Goal: Task Accomplishment & Management: Use online tool/utility

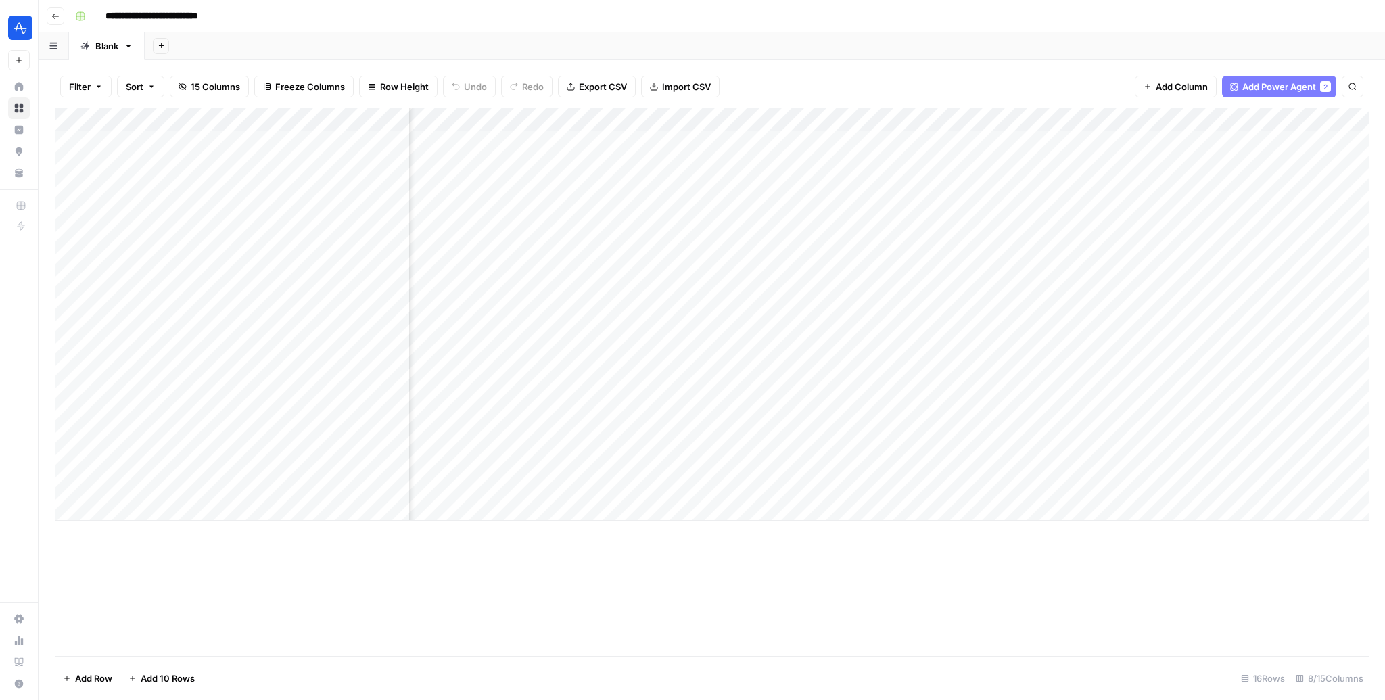
scroll to position [0, 111]
click at [1161, 419] on div "Add Column" at bounding box center [712, 314] width 1314 height 412
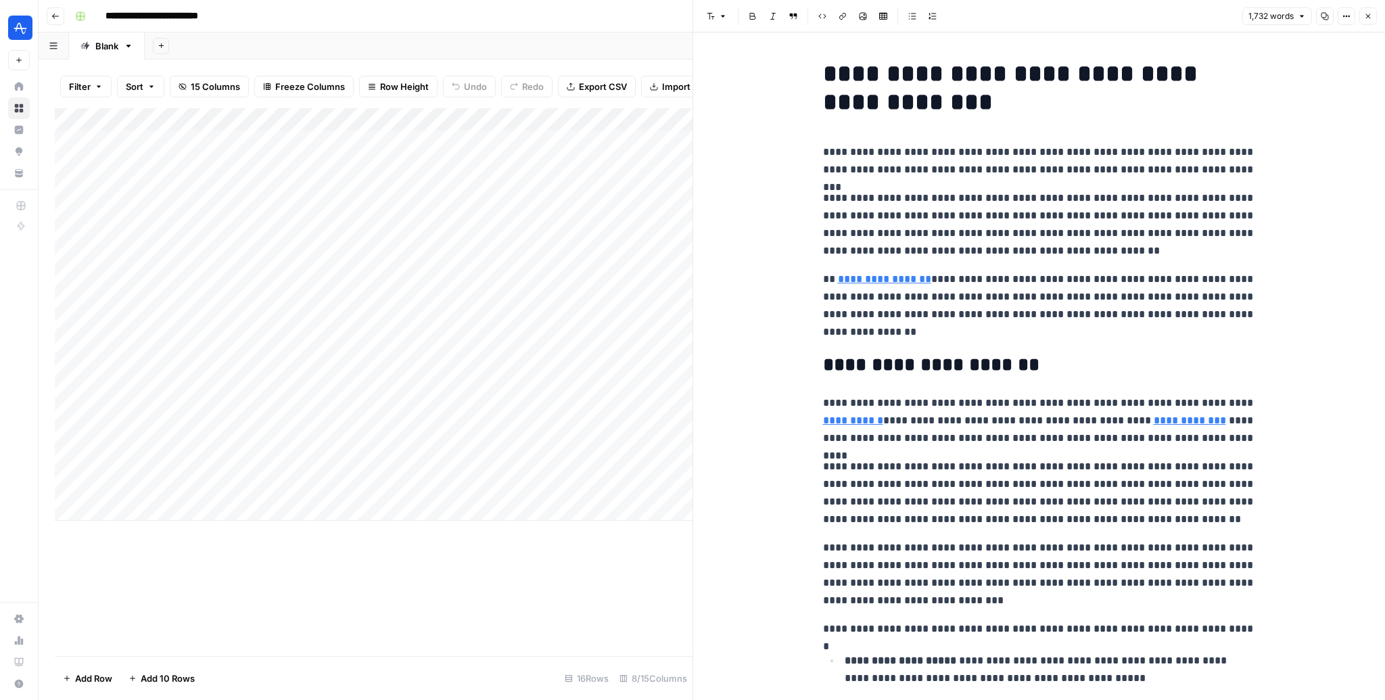
click at [852, 419] on link "**********" at bounding box center [853, 420] width 60 height 10
click at [1154, 423] on link "**********" at bounding box center [1190, 420] width 72 height 10
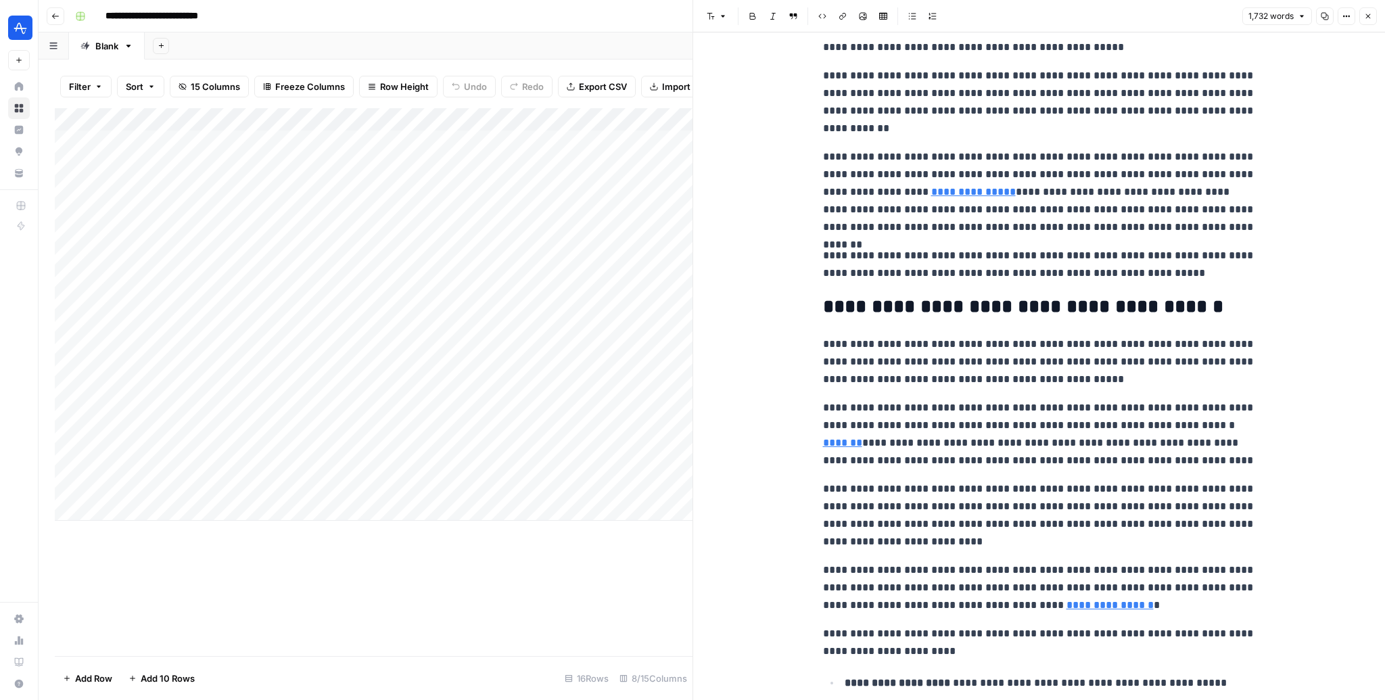
scroll to position [959, 0]
type input "https://amplitude.com/track/javascript/button-click"
click at [862, 436] on link "*******" at bounding box center [842, 441] width 39 height 10
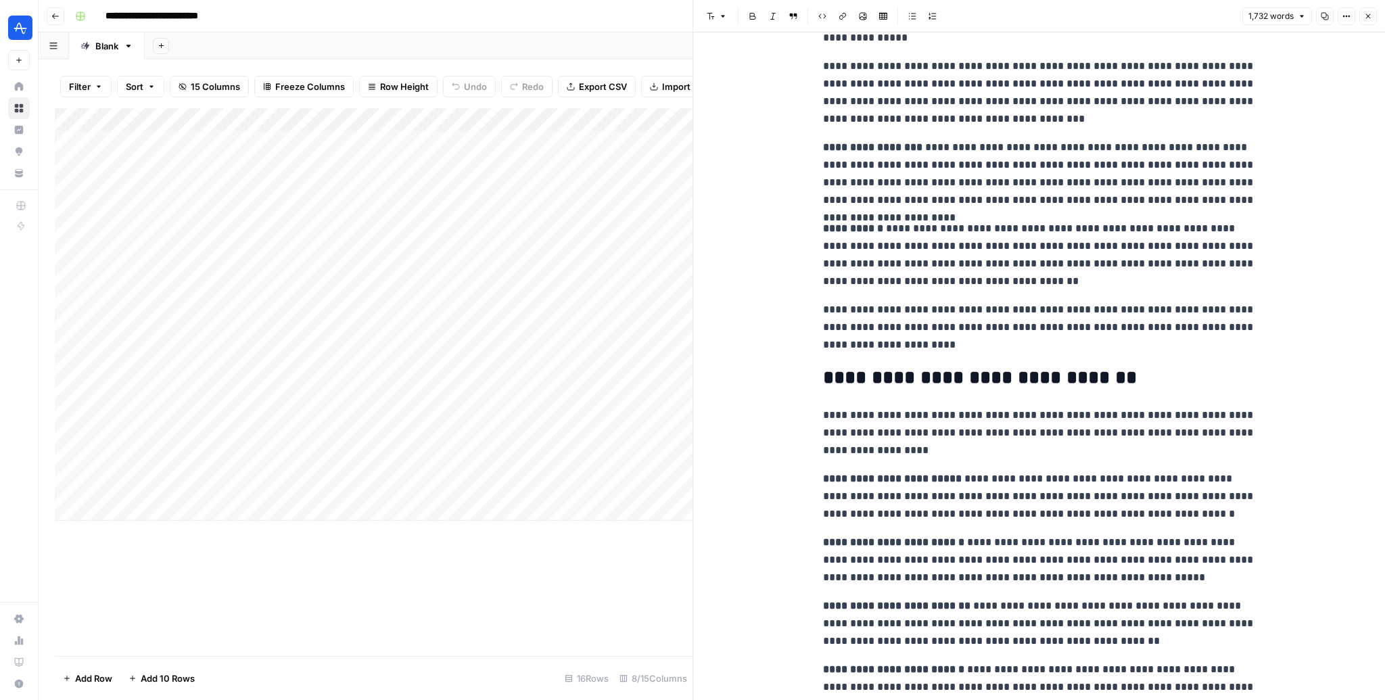
scroll to position [2409, 0]
click at [851, 222] on strong "**********" at bounding box center [853, 227] width 60 height 10
click at [827, 225] on strong "**********" at bounding box center [853, 227] width 60 height 10
click at [1003, 195] on p "**********" at bounding box center [1039, 172] width 433 height 70
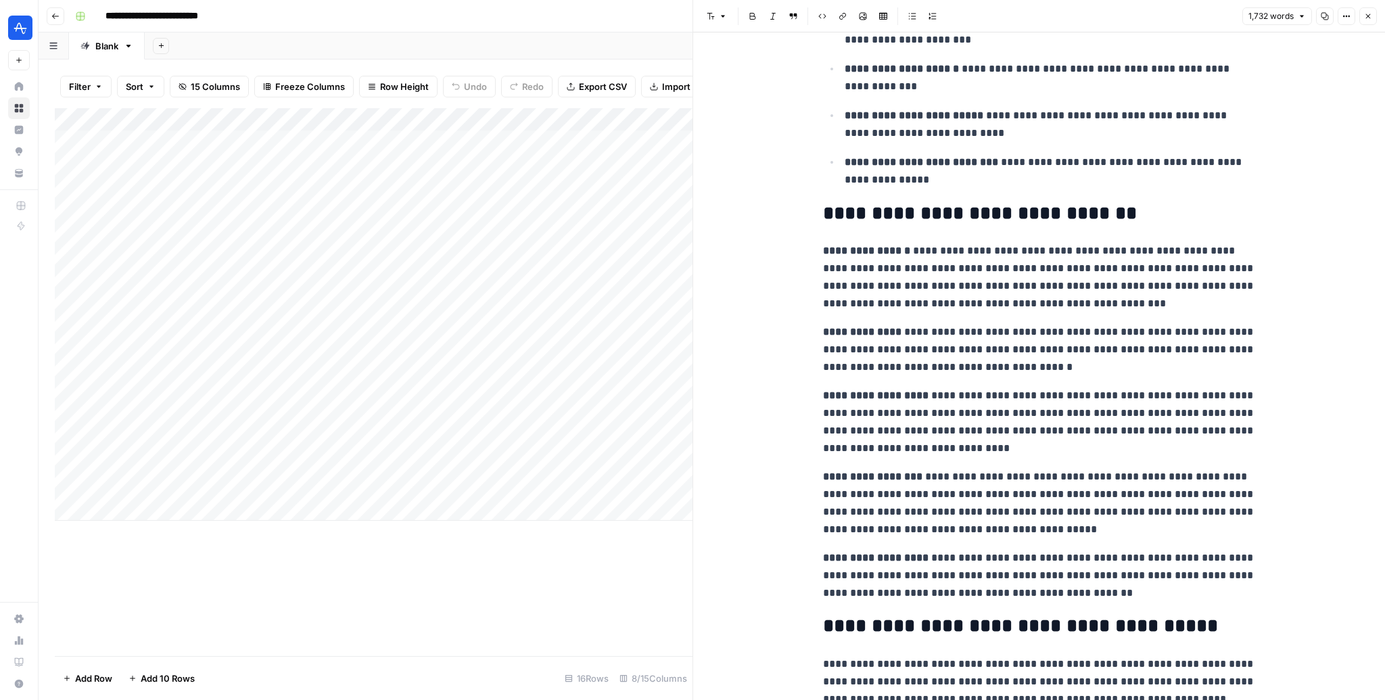
scroll to position [3460, 0]
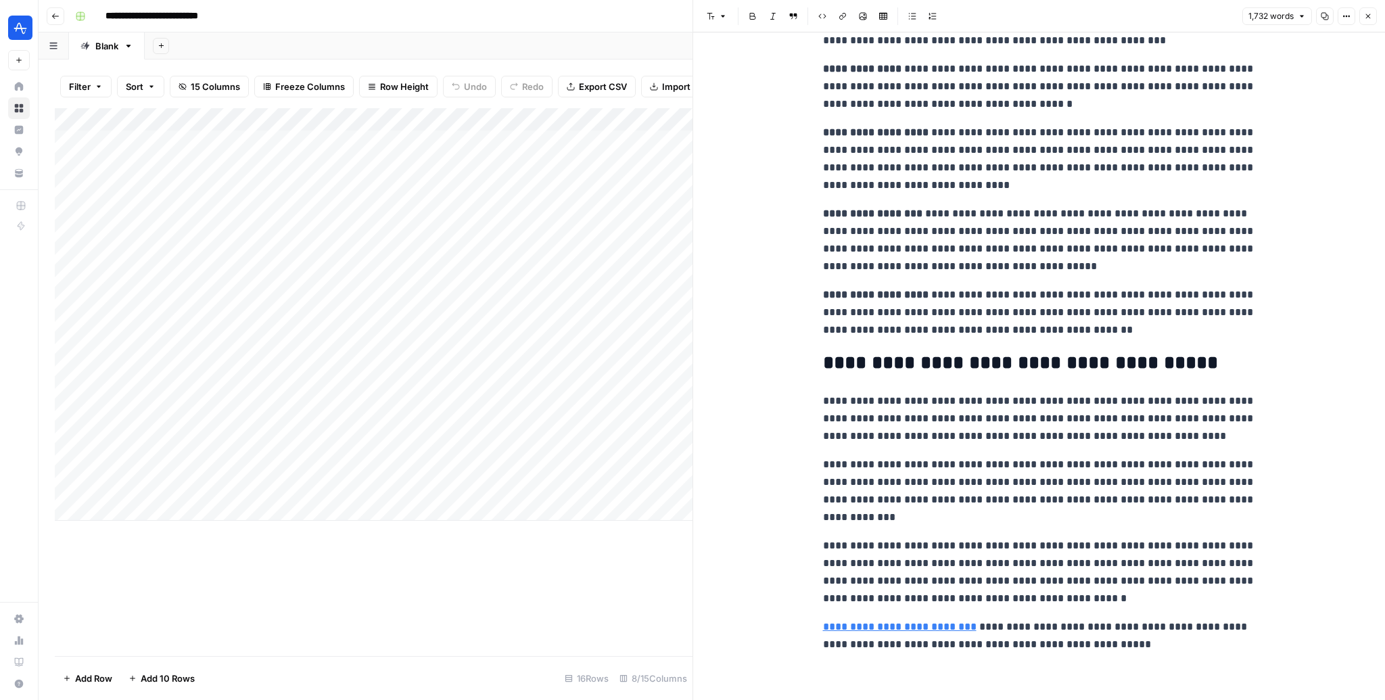
click at [1369, 10] on button "Close" at bounding box center [1368, 16] width 18 height 18
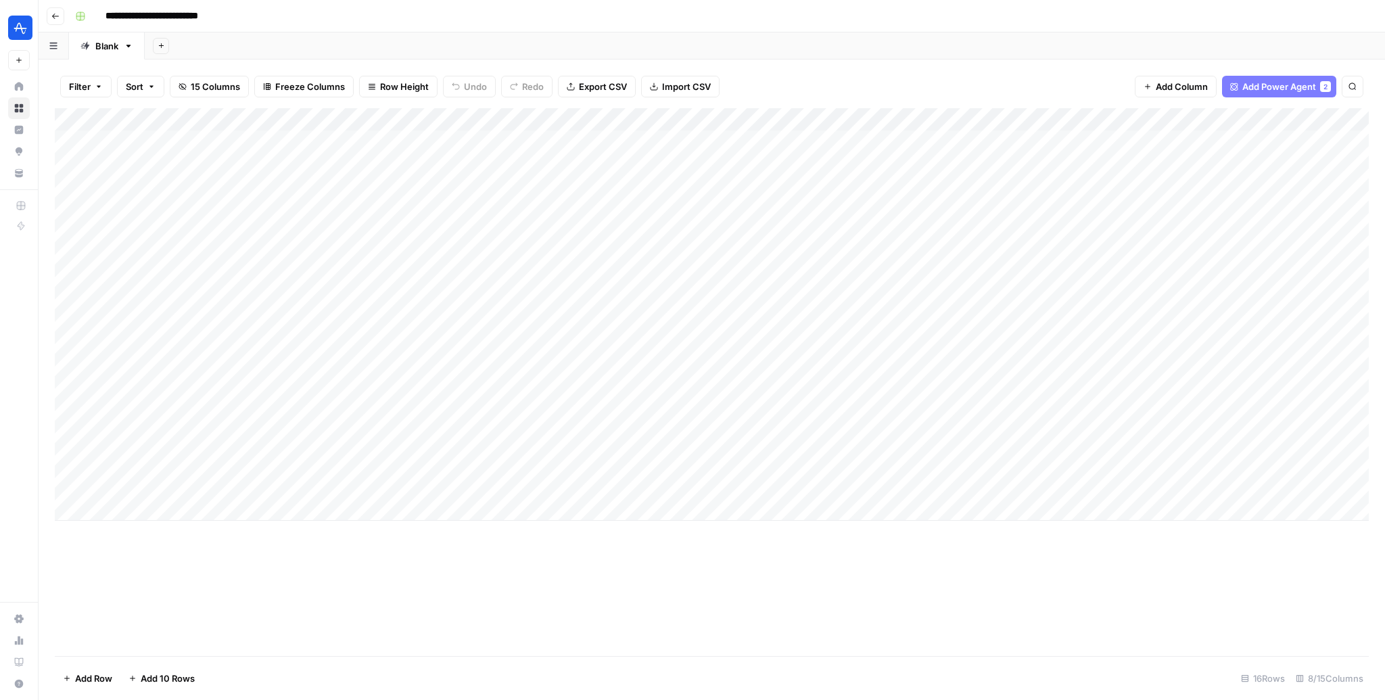
click at [1166, 440] on div "Add Column" at bounding box center [712, 314] width 1314 height 412
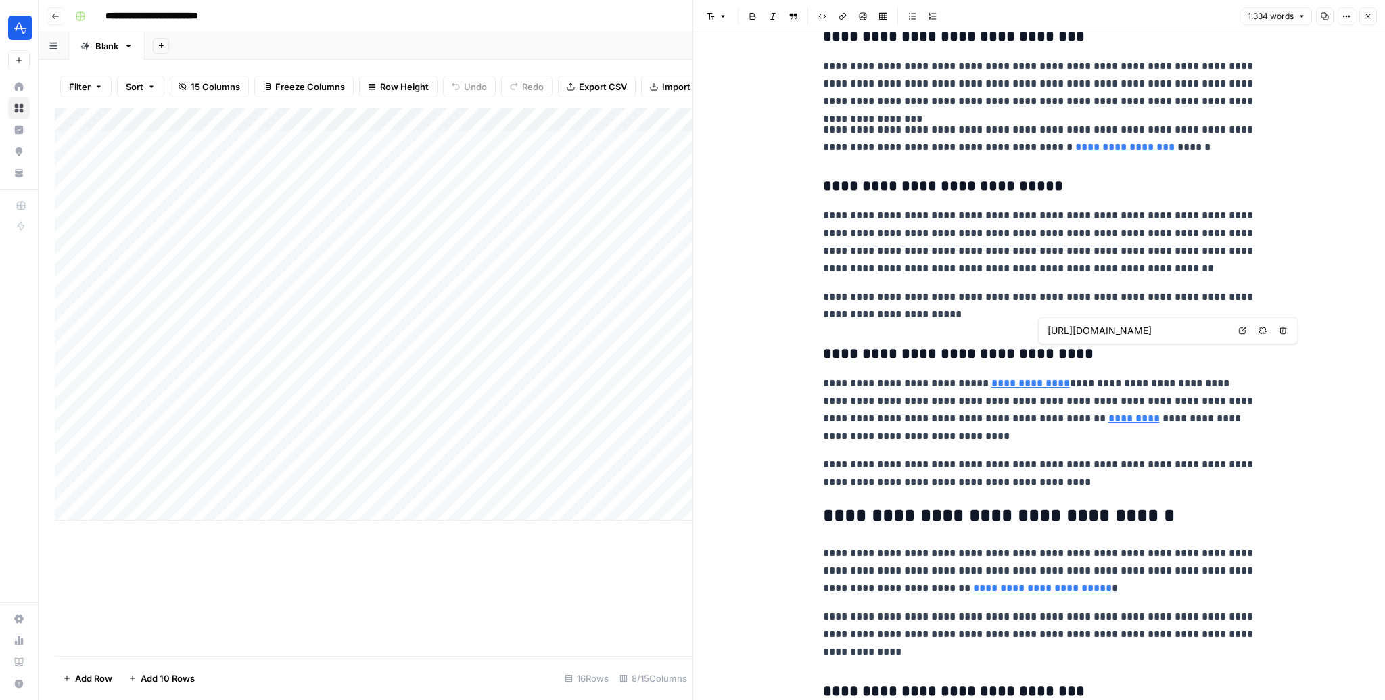
scroll to position [1944, 0]
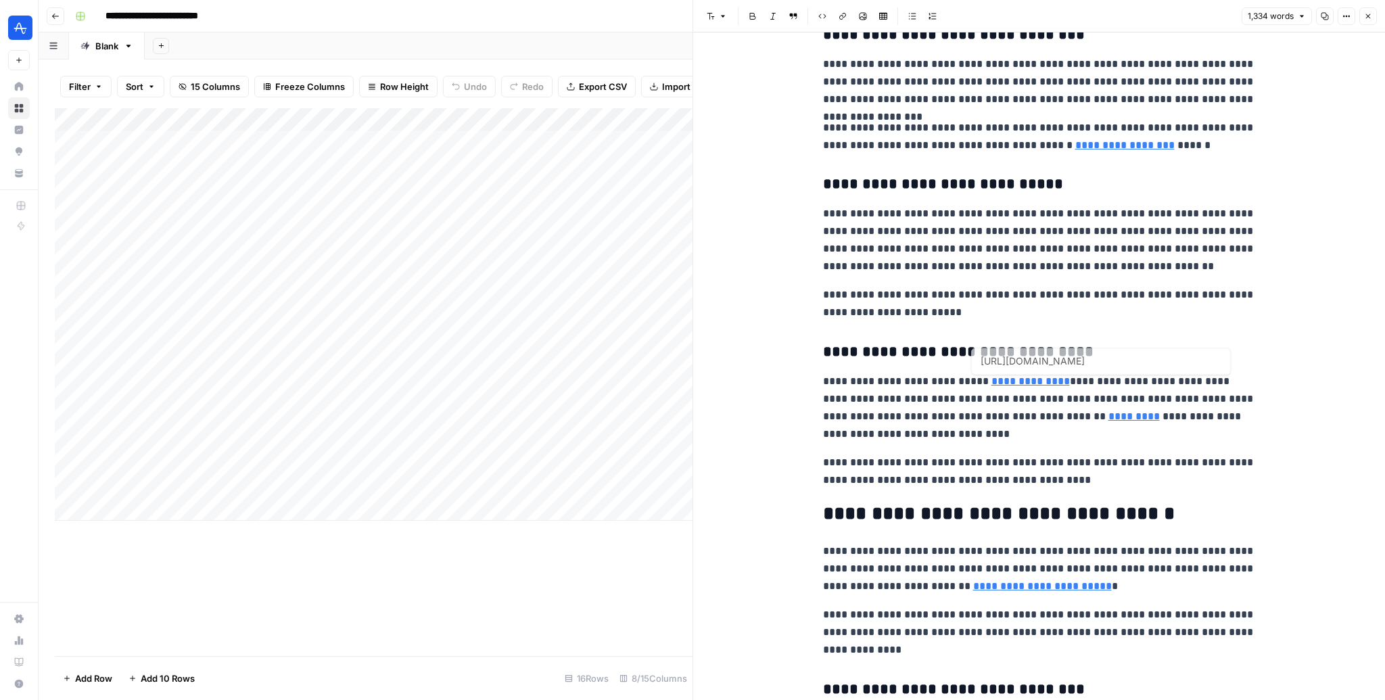
type input "https://amplitude.com/templates/retention"
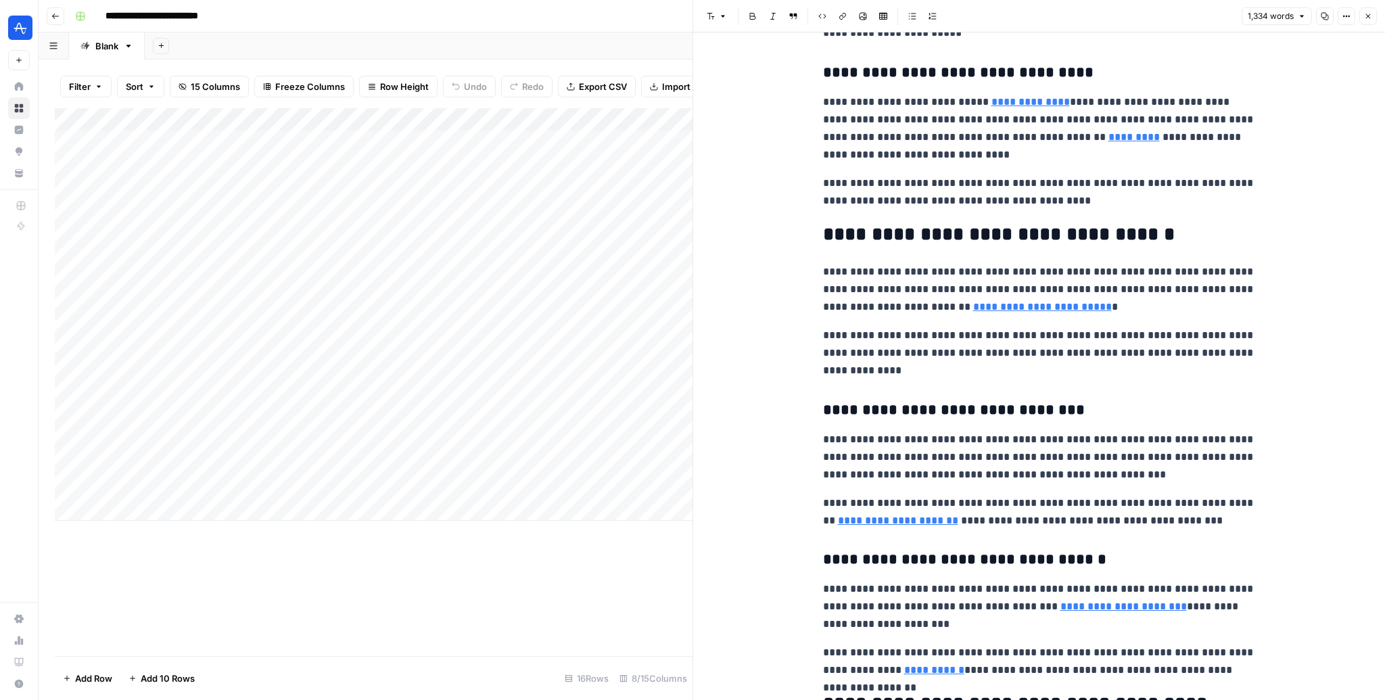
scroll to position [2222, 0]
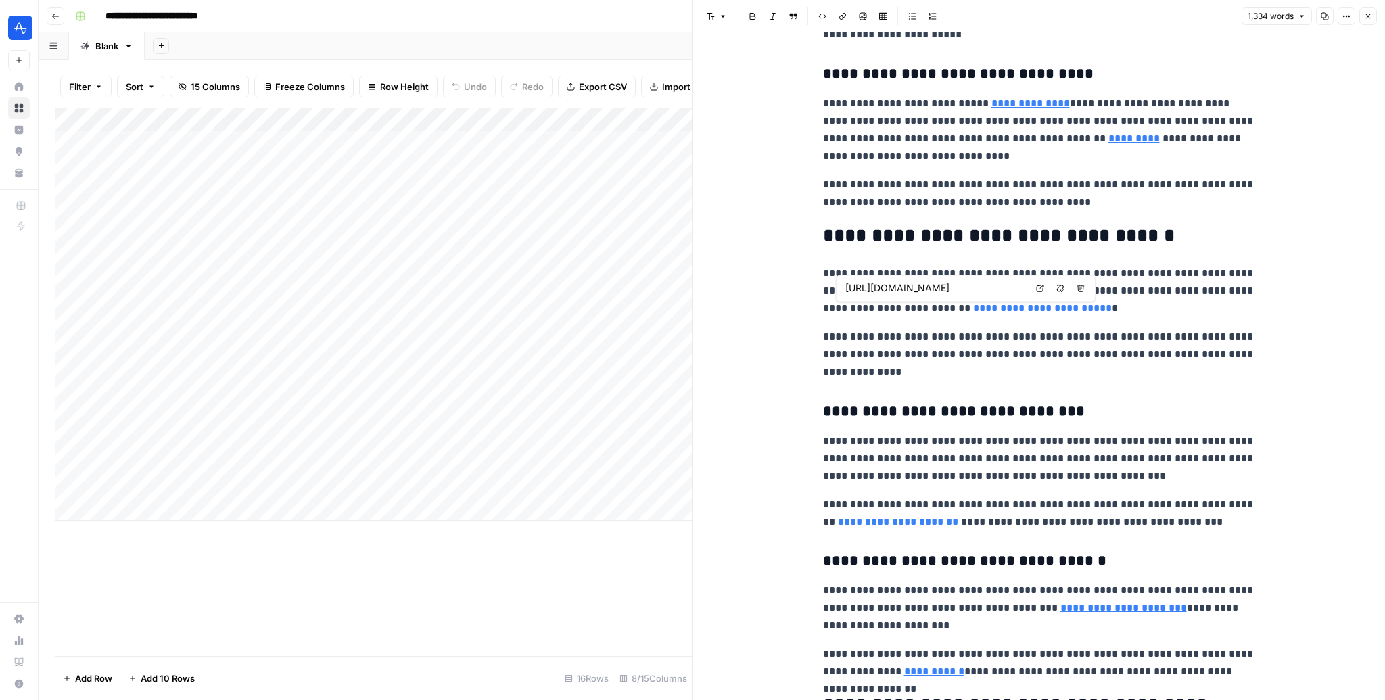
type input "https://amplitude.com/templates/cohort-analysis-dashboard"
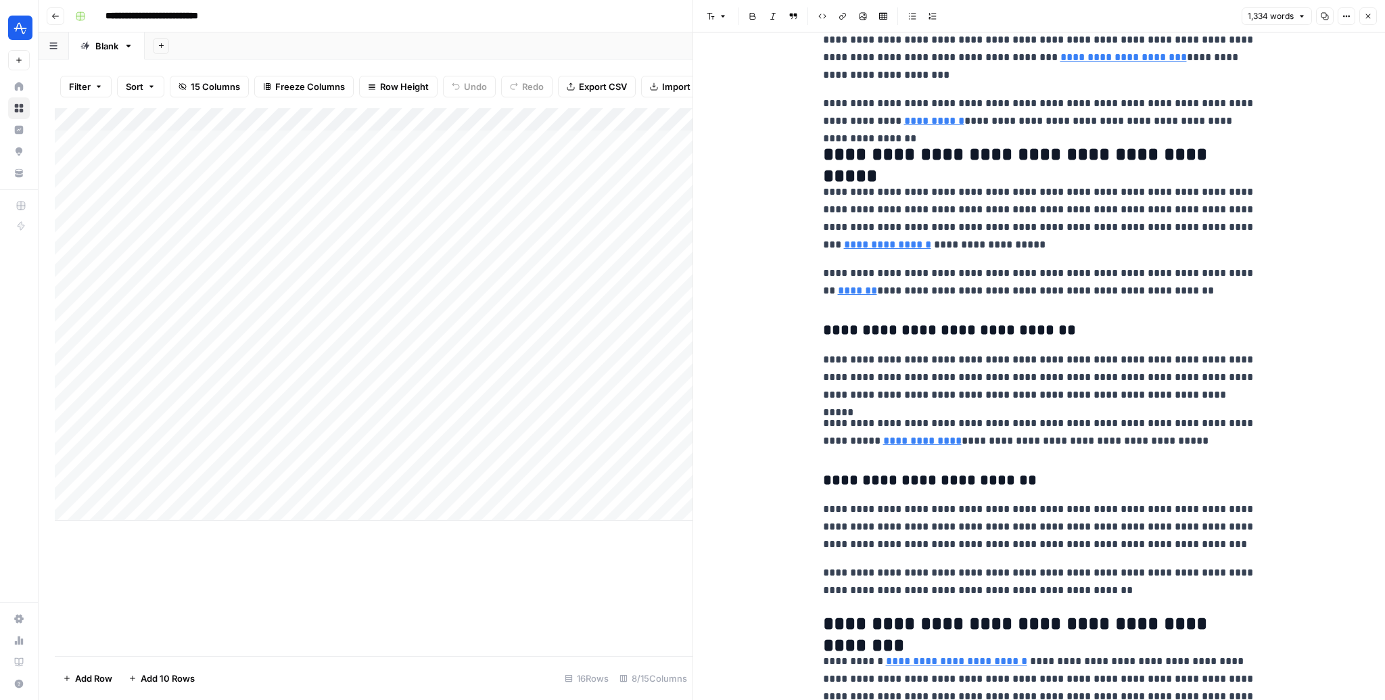
scroll to position [2953, 0]
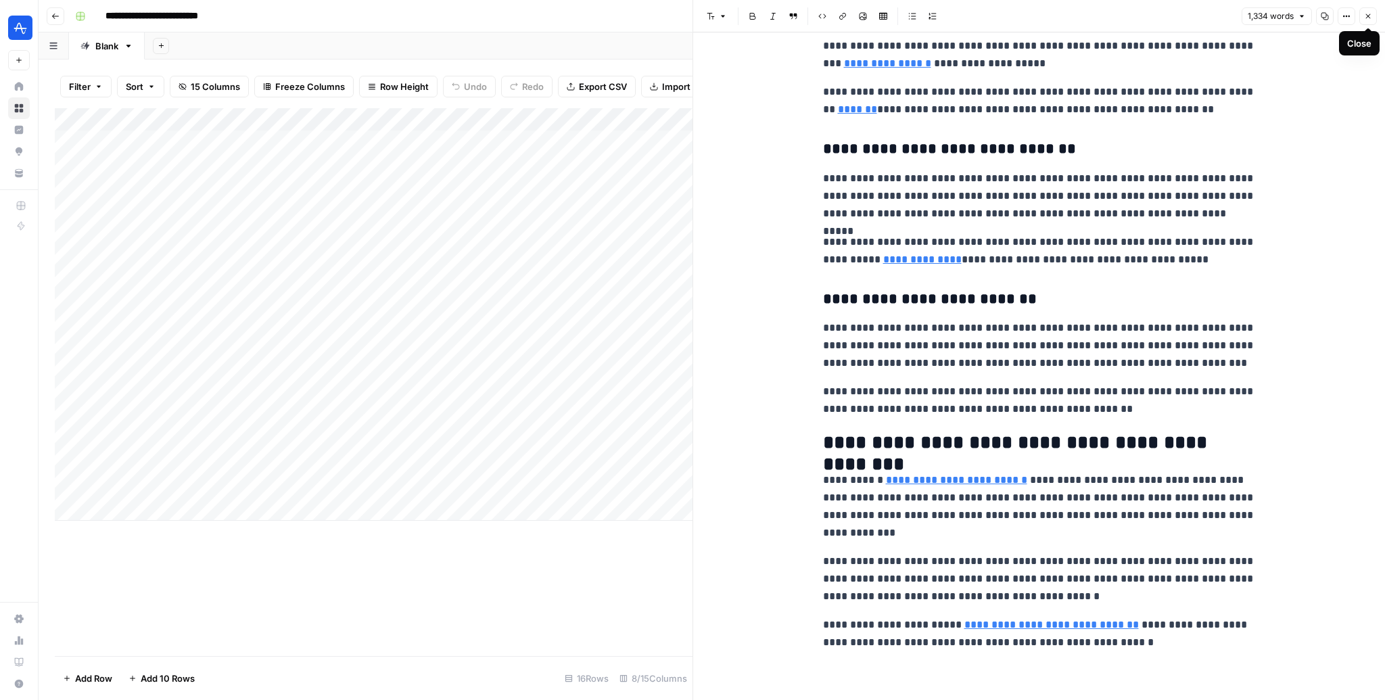
click at [1367, 16] on icon "button" at bounding box center [1368, 16] width 8 height 8
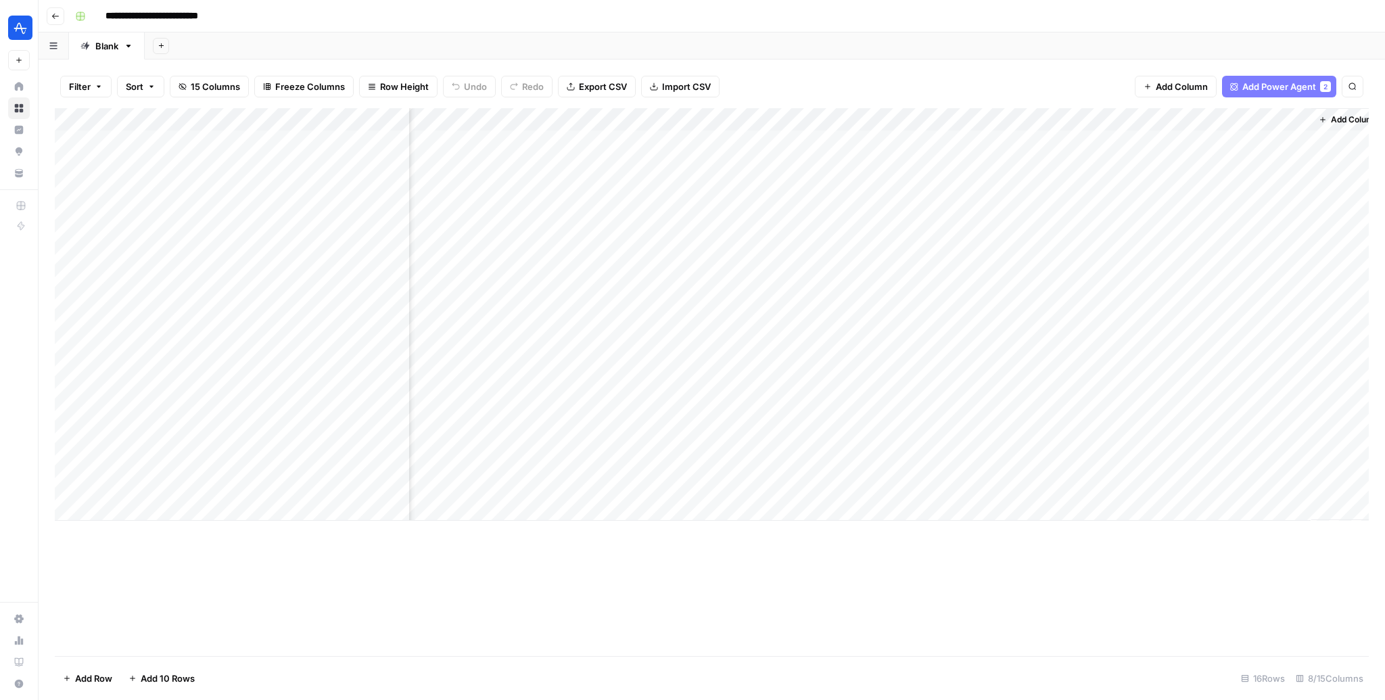
scroll to position [0, 127]
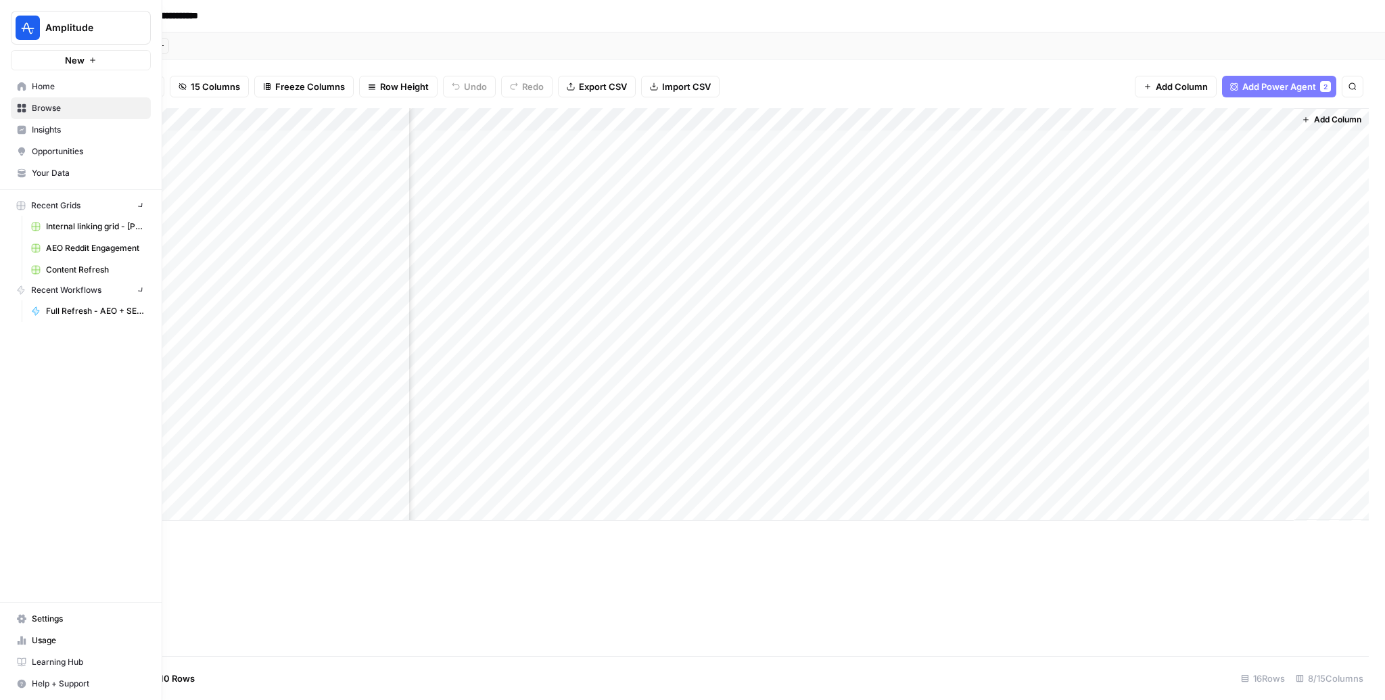
click at [15, 24] on button "Amplitude" at bounding box center [81, 28] width 140 height 34
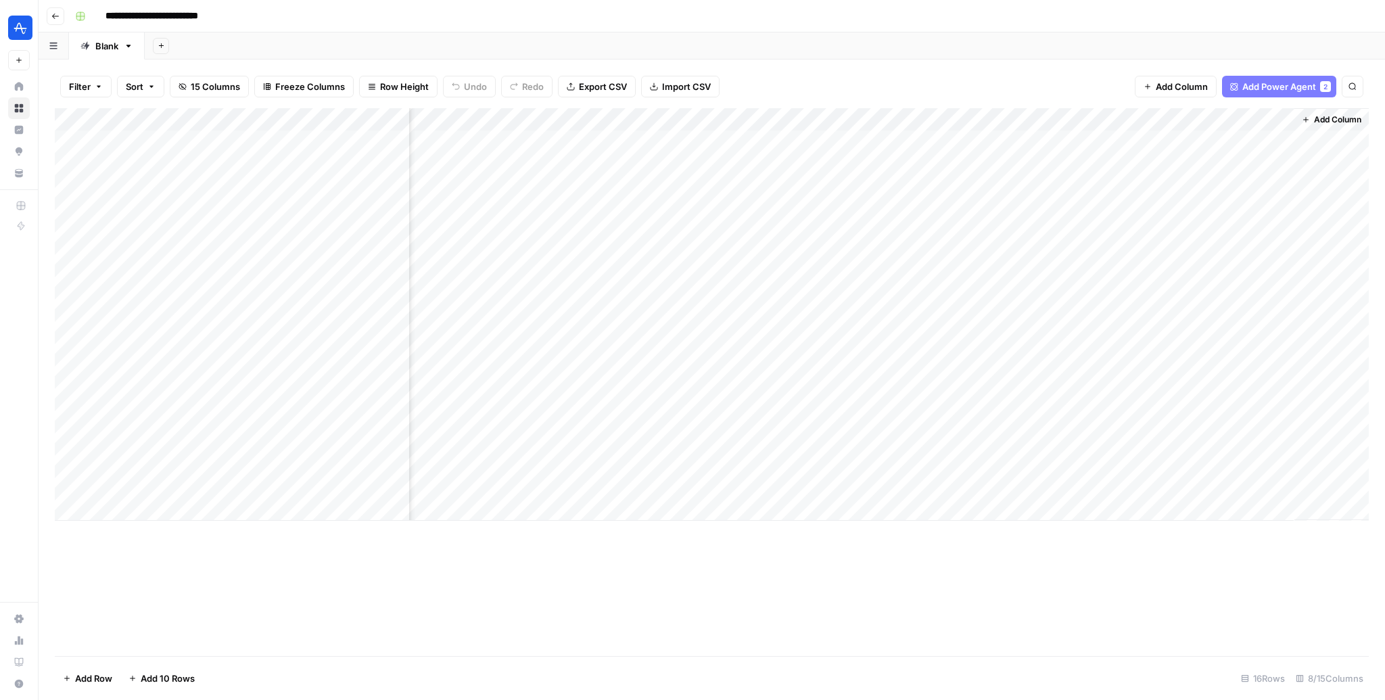
click at [281, 12] on div "**********" at bounding box center [721, 16] width 1302 height 22
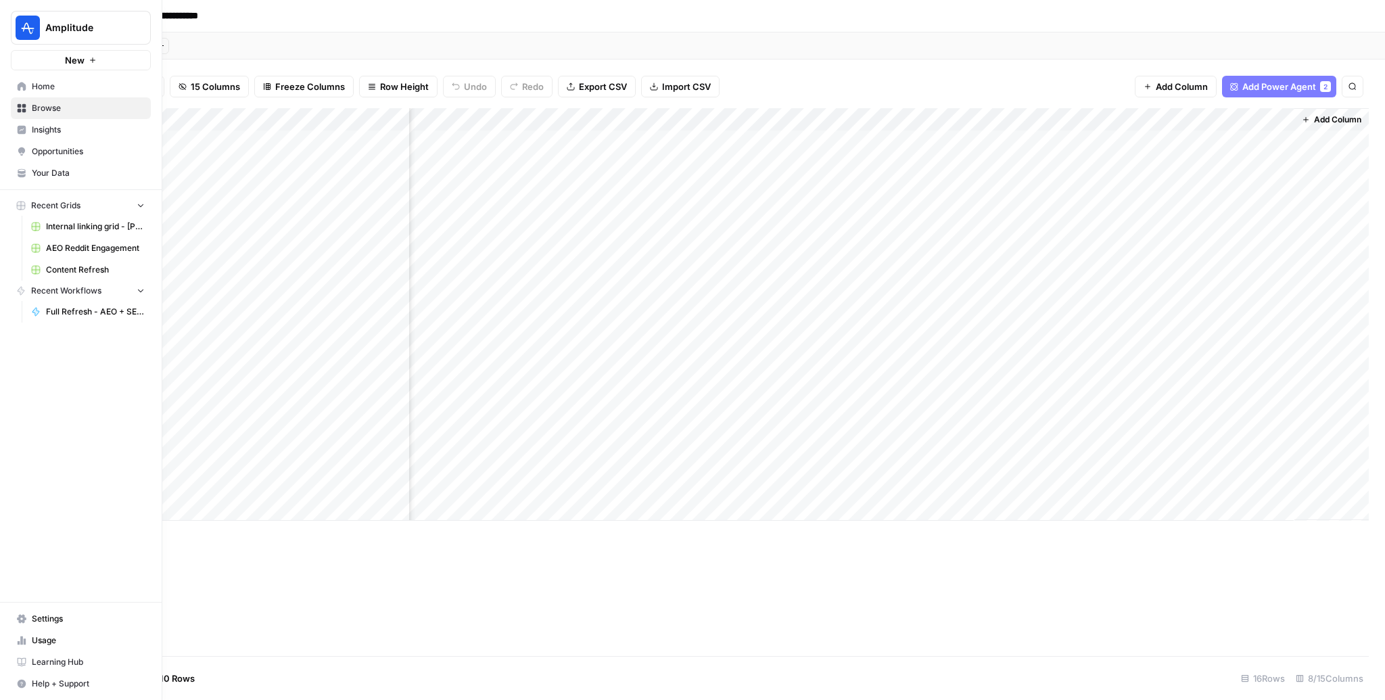
click at [49, 86] on span "Home" at bounding box center [88, 86] width 113 height 12
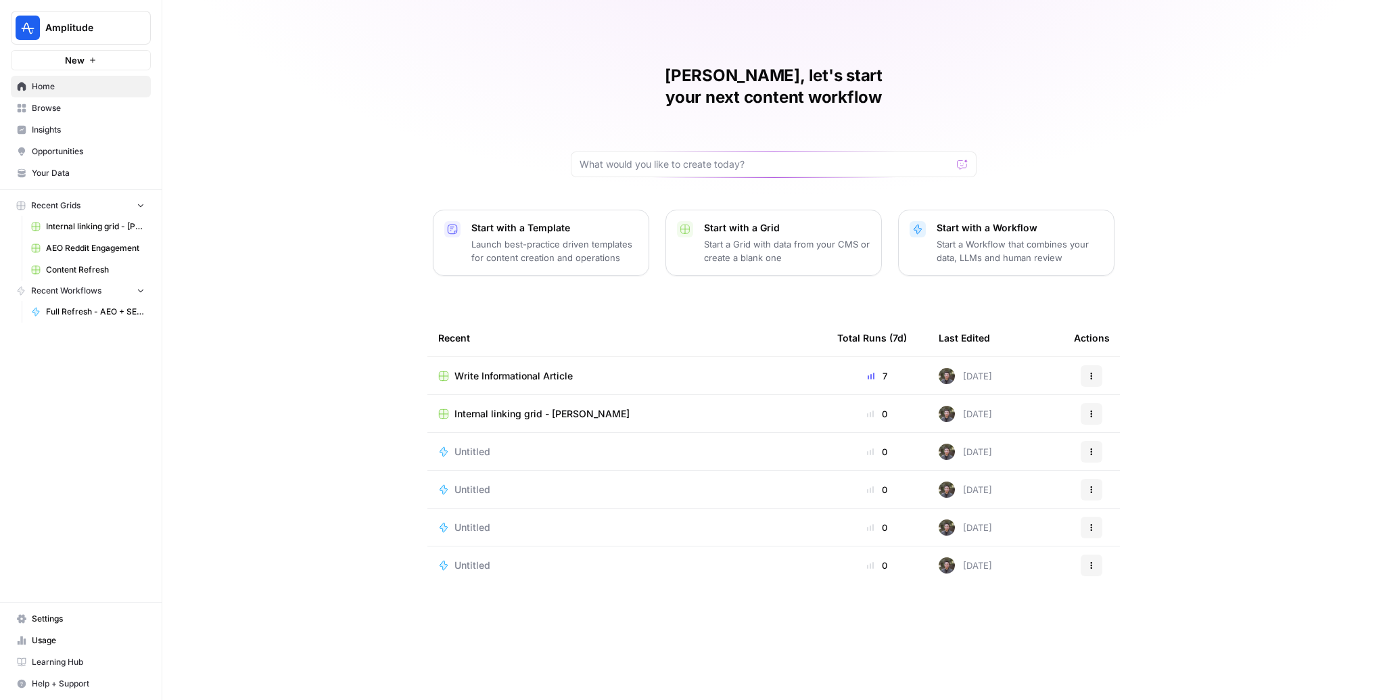
click at [966, 237] on p "Start a Workflow that combines your data, LLMs and human review" at bounding box center [1019, 250] width 166 height 27
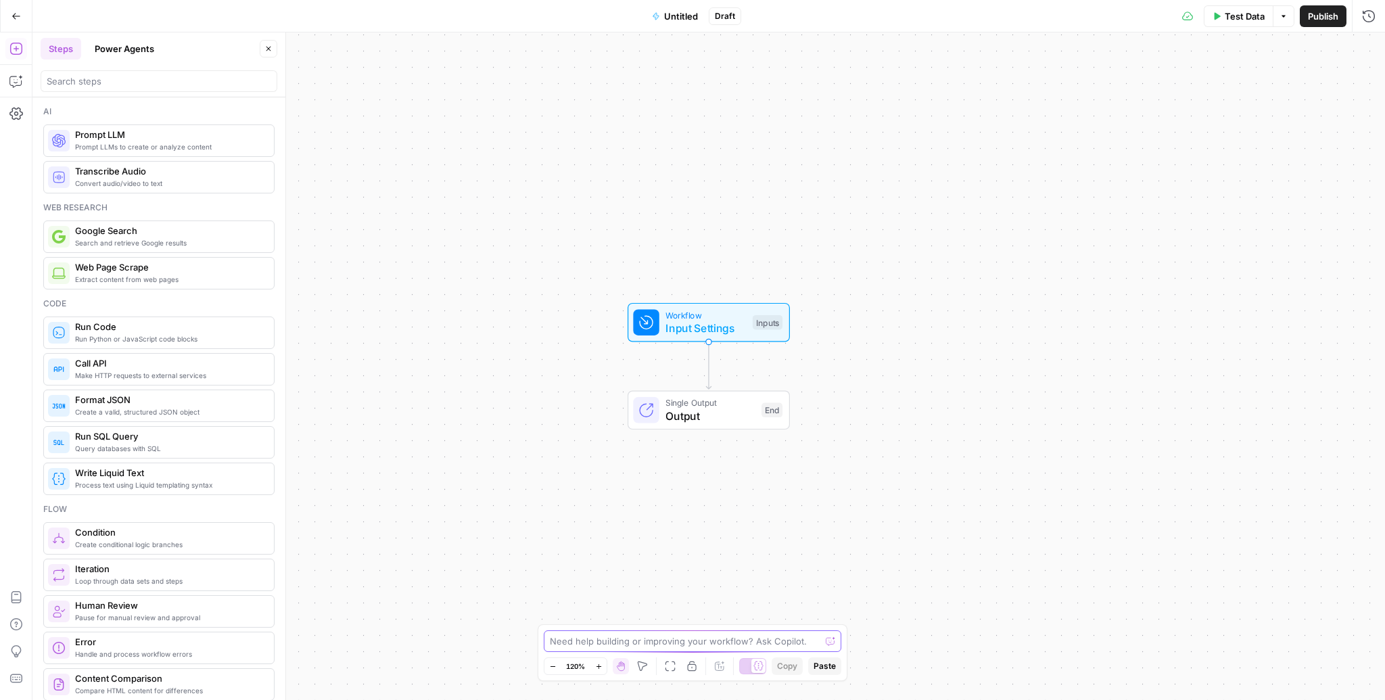
click at [726, 640] on textarea at bounding box center [685, 641] width 270 height 14
type textarea "Create a workflow that reads through an article, reads through a knowledge base…"
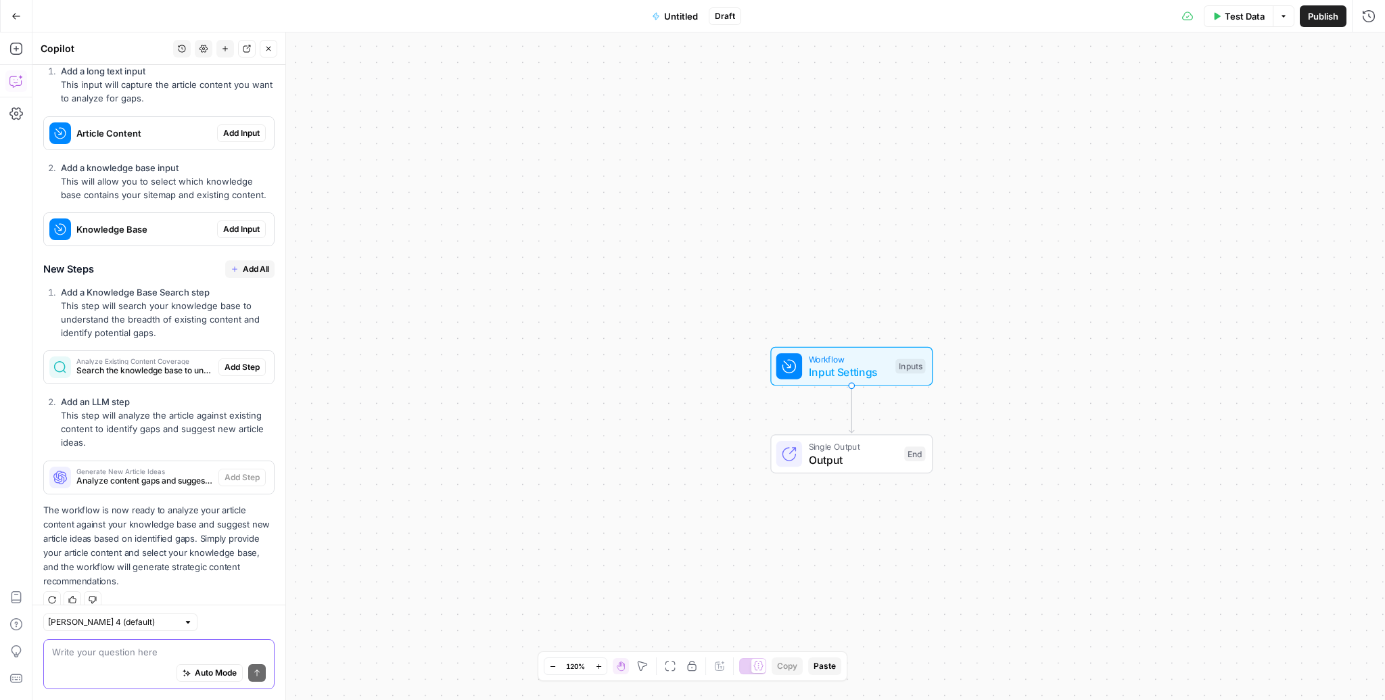
scroll to position [265, 0]
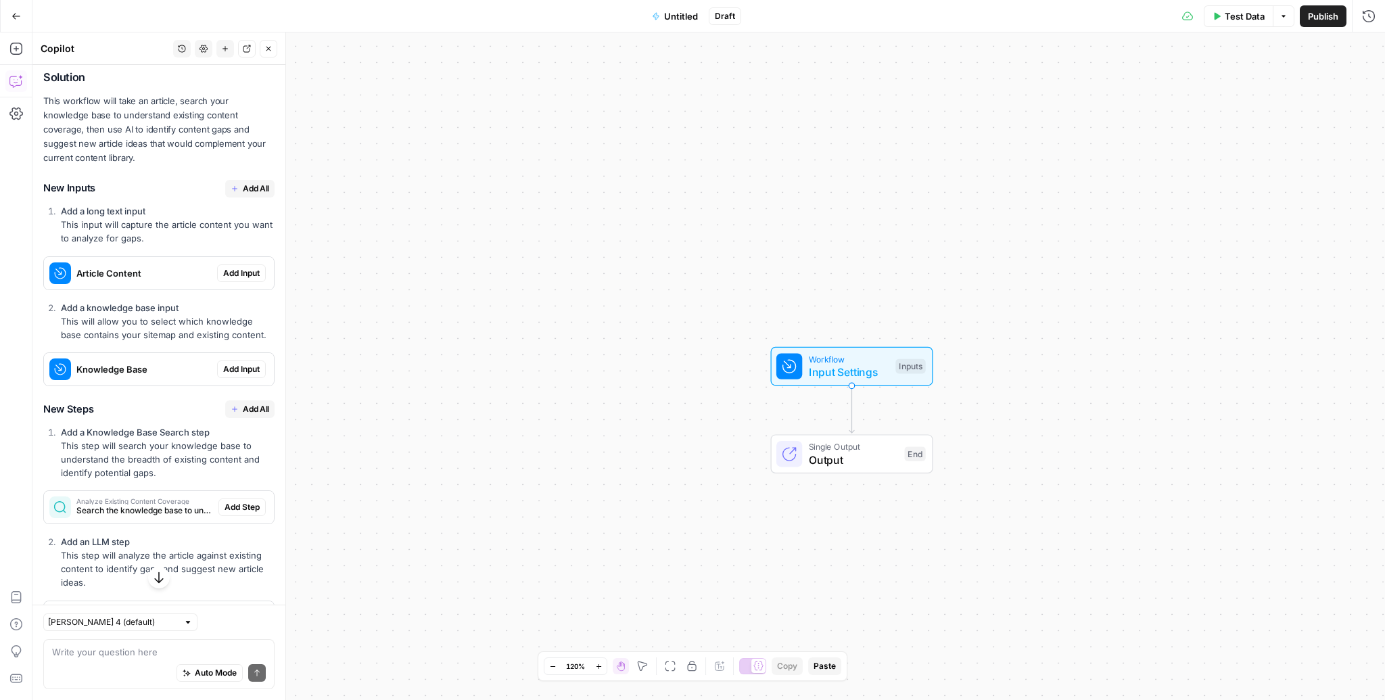
click at [249, 183] on span "Add All" at bounding box center [256, 189] width 26 height 12
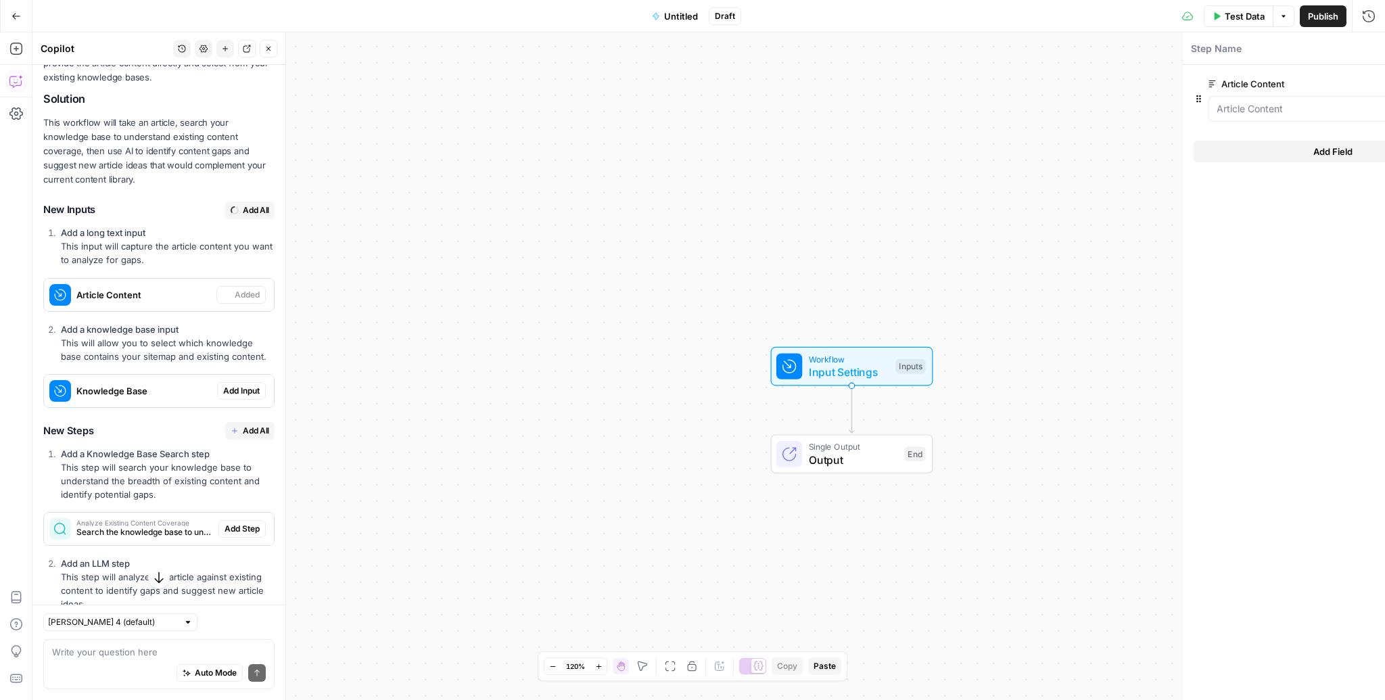
scroll to position [287, 0]
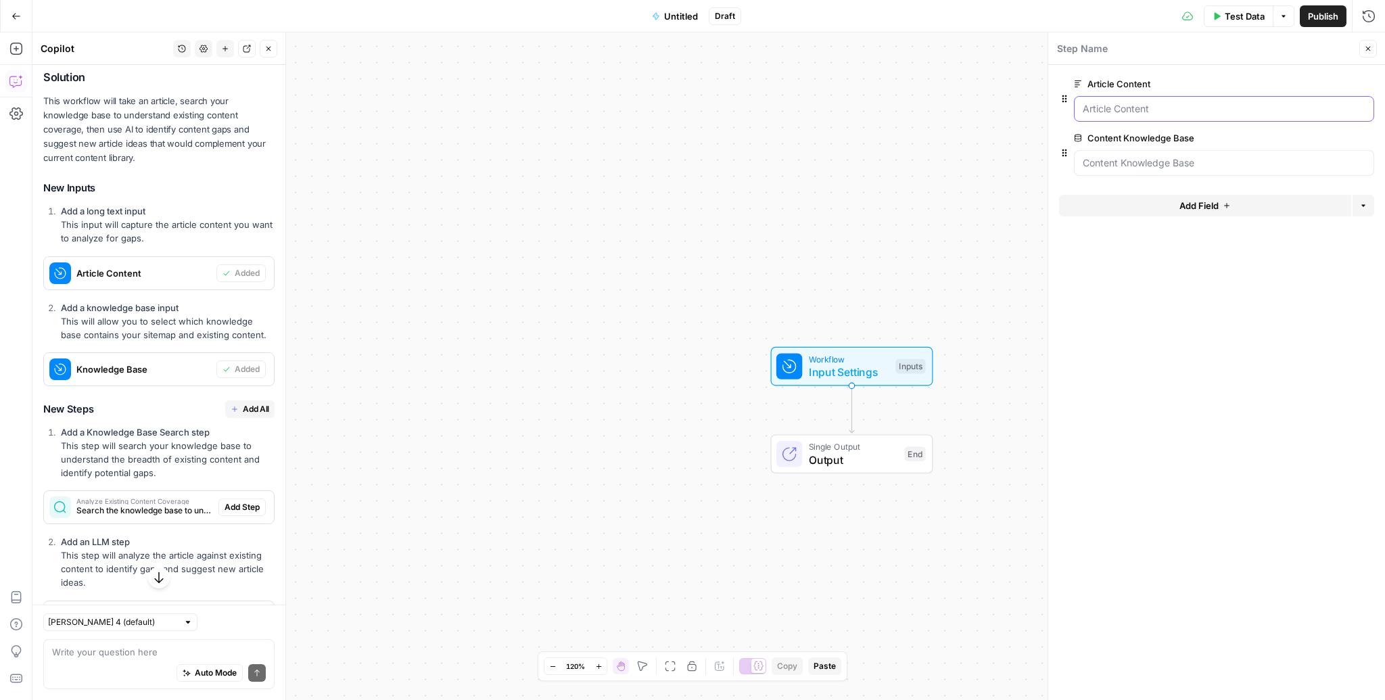
click at [1156, 112] on Content "Article Content" at bounding box center [1224, 109] width 283 height 14
click at [1147, 170] on div at bounding box center [1224, 163] width 300 height 26
click at [1318, 137] on span "edit field" at bounding box center [1323, 138] width 30 height 11
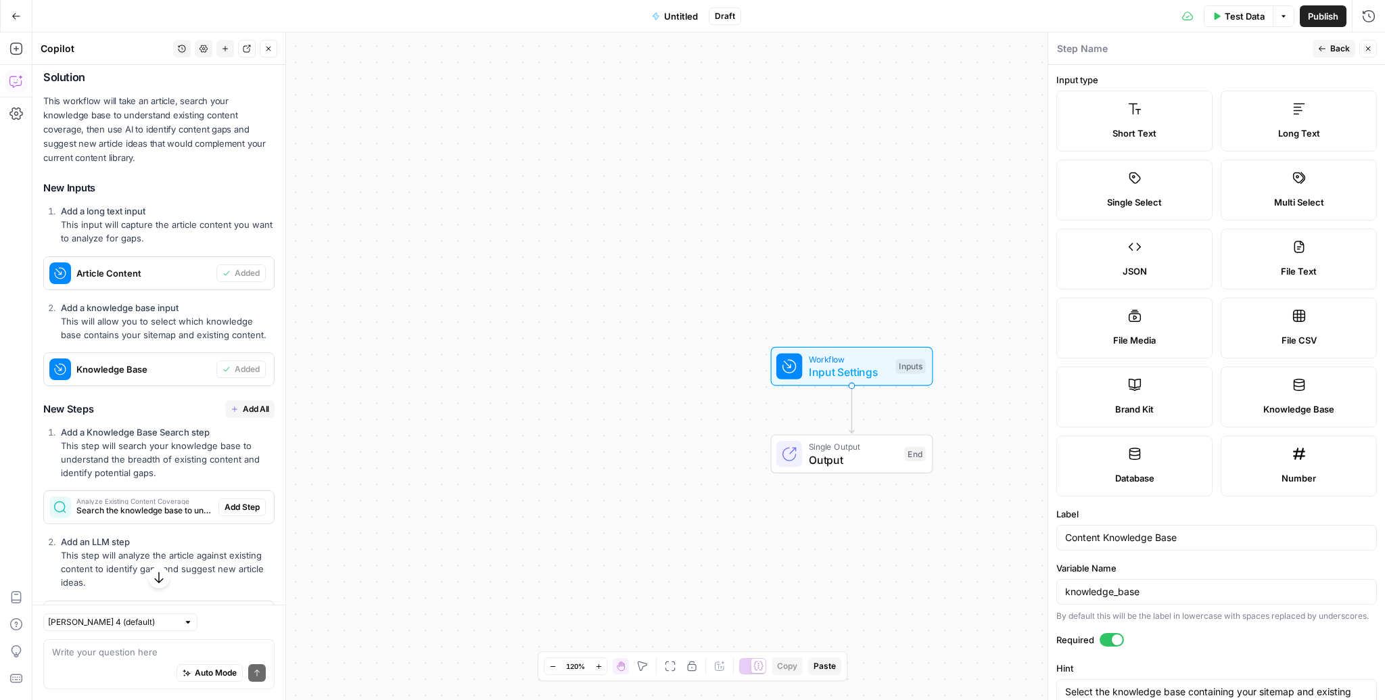
click at [1287, 396] on label "Knowledge Base" at bounding box center [1298, 396] width 156 height 61
click at [1336, 53] on span "Back" at bounding box center [1340, 49] width 20 height 12
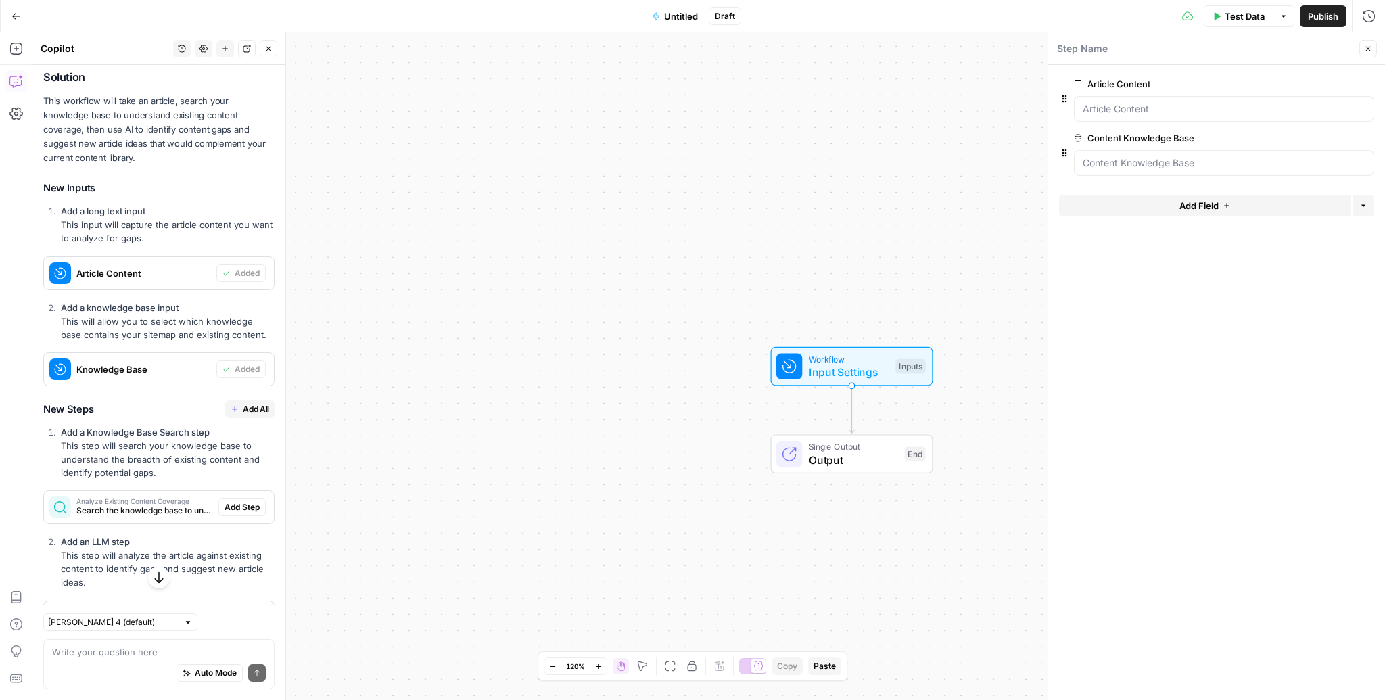
click at [1194, 150] on div at bounding box center [1224, 163] width 300 height 26
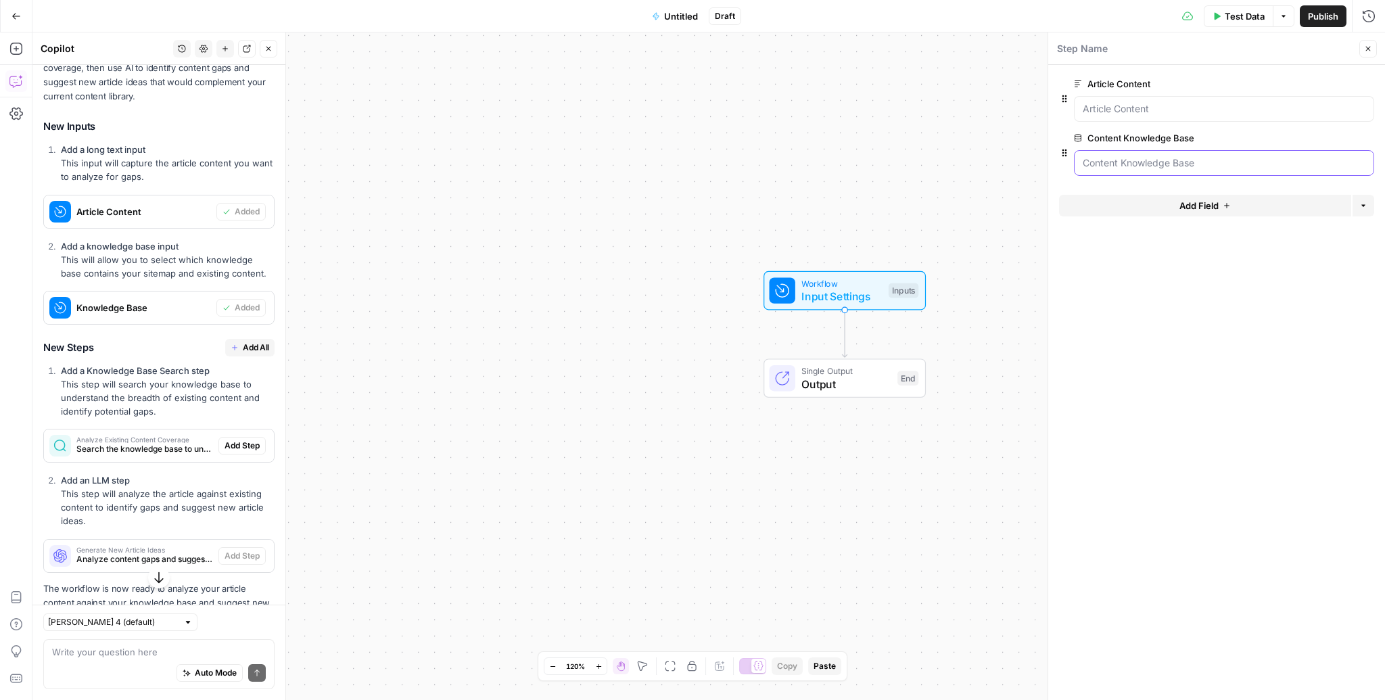
scroll to position [427, 0]
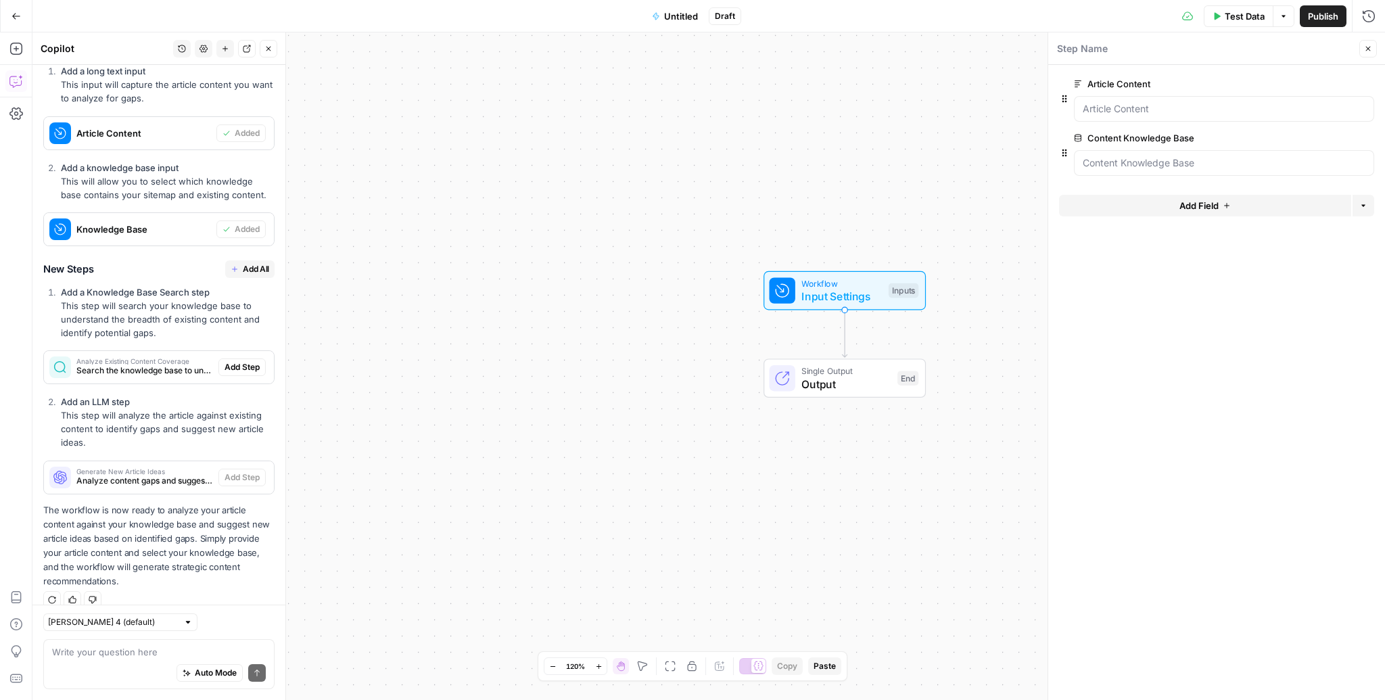
click at [256, 260] on button "Add All" at bounding box center [249, 269] width 49 height 18
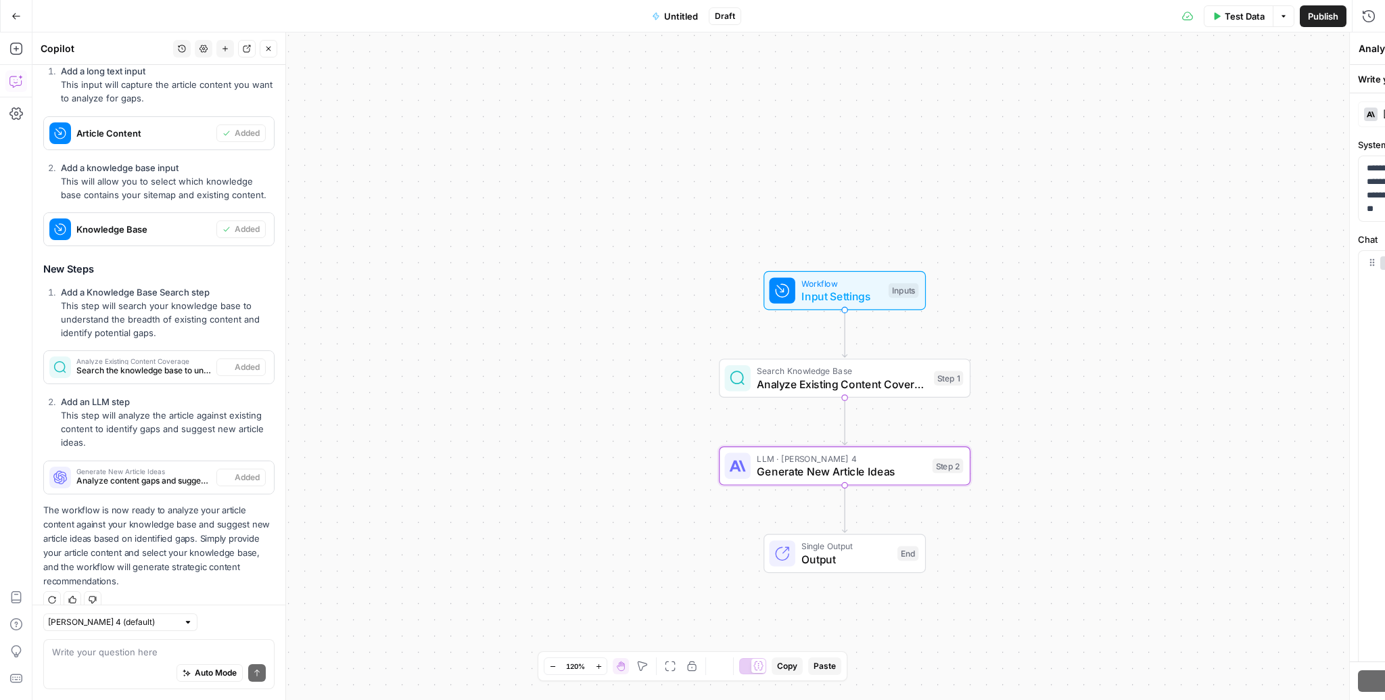
type textarea "Generate New Article Ideas"
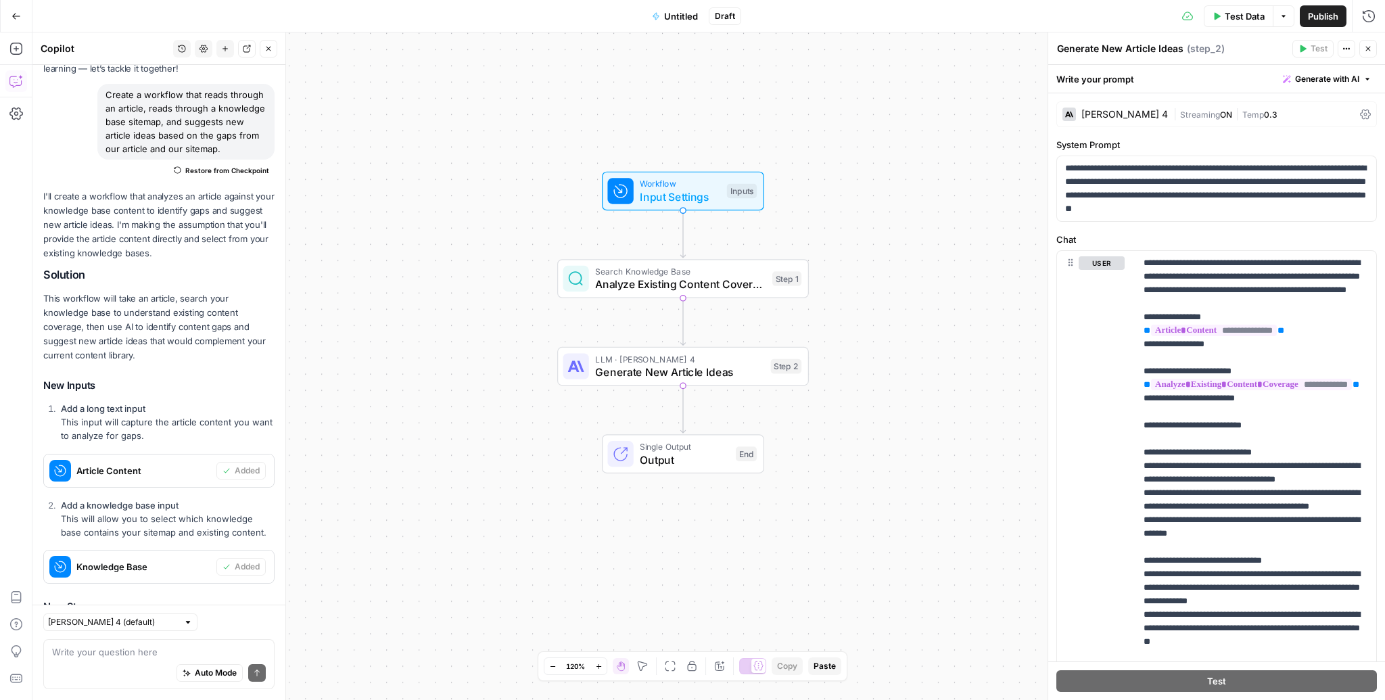
scroll to position [0, 0]
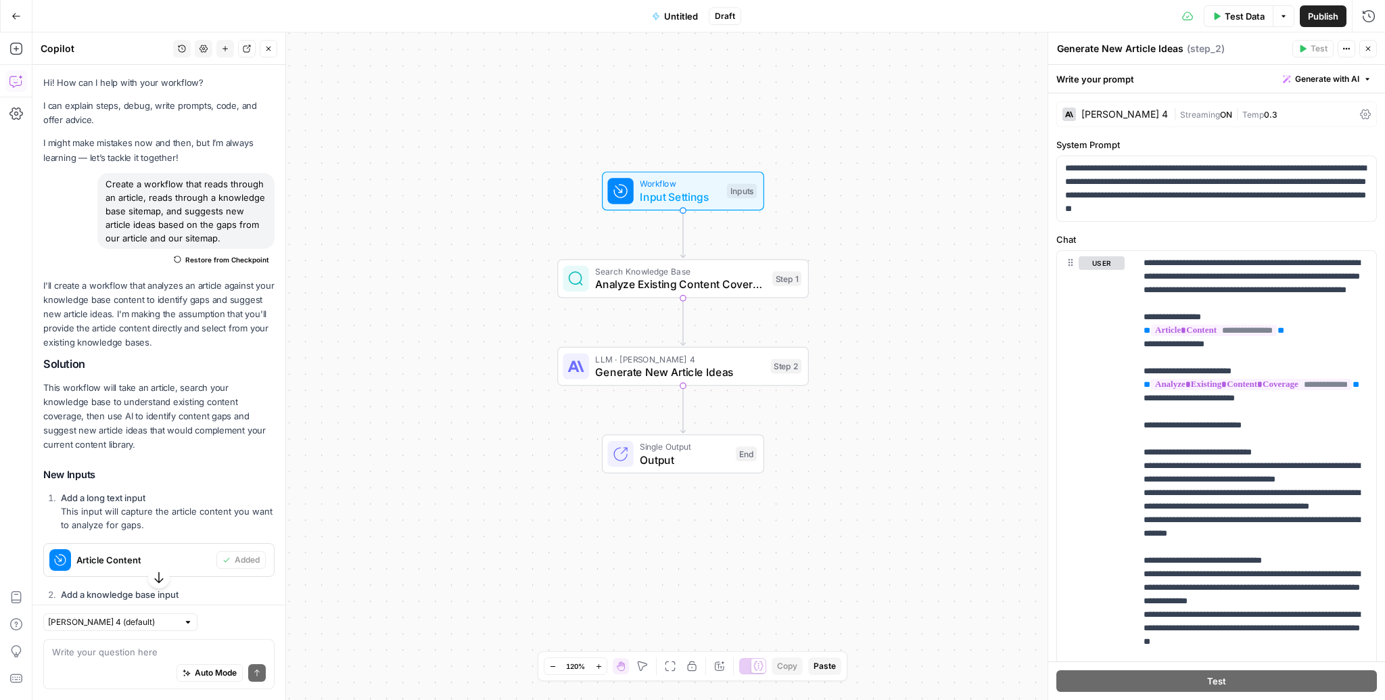
click at [494, 495] on div "Workflow Input Settings Inputs Search Knowledge Base Analyze Existing Content C…" at bounding box center [708, 365] width 1352 height 667
click at [682, 454] on span "Output" at bounding box center [684, 460] width 89 height 16
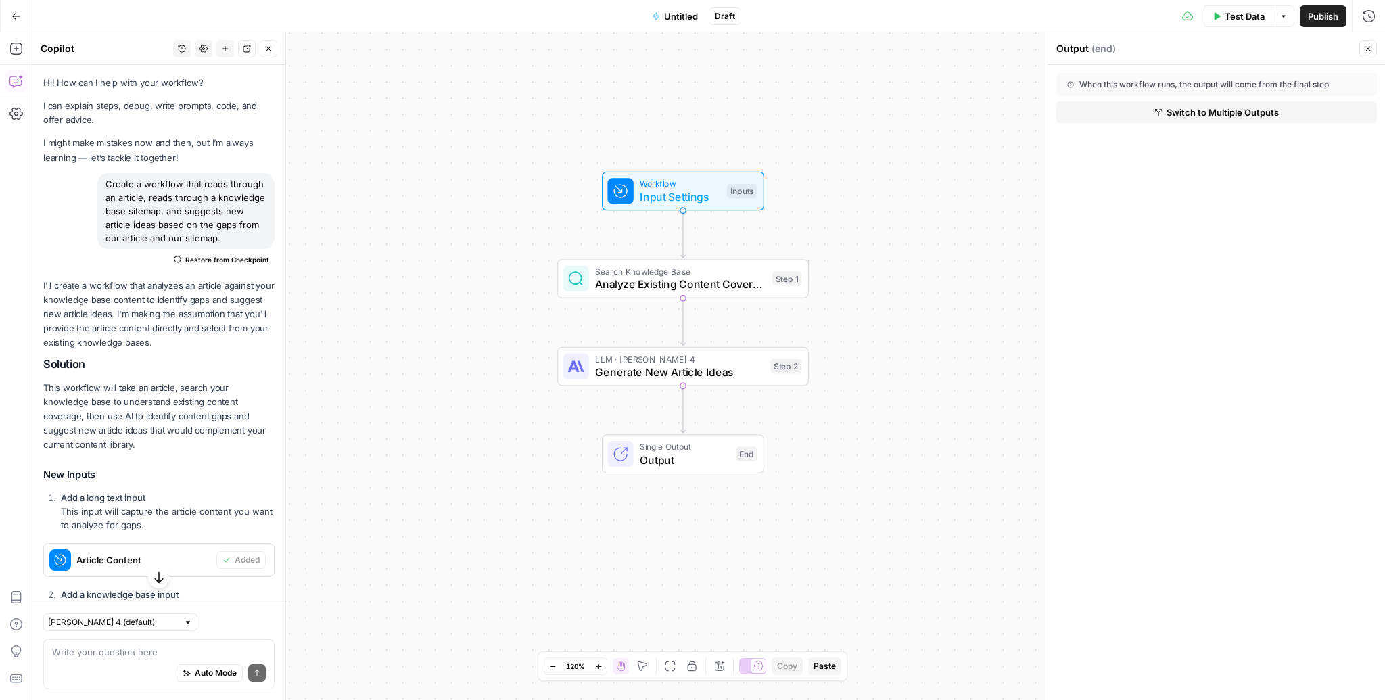
click at [938, 350] on div "Workflow Input Settings Inputs Search Knowledge Base Analyze Existing Content C…" at bounding box center [708, 365] width 1352 height 667
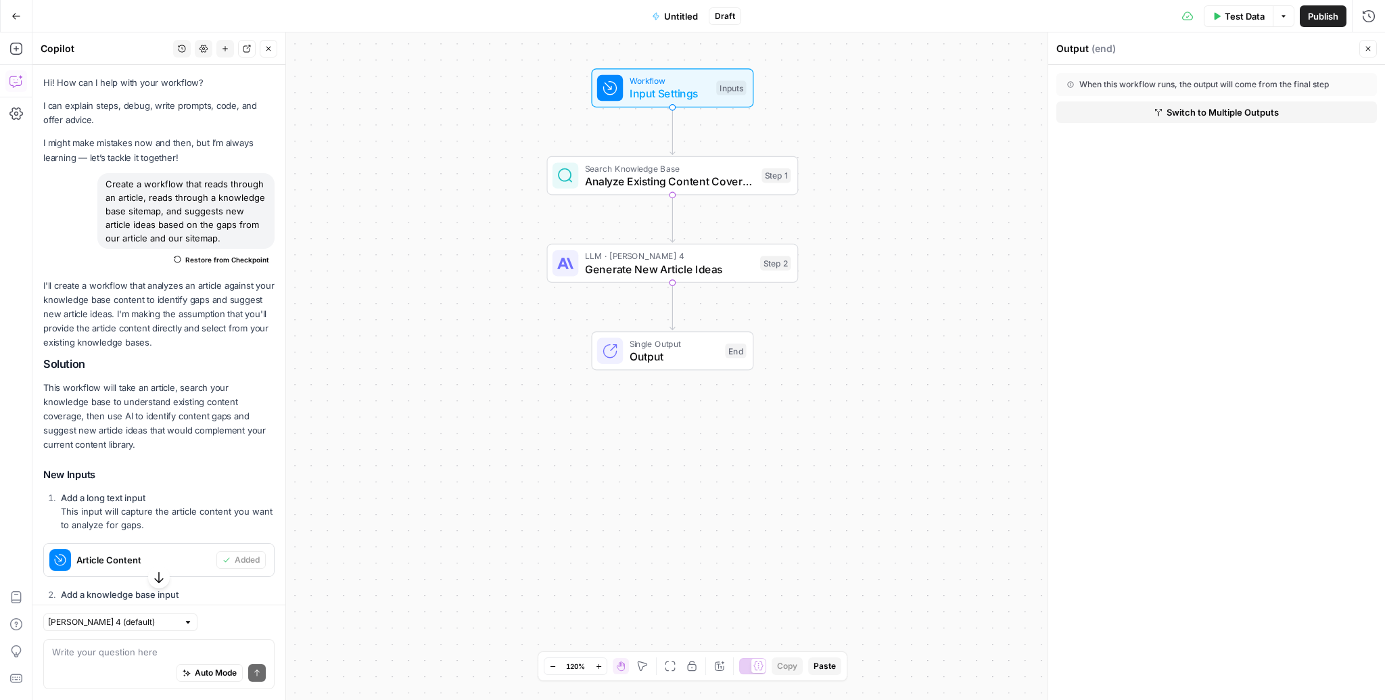
click at [142, 661] on div "Auto Mode Send" at bounding box center [159, 674] width 214 height 30
type textarea "v"
type textarea "can the final output just be a word doc"
type textarea "after step 2, can you also use semrush to give a primary keyword and secondary …"
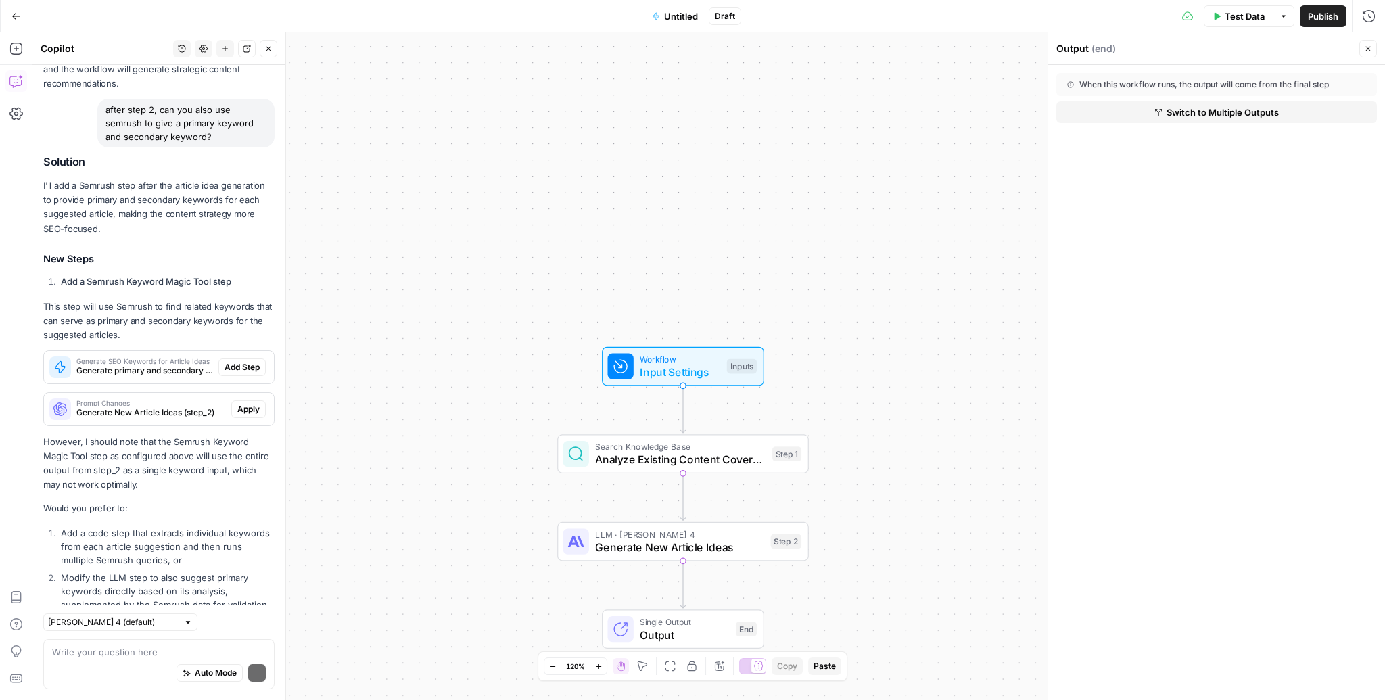
scroll to position [1000, 0]
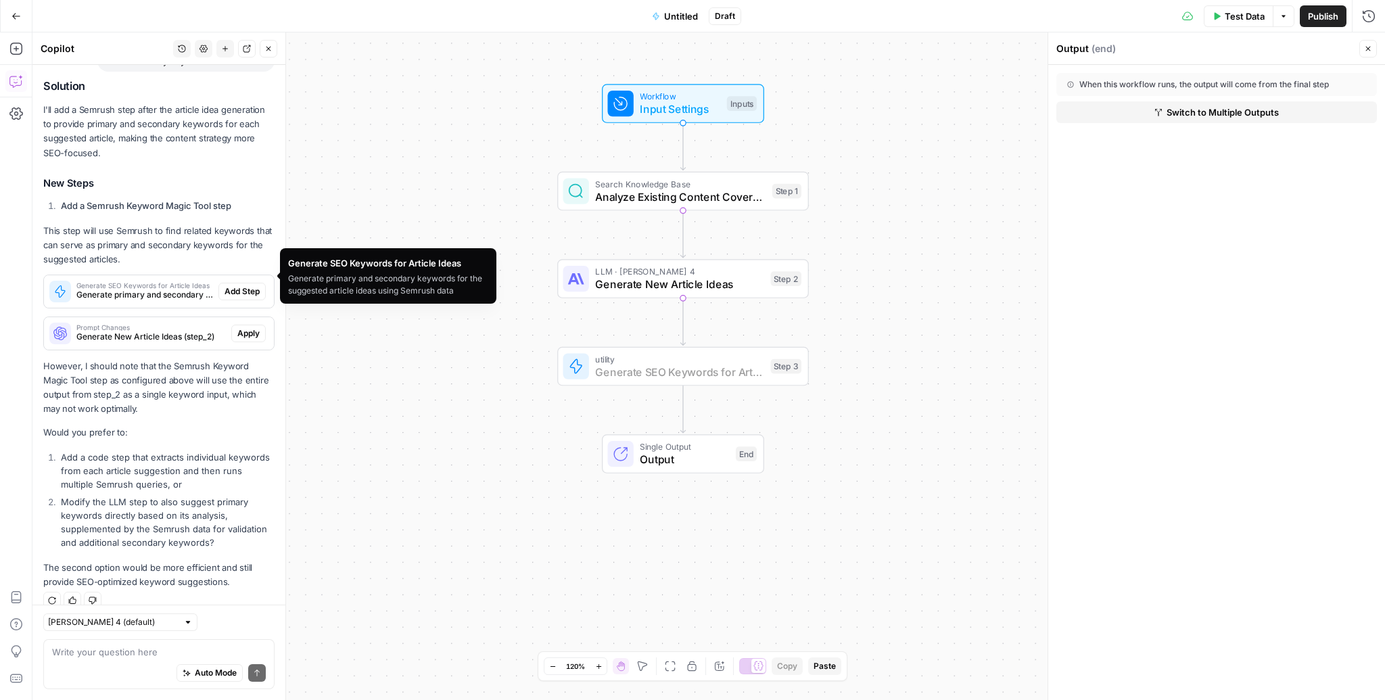
click at [245, 285] on span "Add Step" at bounding box center [241, 291] width 35 height 12
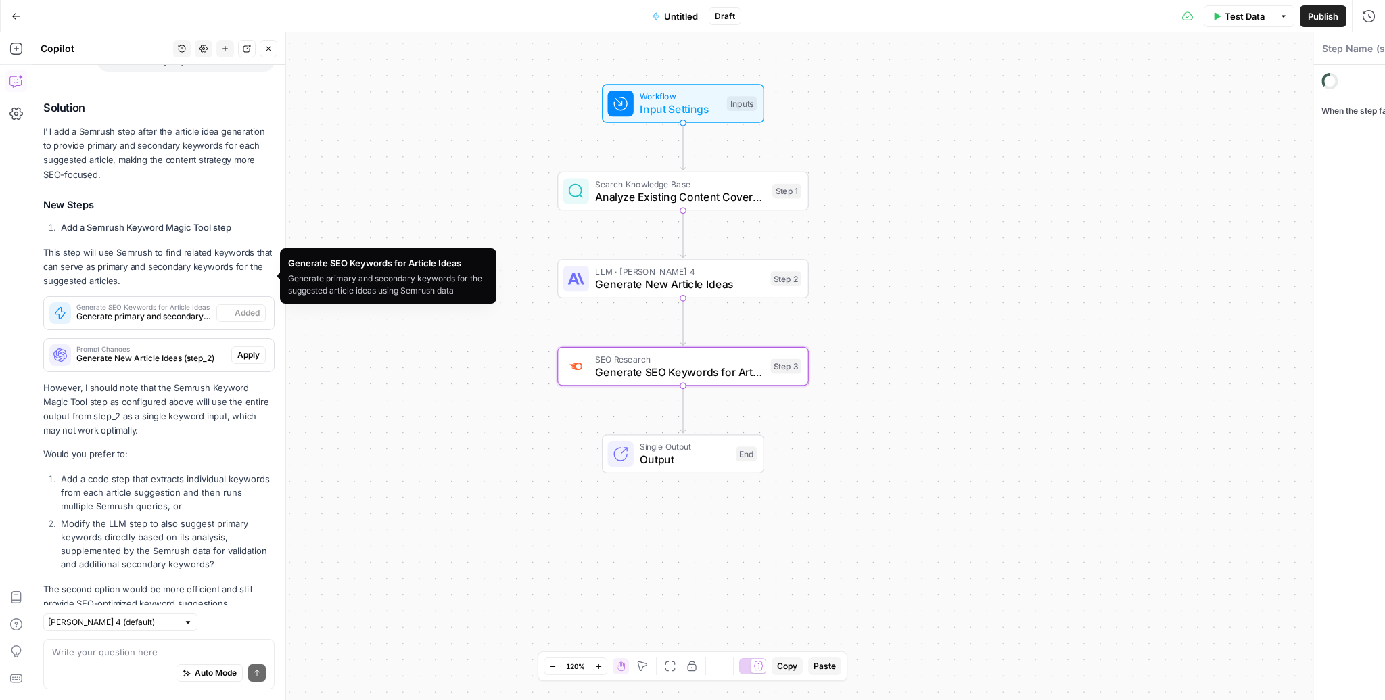
type textarea "Generate SEO Keywords for Article Ideas"
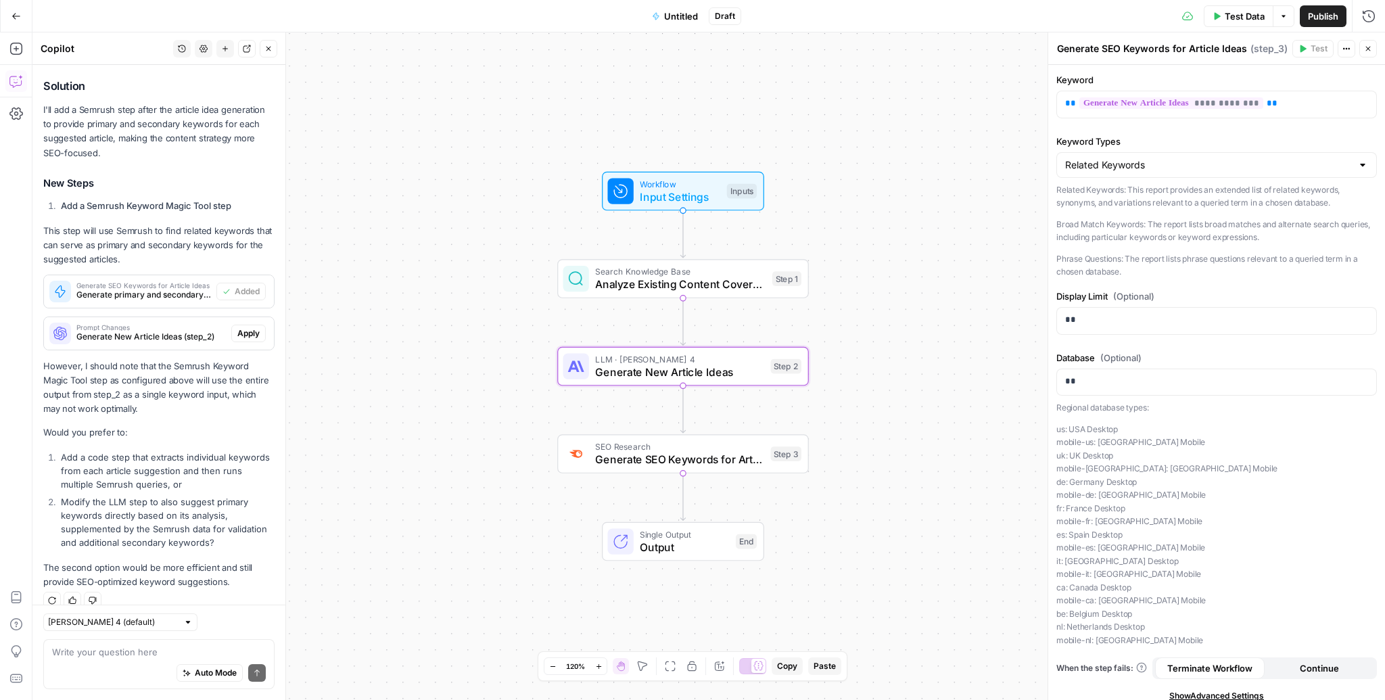
click at [247, 327] on span "Apply" at bounding box center [248, 333] width 22 height 12
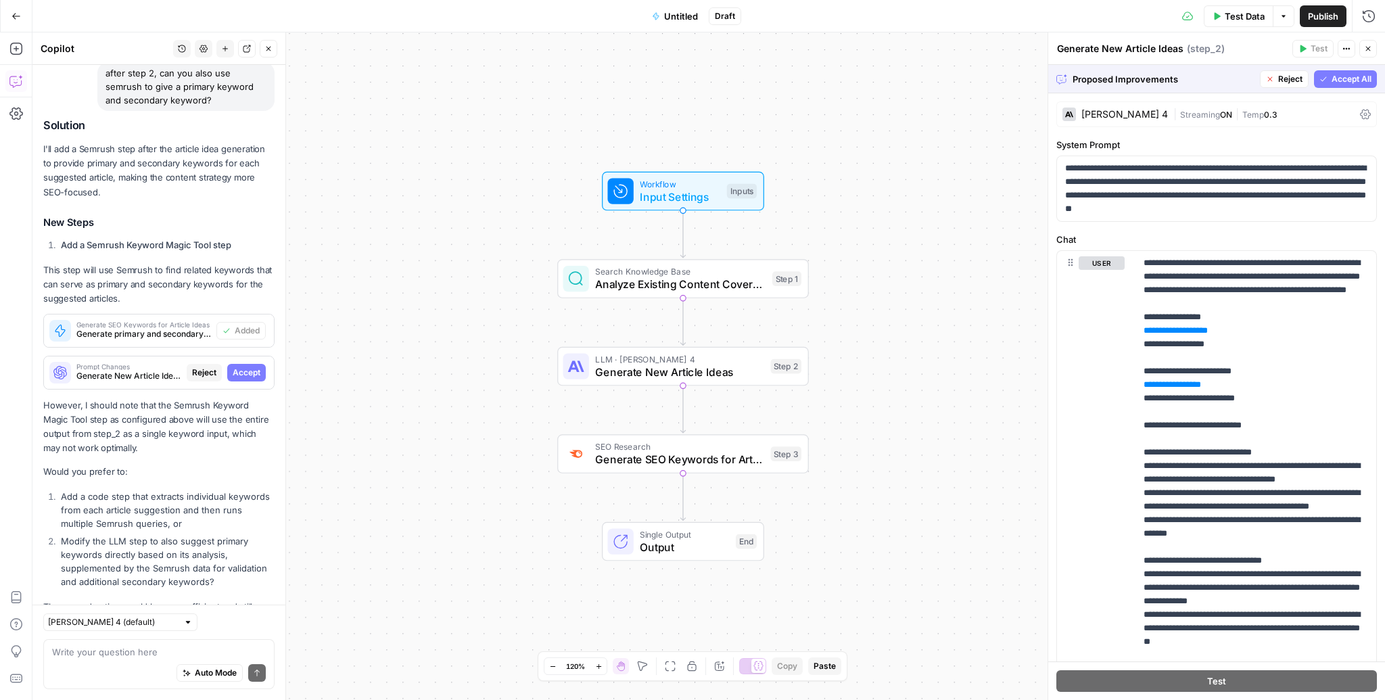
scroll to position [978, 0]
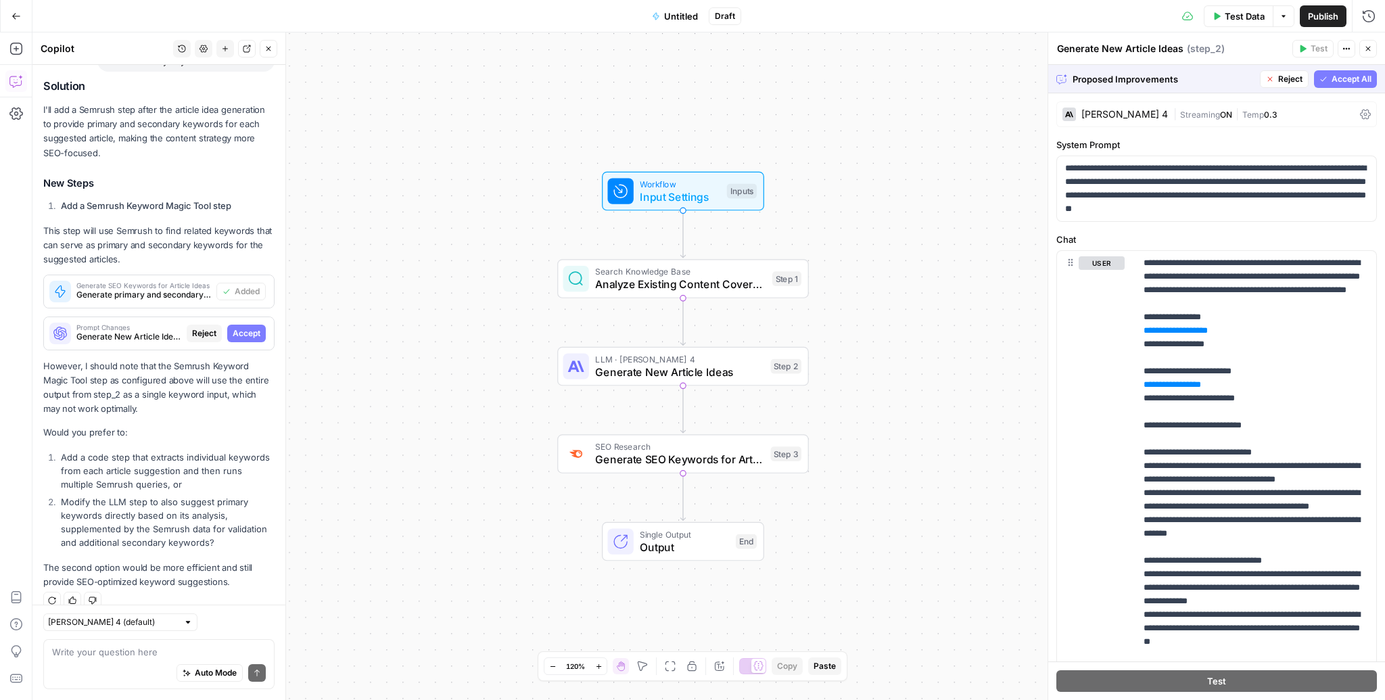
click at [149, 662] on div "Auto Mode Send" at bounding box center [159, 674] width 214 height 30
type textarea "letes do number 2"
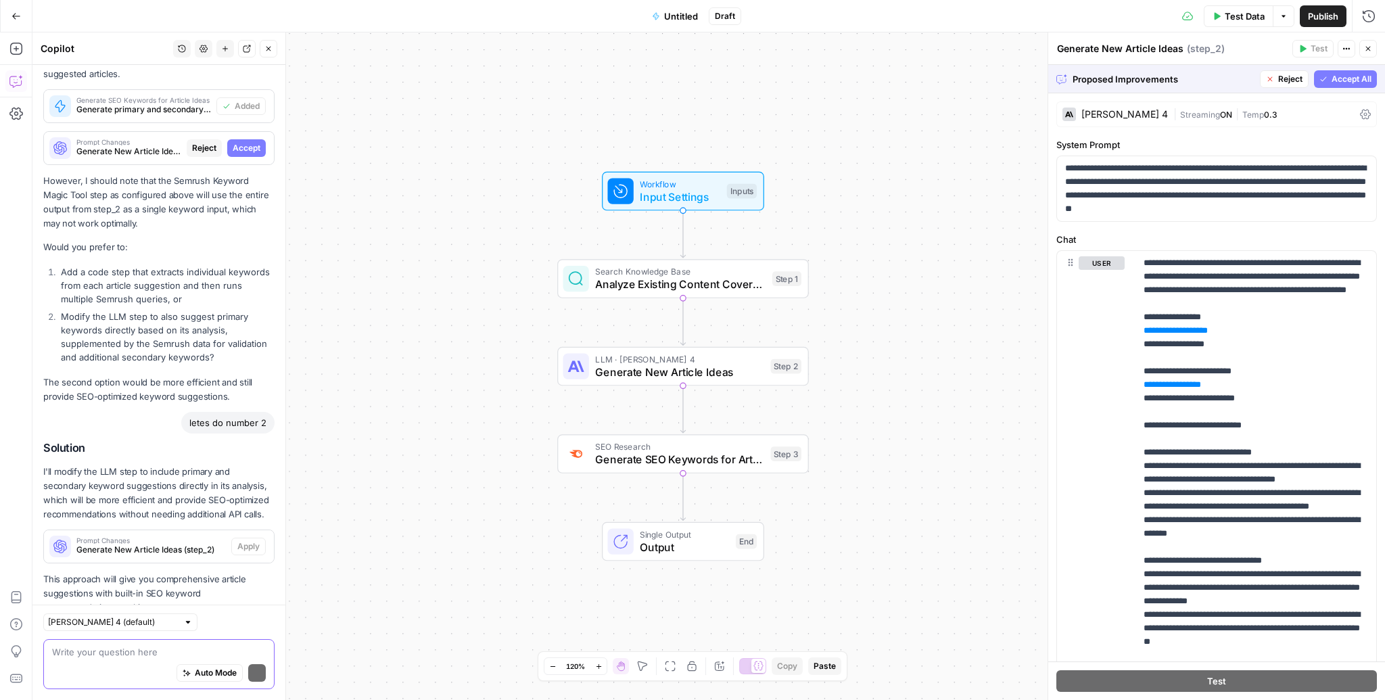
scroll to position [1218, 0]
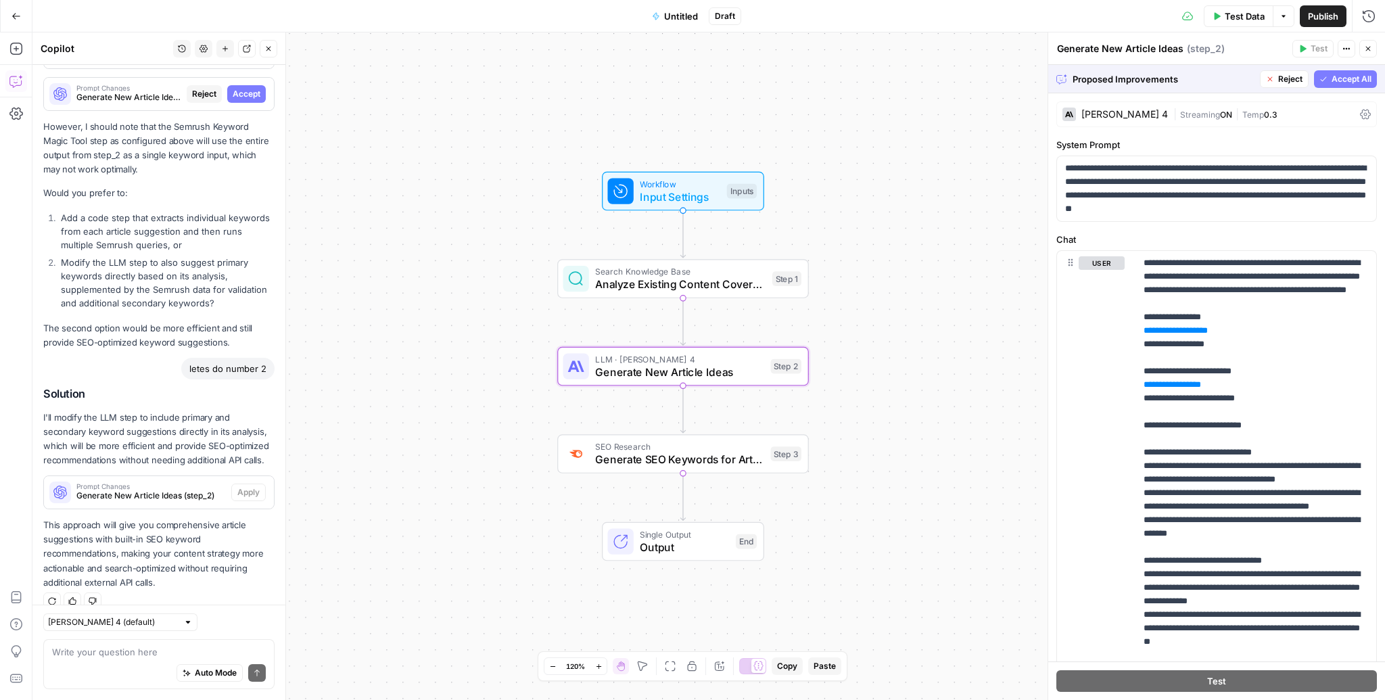
click at [252, 88] on span "Accept" at bounding box center [247, 94] width 28 height 12
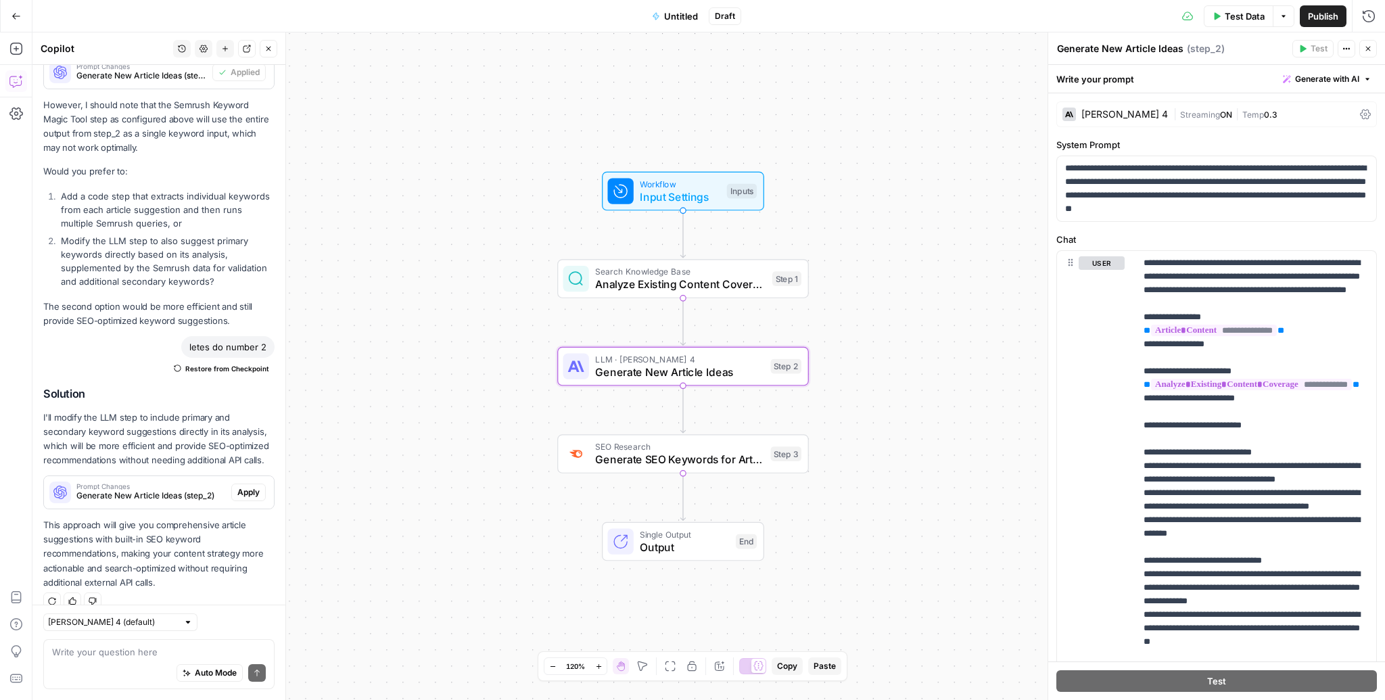
click at [252, 486] on span "Apply" at bounding box center [248, 492] width 22 height 12
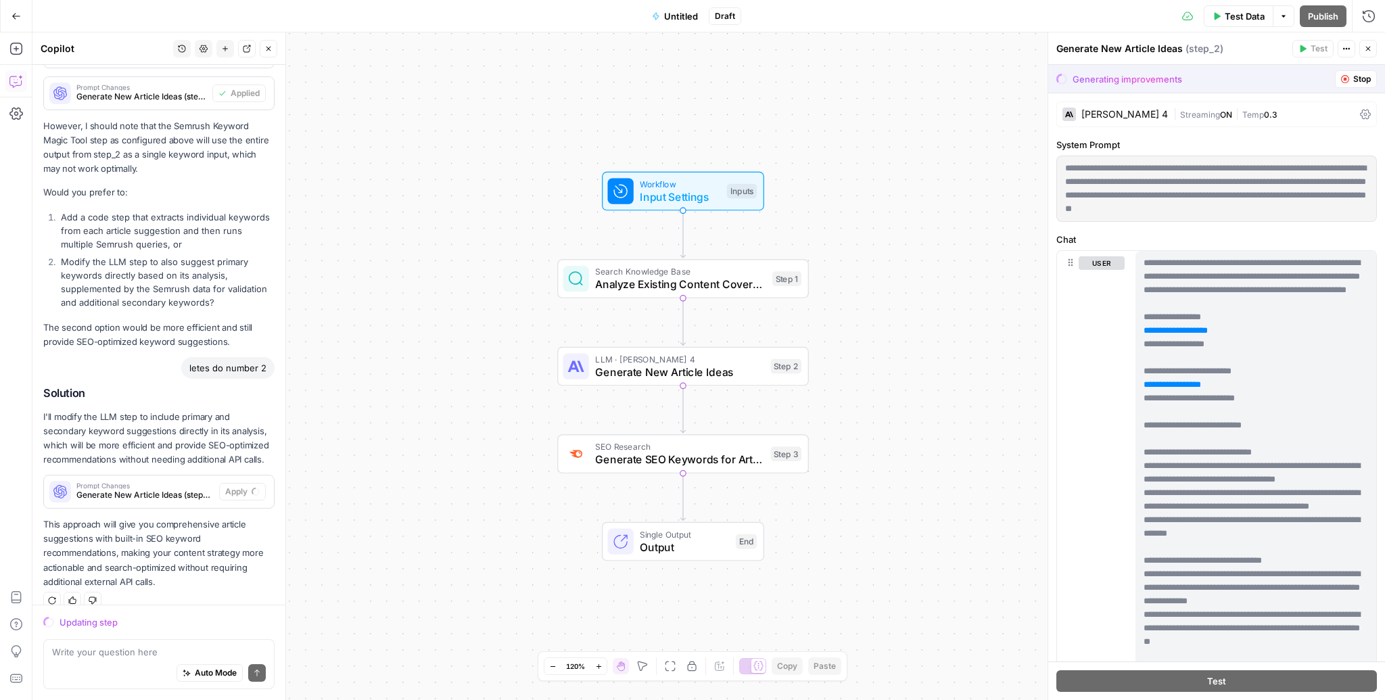
scroll to position [1218, 0]
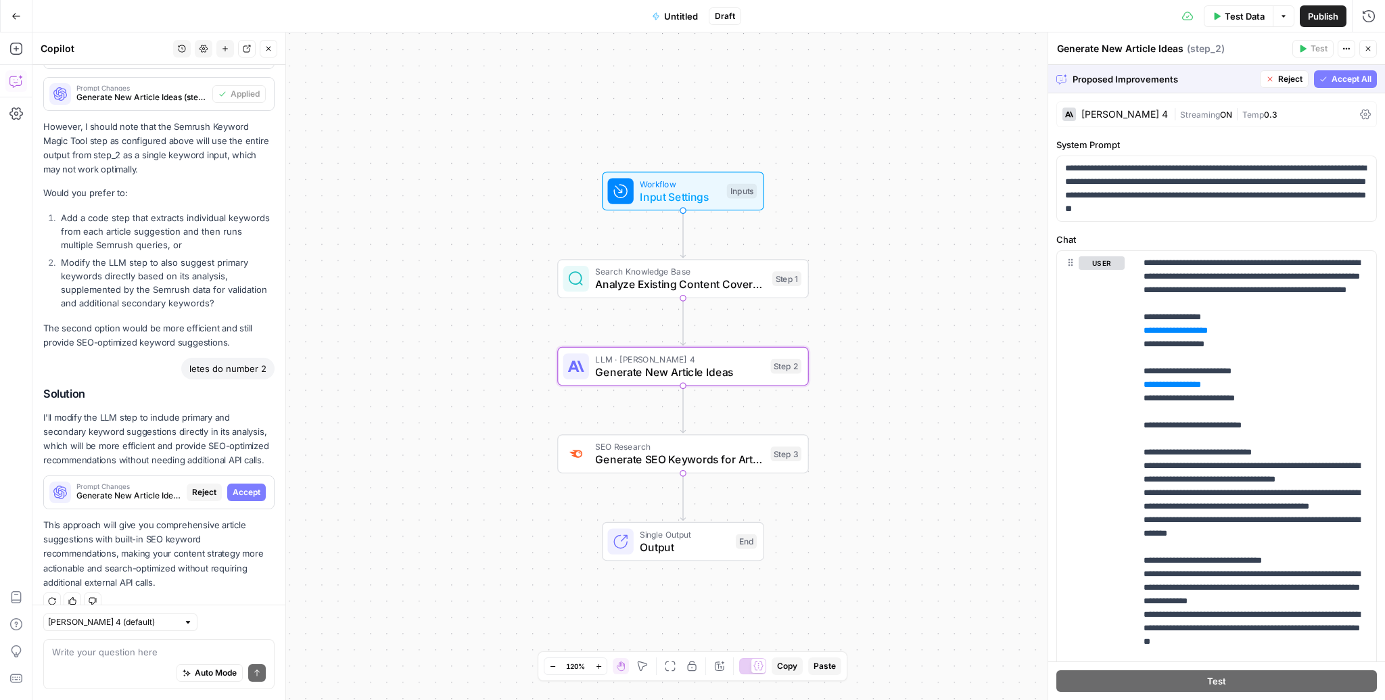
click at [251, 486] on span "Accept" at bounding box center [247, 492] width 28 height 12
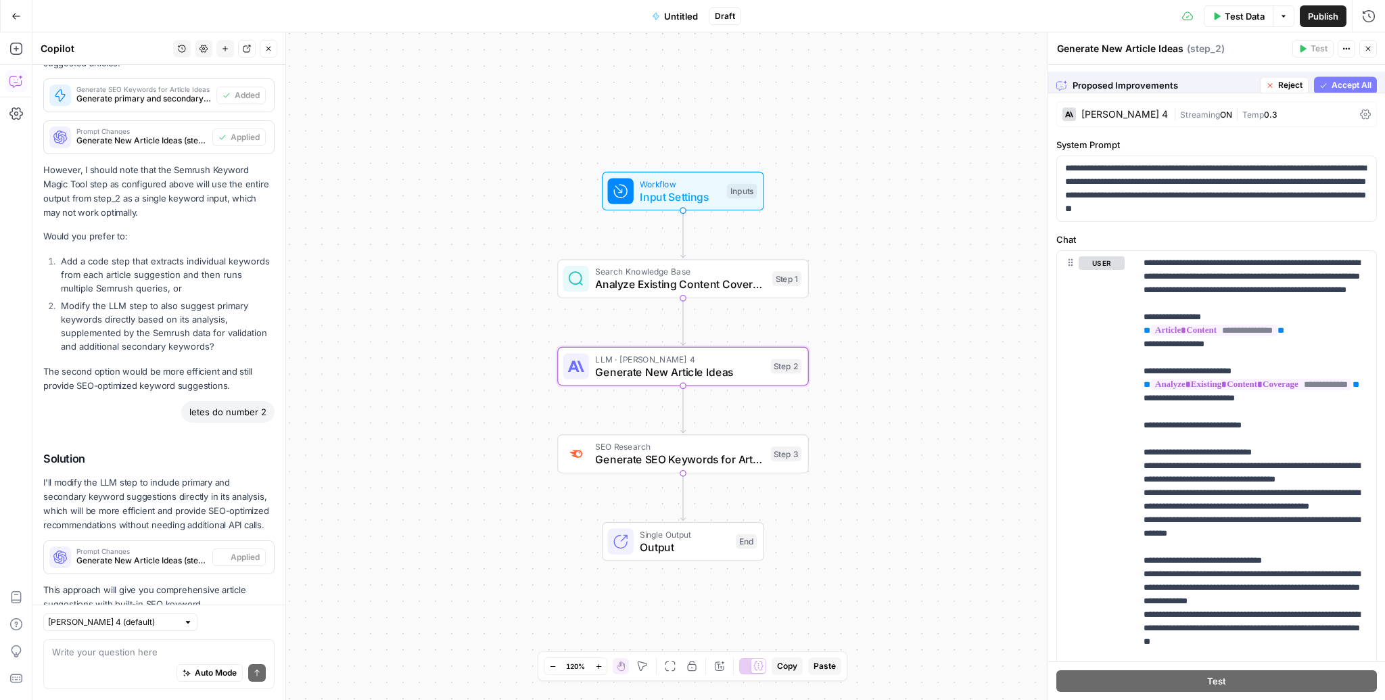
scroll to position [1283, 0]
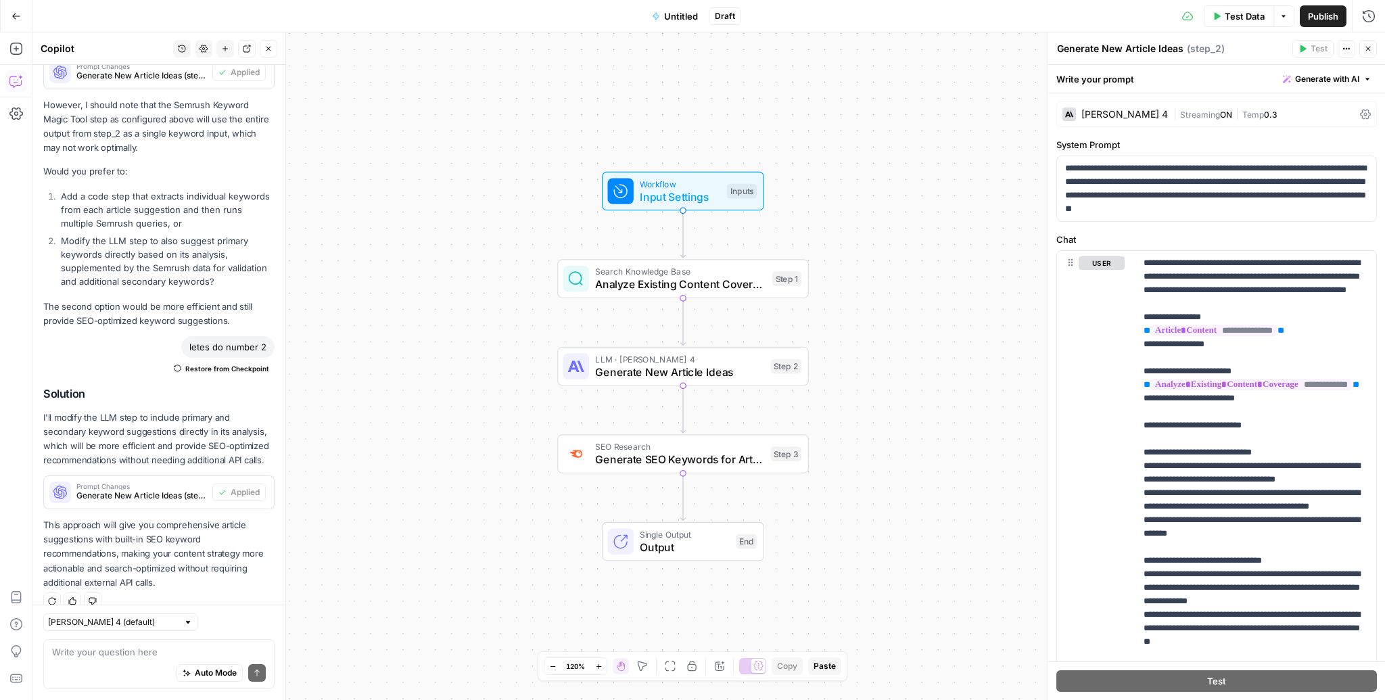
click at [679, 18] on span "Untitled" at bounding box center [681, 16] width 34 height 14
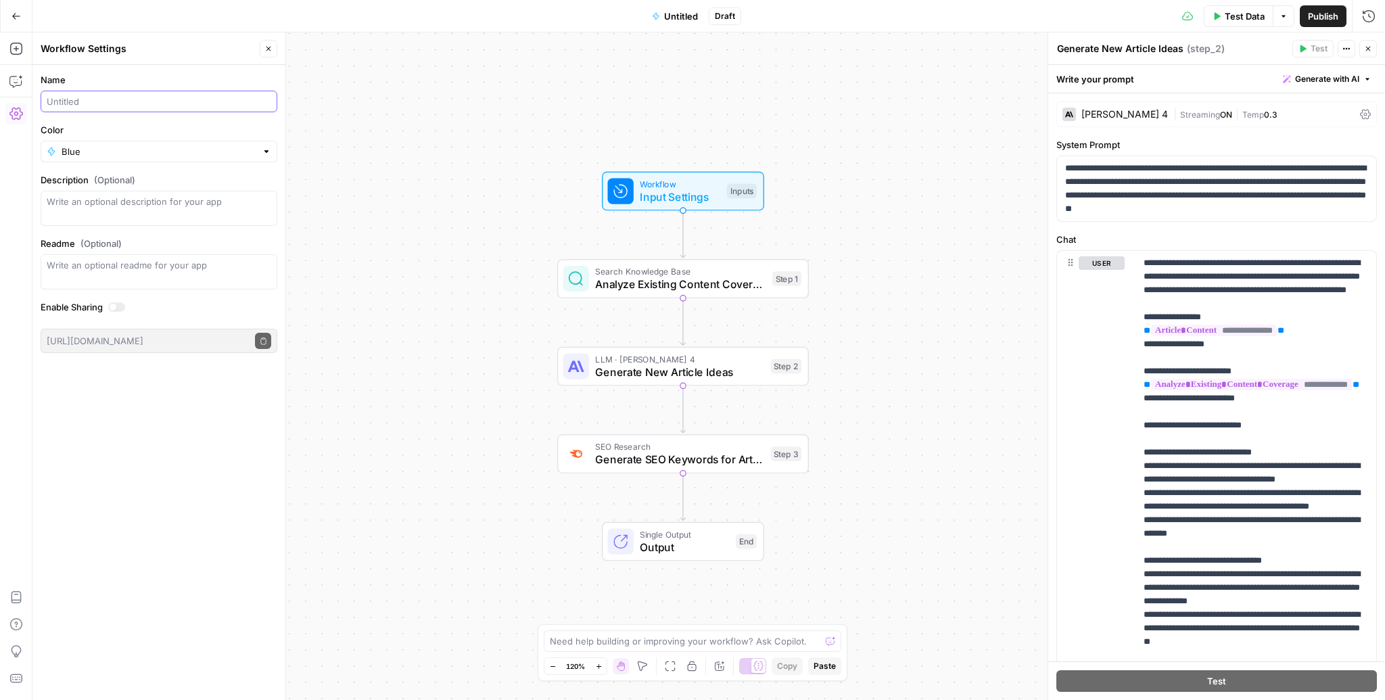
click at [158, 96] on input "Name" at bounding box center [159, 102] width 224 height 14
type input "Generate New Article Ideas"
click at [336, 95] on div "Workflow Input Settings Inputs Search Knowledge Base Analyze Existing Content C…" at bounding box center [708, 365] width 1352 height 667
click at [693, 193] on span "Input Settings" at bounding box center [680, 197] width 80 height 16
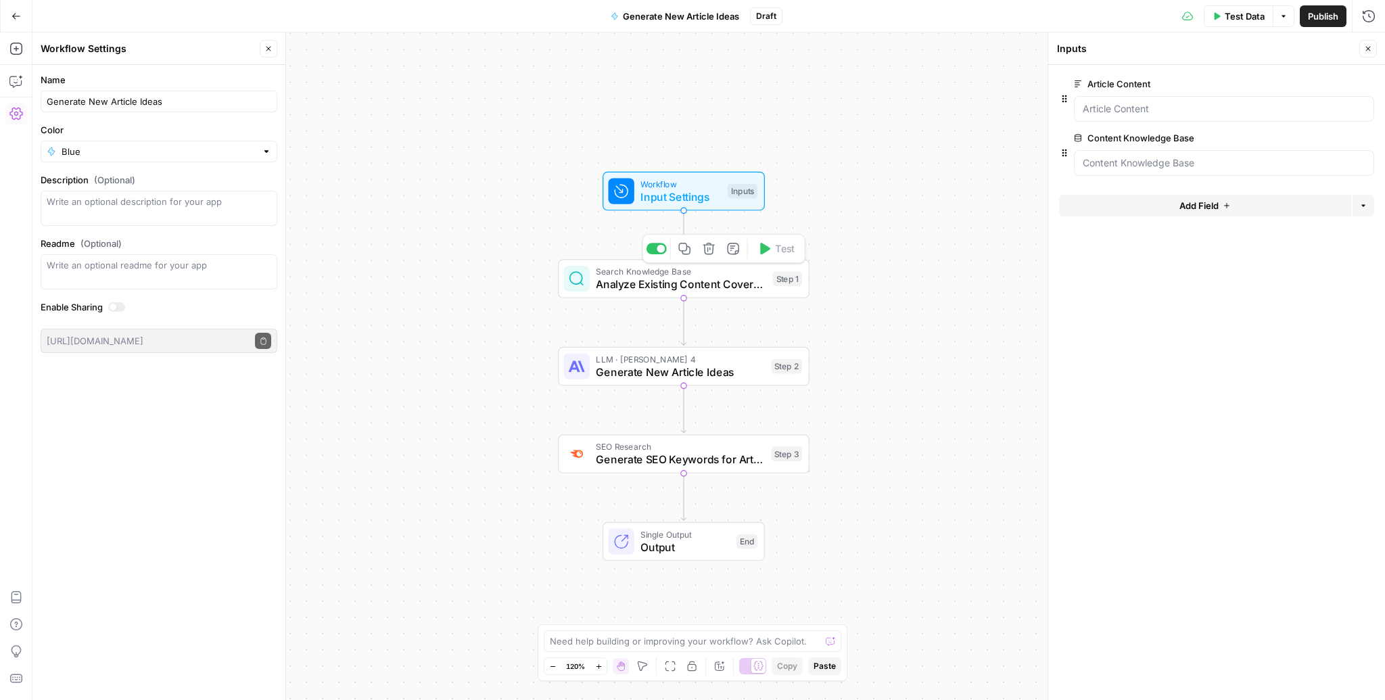
click at [1133, 170] on div at bounding box center [1224, 163] width 300 height 26
click at [1258, 19] on span "Test Data" at bounding box center [1245, 16] width 40 height 14
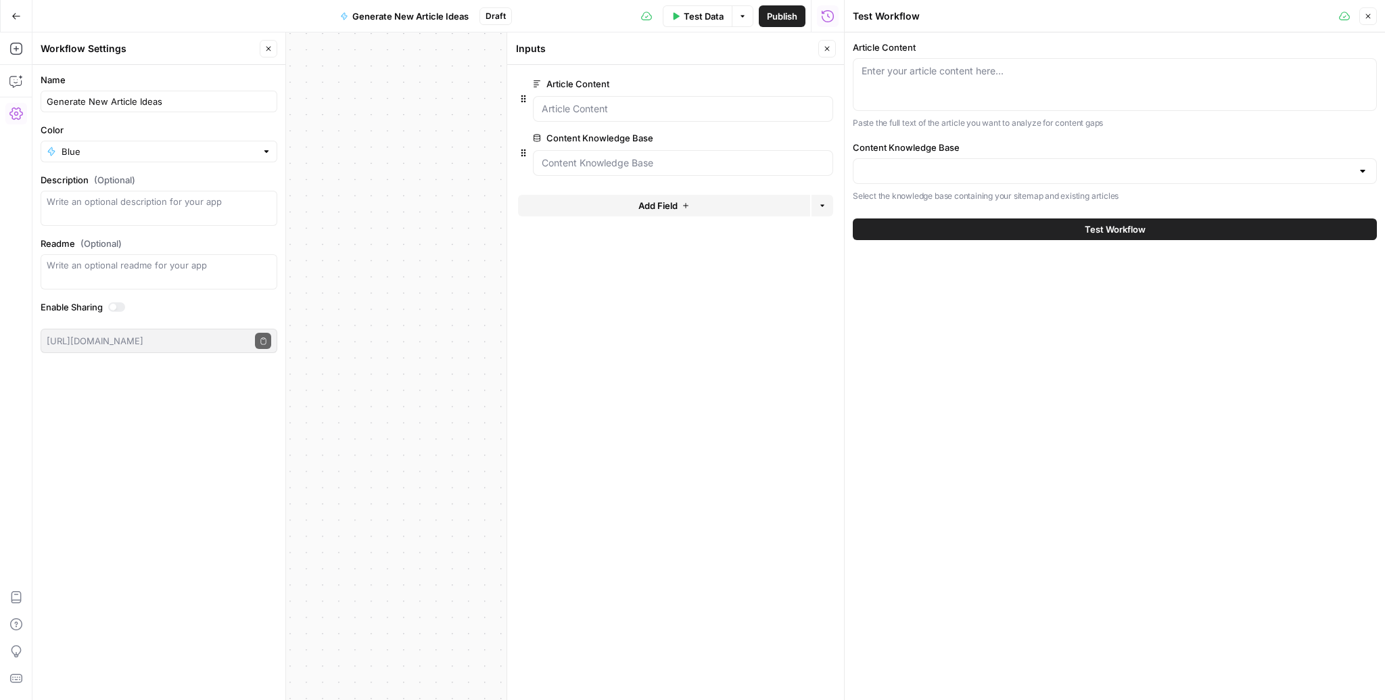
click at [1155, 177] on div at bounding box center [1115, 171] width 524 height 26
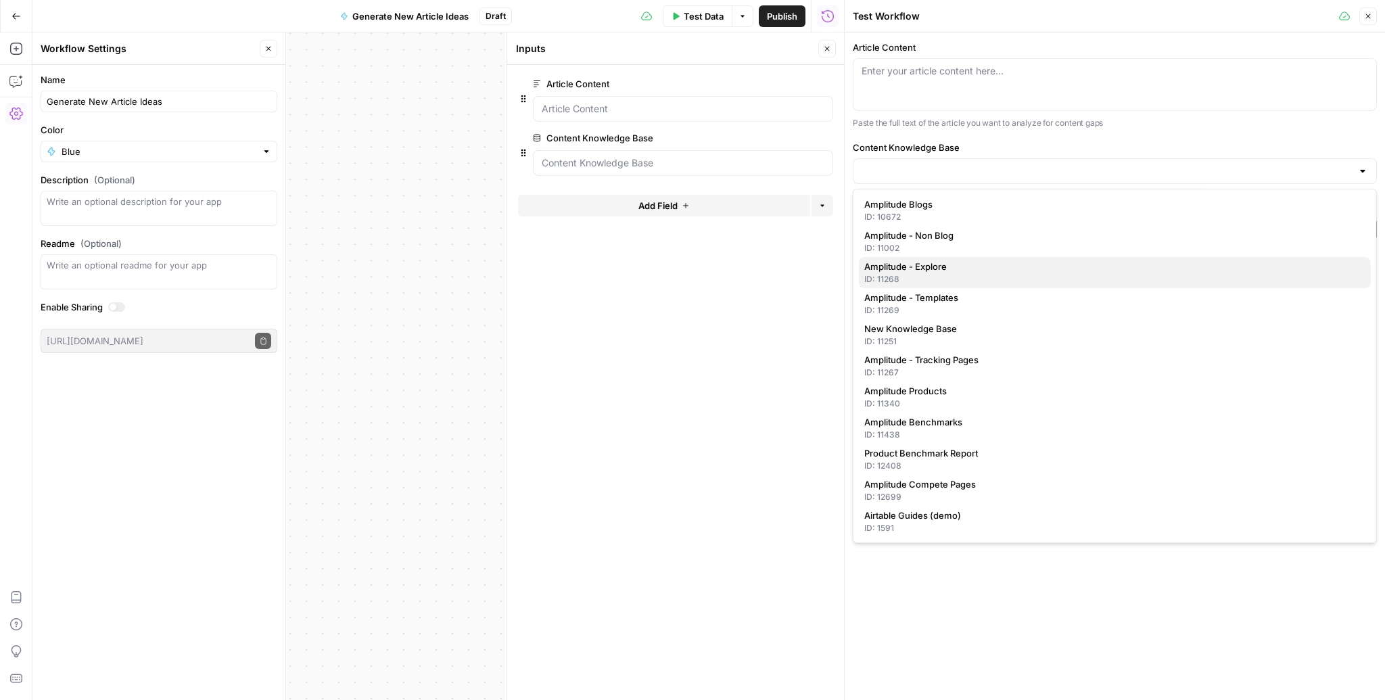
click at [1003, 272] on span "Amplitude - Explore" at bounding box center [1112, 267] width 496 height 14
type input "Amplitude - Explore"
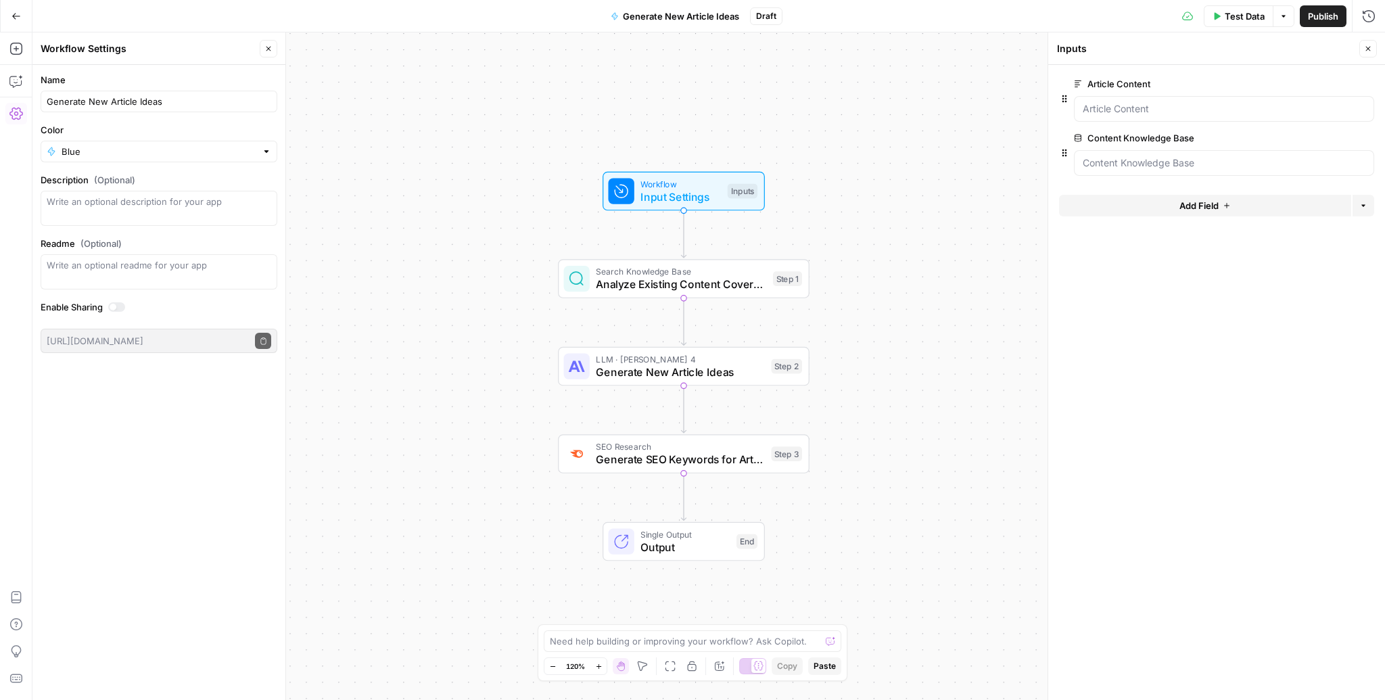
click at [1322, 11] on span "Publish" at bounding box center [1323, 16] width 30 height 14
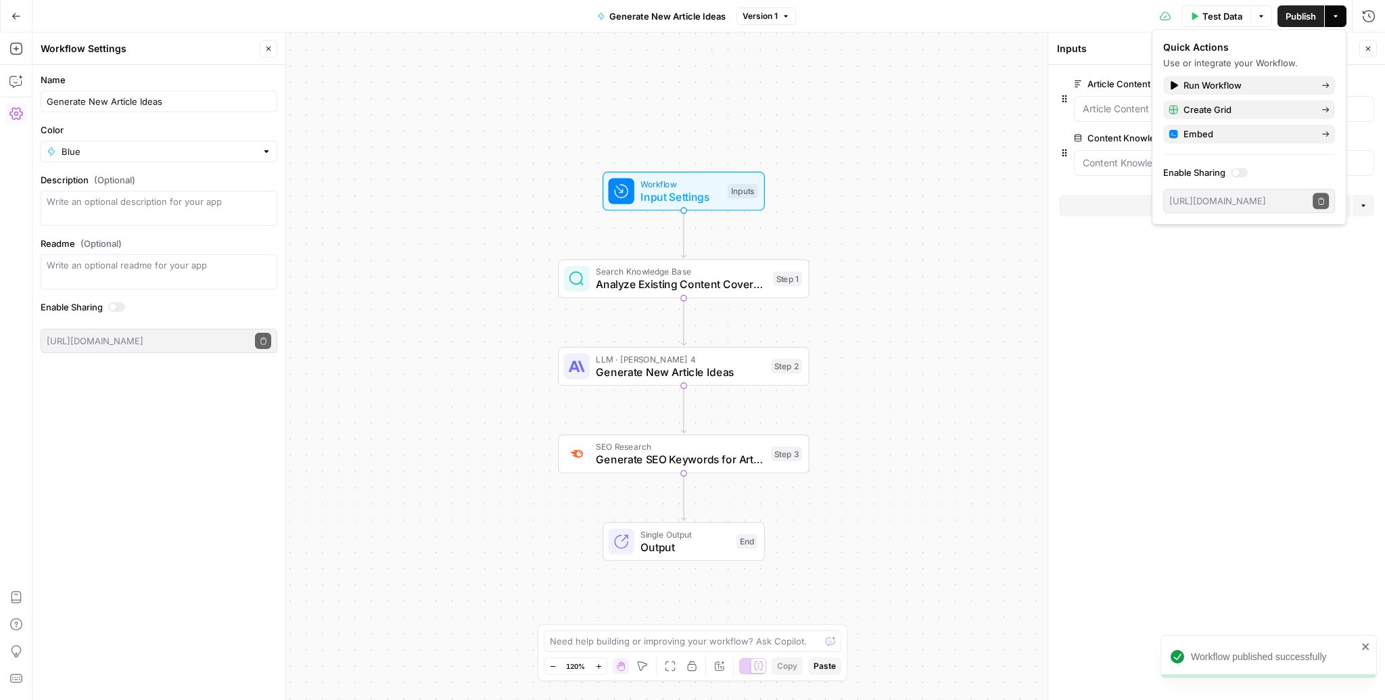
click at [19, 11] on icon "button" at bounding box center [15, 15] width 9 height 9
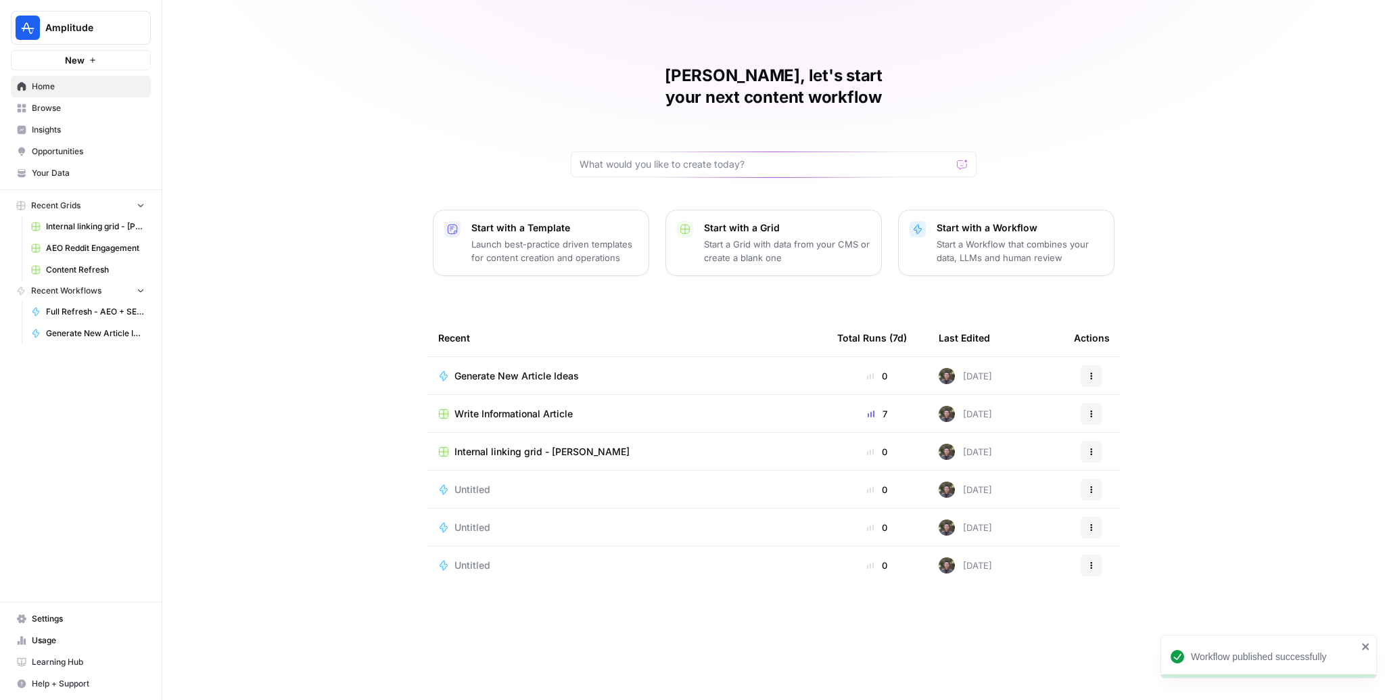
click at [516, 407] on span "Write Informational Article" at bounding box center [513, 414] width 118 height 14
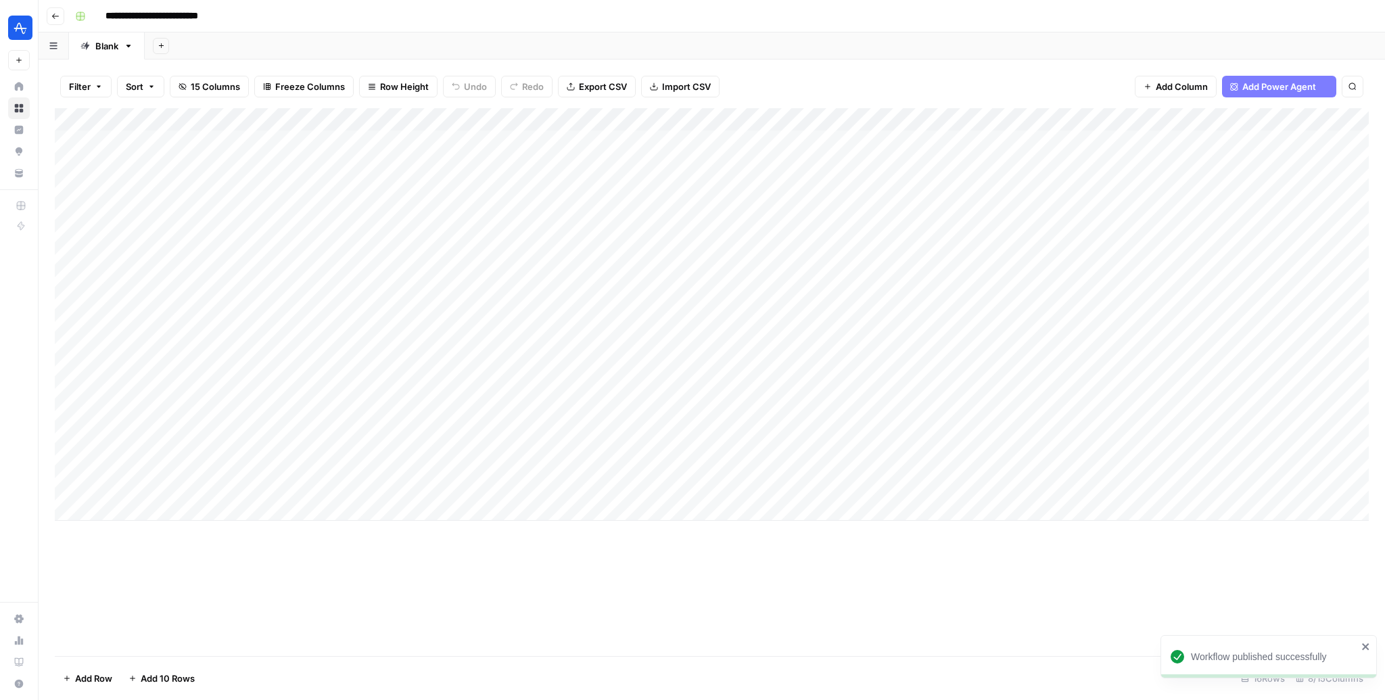
scroll to position [0, 127]
click at [1352, 118] on span "Add Column" at bounding box center [1337, 120] width 47 height 12
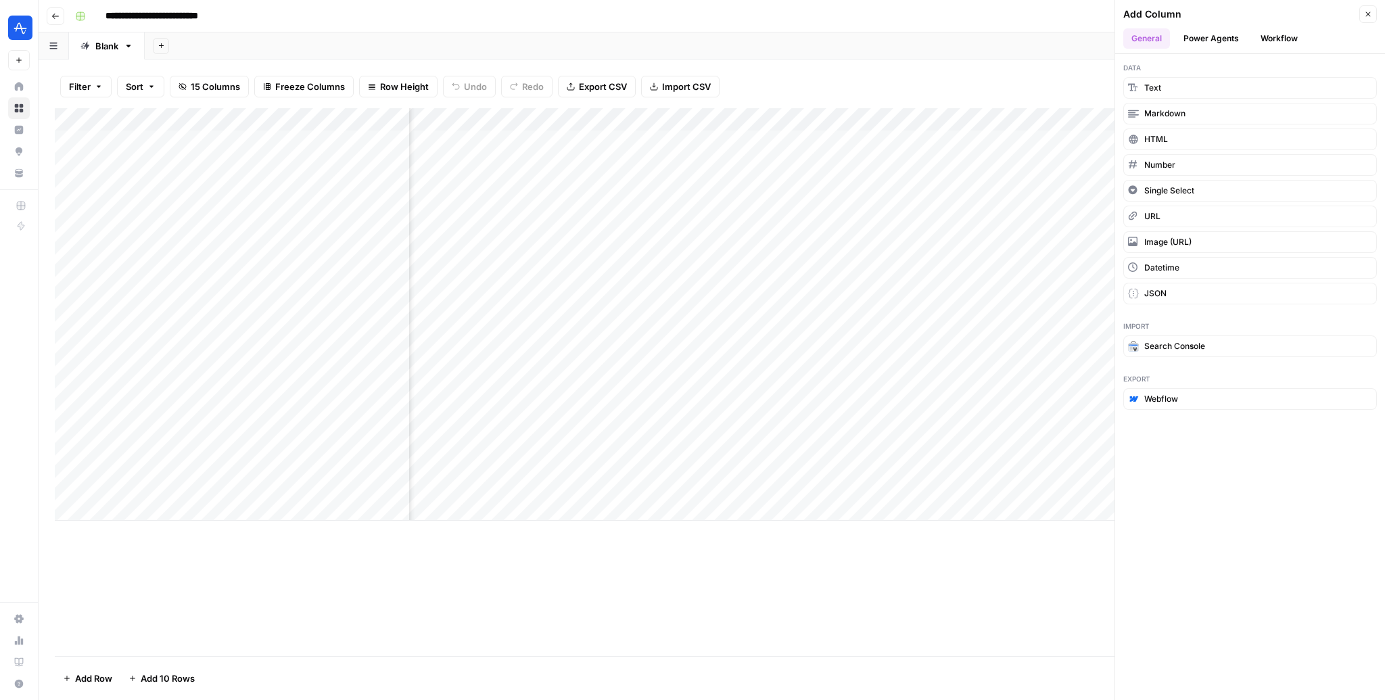
click at [1283, 32] on button "Workflow" at bounding box center [1278, 38] width 53 height 20
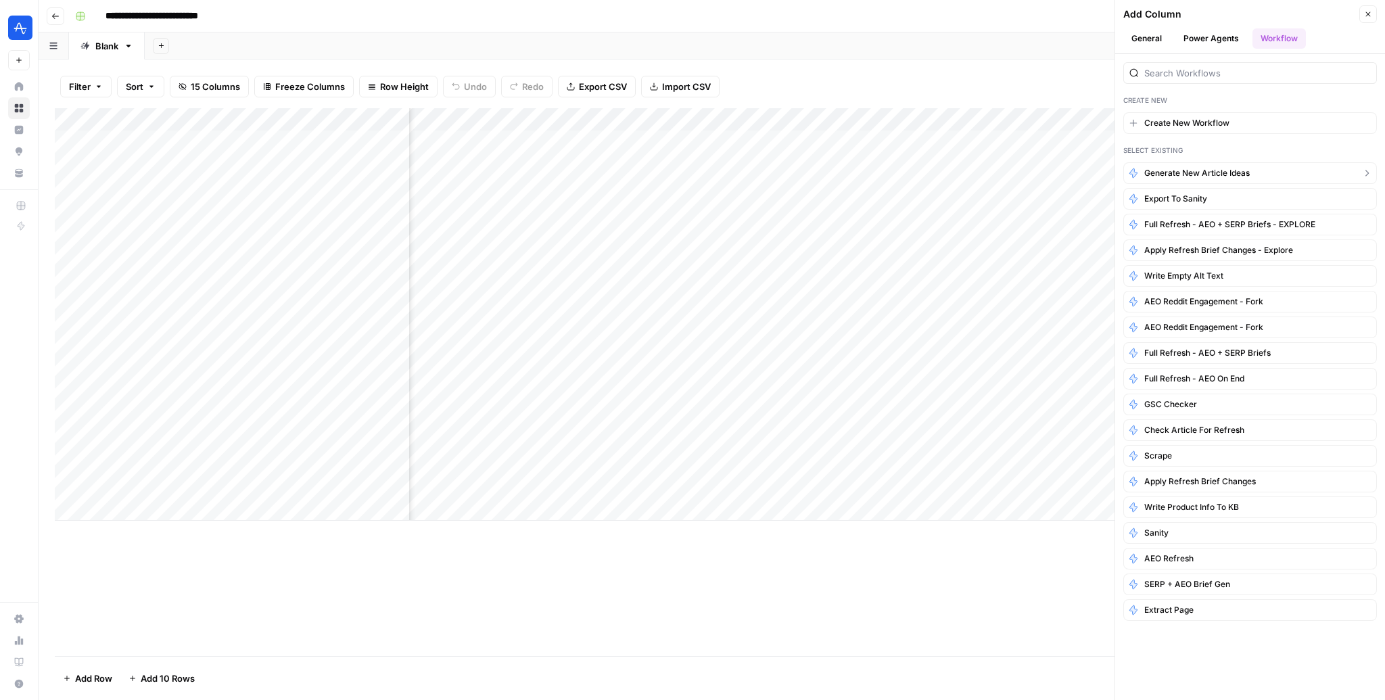
click at [1220, 168] on span "Generate New Article Ideas" at bounding box center [1196, 173] width 105 height 12
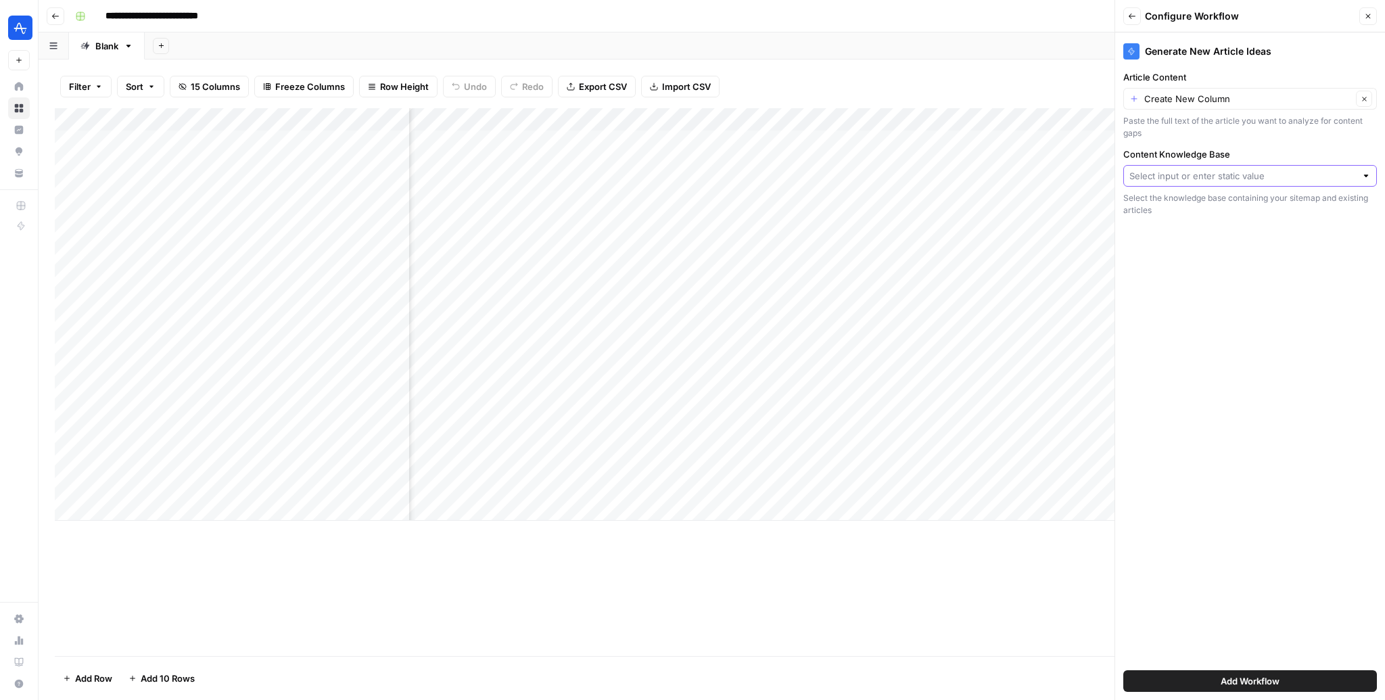
click at [1216, 179] on input "Content Knowledge Base" at bounding box center [1242, 176] width 227 height 14
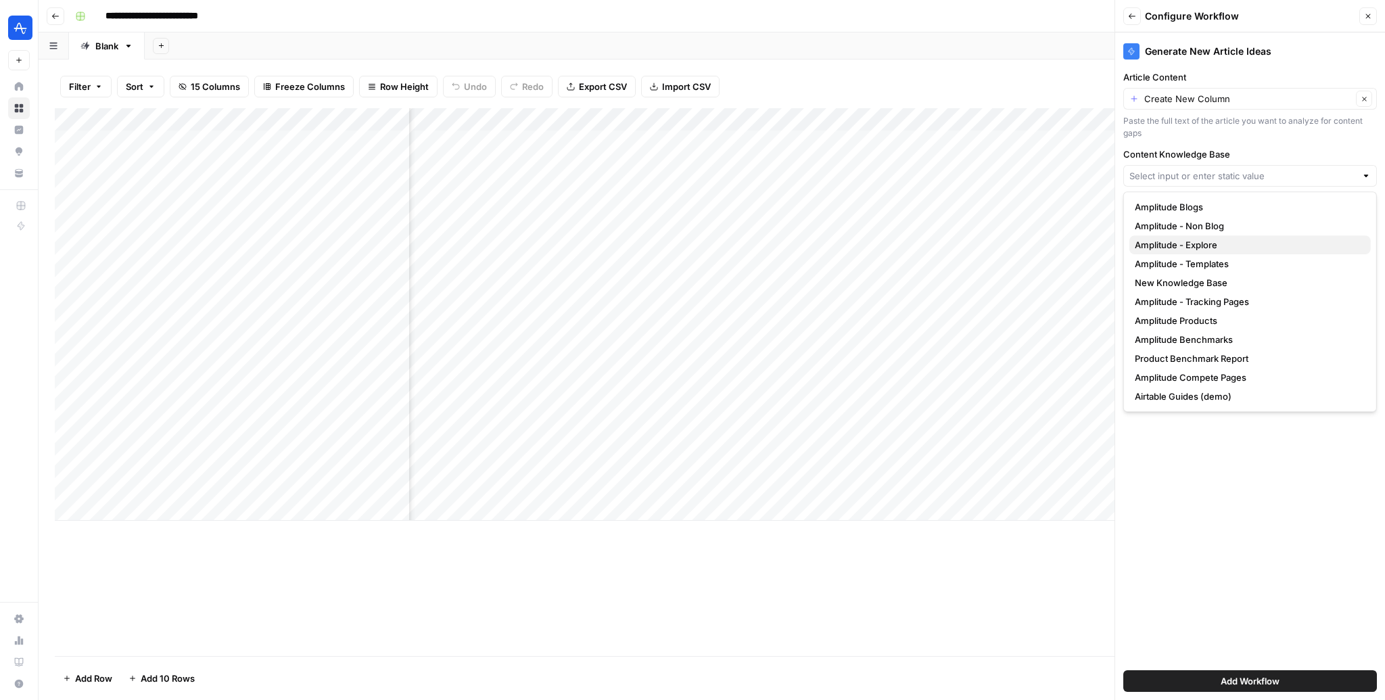
click at [1221, 247] on span "Amplitude - Explore" at bounding box center [1247, 245] width 225 height 14
type input "Amplitude - Explore"
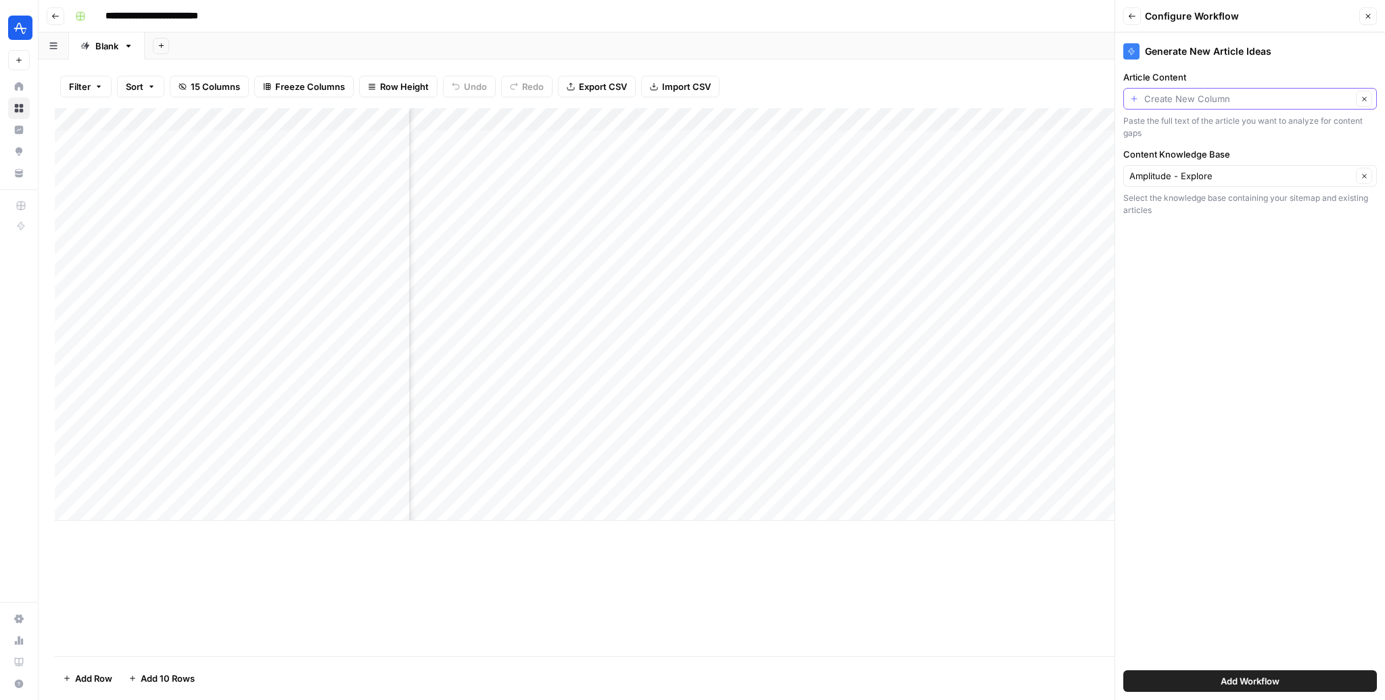
click at [1218, 97] on input "Article Content" at bounding box center [1248, 99] width 208 height 14
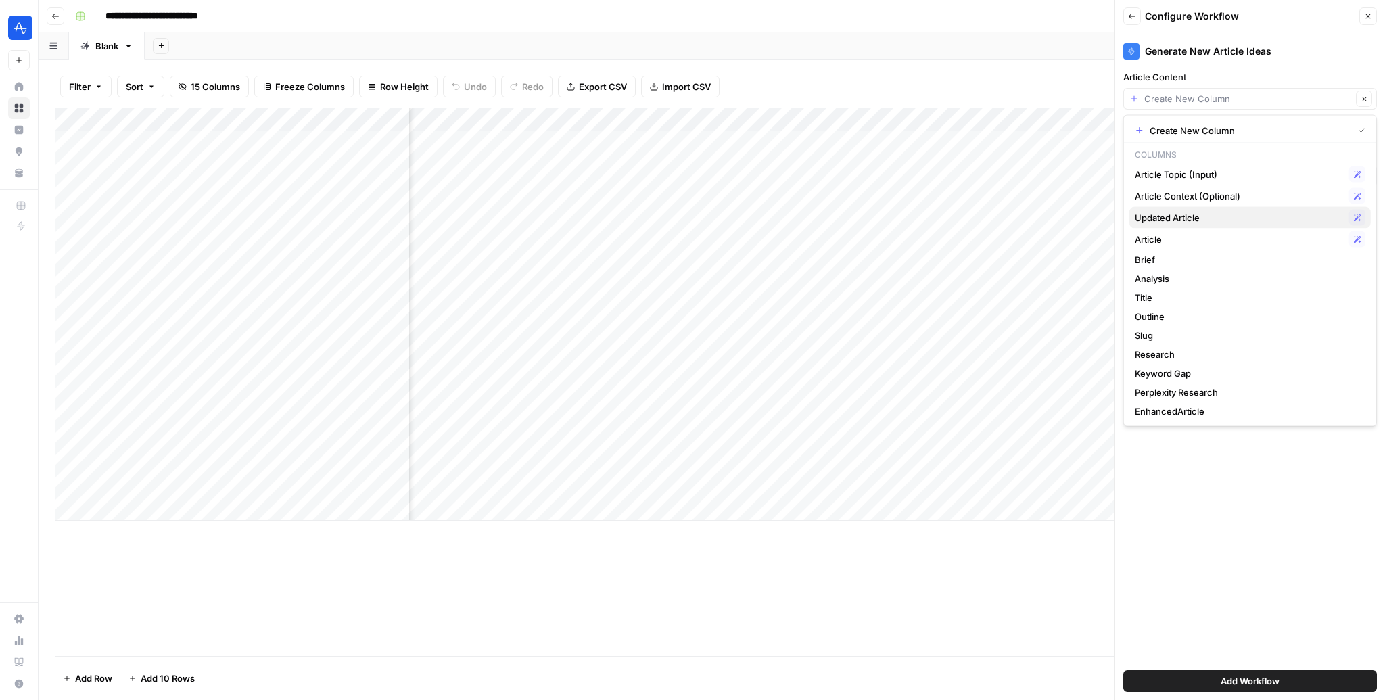
click at [1204, 220] on span "Updated Article" at bounding box center [1239, 218] width 209 height 14
type input "Updated Article"
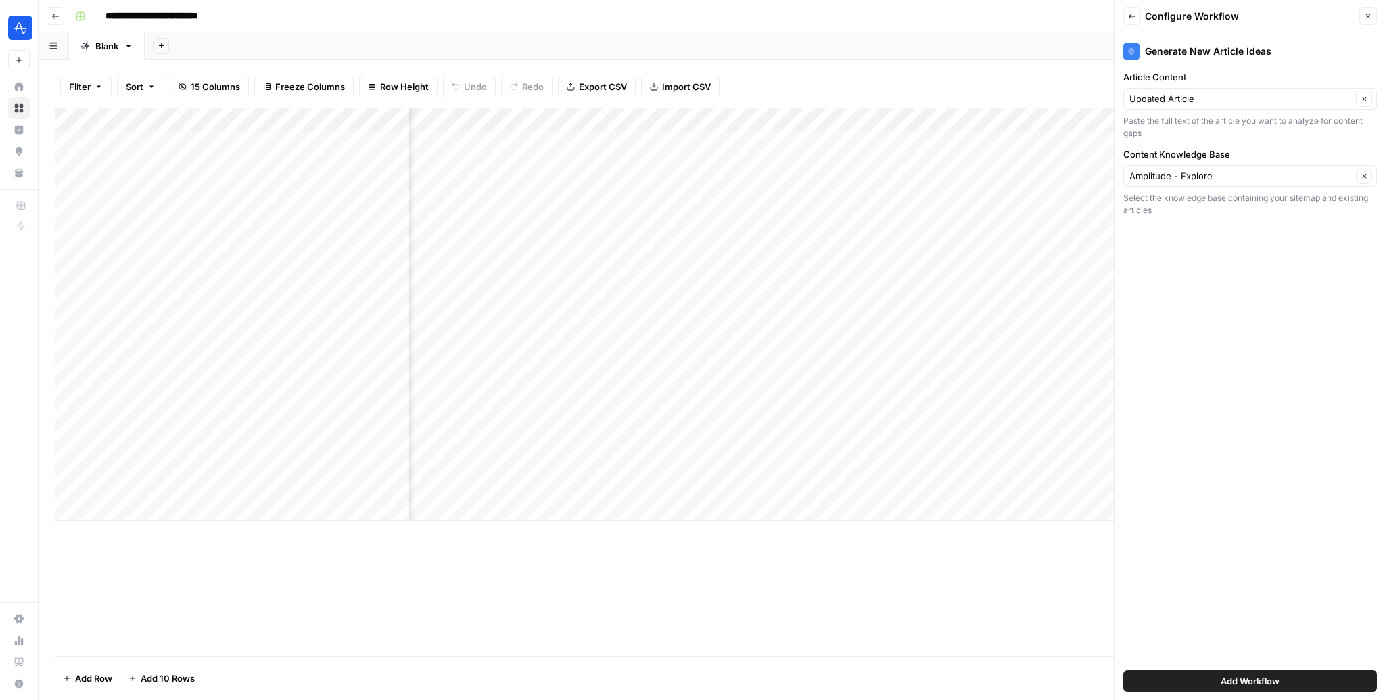
click at [1197, 680] on button "Add Workflow" at bounding box center [1250, 681] width 254 height 22
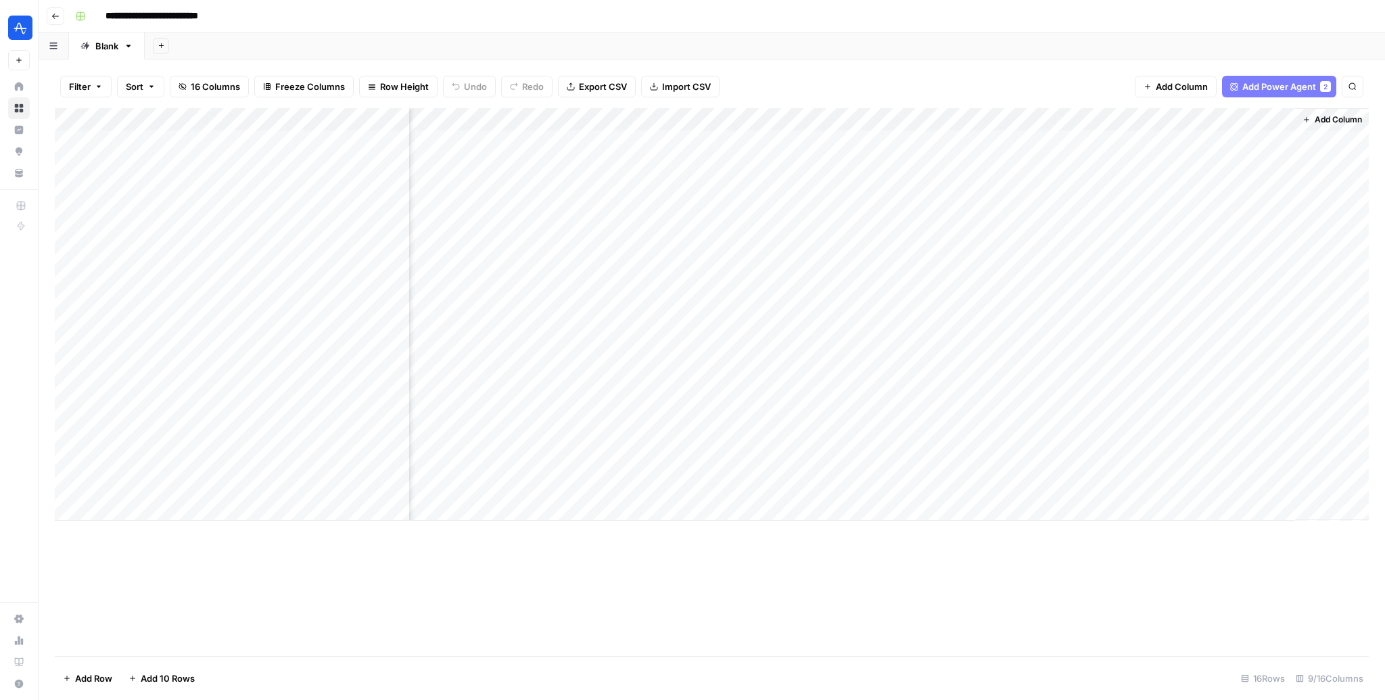
scroll to position [0, 306]
click at [982, 120] on div "Add Column" at bounding box center [712, 314] width 1314 height 412
click at [931, 254] on span "Remove Column" at bounding box center [956, 252] width 118 height 14
click at [643, 136] on span "Delete" at bounding box center [644, 140] width 29 height 14
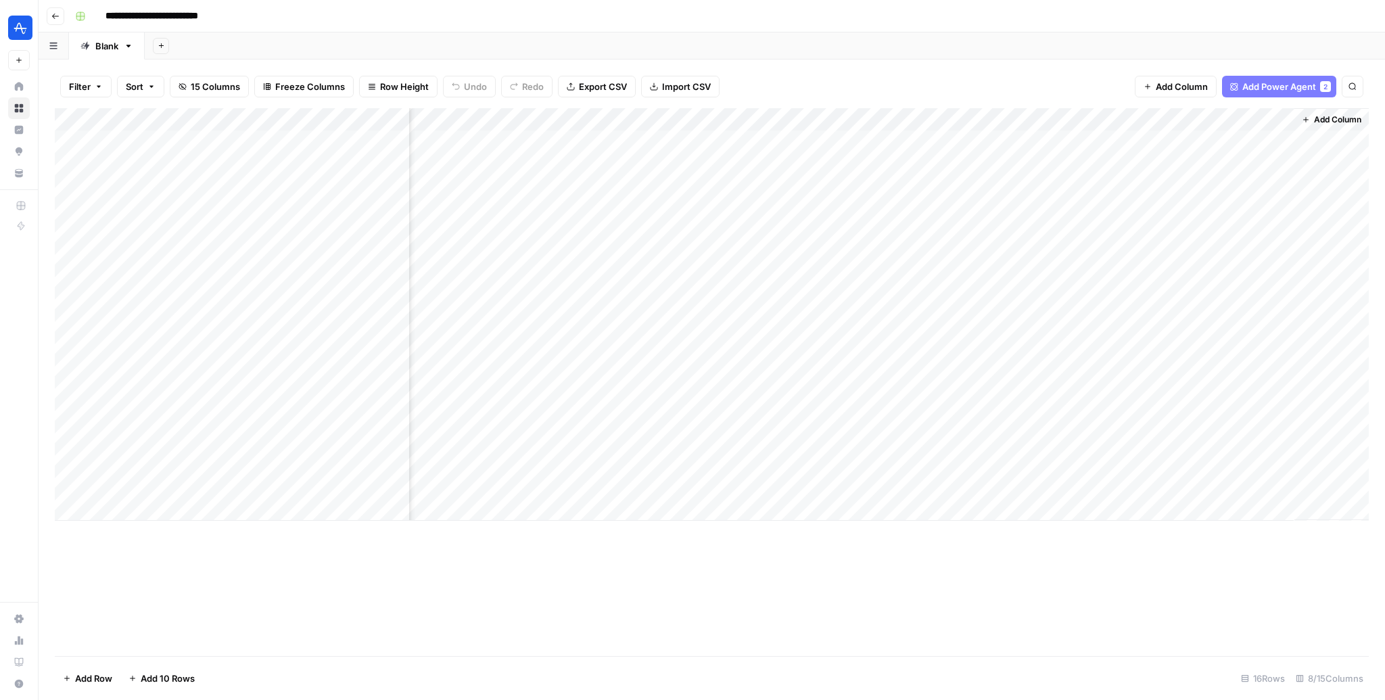
click at [1103, 120] on div "Add Column" at bounding box center [712, 314] width 1314 height 412
click at [1045, 254] on span "Remove Column" at bounding box center [1077, 252] width 118 height 14
click at [646, 142] on span "Delete" at bounding box center [644, 140] width 29 height 14
click at [1208, 417] on div "Add Column" at bounding box center [712, 314] width 1314 height 412
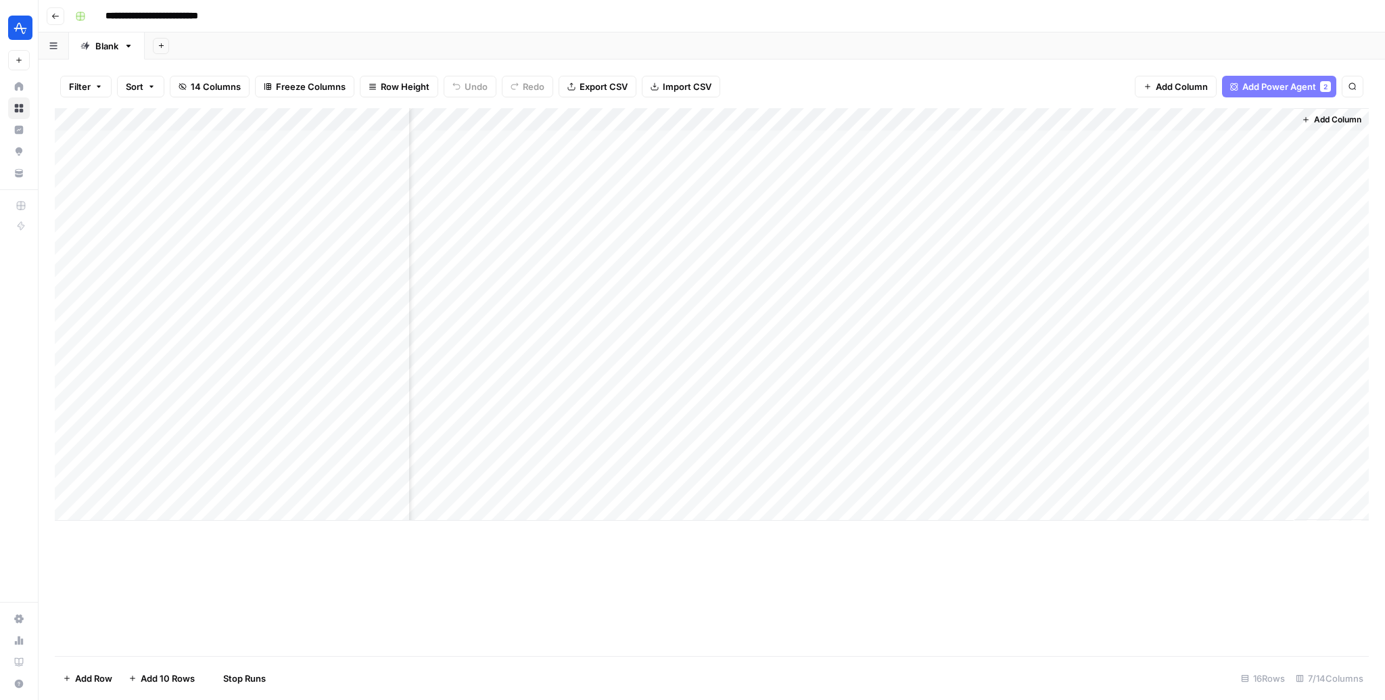
click at [1202, 444] on div "Add Column" at bounding box center [712, 314] width 1314 height 412
click at [1202, 459] on div "Add Column" at bounding box center [712, 314] width 1314 height 412
click at [1265, 419] on div "Add Column" at bounding box center [712, 314] width 1314 height 412
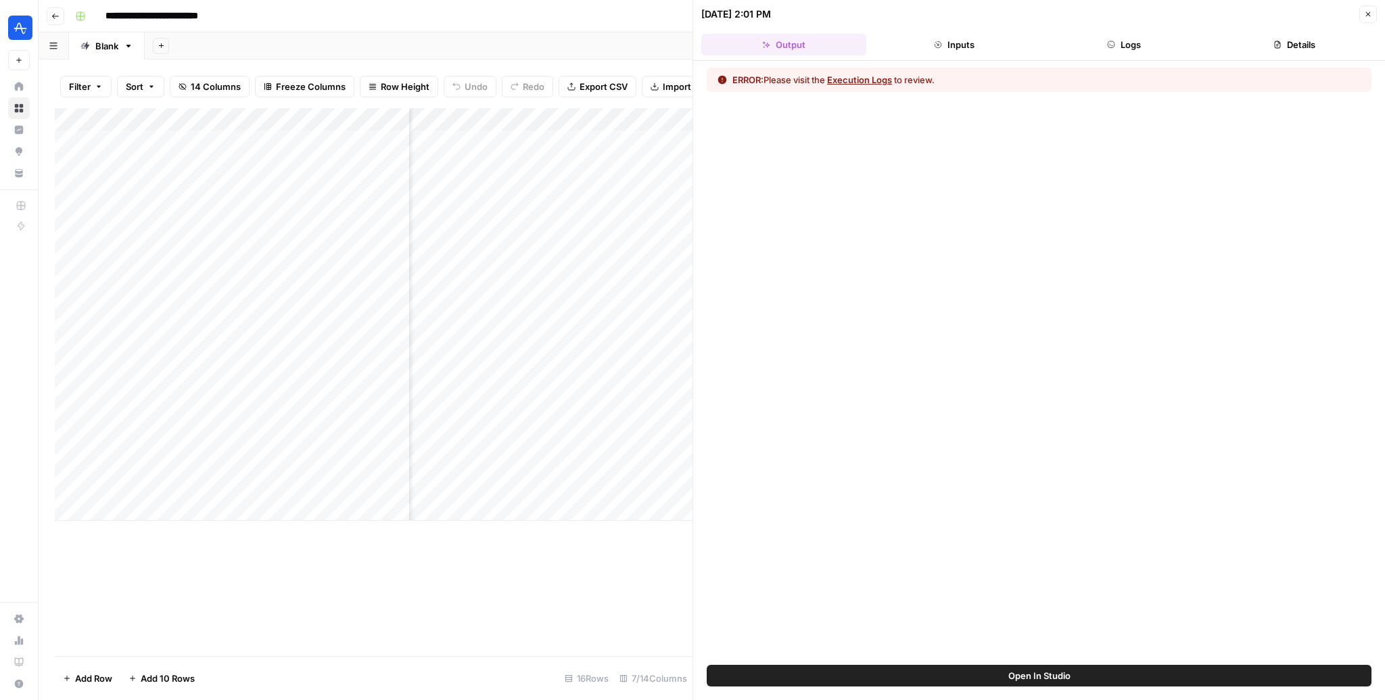
click at [849, 78] on button "Execution Logs" at bounding box center [859, 80] width 65 height 14
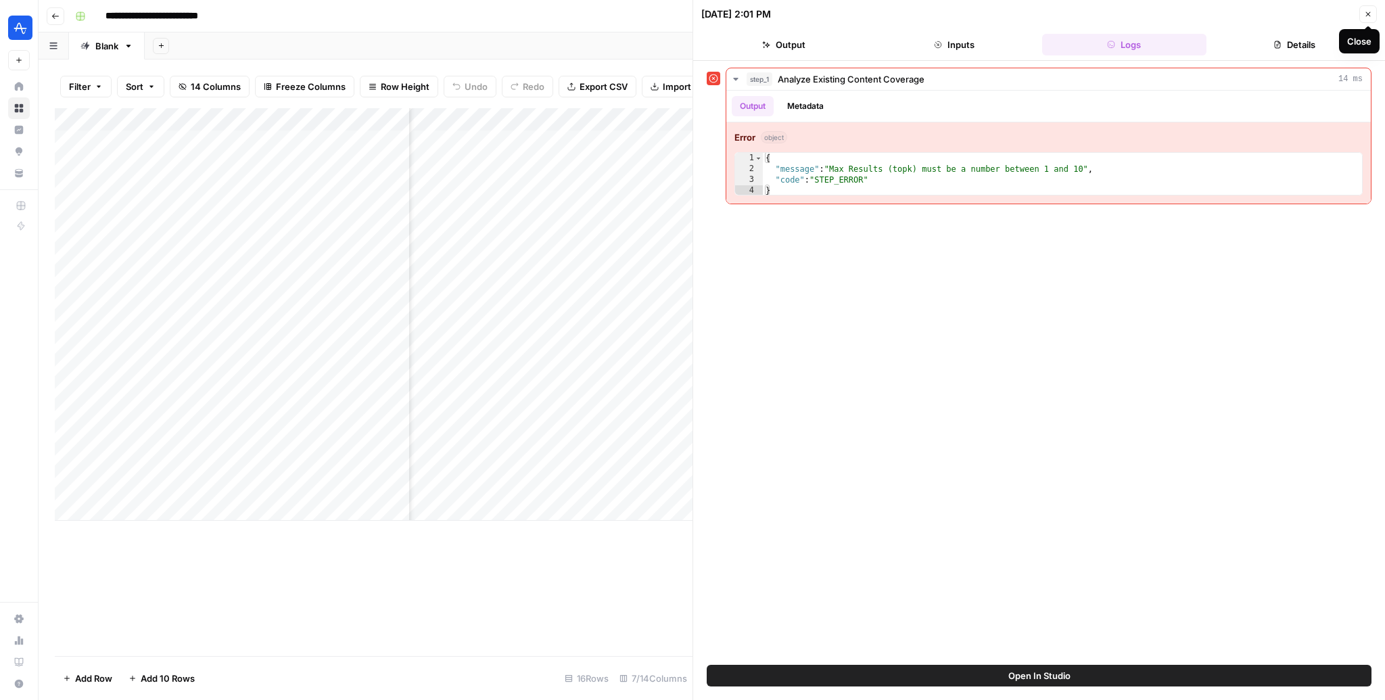
click at [1366, 17] on icon "button" at bounding box center [1368, 14] width 8 height 8
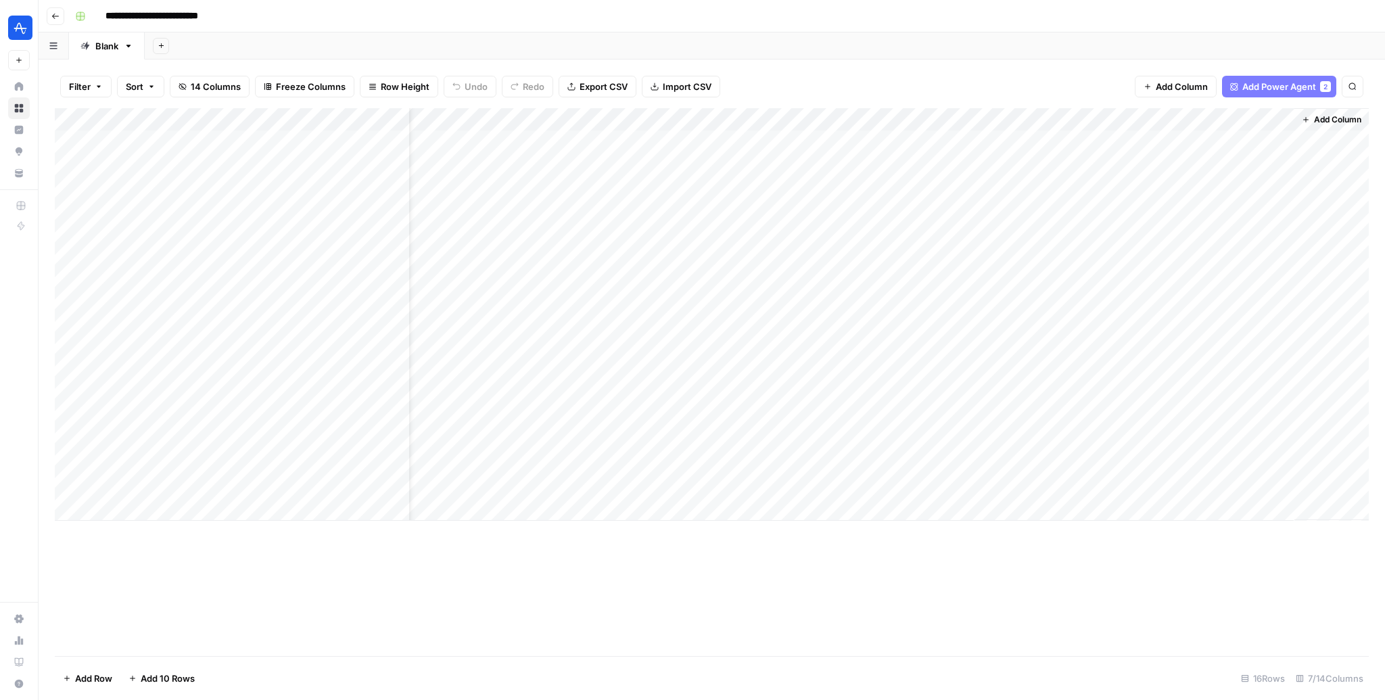
scroll to position [0, 46]
click at [1279, 116] on div "Add Column" at bounding box center [712, 314] width 1314 height 412
click at [1187, 232] on span "Configure Inputs" at bounding box center [1215, 234] width 118 height 14
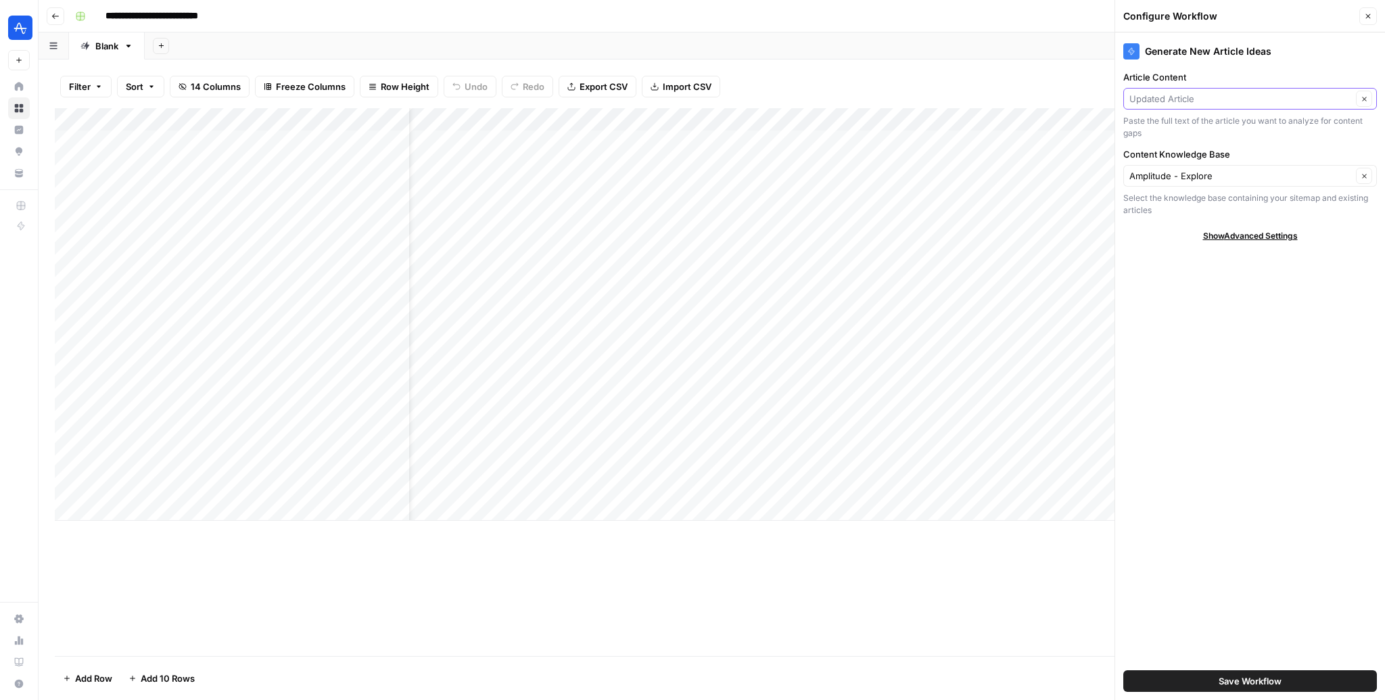
click at [1220, 99] on input "Article Content" at bounding box center [1240, 99] width 222 height 14
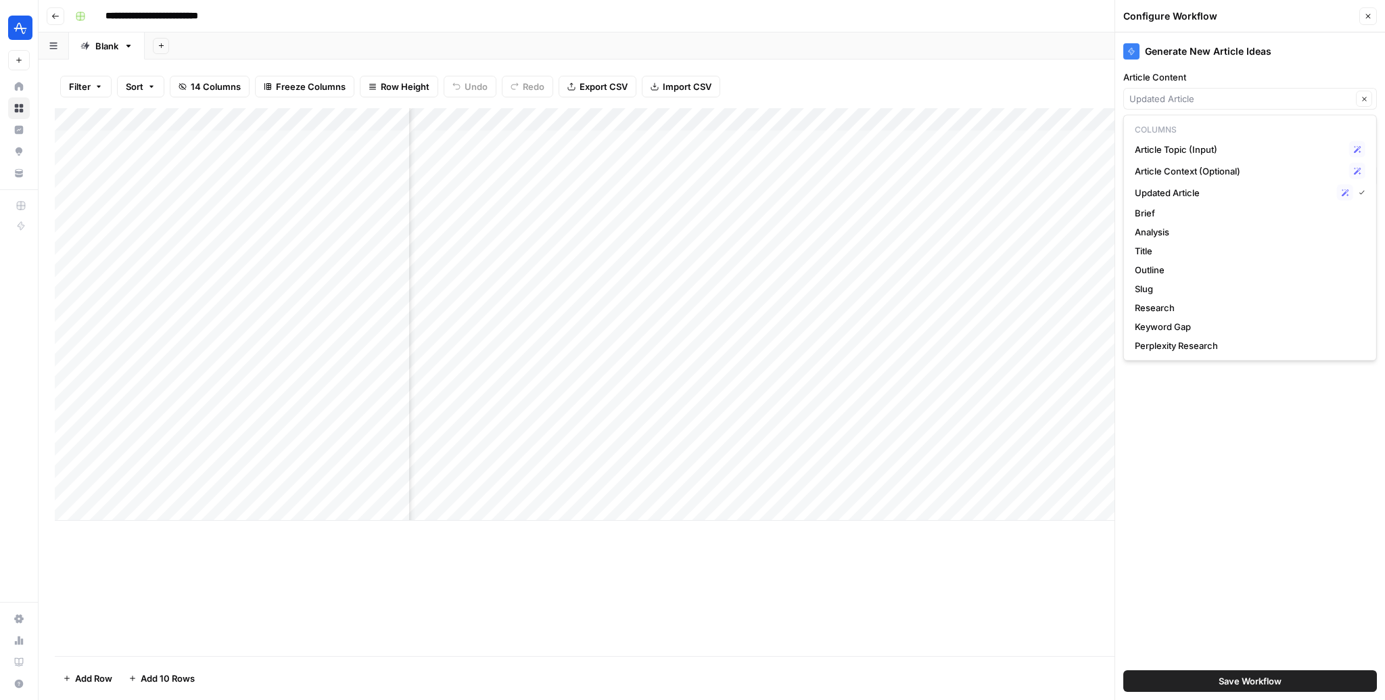
scroll to position [0, 258]
click at [1241, 185] on div "Updated Article Possible Match" at bounding box center [1250, 193] width 231 height 16
type input "Updated Article"
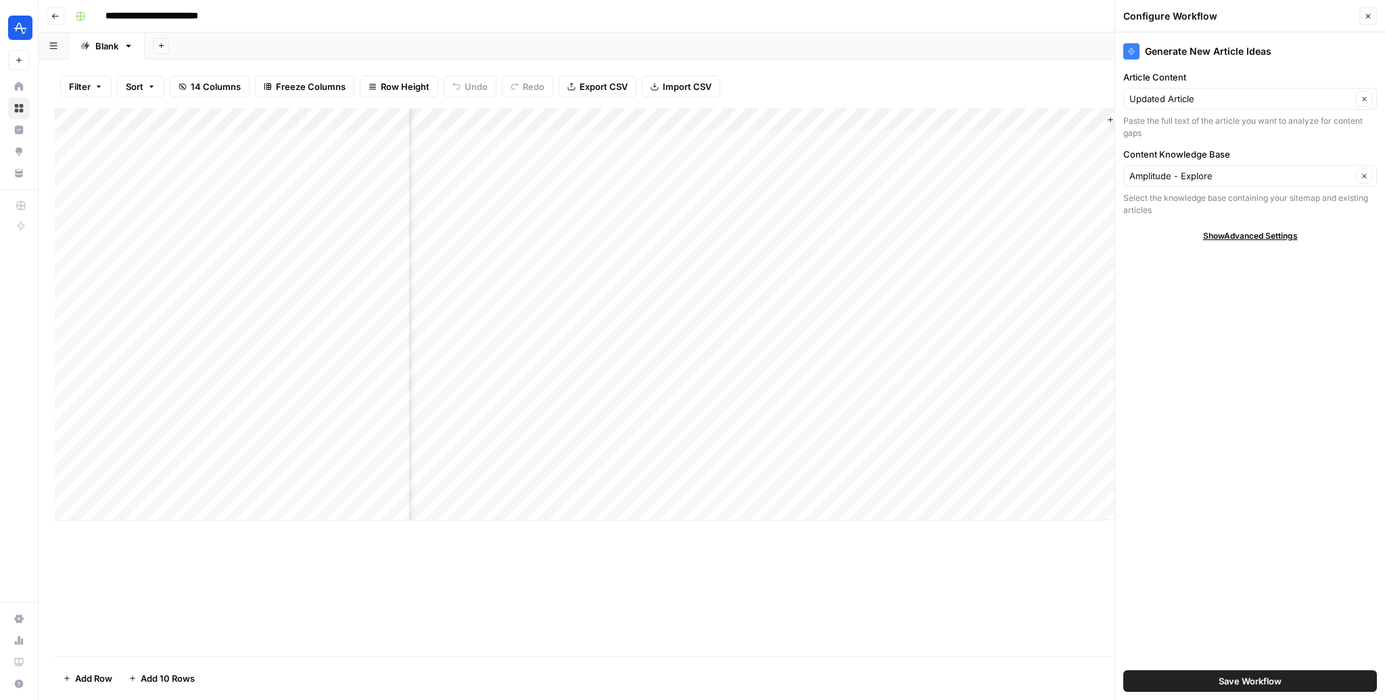
click at [1162, 680] on button "Save Workflow" at bounding box center [1250, 681] width 254 height 22
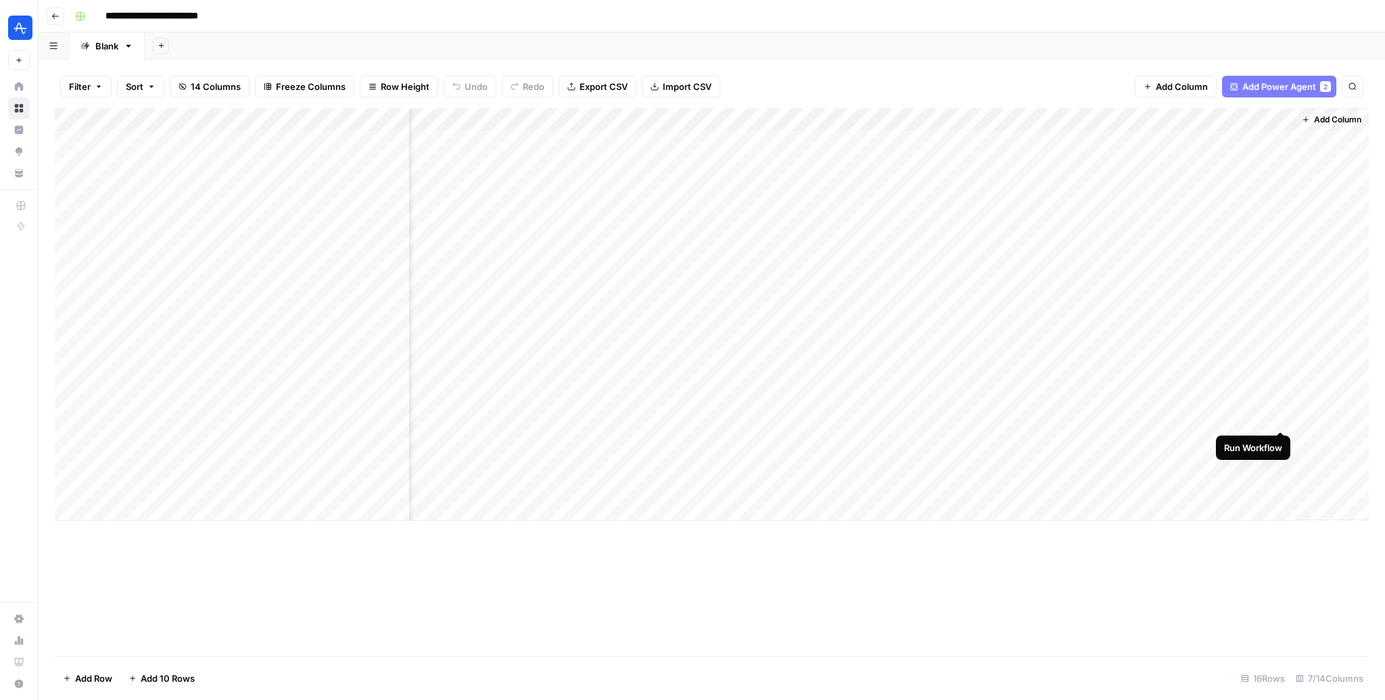
click at [1284, 417] on div "Add Column" at bounding box center [712, 314] width 1314 height 412
click at [1339, 124] on span "Add Column" at bounding box center [1337, 120] width 47 height 12
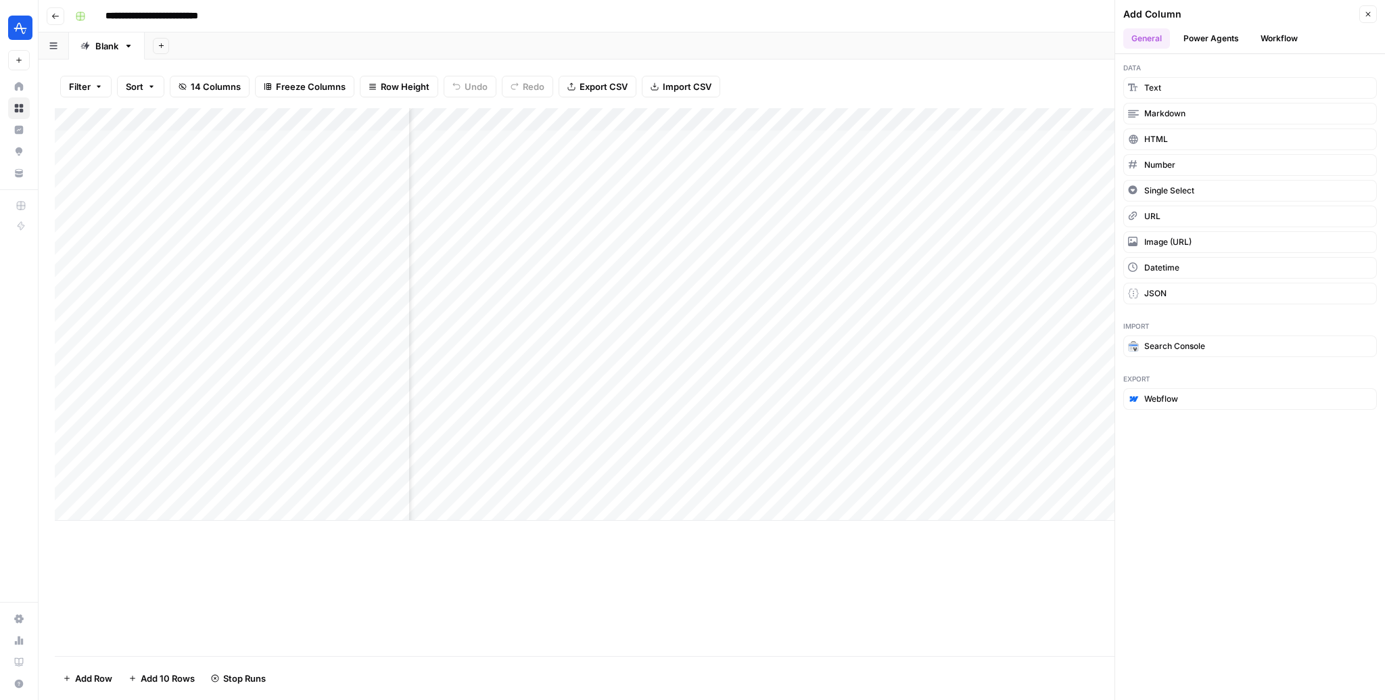
click at [1028, 518] on div "Add Column" at bounding box center [712, 314] width 1314 height 412
click at [1056, 601] on div "Add Column" at bounding box center [712, 382] width 1314 height 548
click at [1367, 15] on icon "button" at bounding box center [1368, 14] width 8 height 8
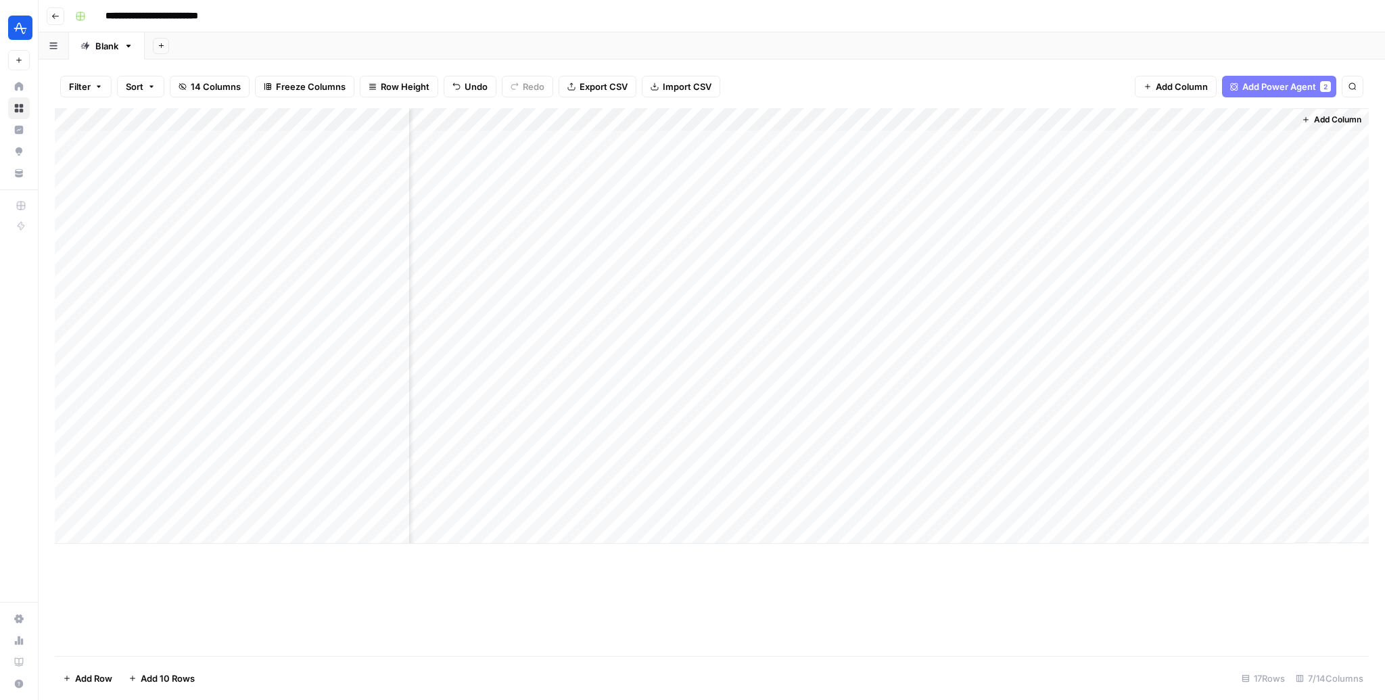
click at [1266, 116] on div "Add Column" at bounding box center [712, 325] width 1314 height 435
click at [1179, 249] on span "Edit Workflow" at bounding box center [1199, 252] width 118 height 14
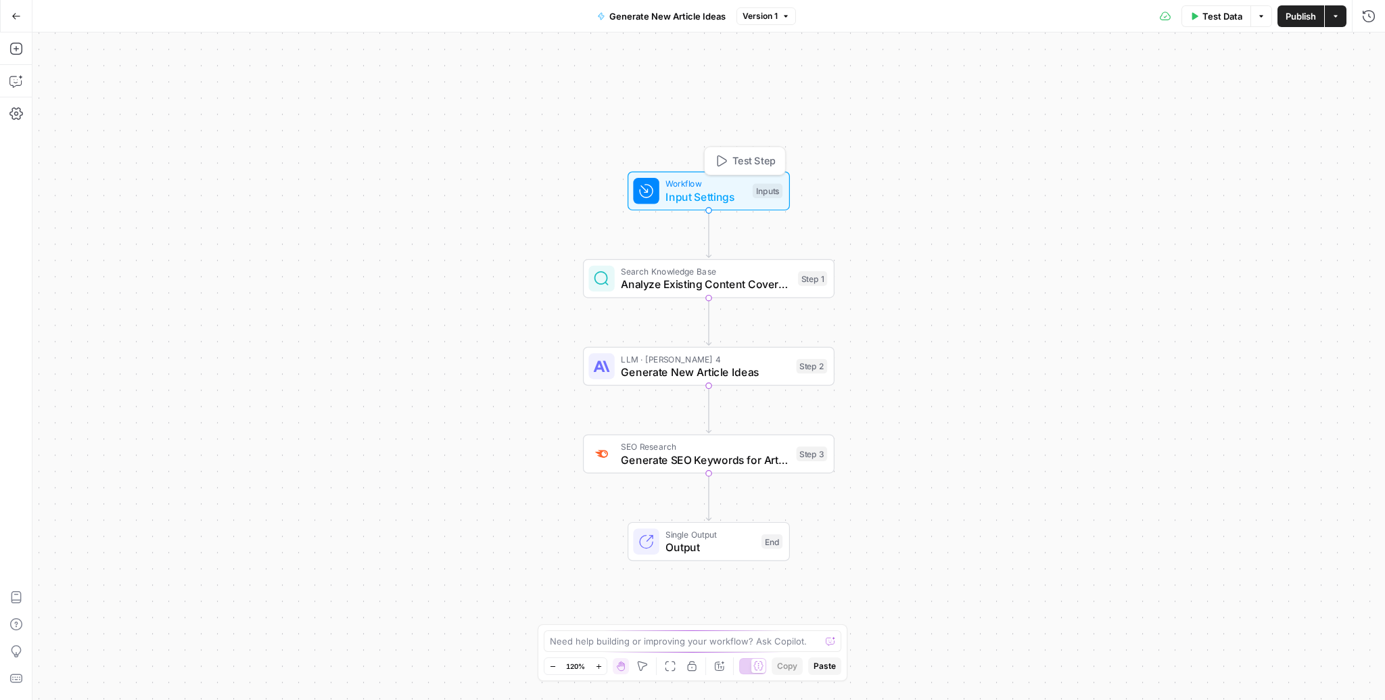
click at [694, 195] on span "Input Settings" at bounding box center [705, 197] width 80 height 16
click at [684, 194] on span "Input Settings" at bounding box center [705, 196] width 80 height 16
click at [701, 285] on span "Analyze Existing Content Coverage" at bounding box center [705, 283] width 170 height 16
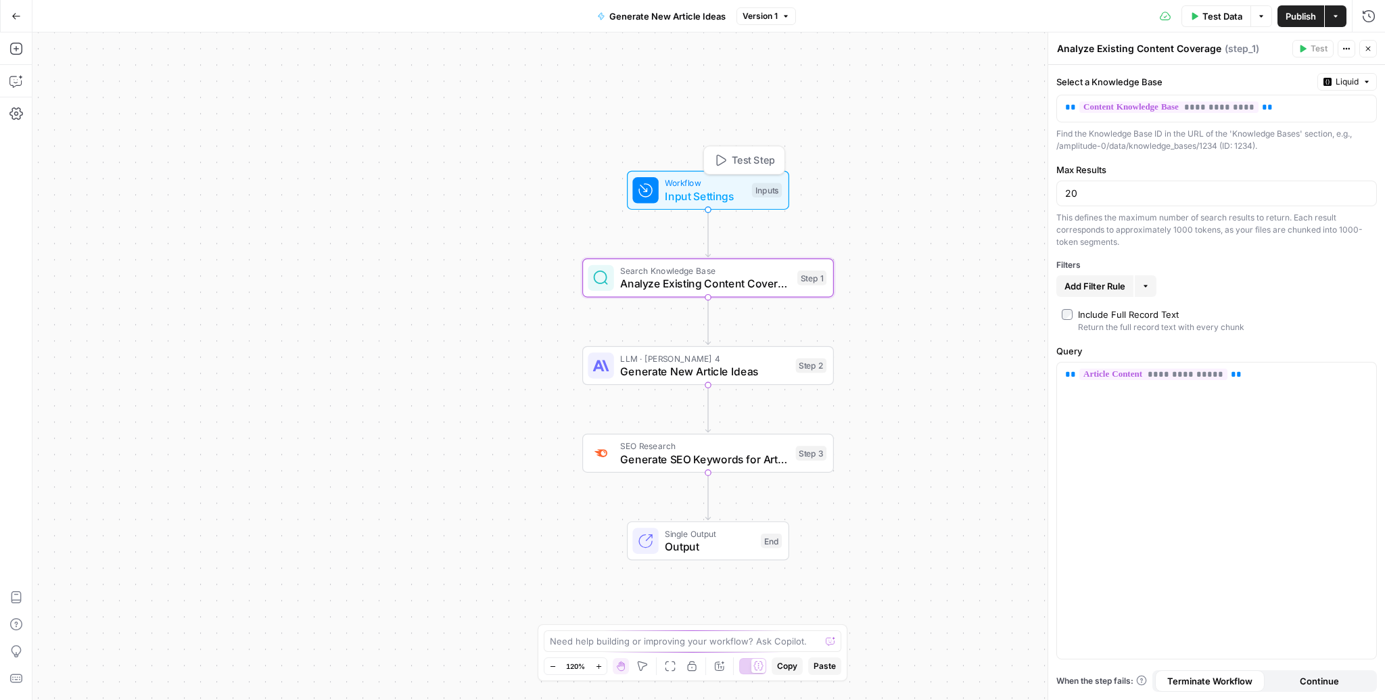
click at [711, 194] on span "Input Settings" at bounding box center [705, 196] width 80 height 16
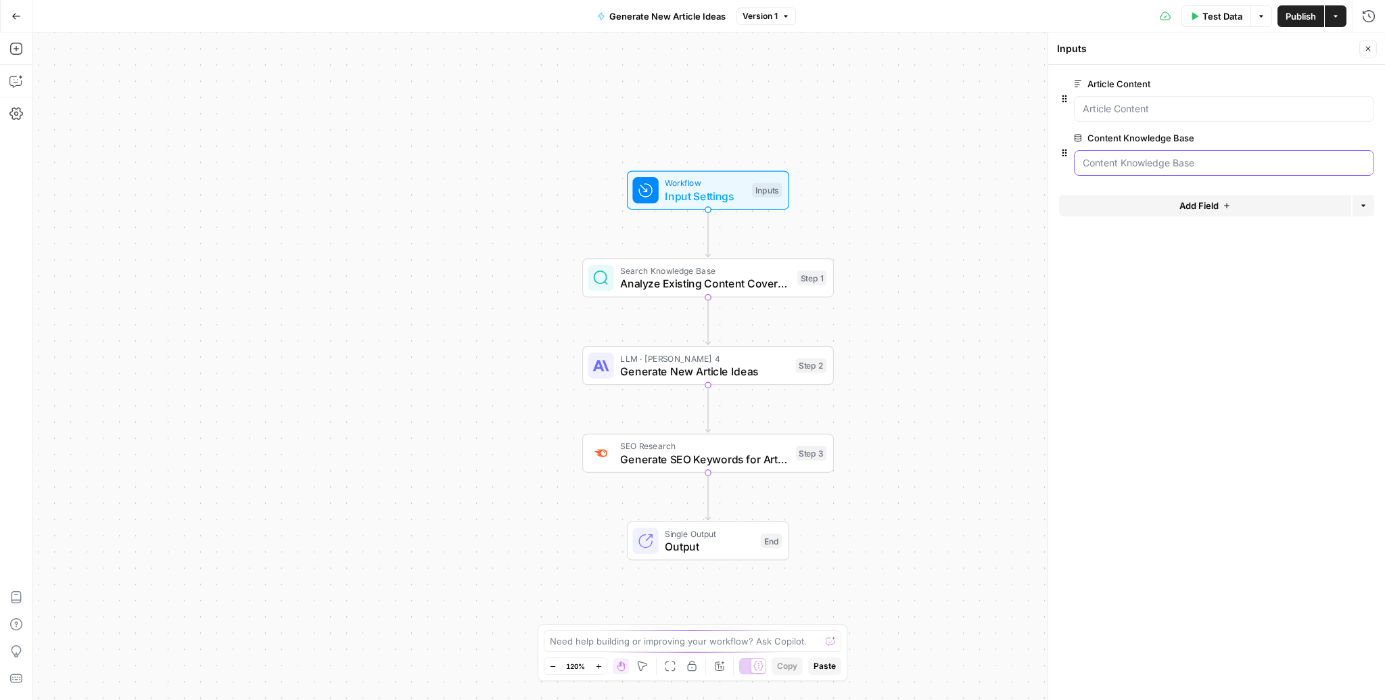
click at [1116, 162] on Base "Content Knowledge Base" at bounding box center [1224, 163] width 283 height 14
click at [1323, 141] on span "edit field" at bounding box center [1323, 138] width 30 height 11
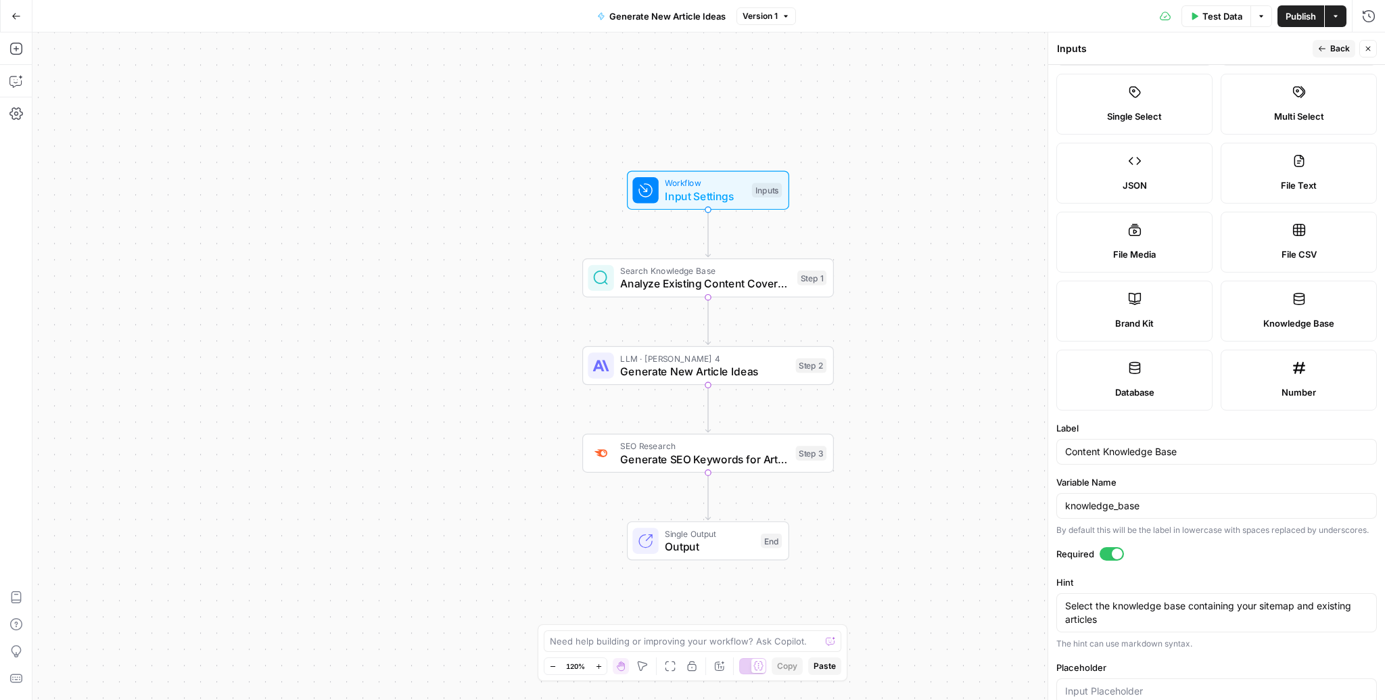
scroll to position [113, 0]
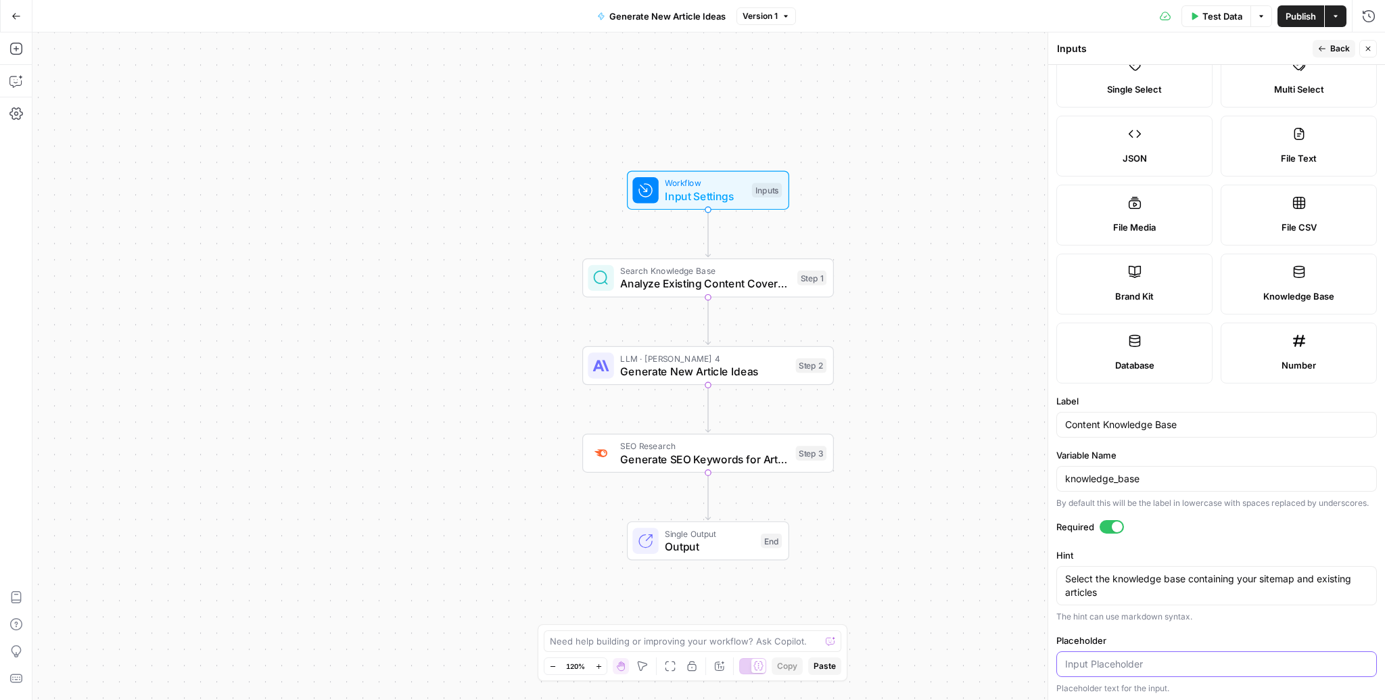
click at [1111, 666] on input "Placeholder" at bounding box center [1216, 664] width 303 height 14
click at [1331, 46] on span "Back" at bounding box center [1340, 49] width 20 height 12
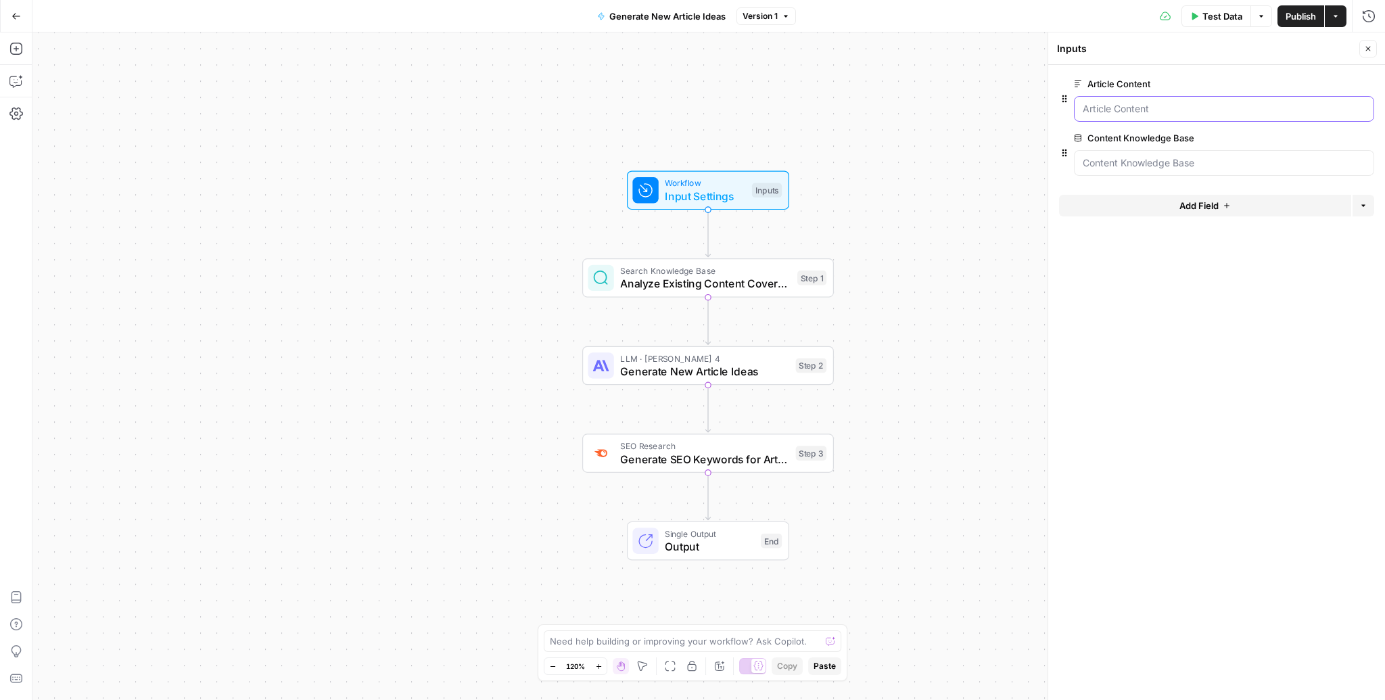
click at [1116, 109] on Content "Article Content" at bounding box center [1224, 109] width 283 height 14
click at [1233, 13] on span "Test Data" at bounding box center [1222, 16] width 40 height 14
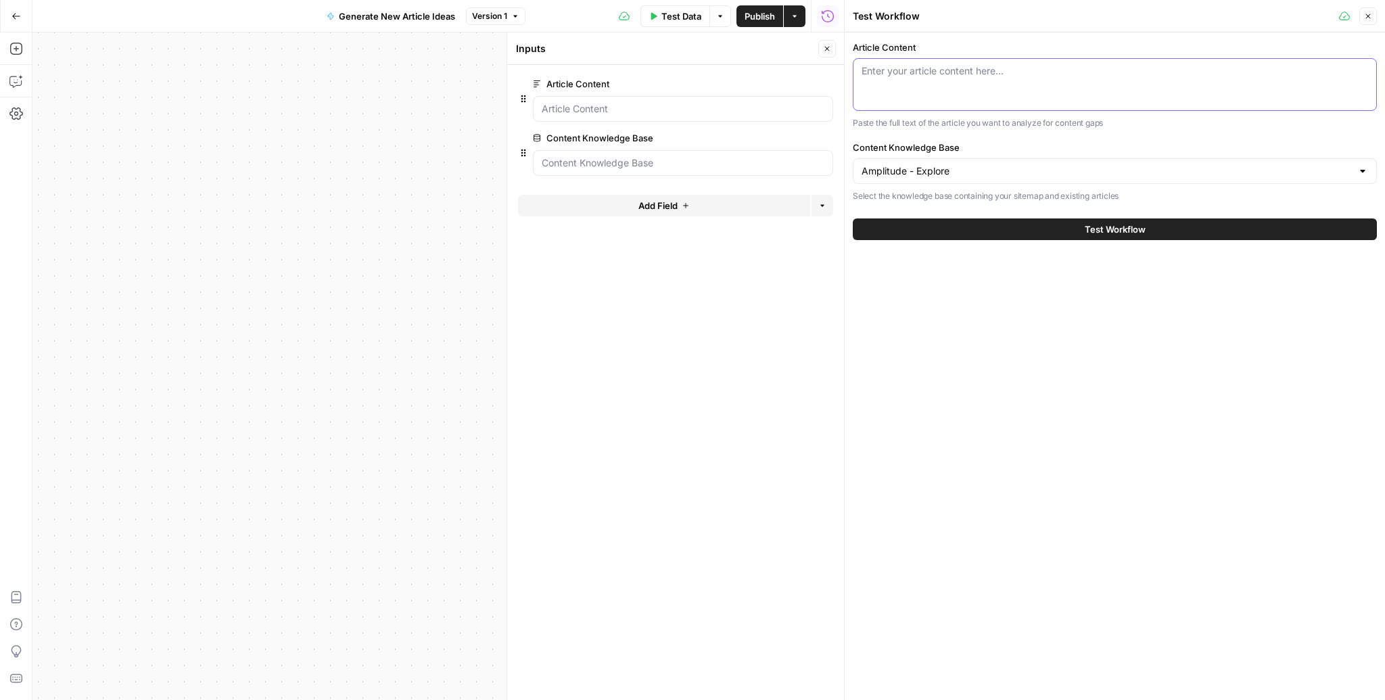
click at [1005, 77] on textarea "Article Content" at bounding box center [1114, 71] width 506 height 14
click at [1028, 102] on div "Enter your article content here..." at bounding box center [1115, 84] width 524 height 53
click at [790, 20] on button "Actions" at bounding box center [795, 16] width 22 height 22
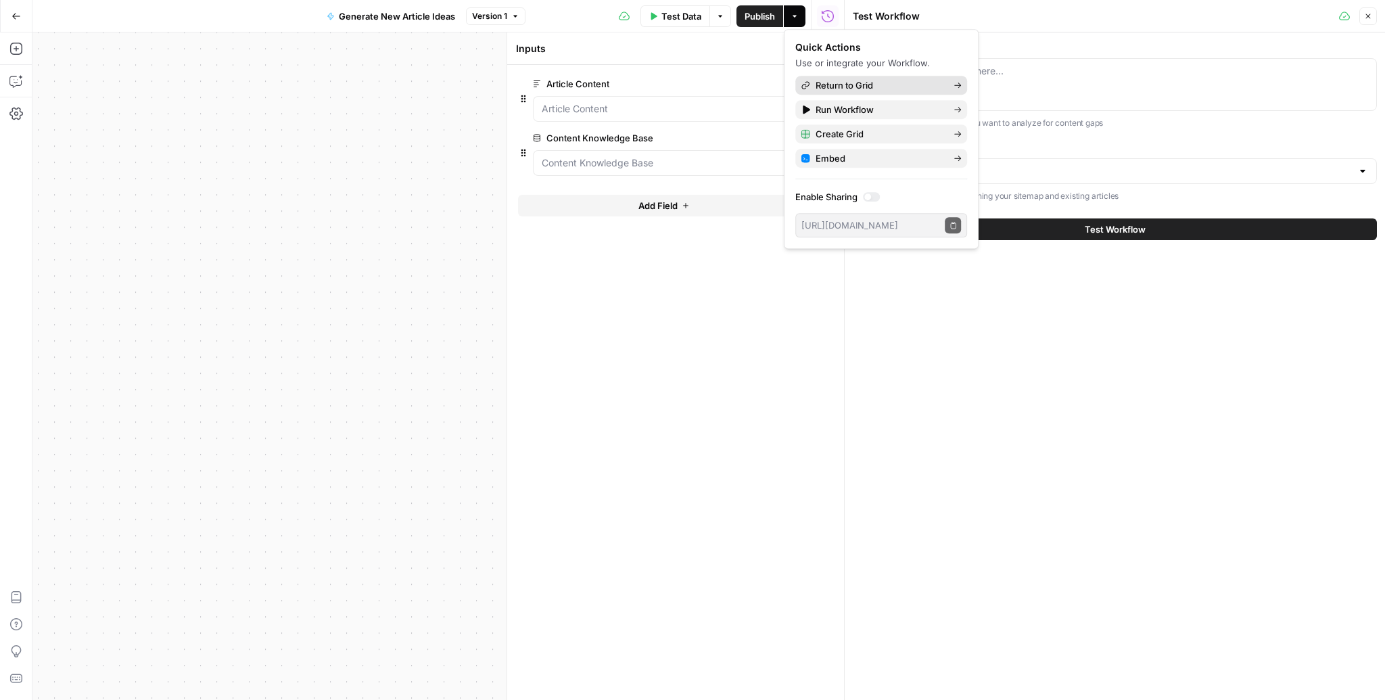
click at [820, 78] on link "Return to Grid" at bounding box center [881, 85] width 172 height 19
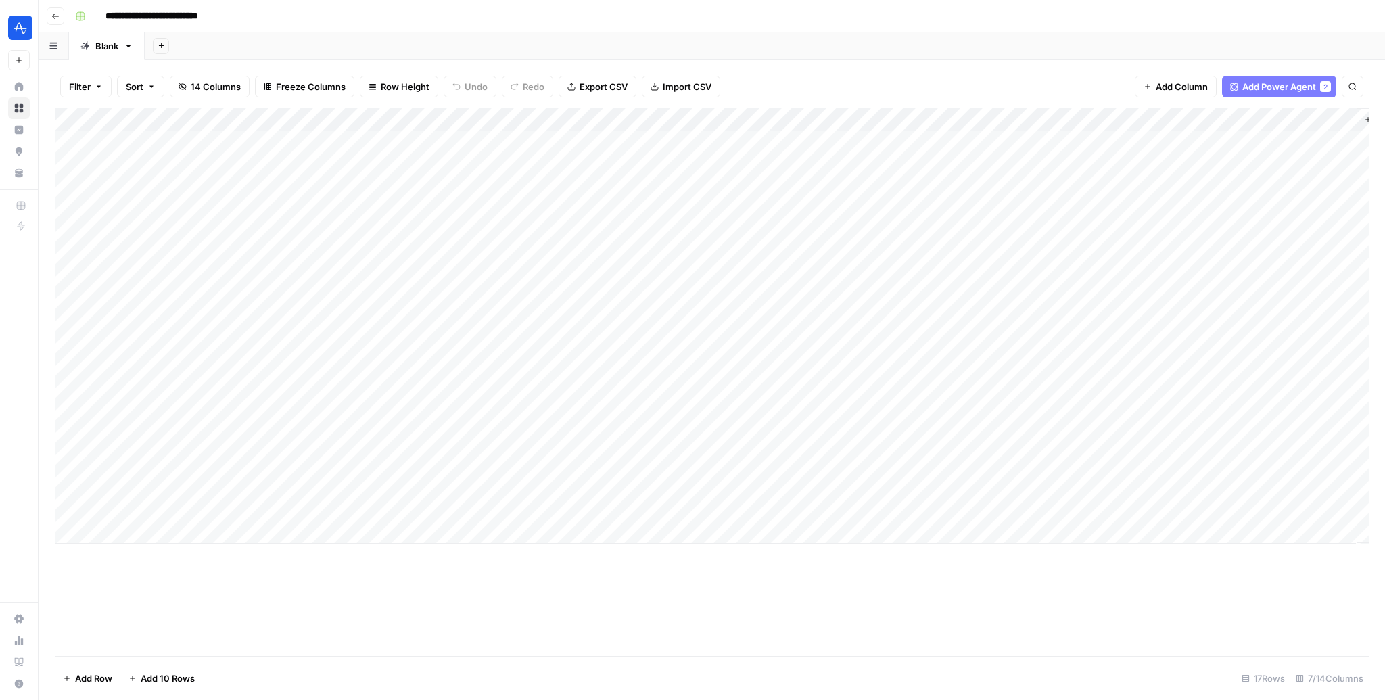
scroll to position [0, 62]
click at [1165, 420] on div "Add Column" at bounding box center [712, 325] width 1314 height 435
click at [1165, 420] on div at bounding box center [1203, 417] width 181 height 25
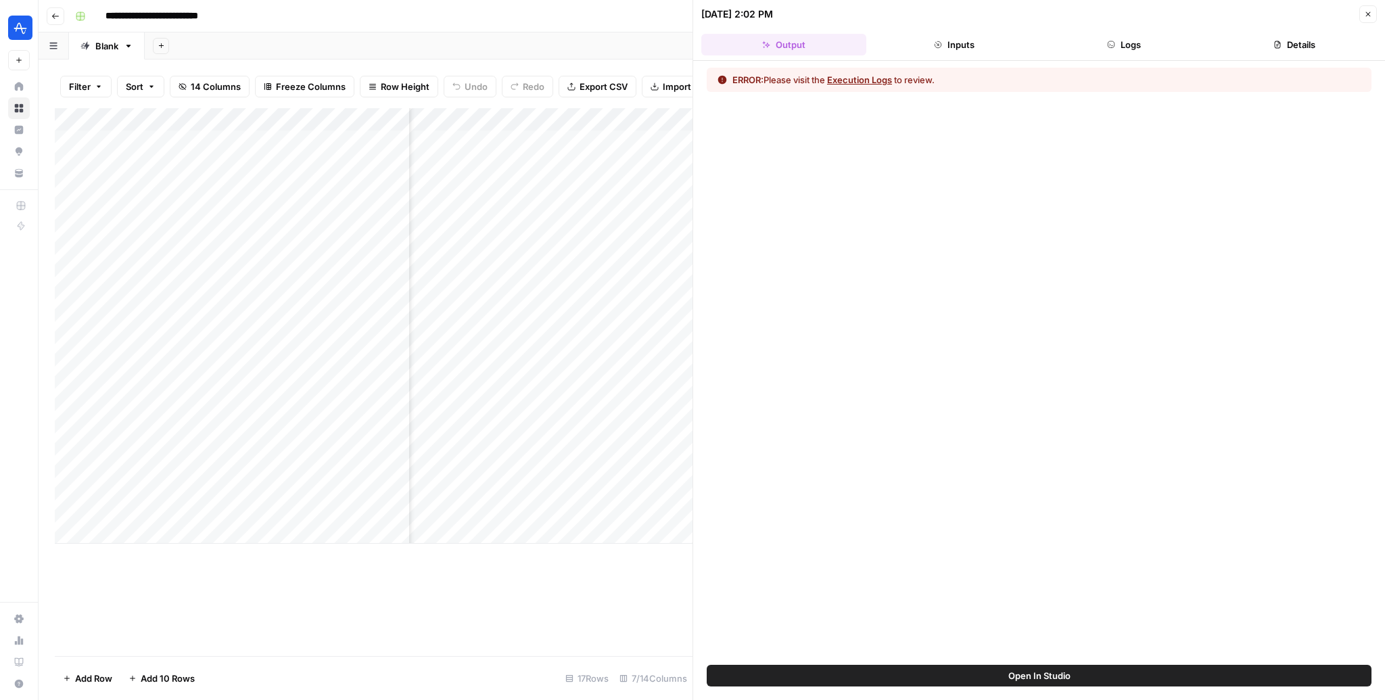
click at [843, 81] on button "Execution Logs" at bounding box center [859, 80] width 65 height 14
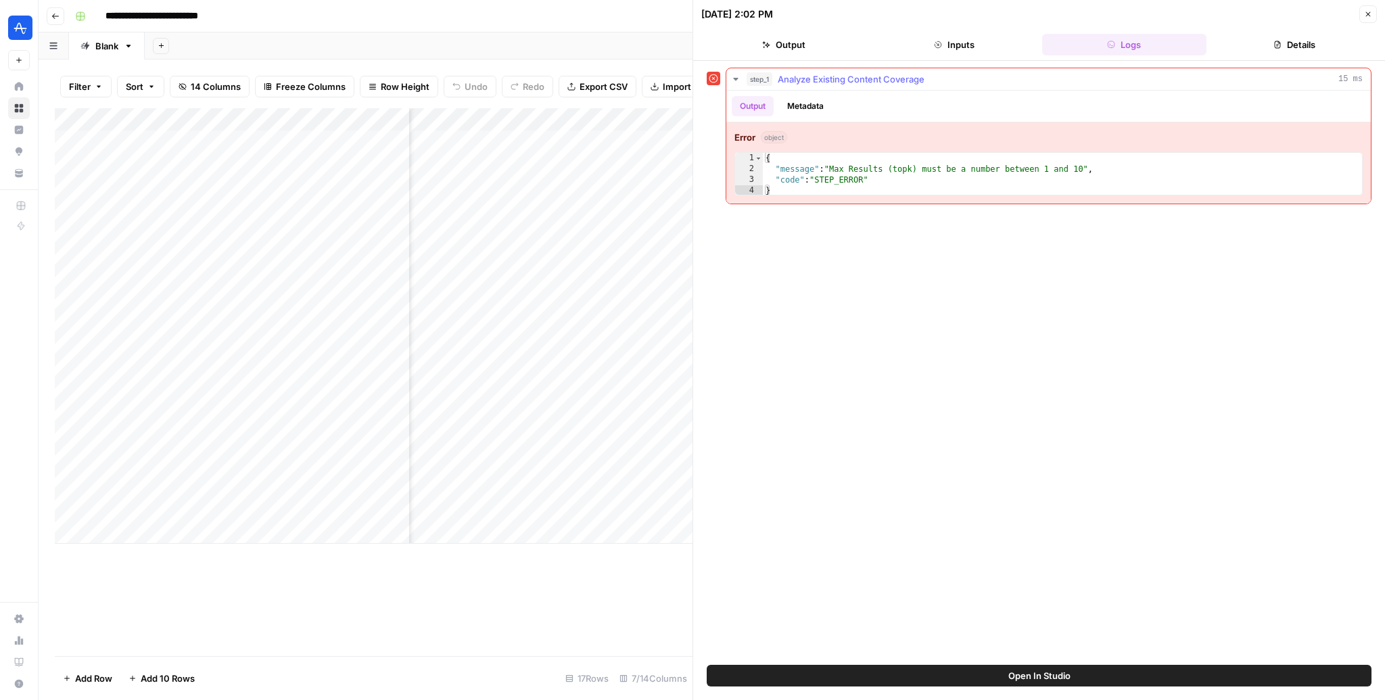
click at [778, 162] on div "{ "message" : "Max Results (topk) must be a number between 1 and 10" , "code" :…" at bounding box center [1063, 185] width 600 height 65
type textarea "**********"
click at [778, 162] on div "{ "message" : "Max Results (topk) must be a number between 1 and 10" , "code" :…" at bounding box center [1063, 185] width 600 height 65
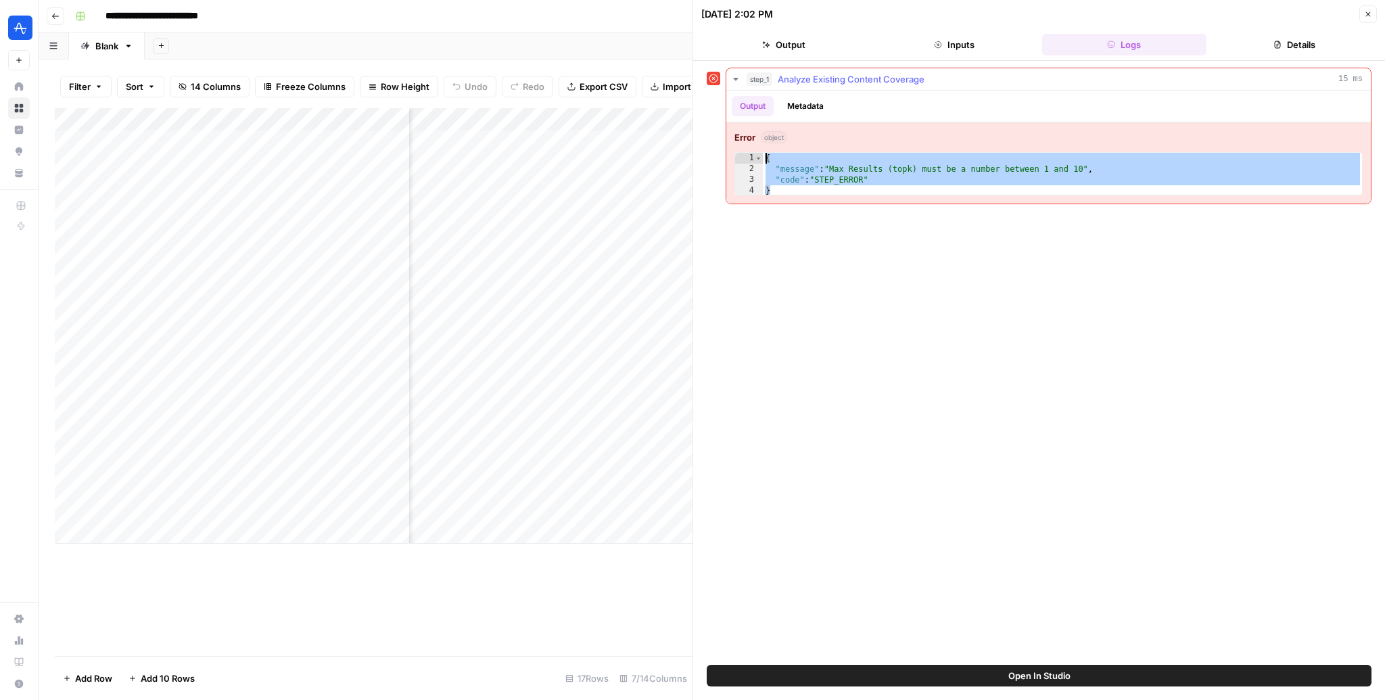
click at [876, 84] on span "Analyze Existing Content Coverage" at bounding box center [851, 79] width 147 height 14
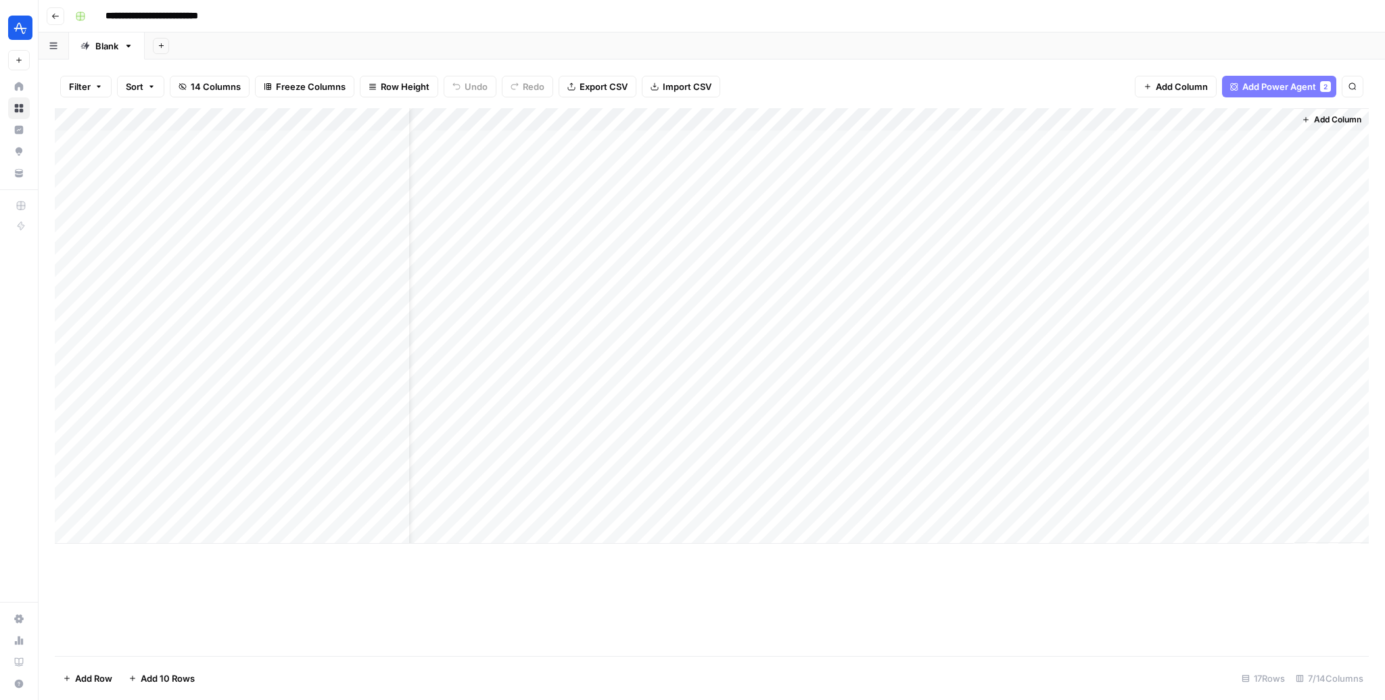
scroll to position [0, 46]
click at [1279, 118] on div "Add Column" at bounding box center [712, 325] width 1314 height 435
click at [1179, 254] on span "Edit Workflow" at bounding box center [1215, 252] width 118 height 14
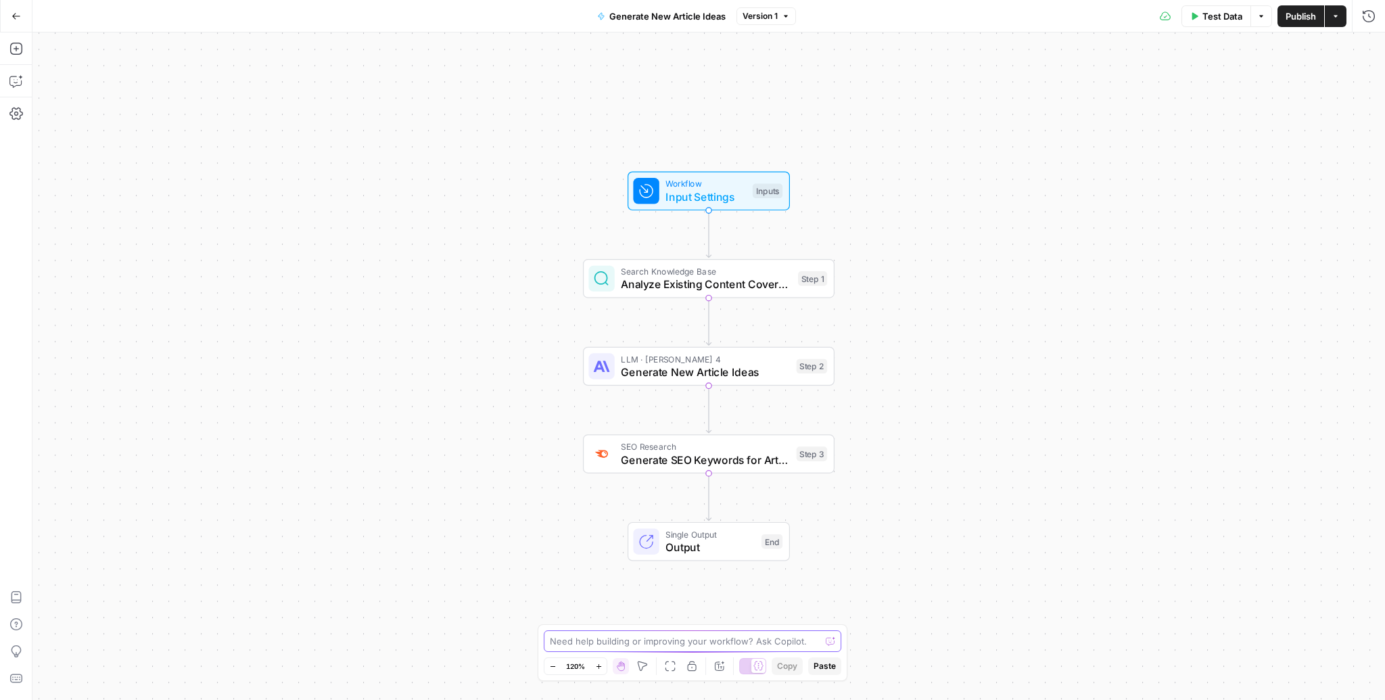
click at [620, 640] on textarea at bounding box center [685, 641] width 270 height 14
type textarea "o"
paste textarea "{ "message": "Max Results (topk) must be a number between 1 and 10", "code": "S…"
type textarea "im getting this error in step 1 when running in a grid: { "message": "Max Resul…"
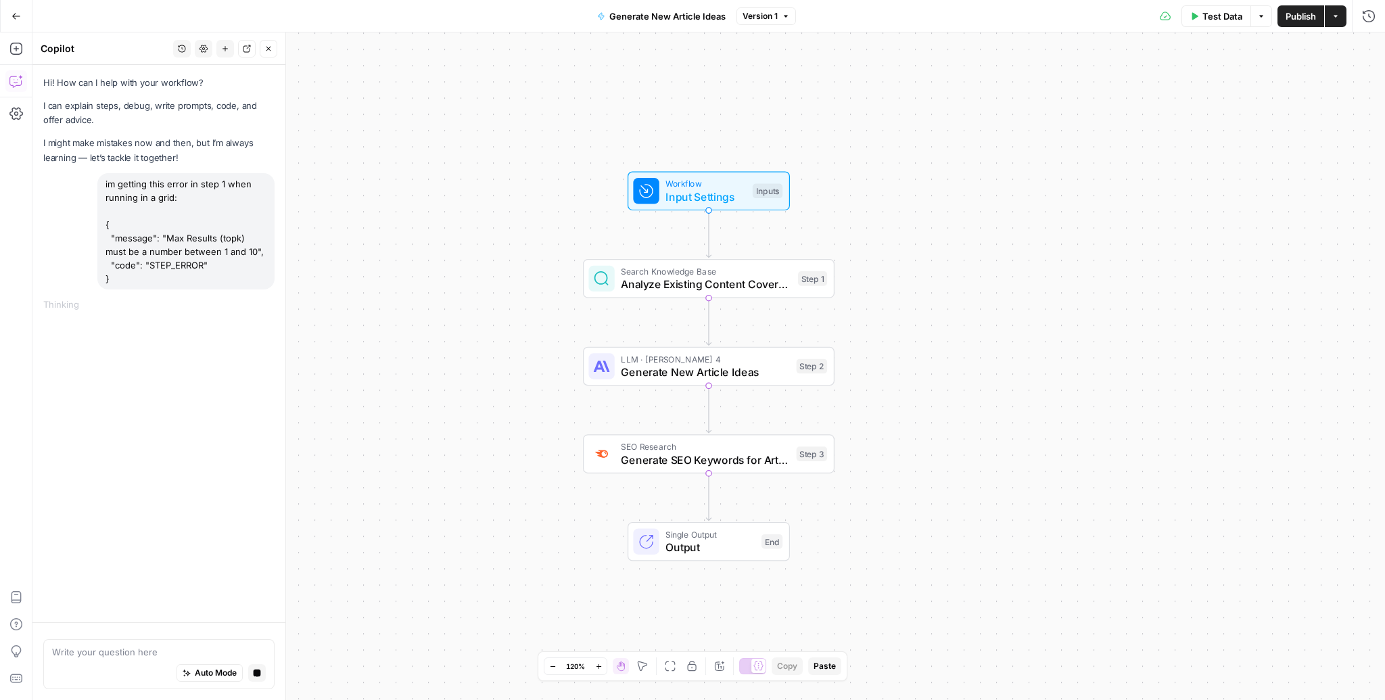
click at [703, 195] on span "Input Settings" at bounding box center [705, 197] width 80 height 16
click at [675, 278] on span "Analyze Existing Content Coverage" at bounding box center [706, 284] width 170 height 16
type textarea "Analyze Existing Content Coverage"
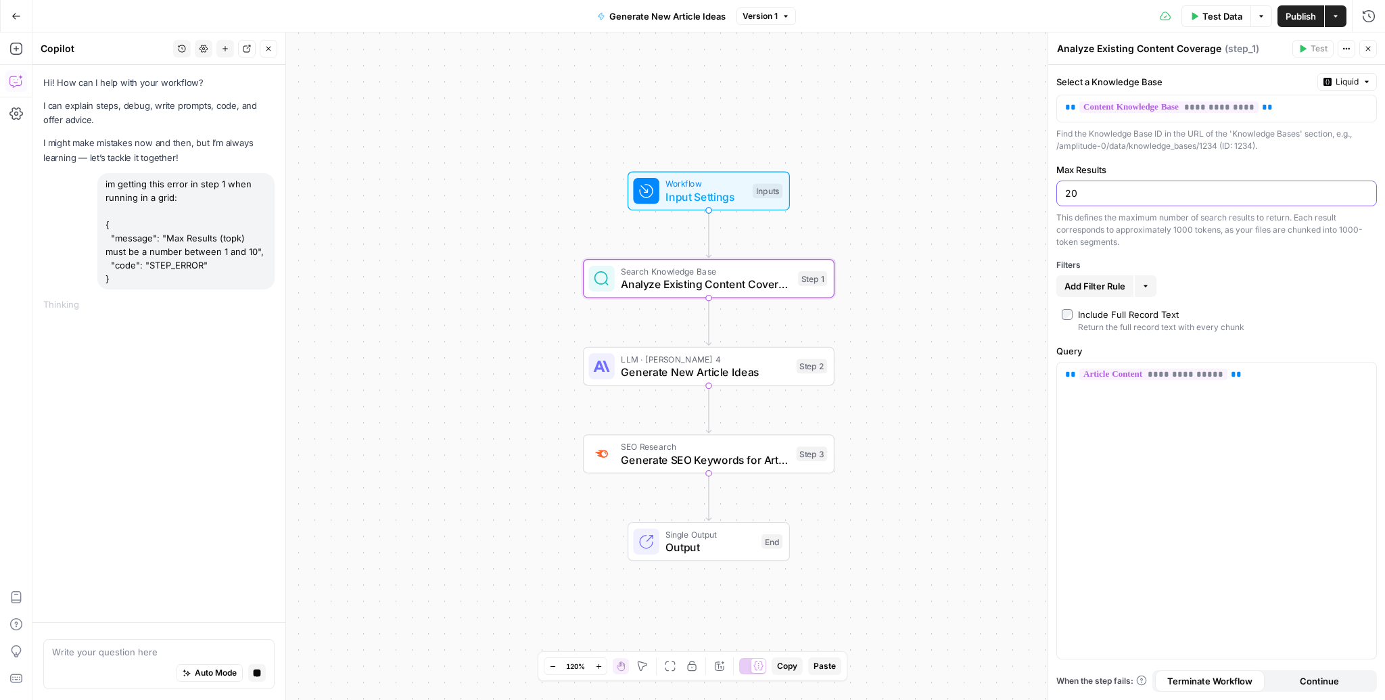
click at [1091, 189] on input "20" at bounding box center [1216, 194] width 303 height 14
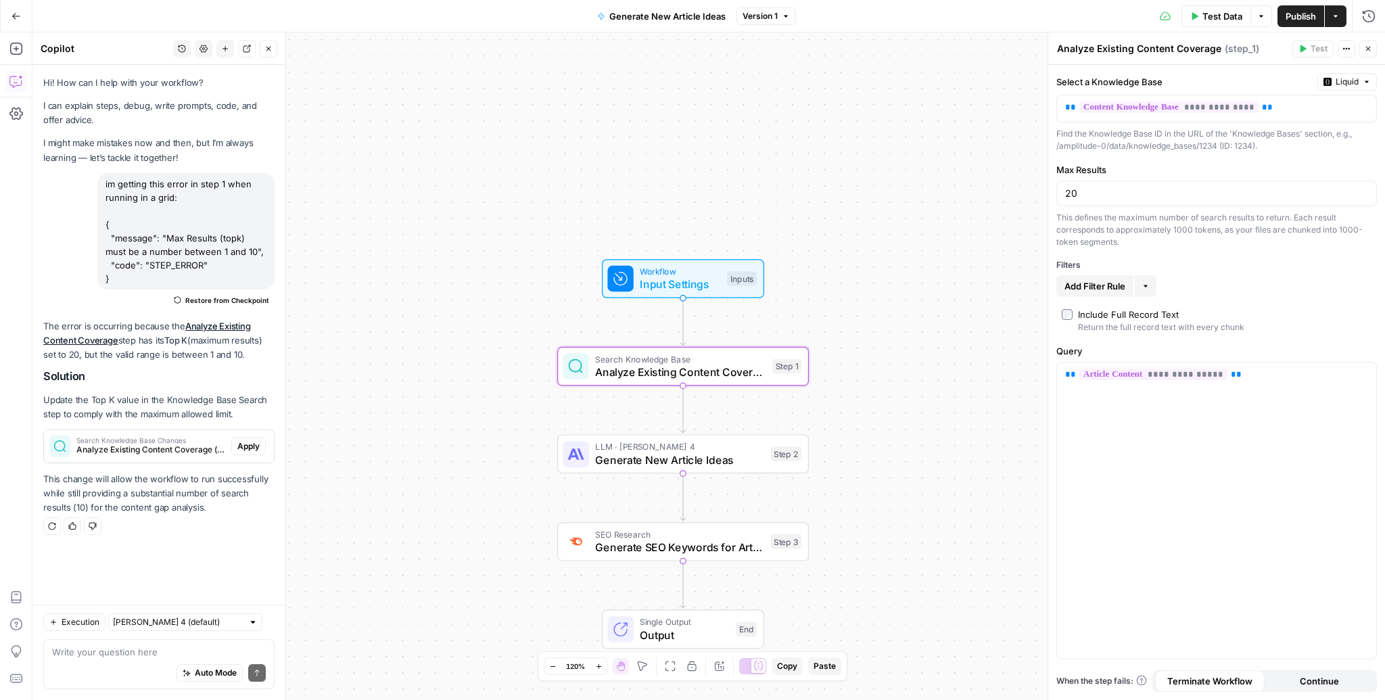
click at [250, 452] on span "Apply" at bounding box center [248, 446] width 22 height 12
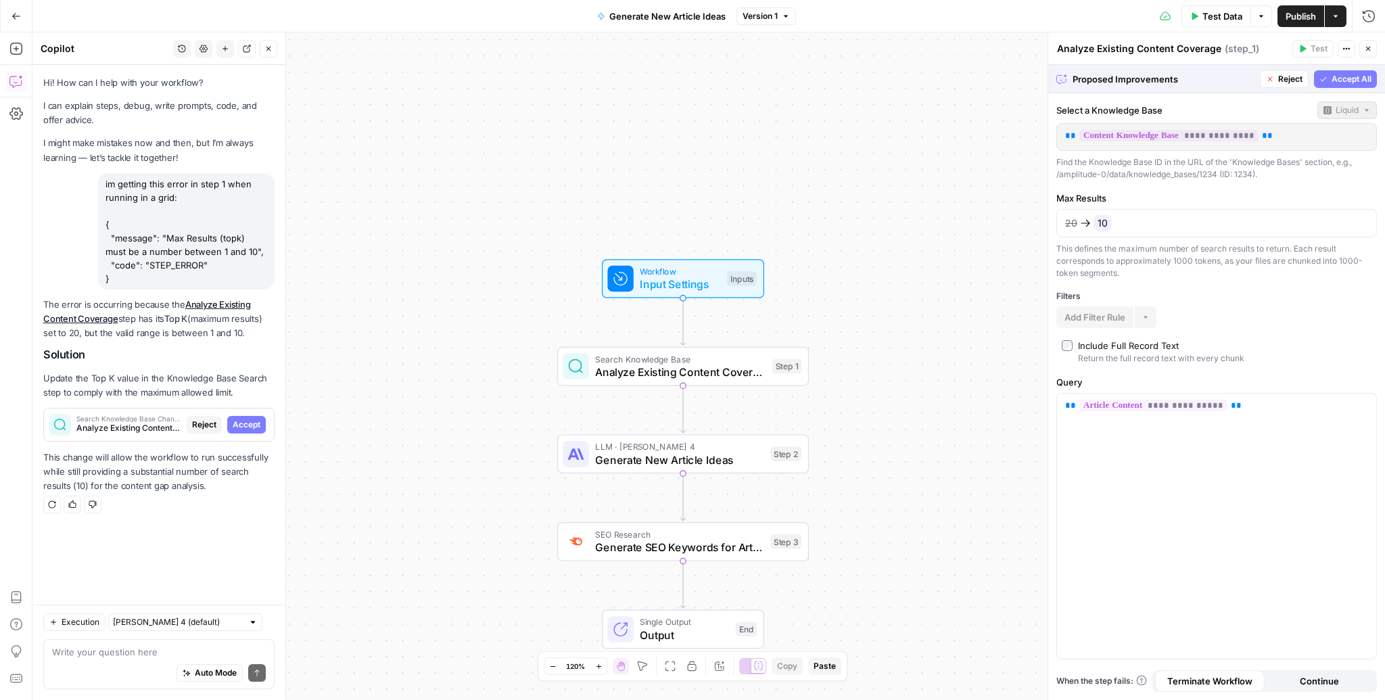
click at [1358, 80] on span "Accept All" at bounding box center [1351, 79] width 40 height 12
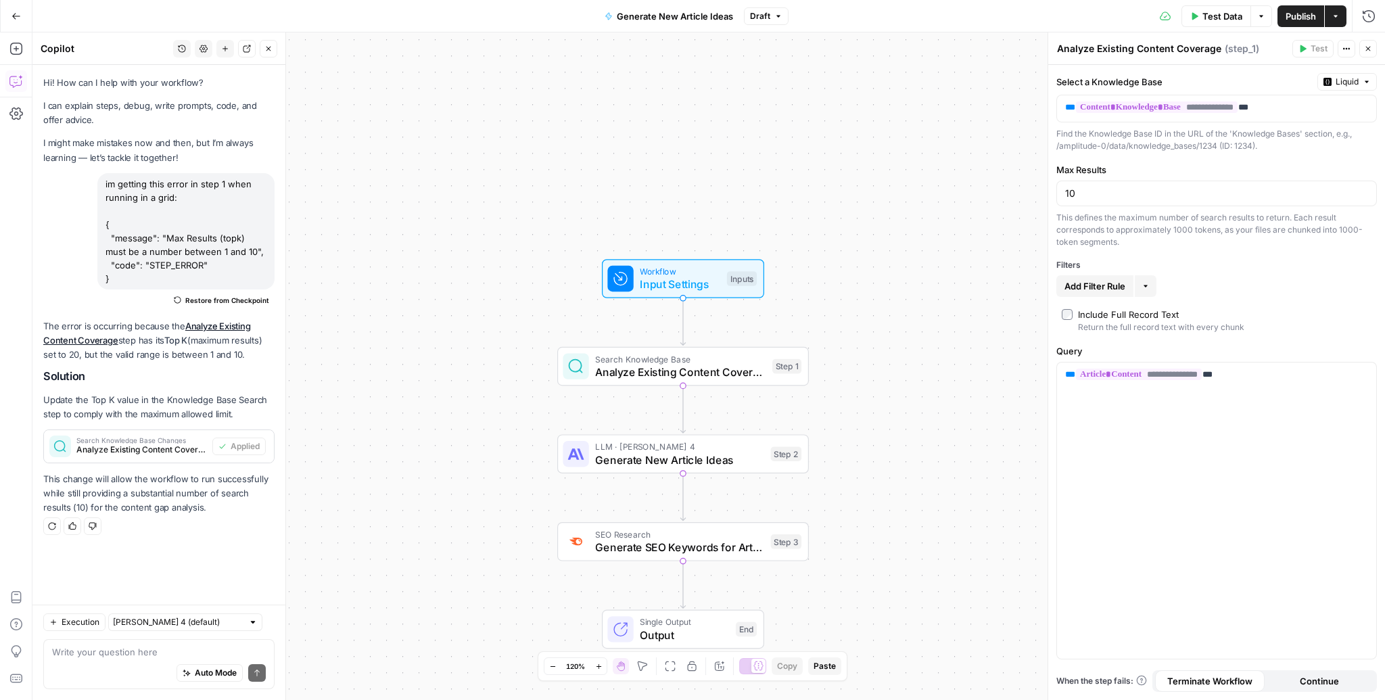
click at [1313, 18] on span "Publish" at bounding box center [1300, 16] width 30 height 14
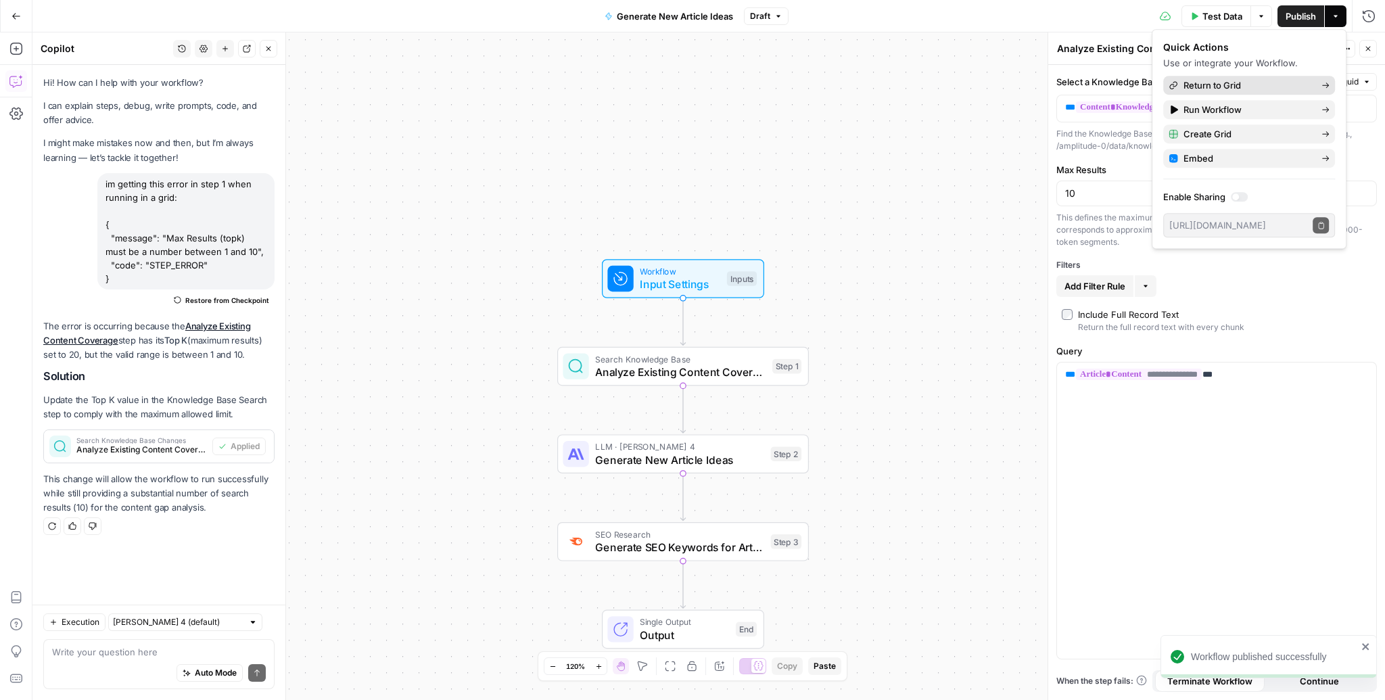
click at [1260, 77] on link "Return to Grid" at bounding box center [1249, 85] width 172 height 19
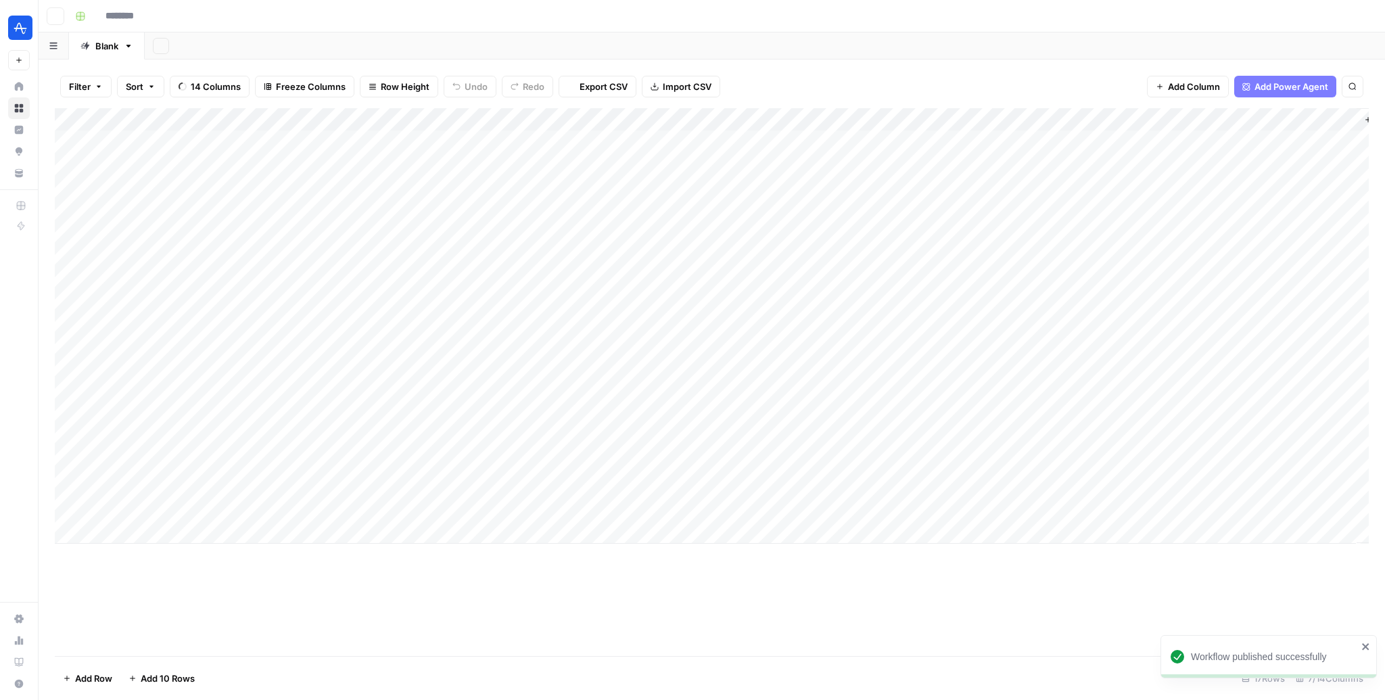
type input "**********"
click at [1278, 417] on div "Add Column" at bounding box center [712, 325] width 1314 height 435
click at [1281, 438] on div "Add Column" at bounding box center [712, 325] width 1314 height 435
click at [1282, 462] on div "Add Column" at bounding box center [712, 325] width 1314 height 435
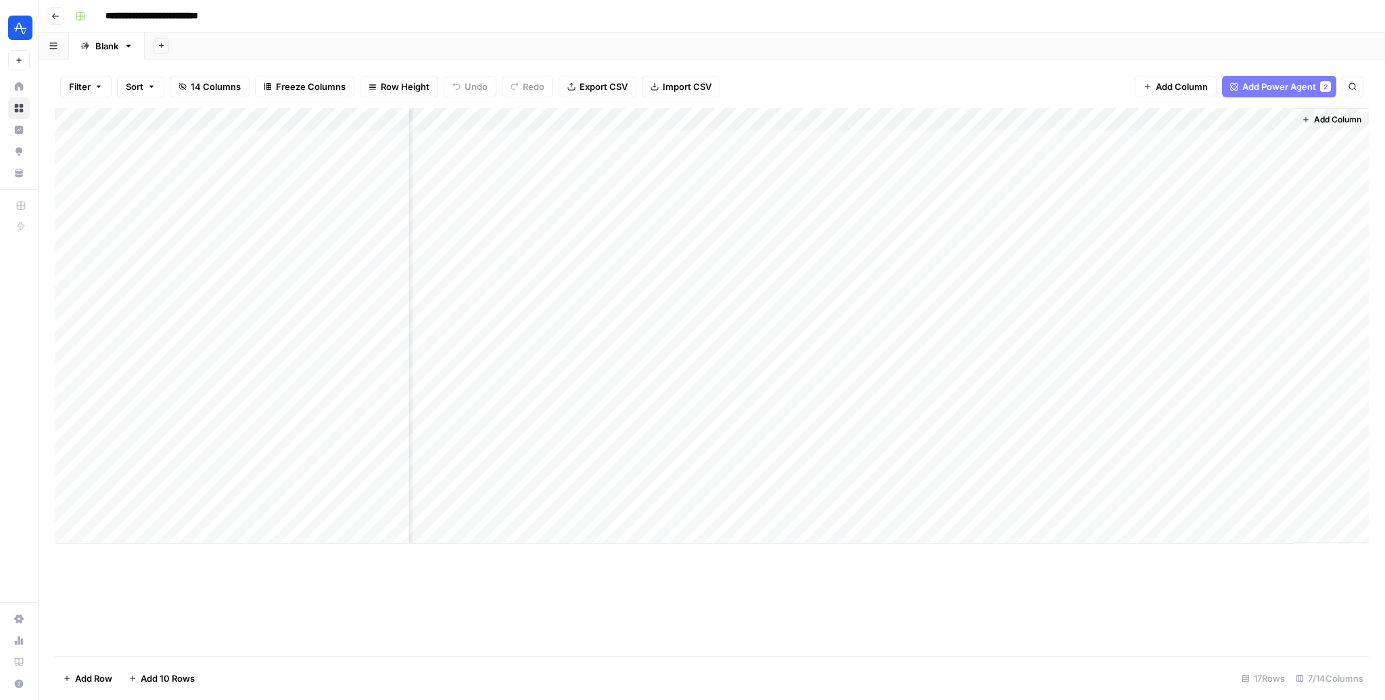
click at [1151, 439] on div "Add Column" at bounding box center [712, 325] width 1314 height 435
click at [1262, 439] on div "Add Column" at bounding box center [712, 325] width 1314 height 435
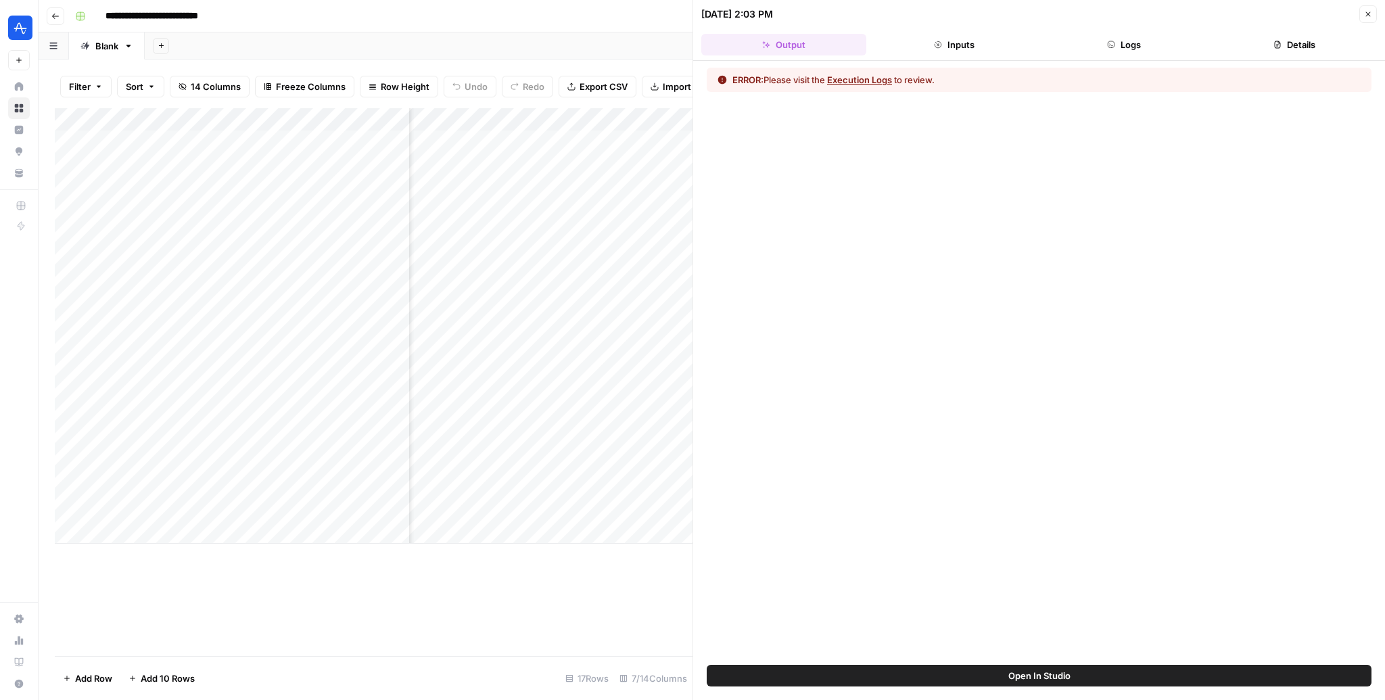
click at [874, 76] on button "Execution Logs" at bounding box center [859, 80] width 65 height 14
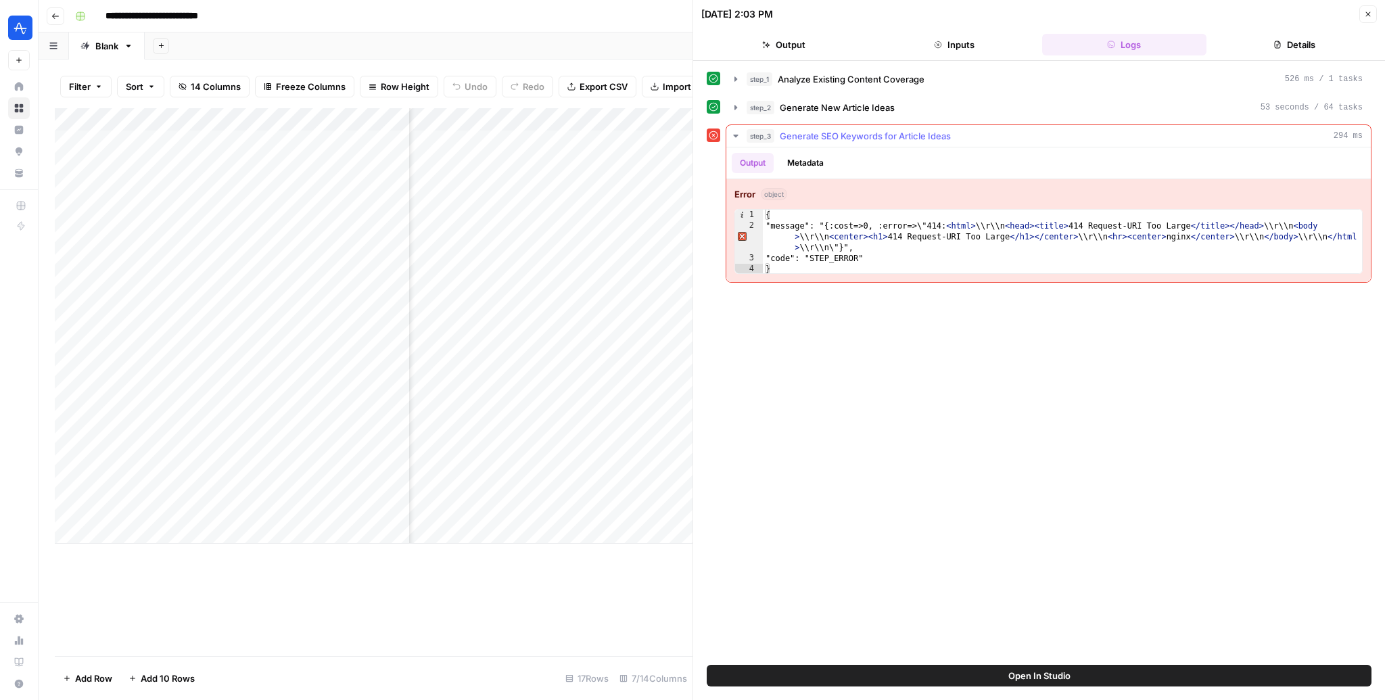
click at [881, 224] on div "{ "message": "{:cost=>0, :error=>\"414: < html > \\r\\n < head > < title > 414 …" at bounding box center [1063, 253] width 600 height 87
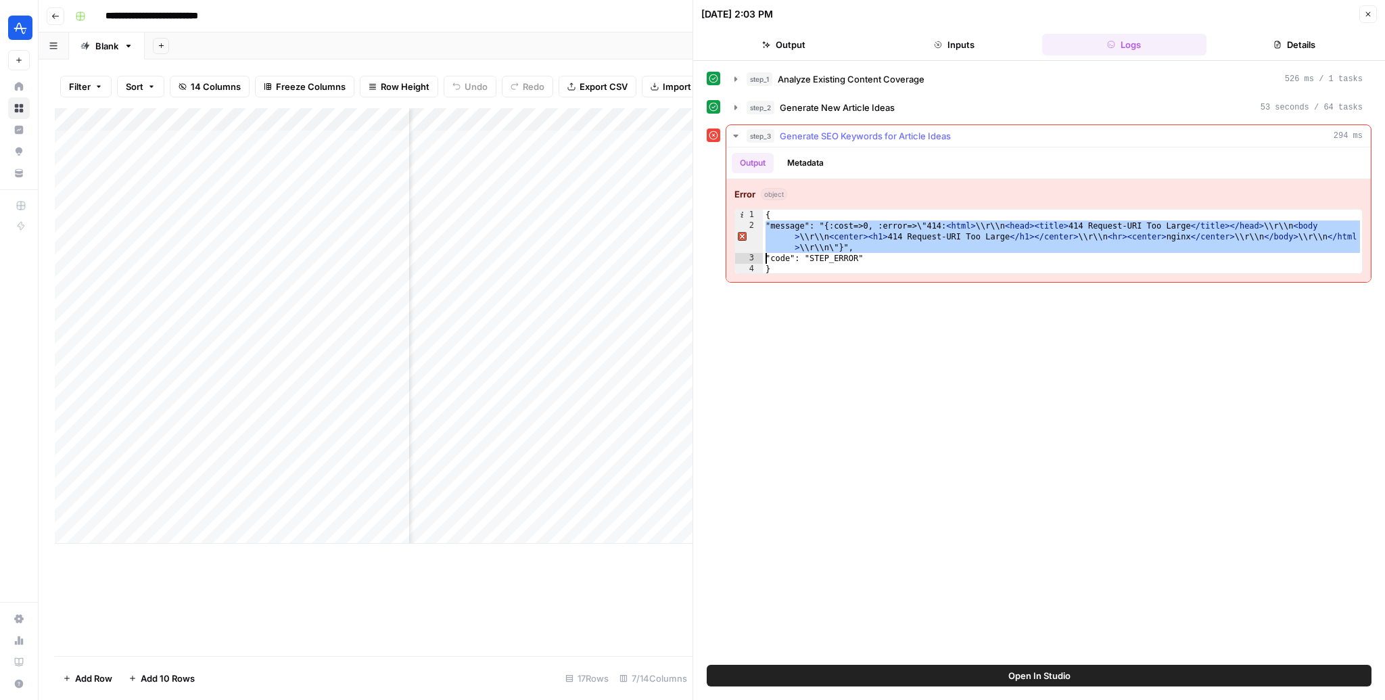
type textarea "**********"
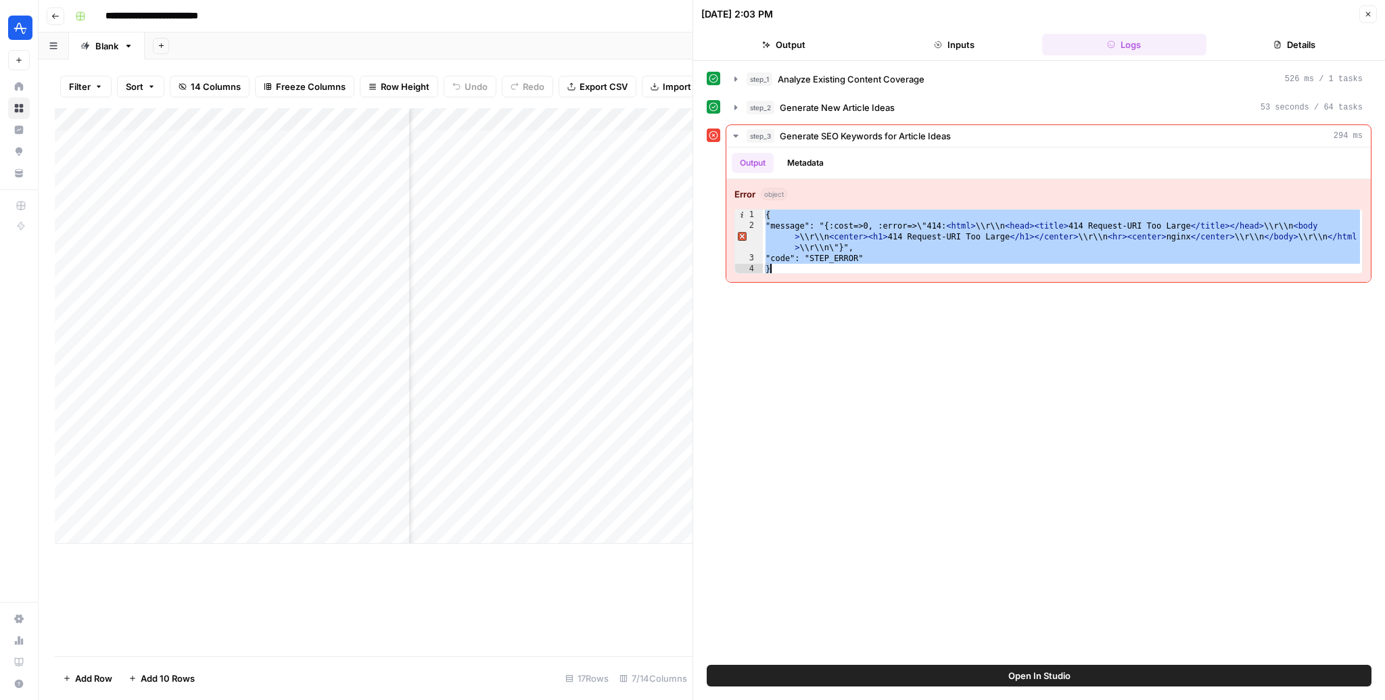
click at [606, 404] on div "Add Column" at bounding box center [374, 325] width 638 height 435
click at [1365, 10] on icon "button" at bounding box center [1368, 14] width 8 height 8
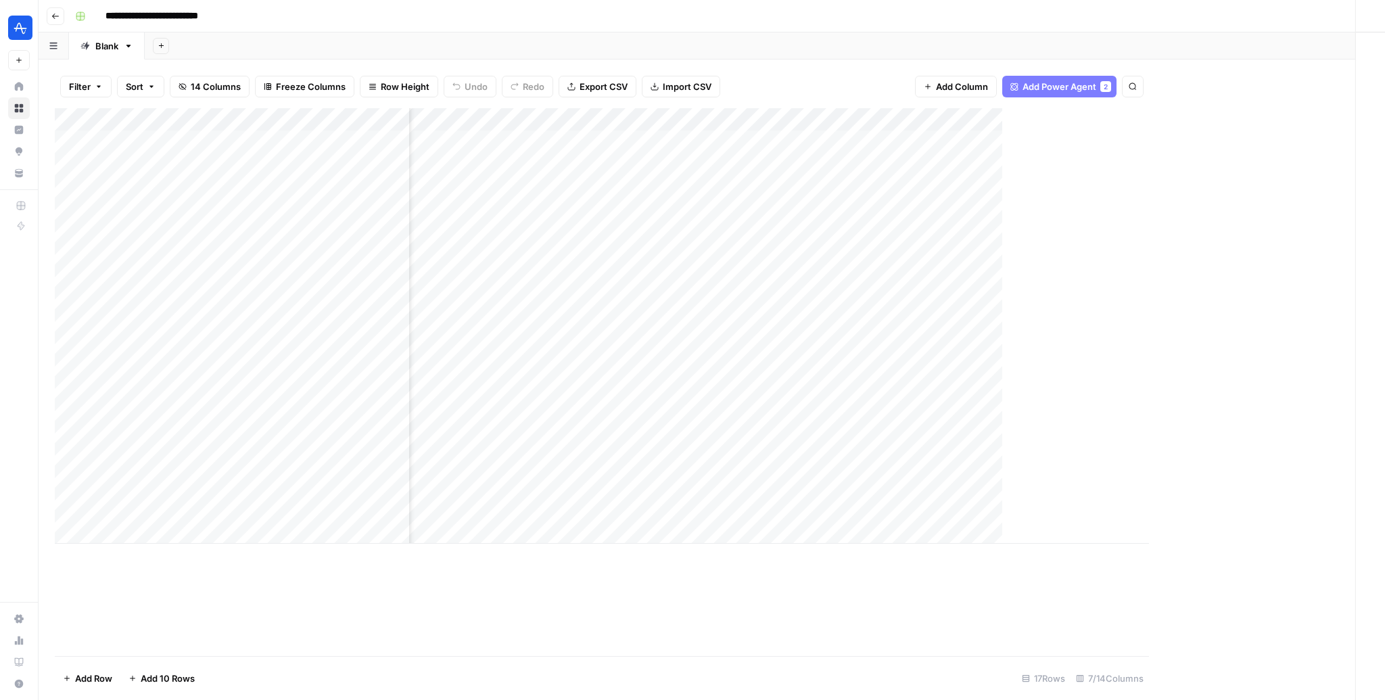
scroll to position [0, 46]
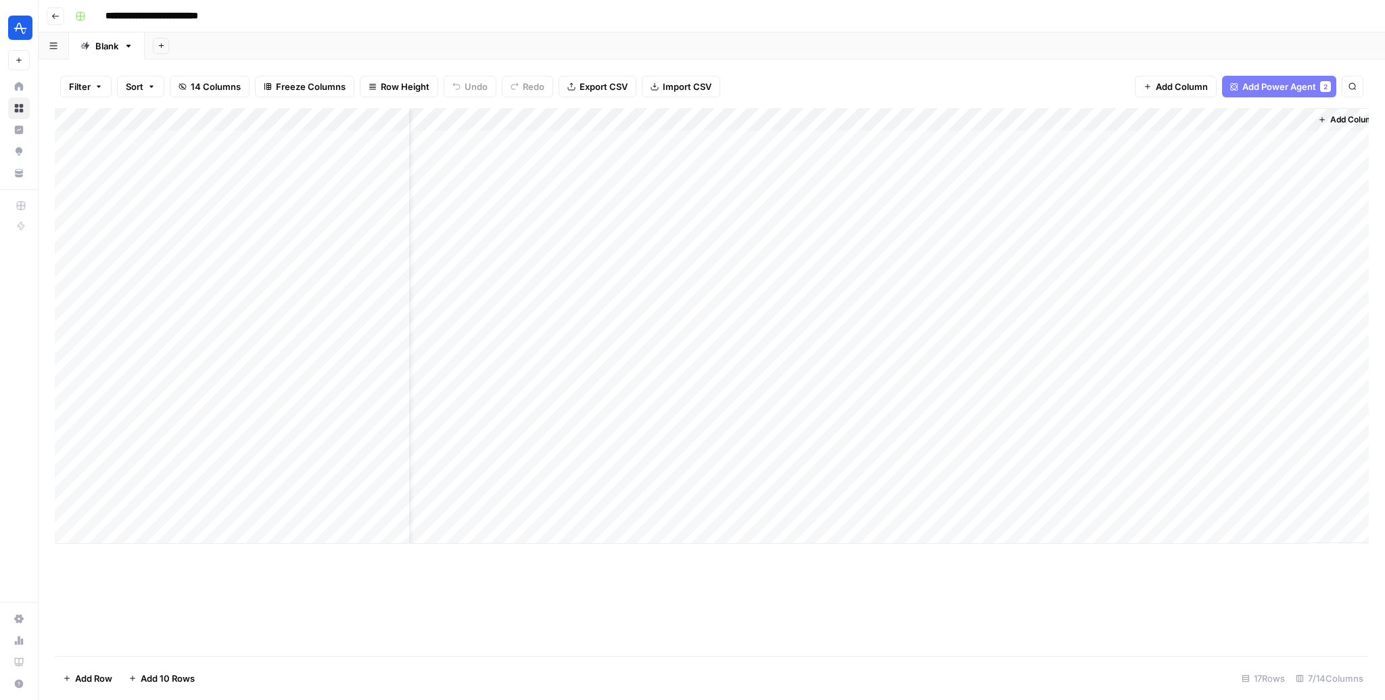
click at [1285, 119] on div "Add Column" at bounding box center [712, 325] width 1314 height 435
click at [1200, 245] on span "Edit Workflow" at bounding box center [1215, 252] width 118 height 14
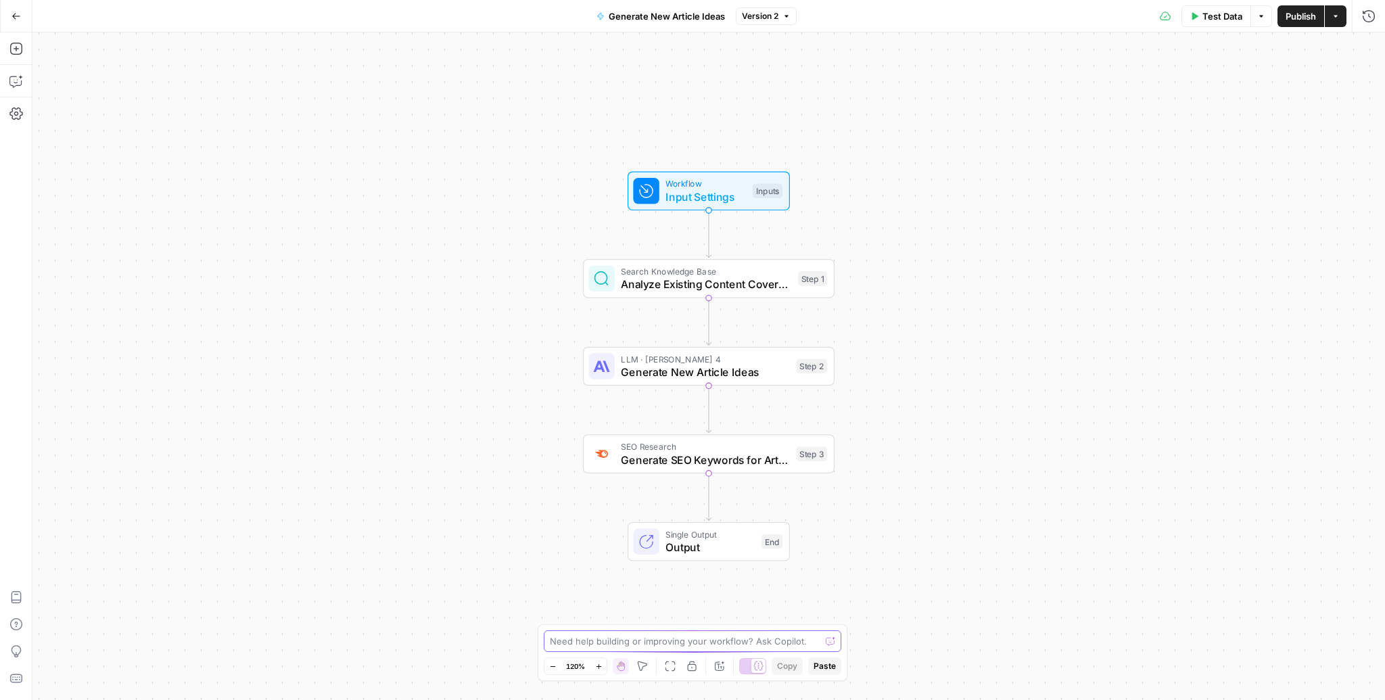
click at [579, 637] on textarea at bounding box center [685, 641] width 270 height 14
paste textarea "{ "message": "{:cost=>0, :error=>\"414: <html>\\r\\n<head><title>414 Request-UR…"
type textarea "im getting this error in step 3 { "message": "{:cost=>0, :error=>\"414: <html>\…"
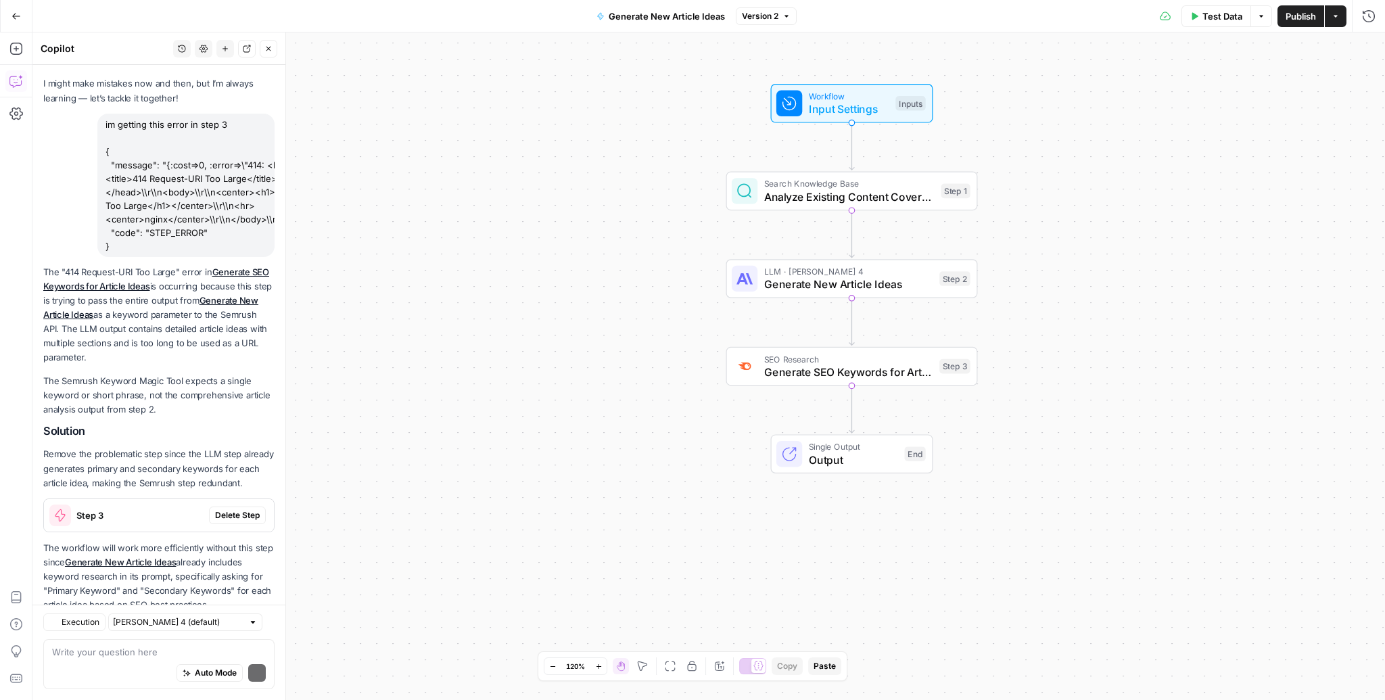
scroll to position [98, 0]
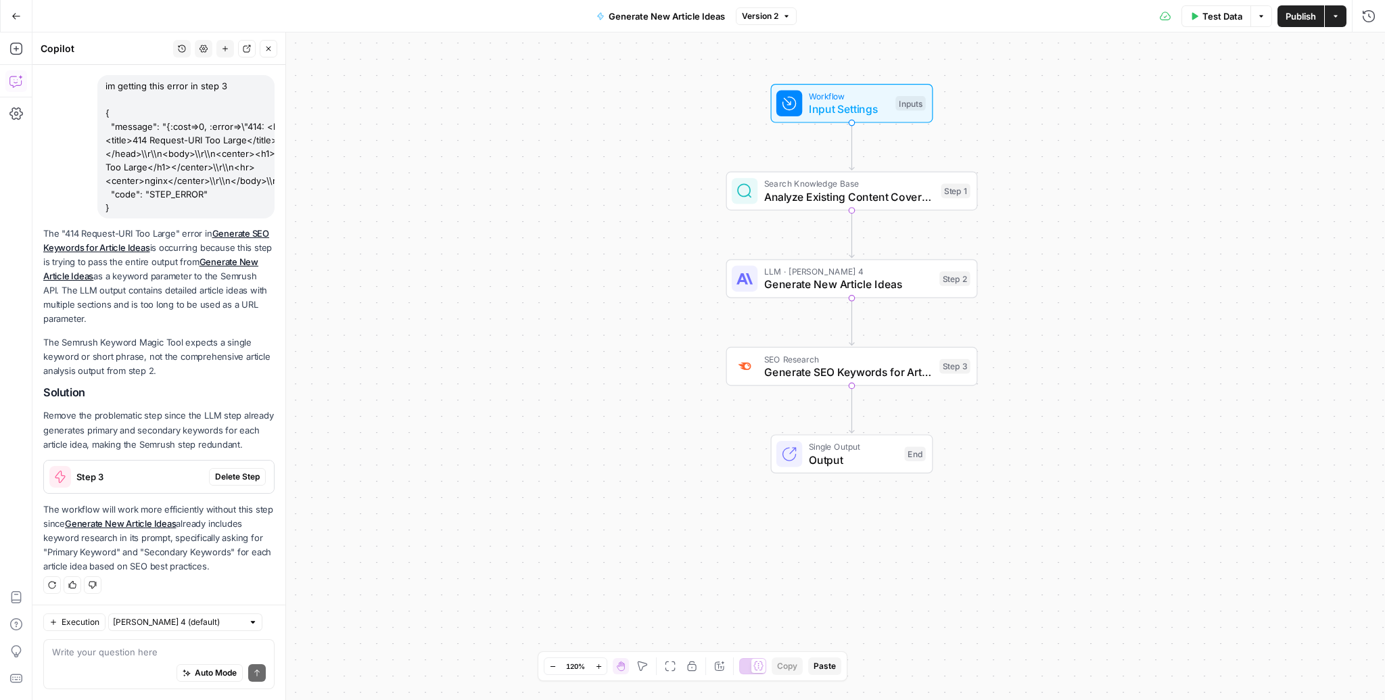
click at [153, 655] on textarea at bounding box center [159, 652] width 214 height 14
click at [828, 373] on span "Generate SEO Keywords for Article Ideas" at bounding box center [848, 372] width 169 height 16
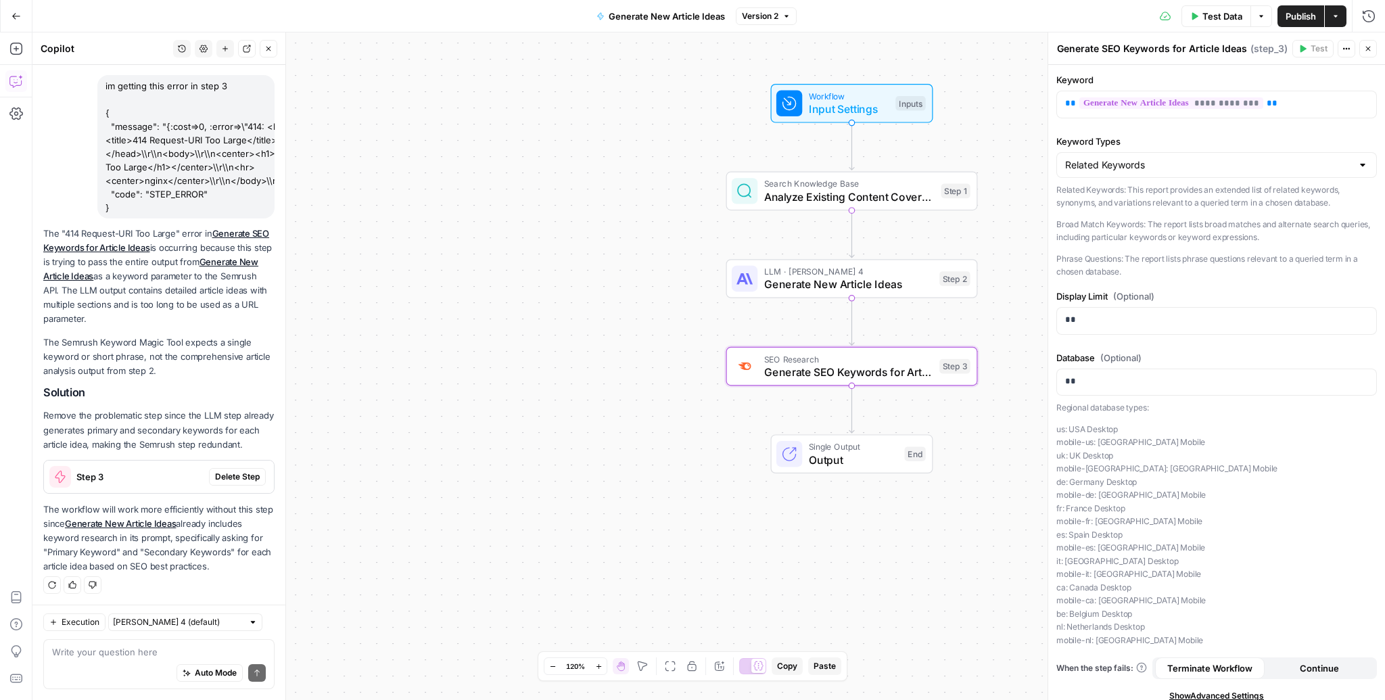
click at [98, 671] on div "Auto Mode Send" at bounding box center [159, 674] width 214 height 30
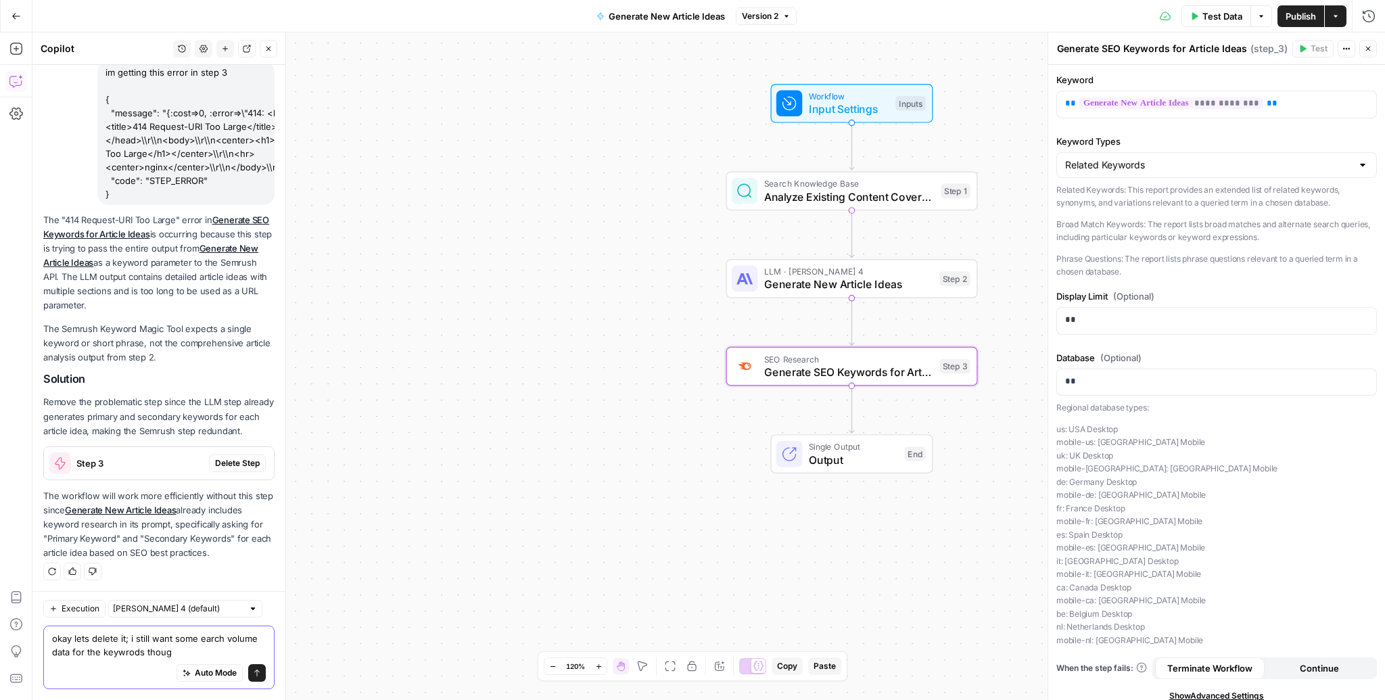
type textarea "okay lets delete it; i still want some earch volume data for the keywrods though"
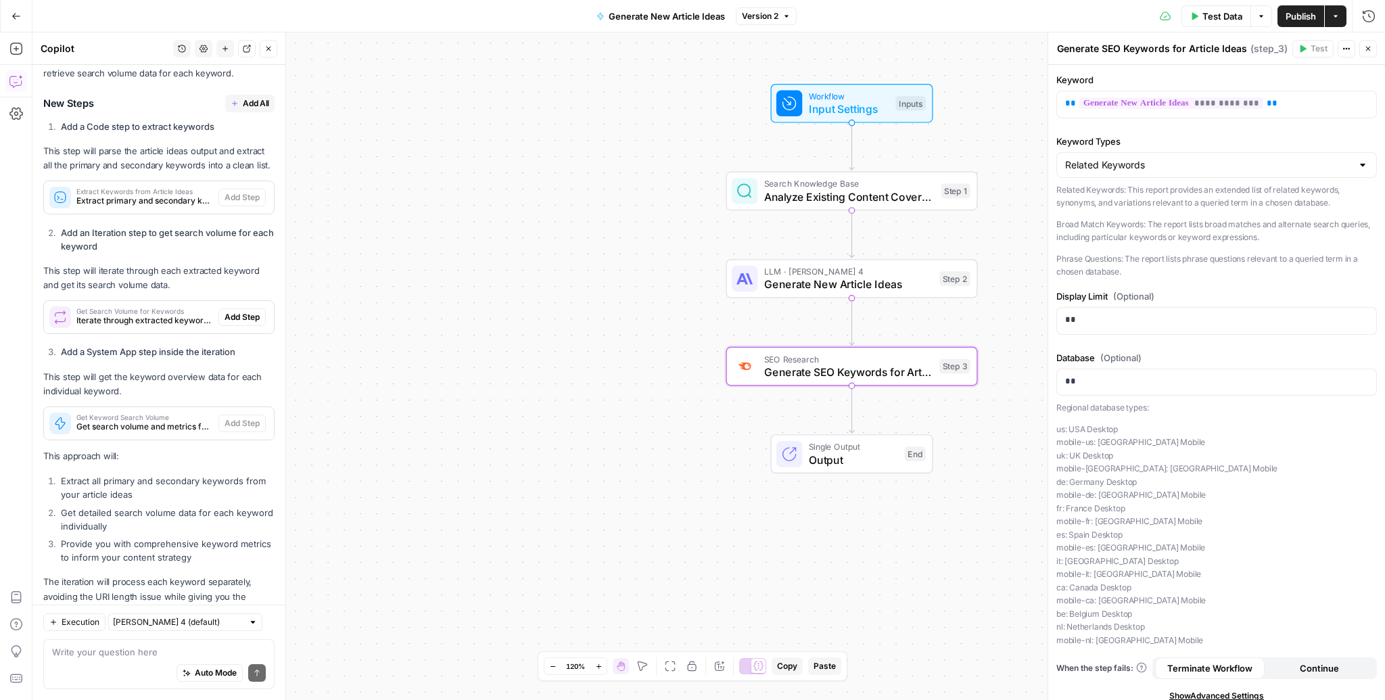
scroll to position [830, 0]
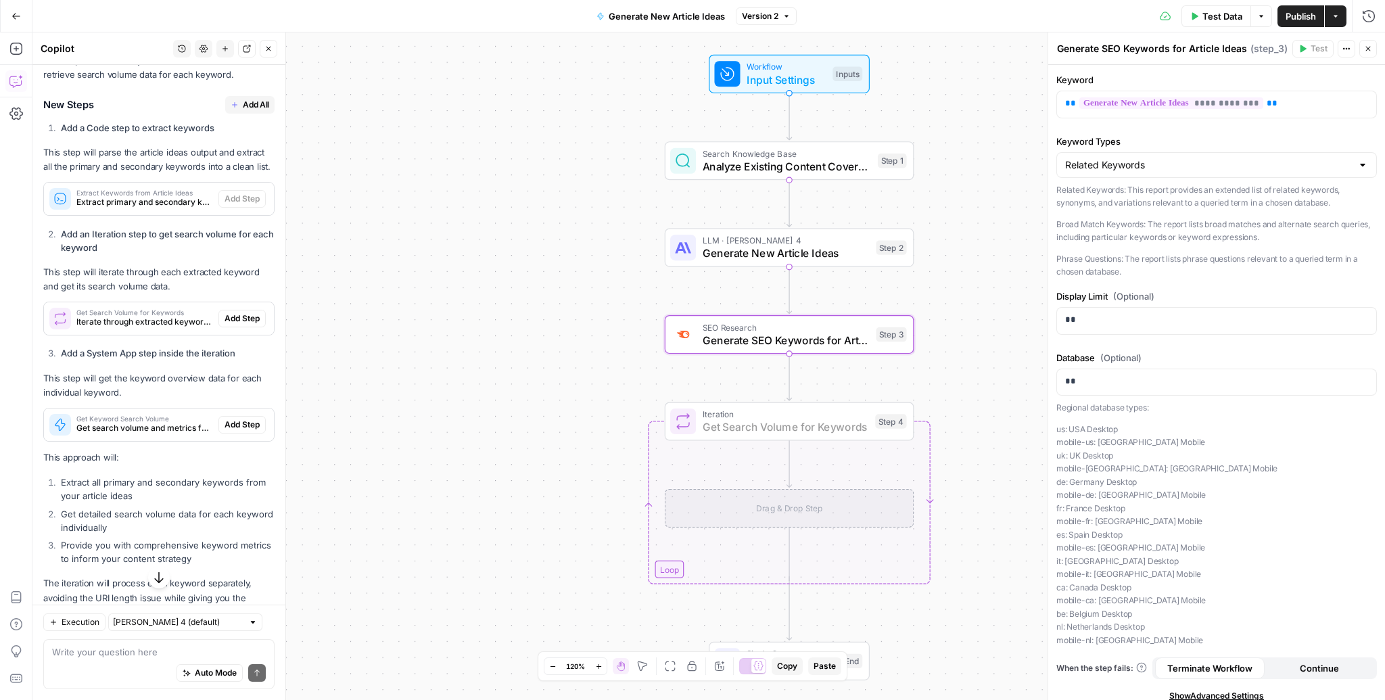
click at [227, 321] on span "Add Step" at bounding box center [241, 318] width 35 height 12
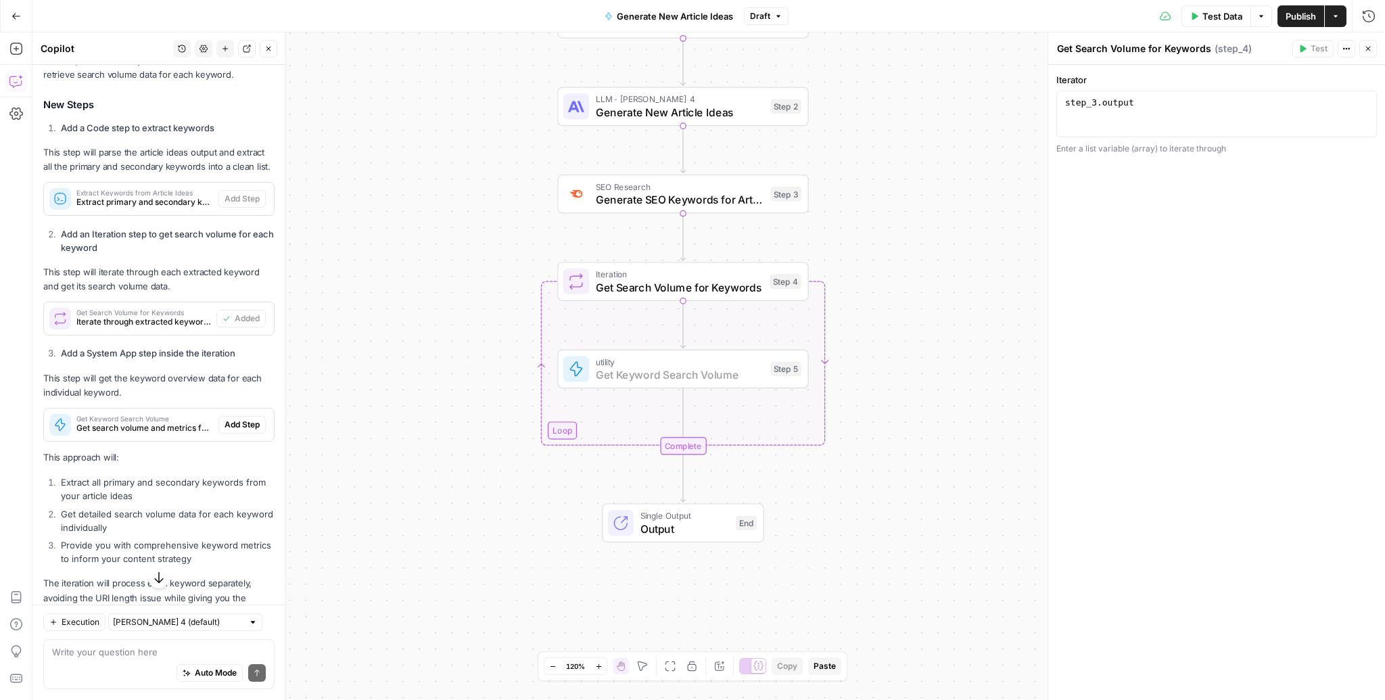
click at [243, 424] on span "Add Step" at bounding box center [241, 425] width 35 height 12
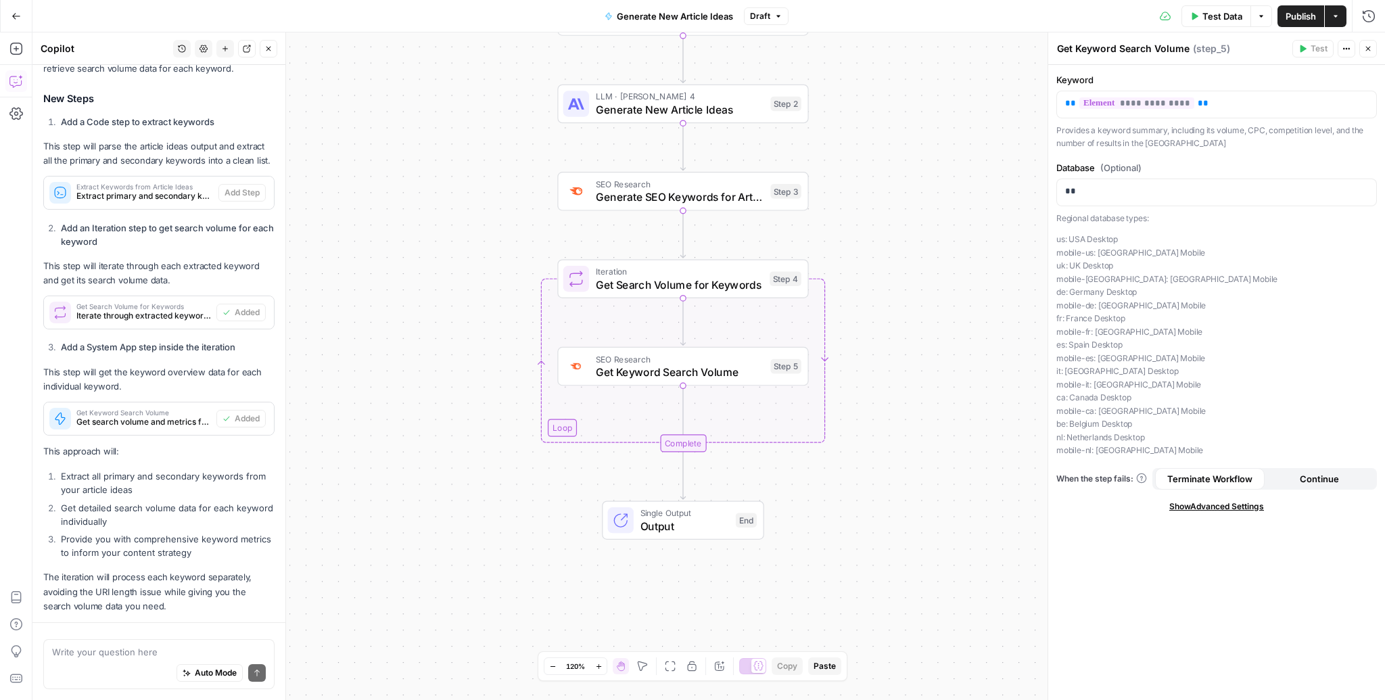
scroll to position [874, 0]
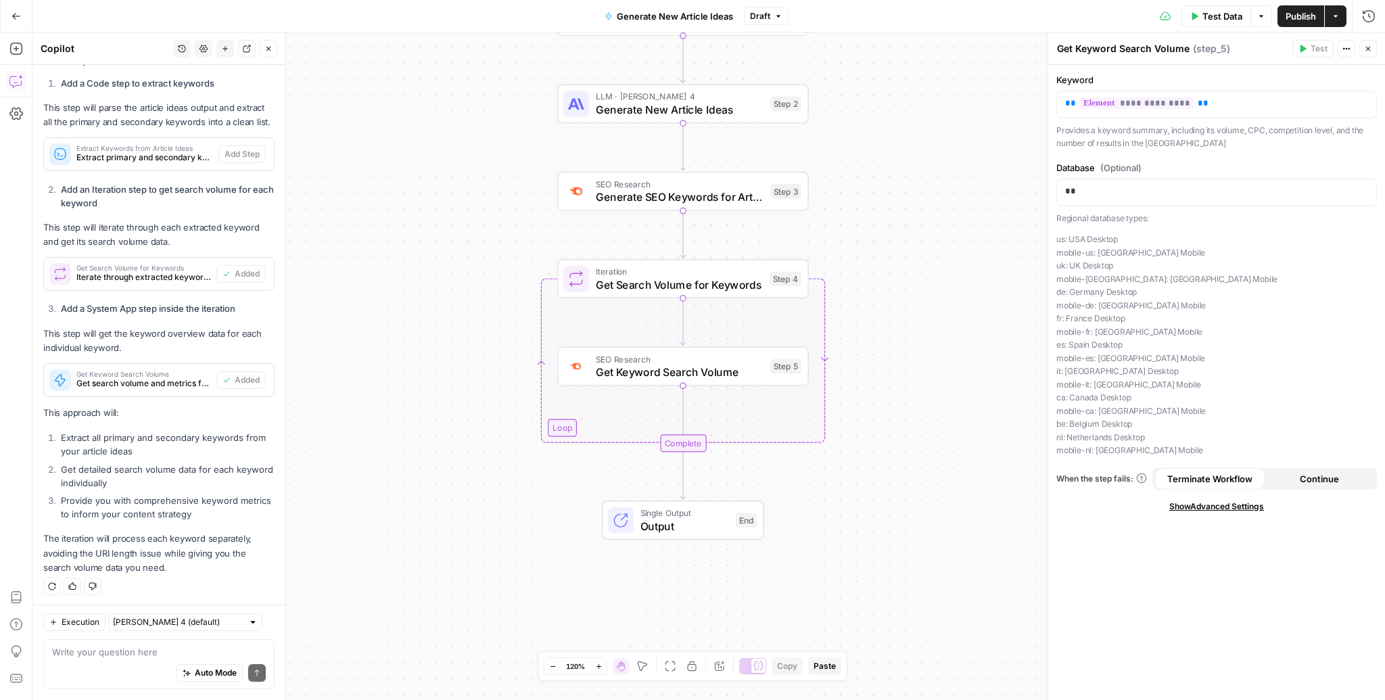
click at [1301, 11] on span "Publish" at bounding box center [1300, 16] width 30 height 14
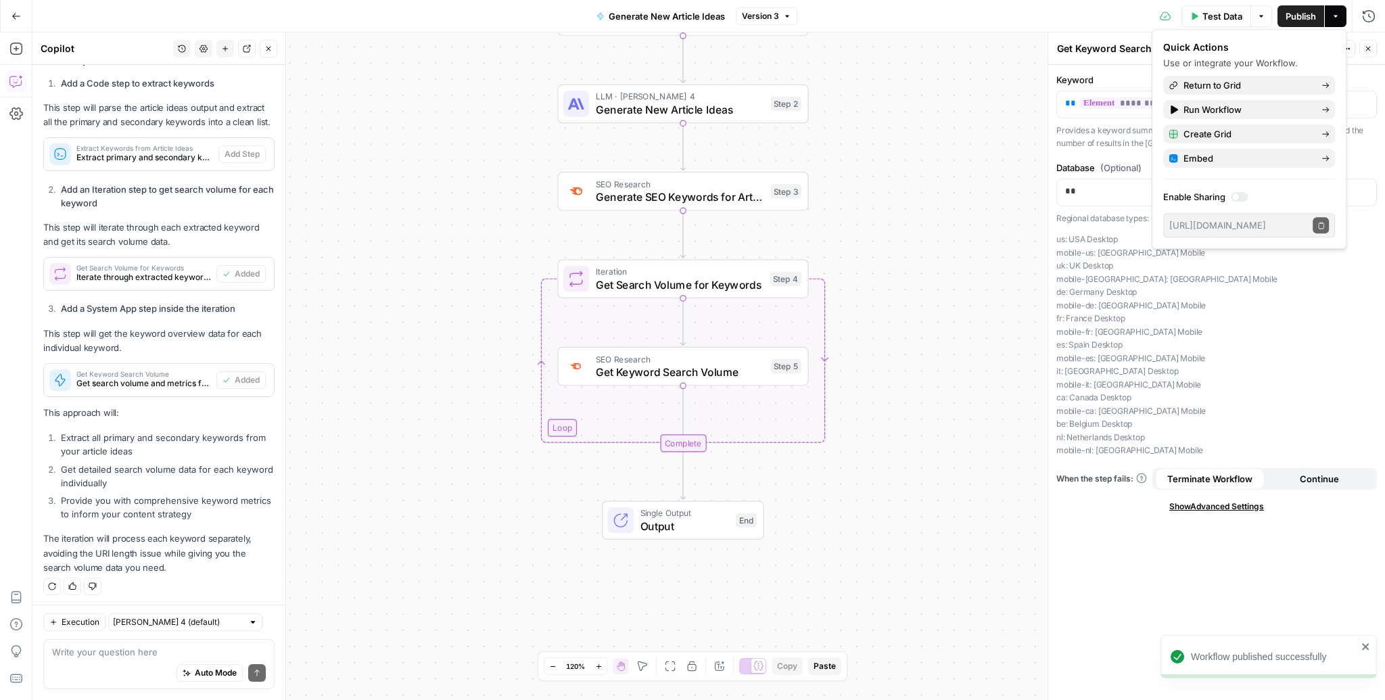
click at [1311, 9] on span "Publish" at bounding box center [1300, 16] width 30 height 14
click at [1246, 87] on span "Return to Grid" at bounding box center [1246, 85] width 127 height 14
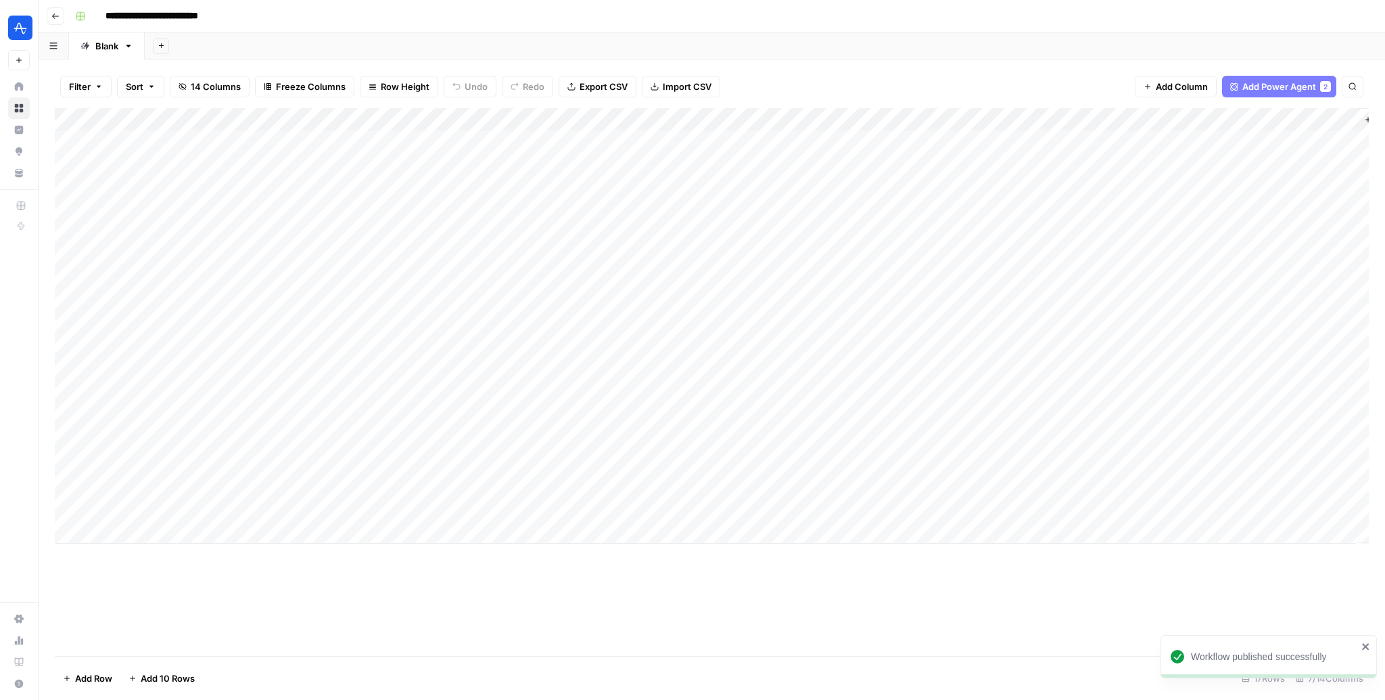
scroll to position [0, 62]
click at [1277, 420] on div "Add Column" at bounding box center [712, 325] width 1314 height 435
click at [1280, 440] on div "Add Column" at bounding box center [712, 325] width 1314 height 435
click at [1277, 465] on div "Add Column" at bounding box center [712, 325] width 1314 height 435
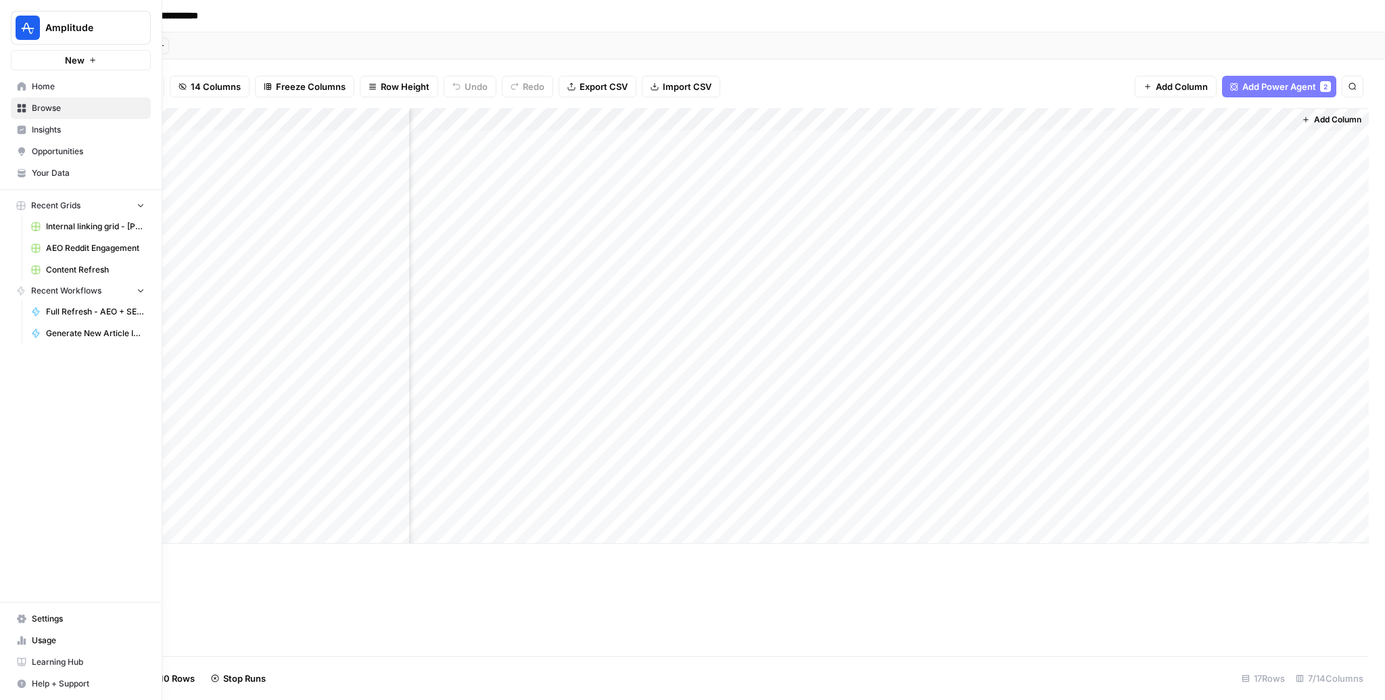
click at [53, 643] on span "Usage" at bounding box center [88, 640] width 113 height 12
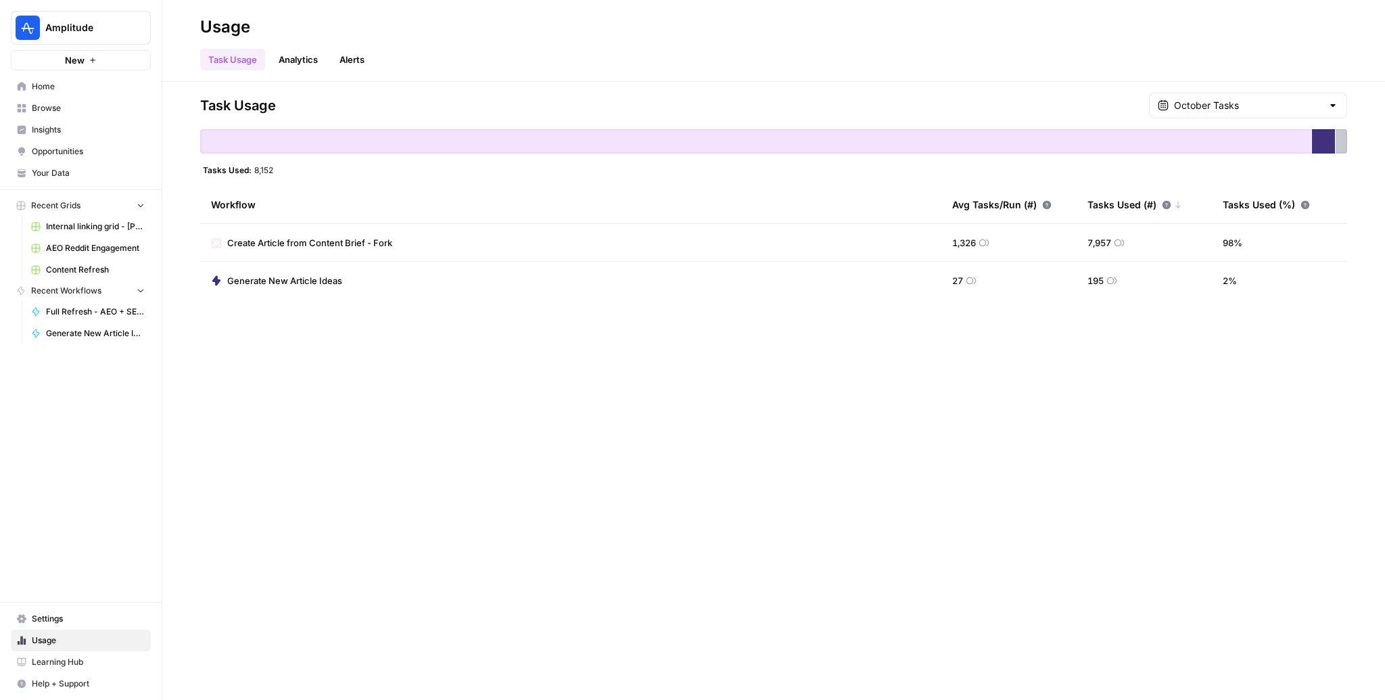
click at [1235, 95] on div "October Tasks" at bounding box center [1248, 106] width 198 height 26
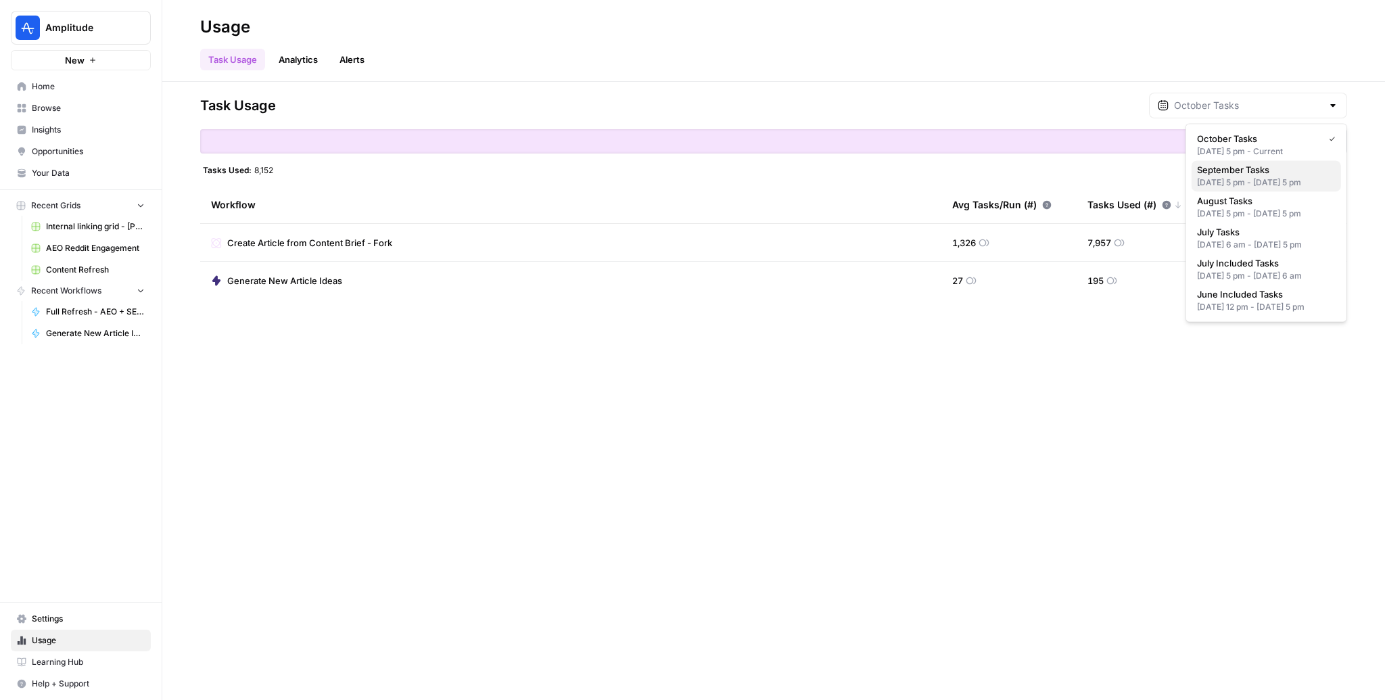
click at [1228, 172] on span "September Tasks" at bounding box center [1263, 170] width 133 height 14
type input "September Tasks"
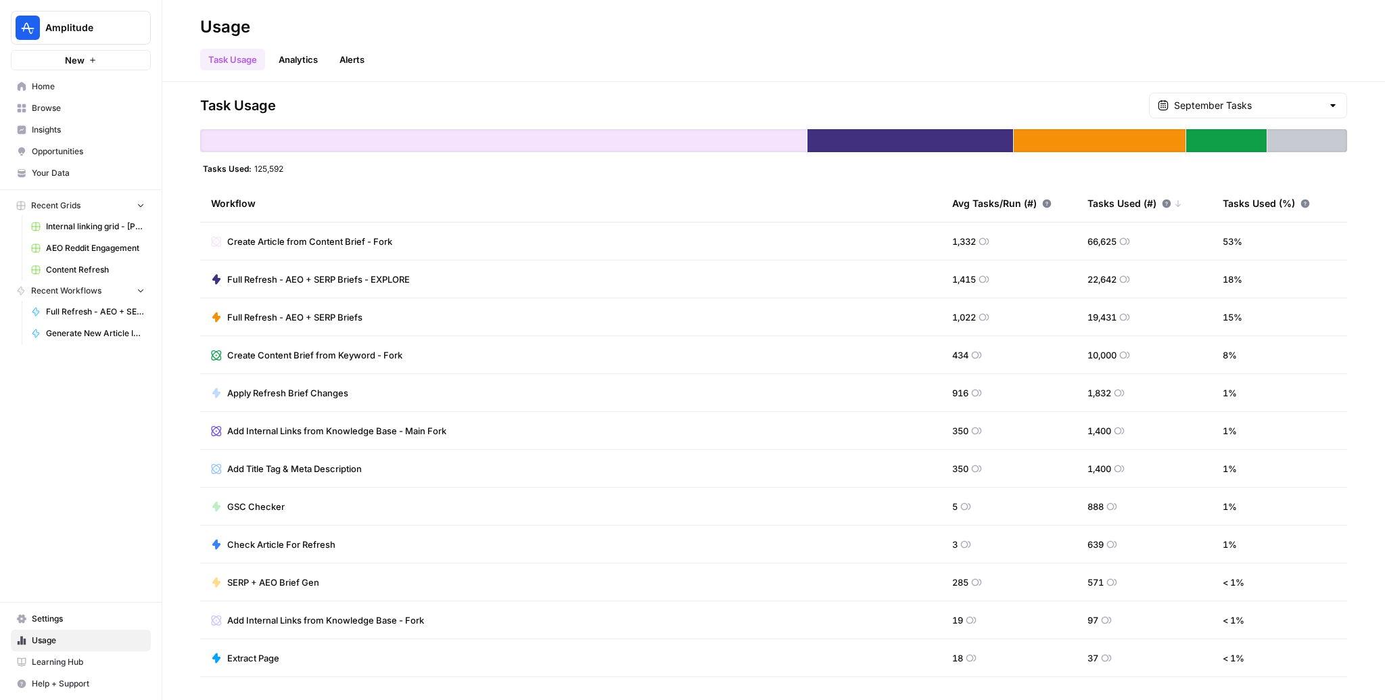
click at [1244, 112] on div "September Tasks" at bounding box center [1248, 106] width 198 height 26
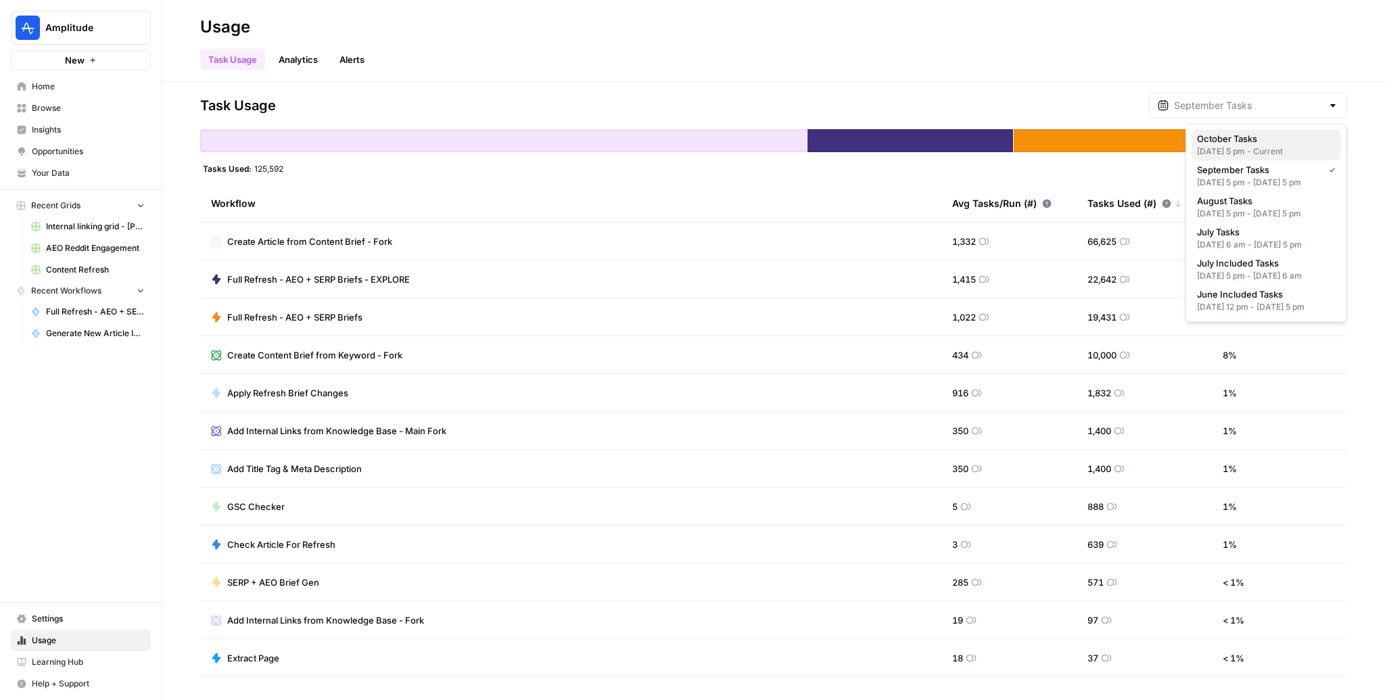
click at [1249, 149] on div "Sep 30, 2025 5 pm - Current" at bounding box center [1266, 151] width 139 height 12
type input "October Tasks"
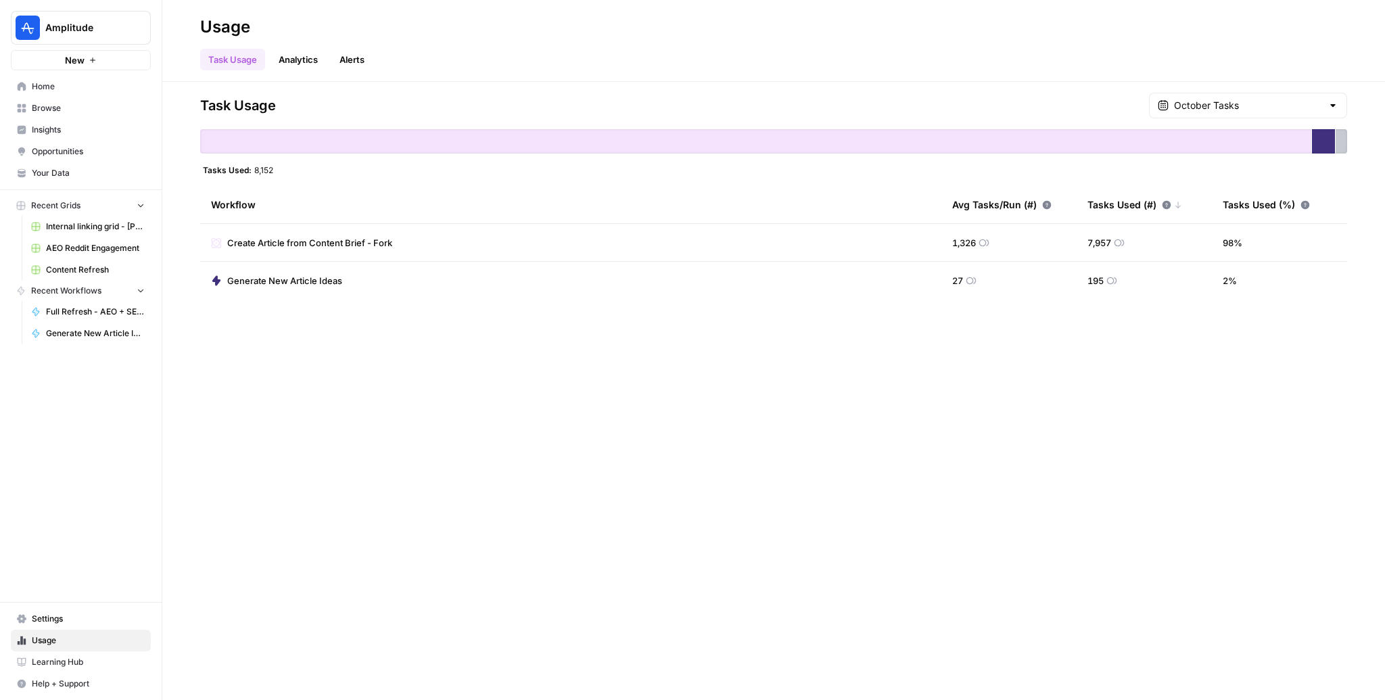
click at [86, 95] on link "Home" at bounding box center [81, 87] width 140 height 22
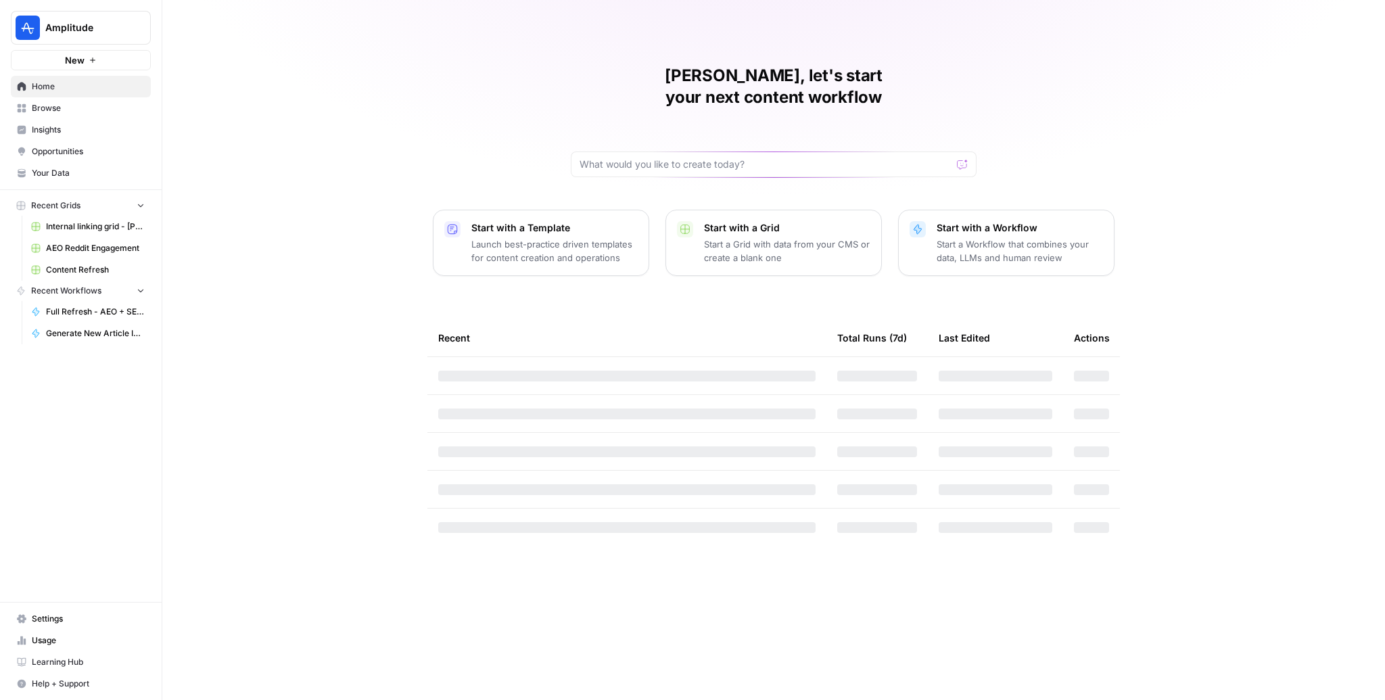
click at [76, 112] on span "Browse" at bounding box center [88, 108] width 113 height 12
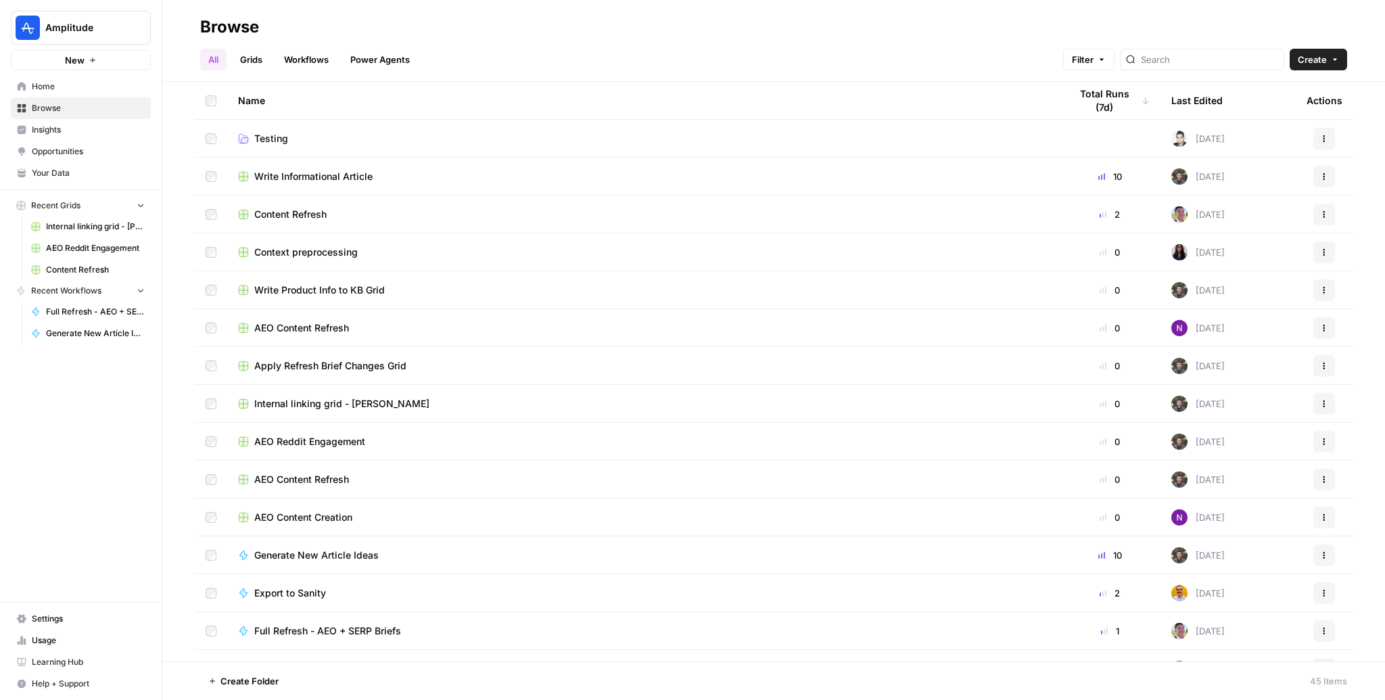
click at [308, 166] on td "Write Informational Article" at bounding box center [643, 176] width 832 height 37
click at [308, 172] on span "Write Informational Article" at bounding box center [313, 177] width 118 height 14
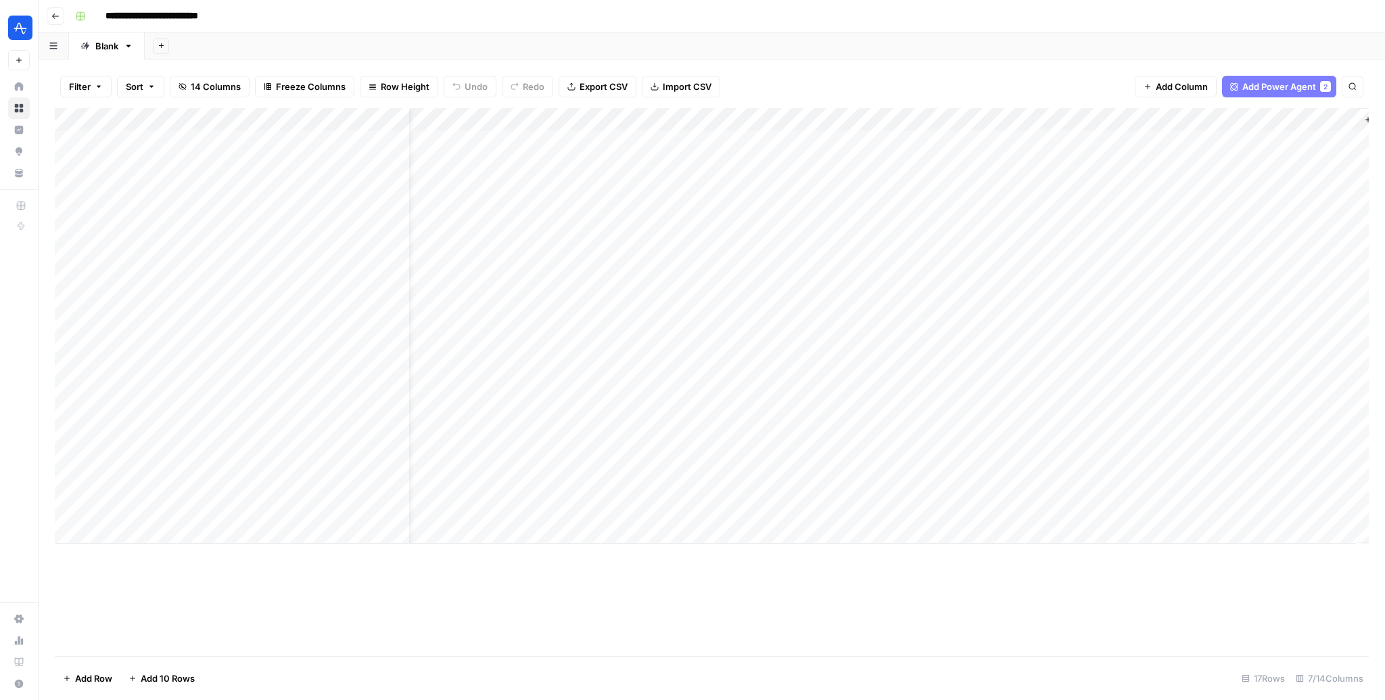
scroll to position [0, 62]
click at [1266, 418] on div "Add Column" at bounding box center [712, 325] width 1314 height 435
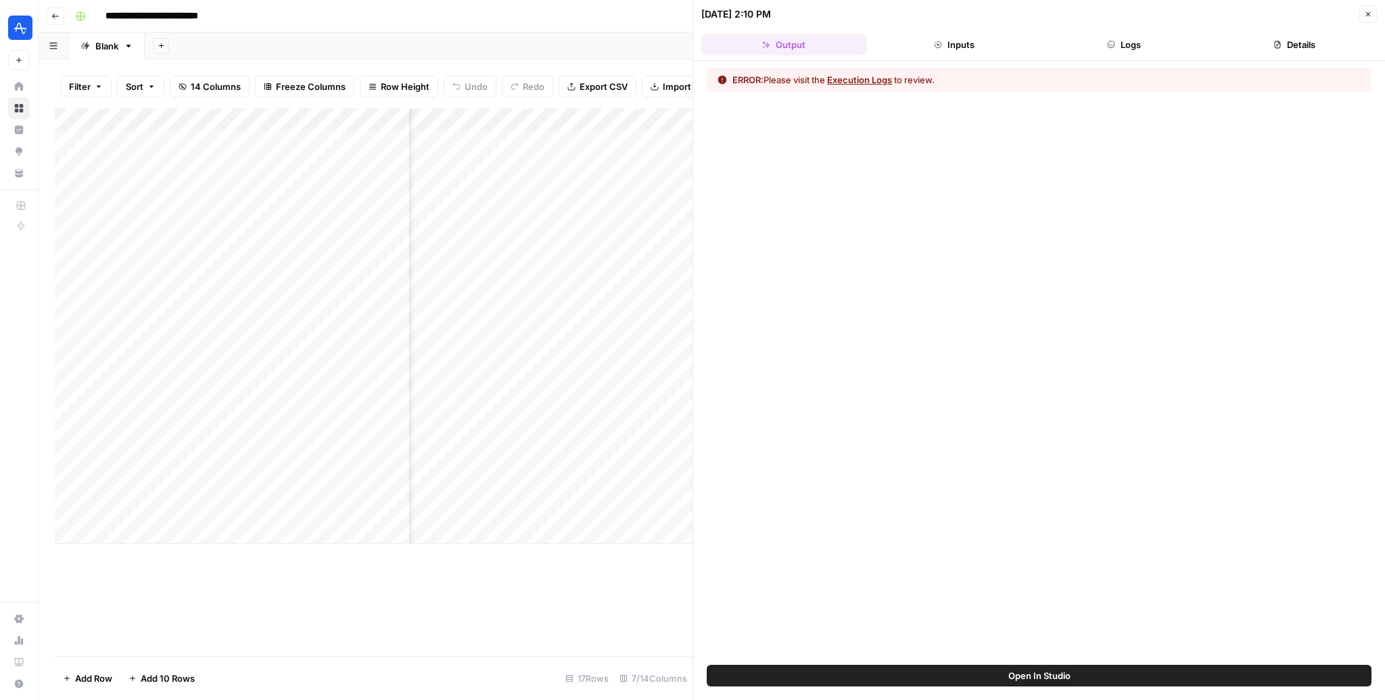
click at [870, 74] on button "Execution Logs" at bounding box center [859, 80] width 65 height 14
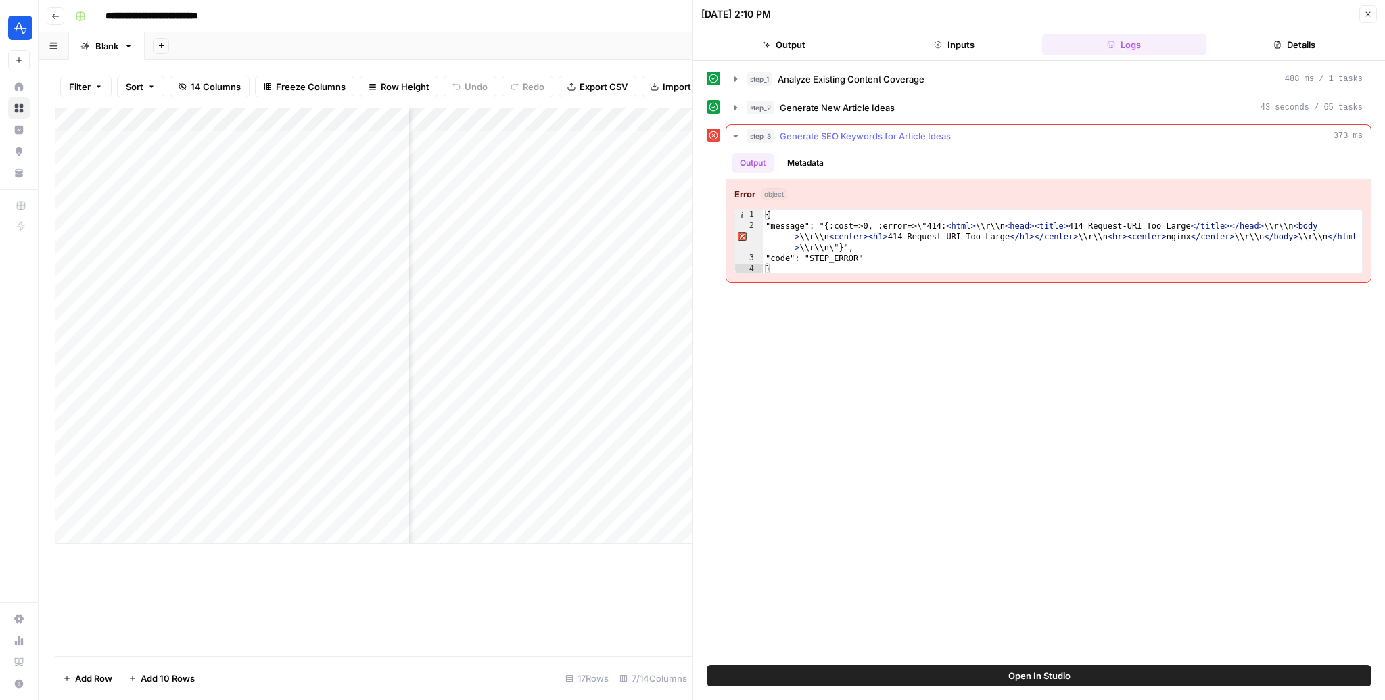
click at [767, 210] on div "{ "message": "{:cost=>0, :error=>\"414: < html > \\r\\n < head > < title > 414 …" at bounding box center [1063, 253] width 600 height 87
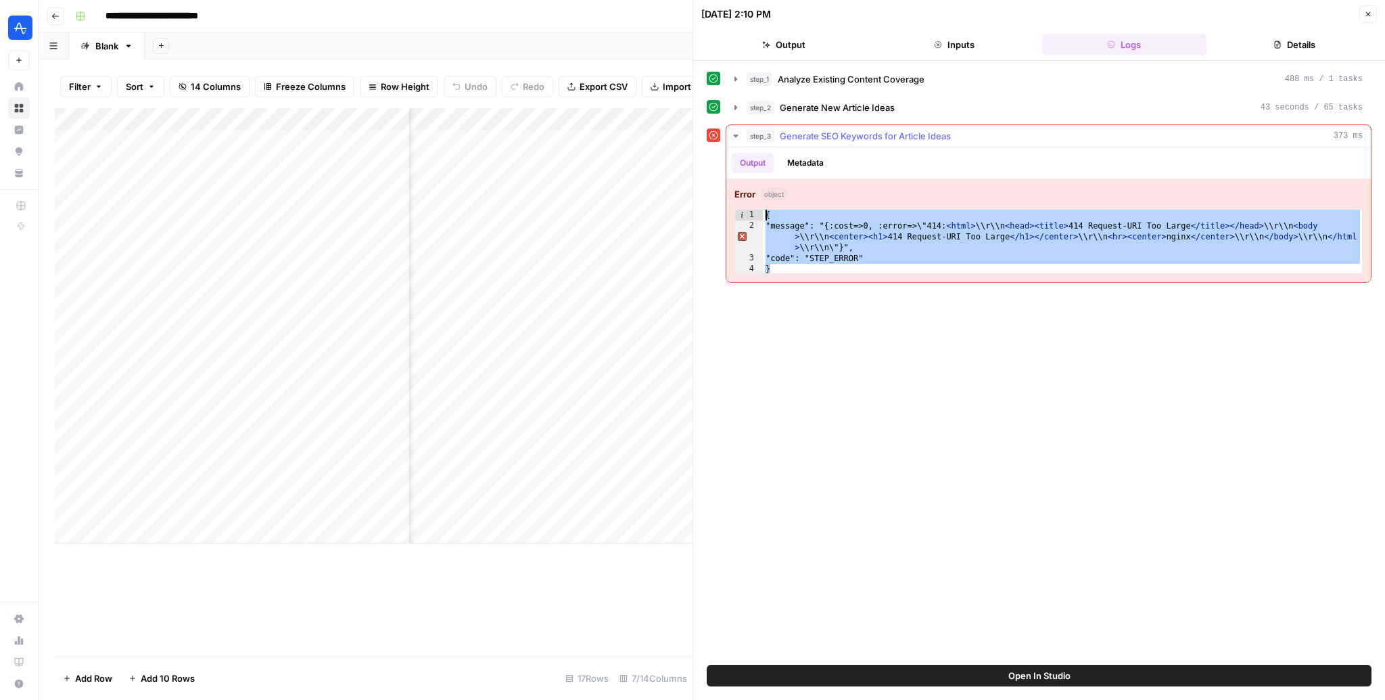
click at [767, 210] on div "{ "message": "{:cost=>0, :error=>\"414: < html > \\r\\n < head > < title > 414 …" at bounding box center [1063, 253] width 600 height 87
type textarea "**********"
click at [1368, 19] on button "Close" at bounding box center [1368, 14] width 18 height 18
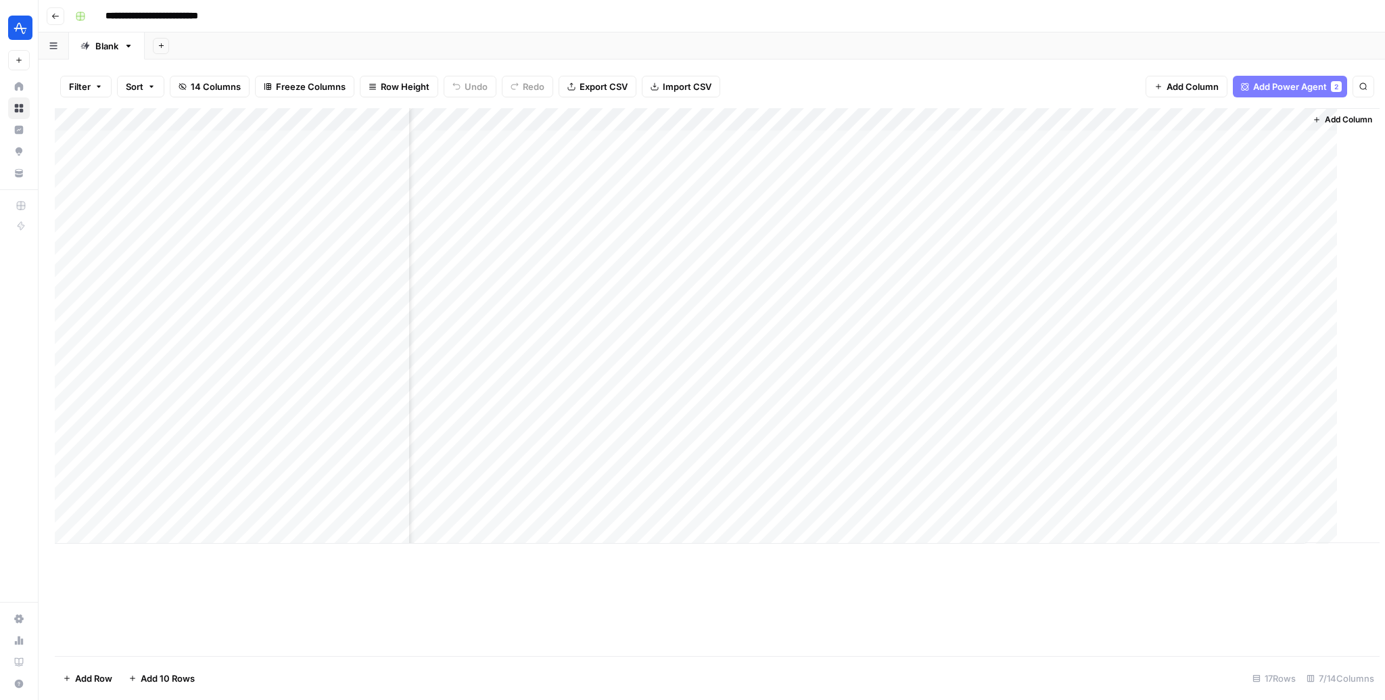
scroll to position [0, 46]
click at [1279, 119] on div "Add Column" at bounding box center [712, 325] width 1314 height 435
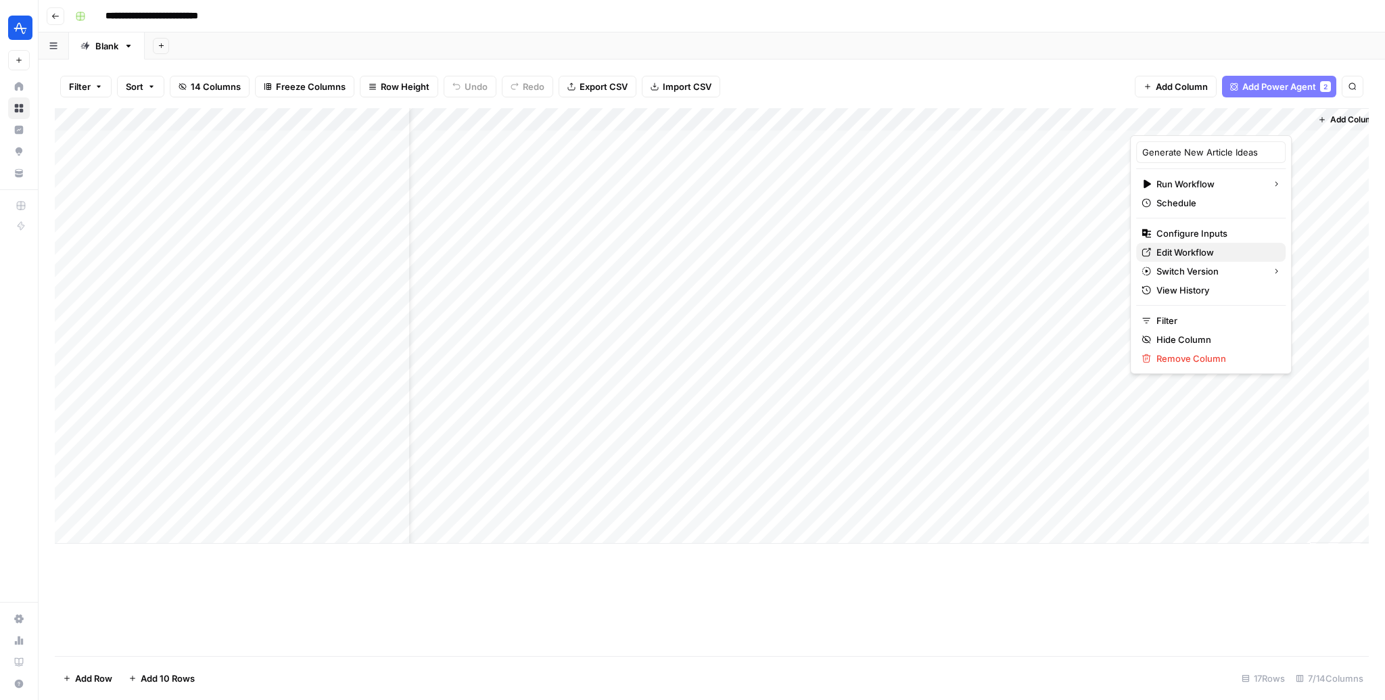
click at [1177, 248] on span "Edit Workflow" at bounding box center [1215, 252] width 118 height 14
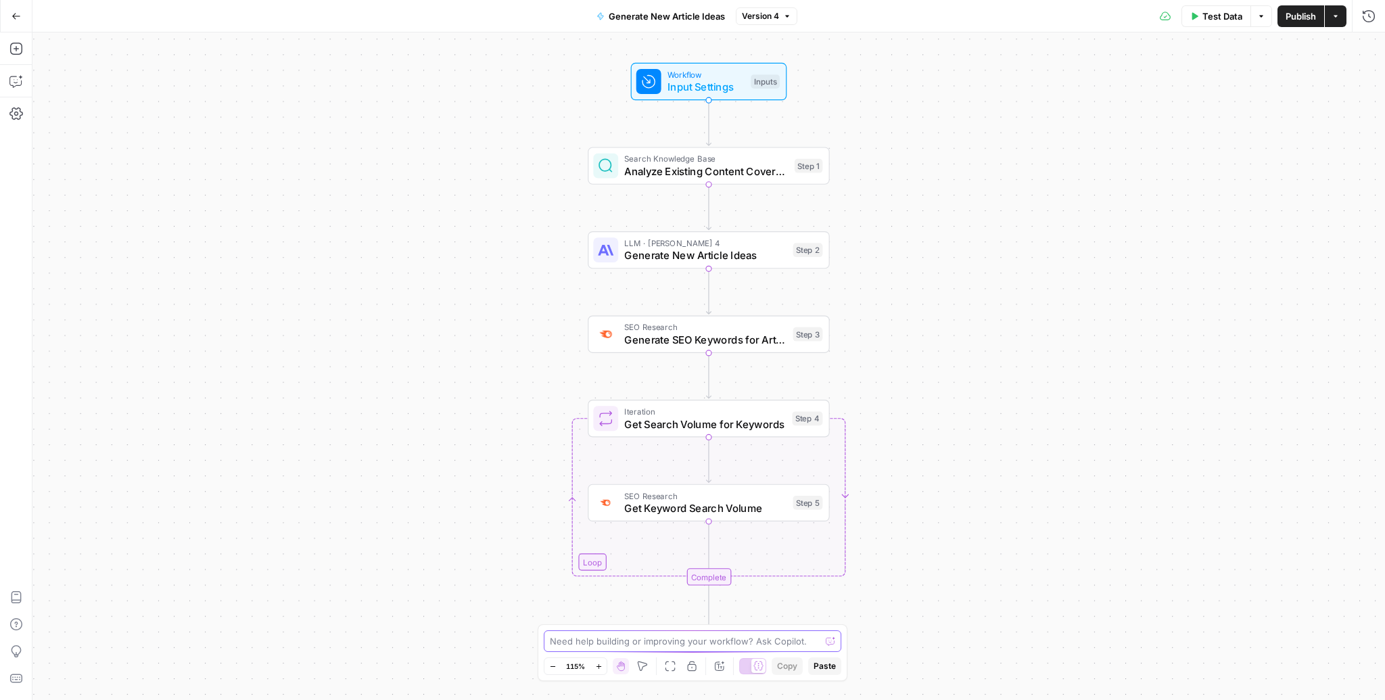
click at [601, 646] on textarea at bounding box center [685, 641] width 270 height 14
paste textarea "{ "message": "{:cost=>0, :error=>\"414: <html>\\r\\n<head><title>414 Request-UR…"
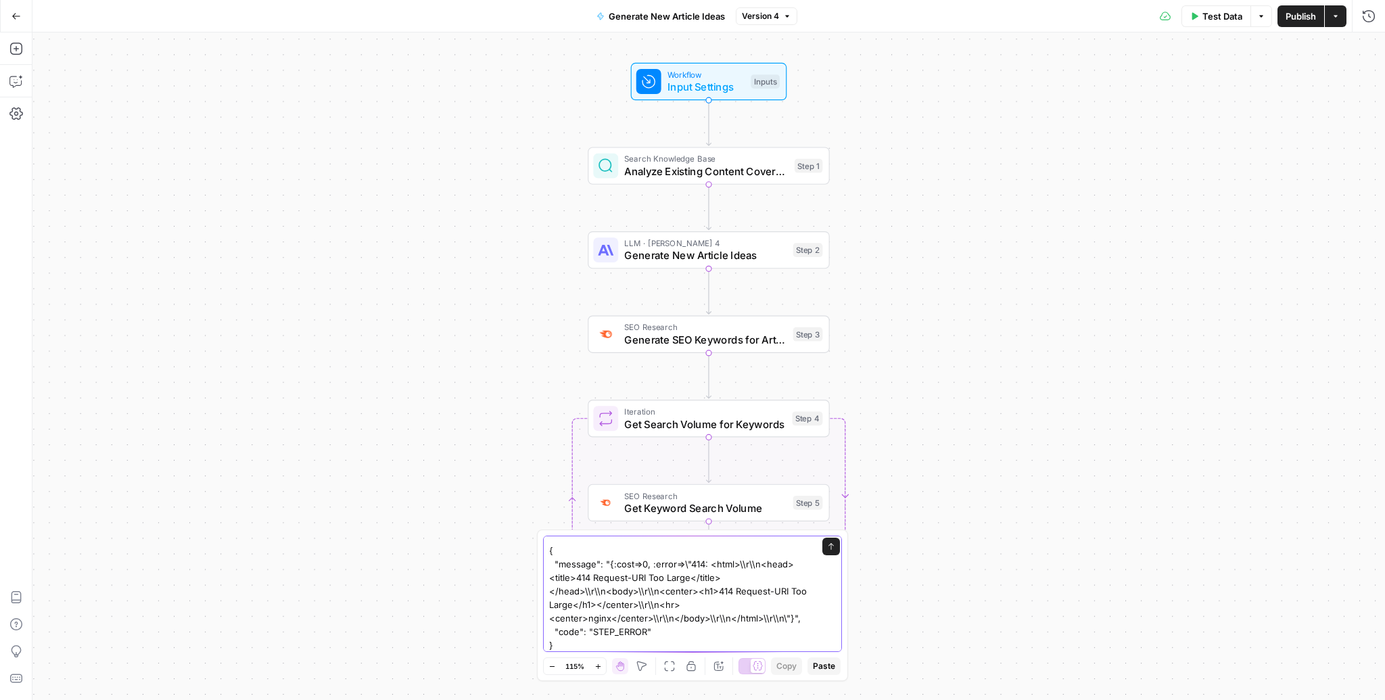
type textarea "step 3 is giving me this: { "message": "{:cost=>0, :error=>\"414: <html>\\r\\n<…"
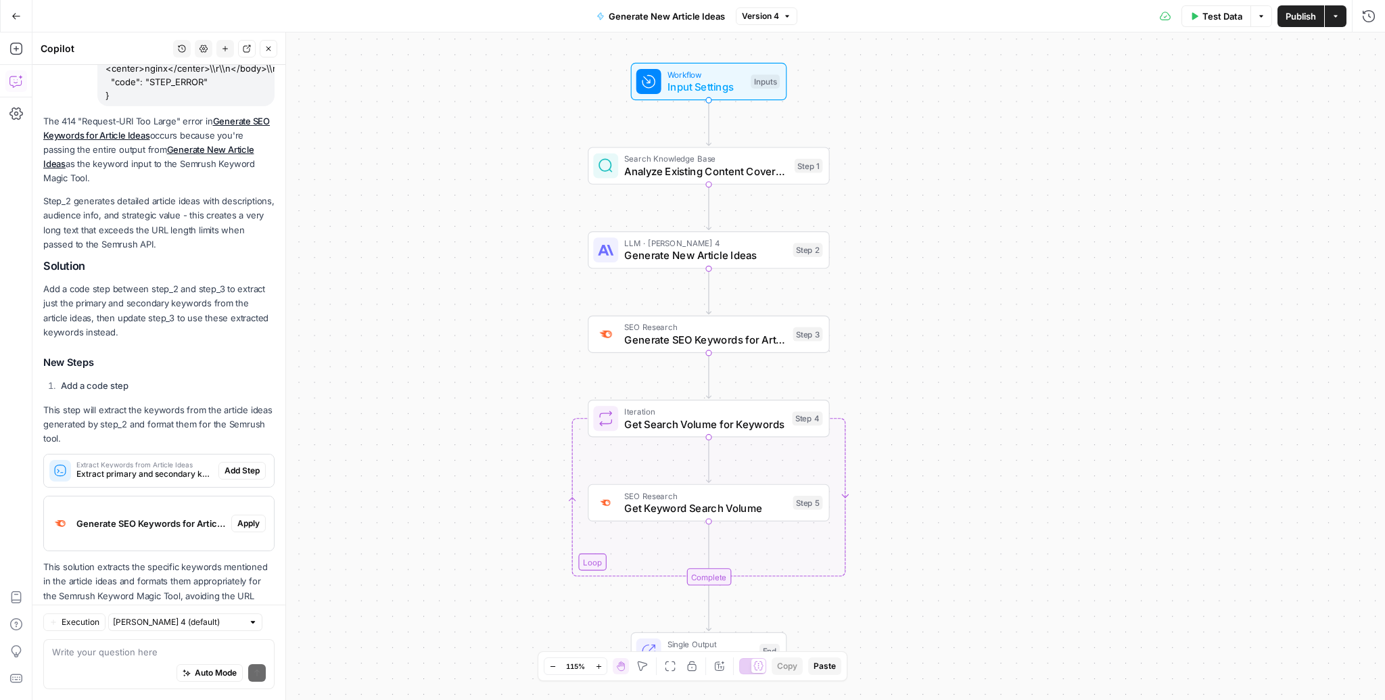
scroll to position [254, 0]
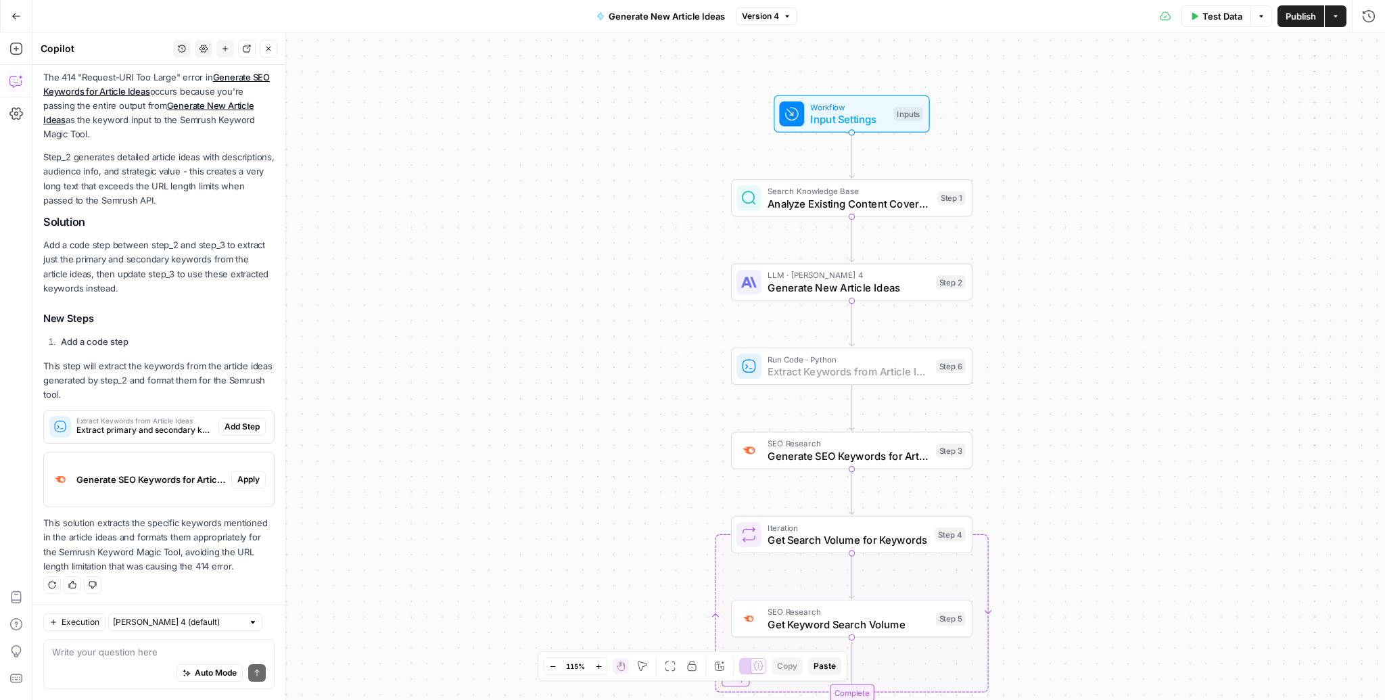
click at [252, 423] on span "Add Step" at bounding box center [241, 427] width 35 height 12
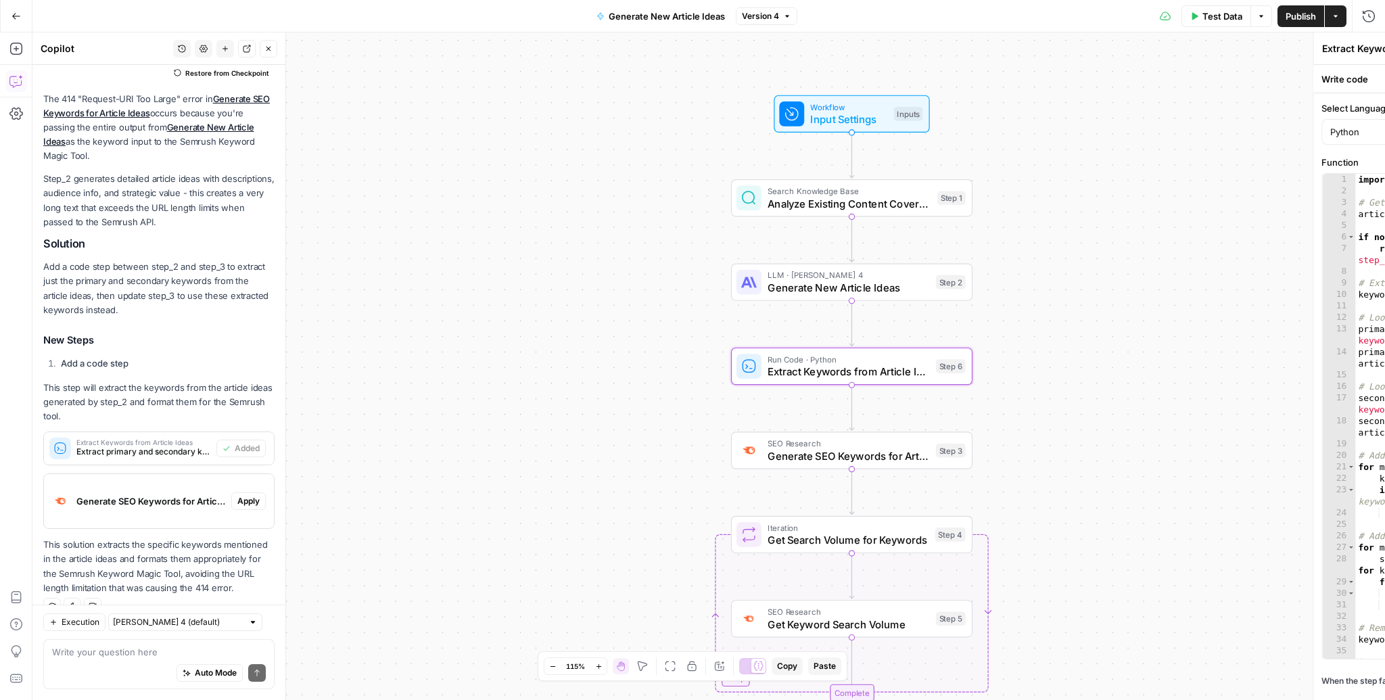
scroll to position [276, 0]
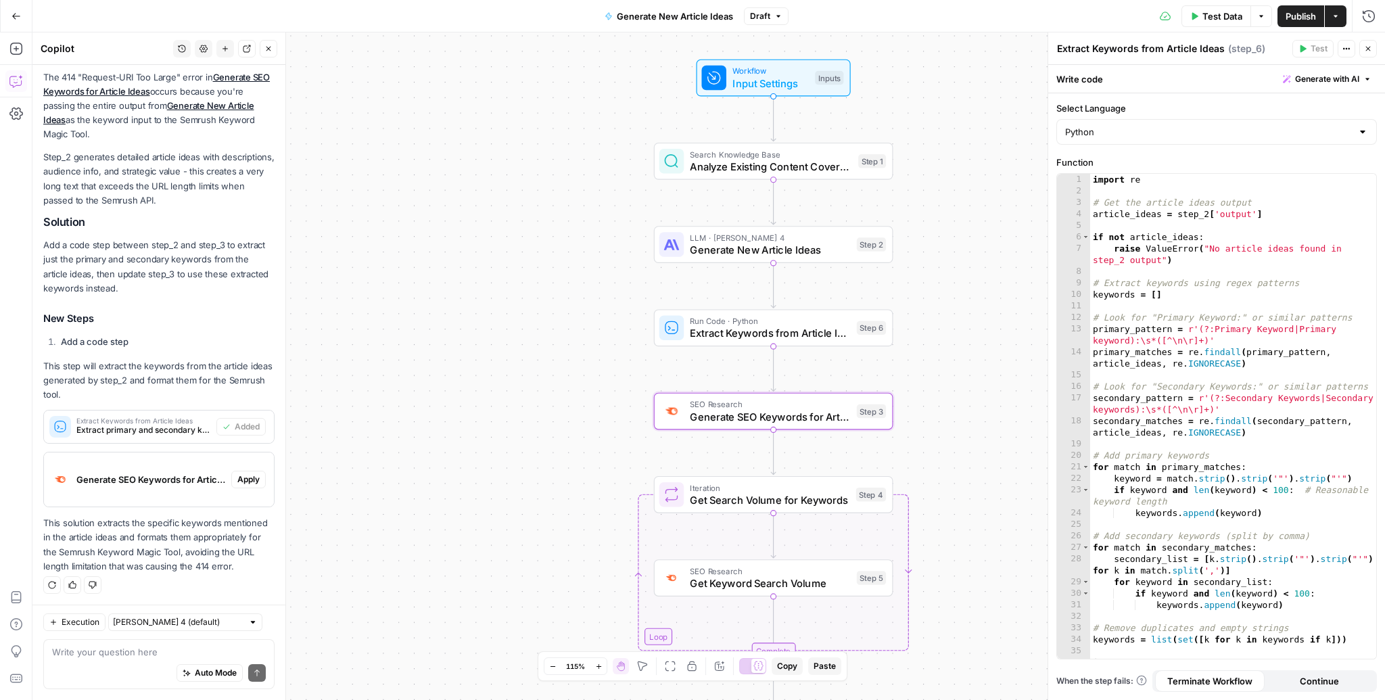
click at [258, 476] on span "Apply" at bounding box center [248, 479] width 22 height 12
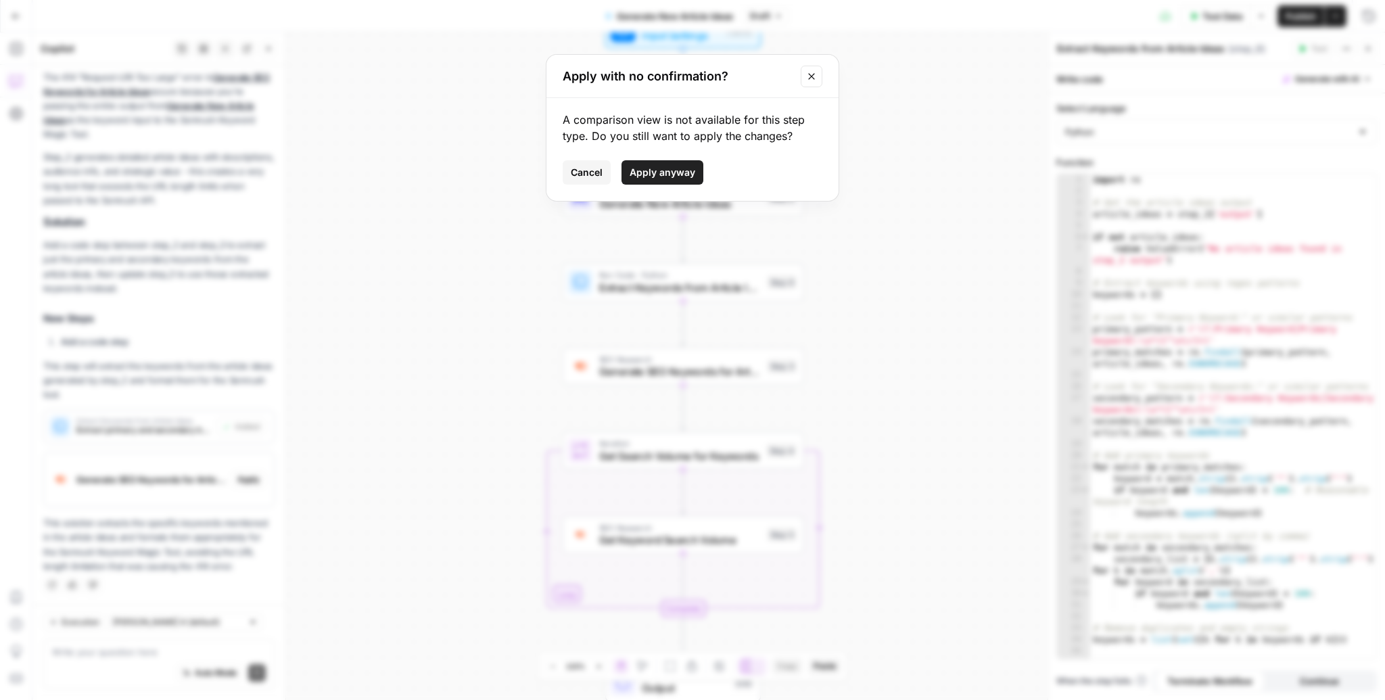
click at [671, 170] on span "Apply anyway" at bounding box center [663, 173] width 66 height 14
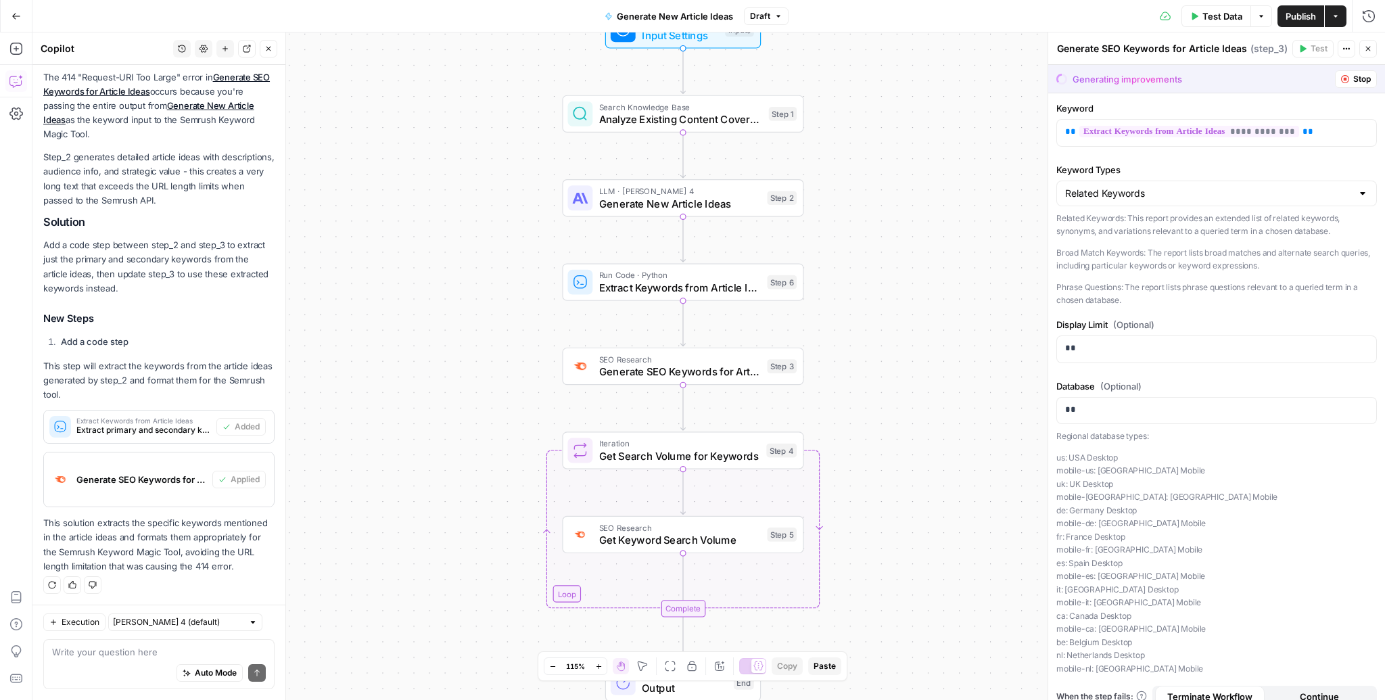
click at [1302, 20] on span "Publish" at bounding box center [1300, 16] width 30 height 14
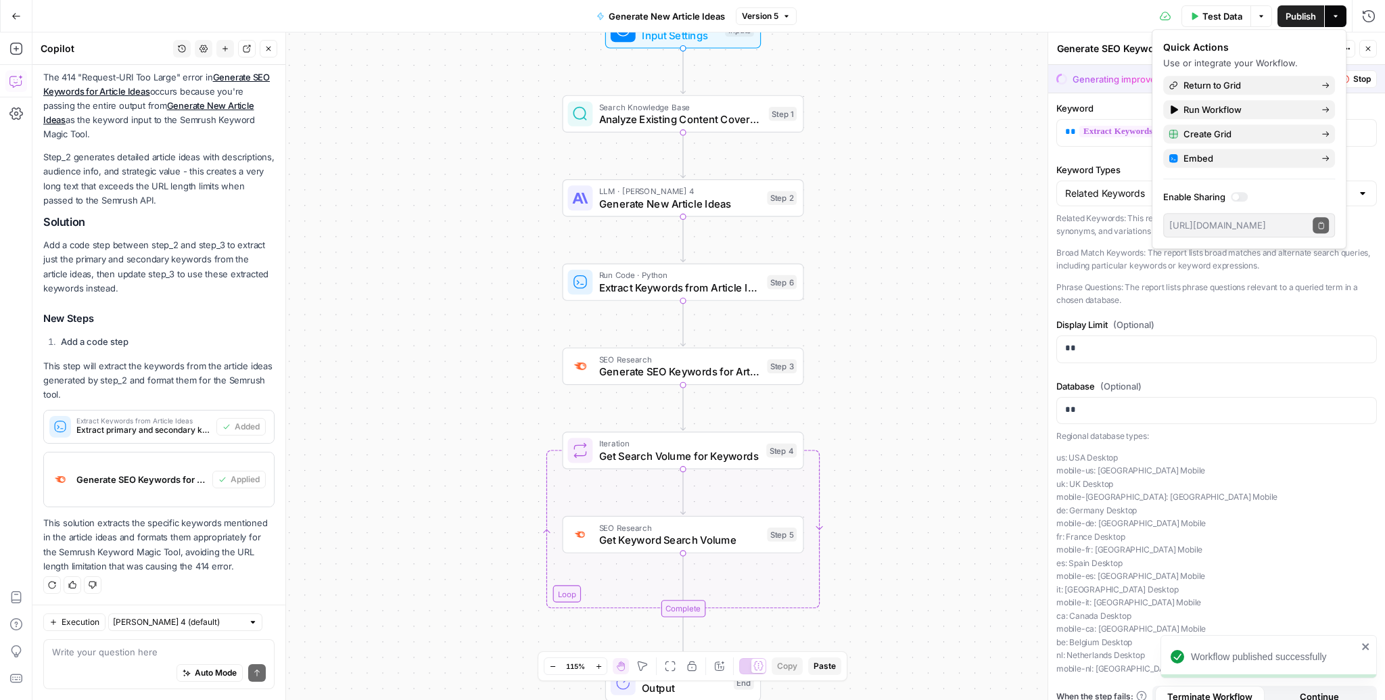
click at [1302, 20] on span "Publish" at bounding box center [1300, 16] width 30 height 14
click at [941, 350] on div "Workflow Input Settings Inputs Search Knowledge Base Analyze Existing Content C…" at bounding box center [708, 365] width 1352 height 667
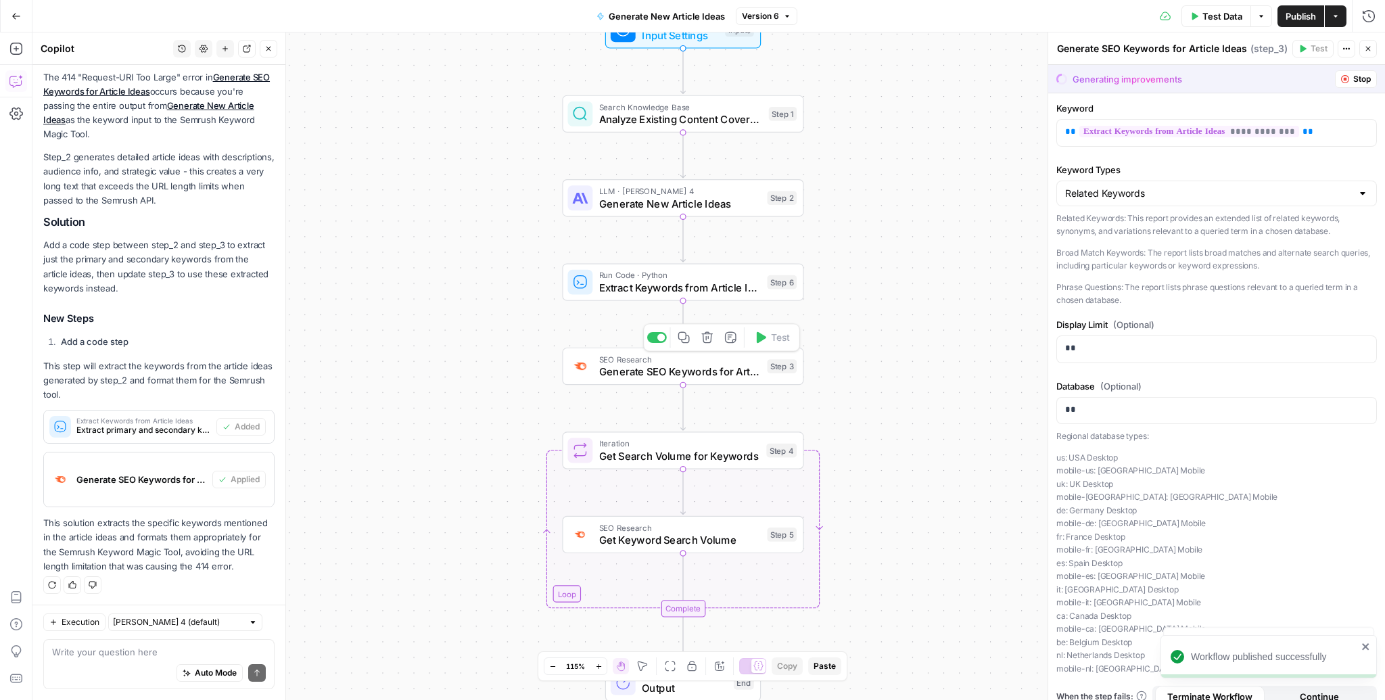
click at [684, 370] on span "Generate SEO Keywords for Article Ideas" at bounding box center [680, 372] width 162 height 16
click at [873, 325] on div "Workflow Input Settings Inputs Search Knowledge Base Analyze Existing Content C…" at bounding box center [708, 365] width 1352 height 667
click at [82, 651] on textarea at bounding box center [159, 652] width 214 height 14
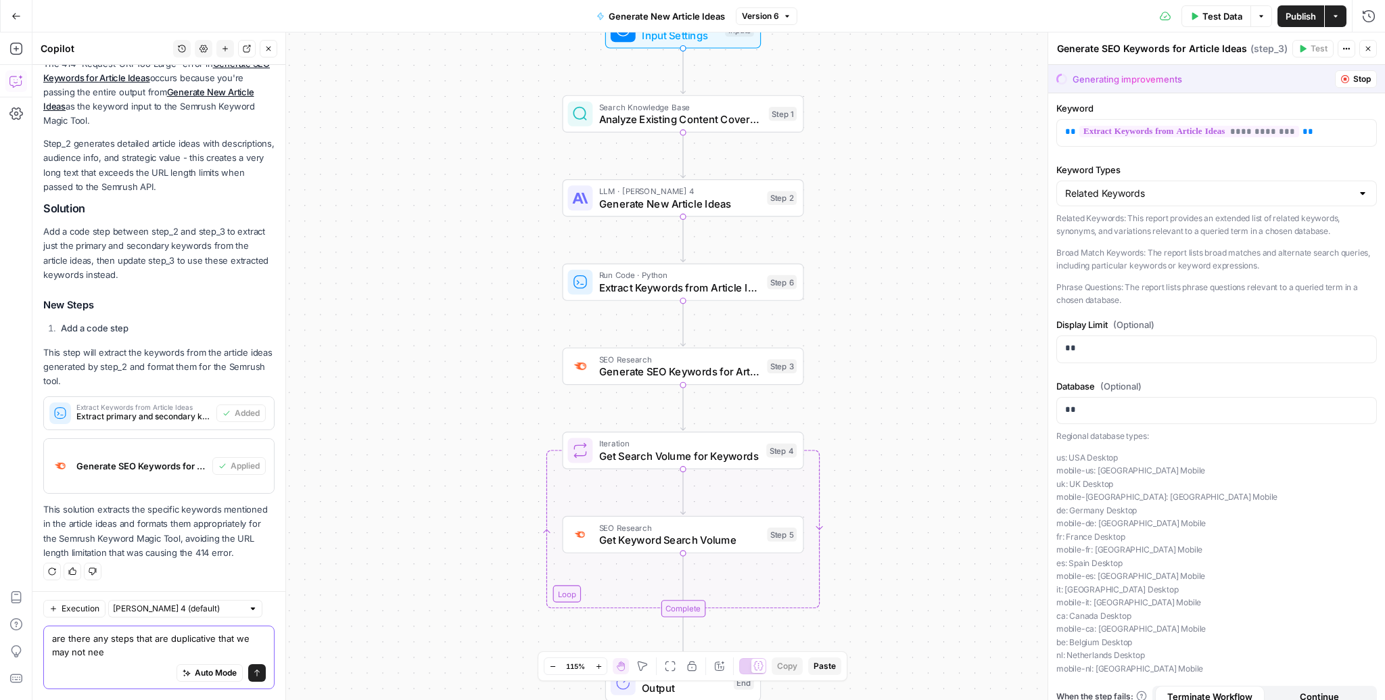
type textarea "are there any steps that are duplicative that we may not need"
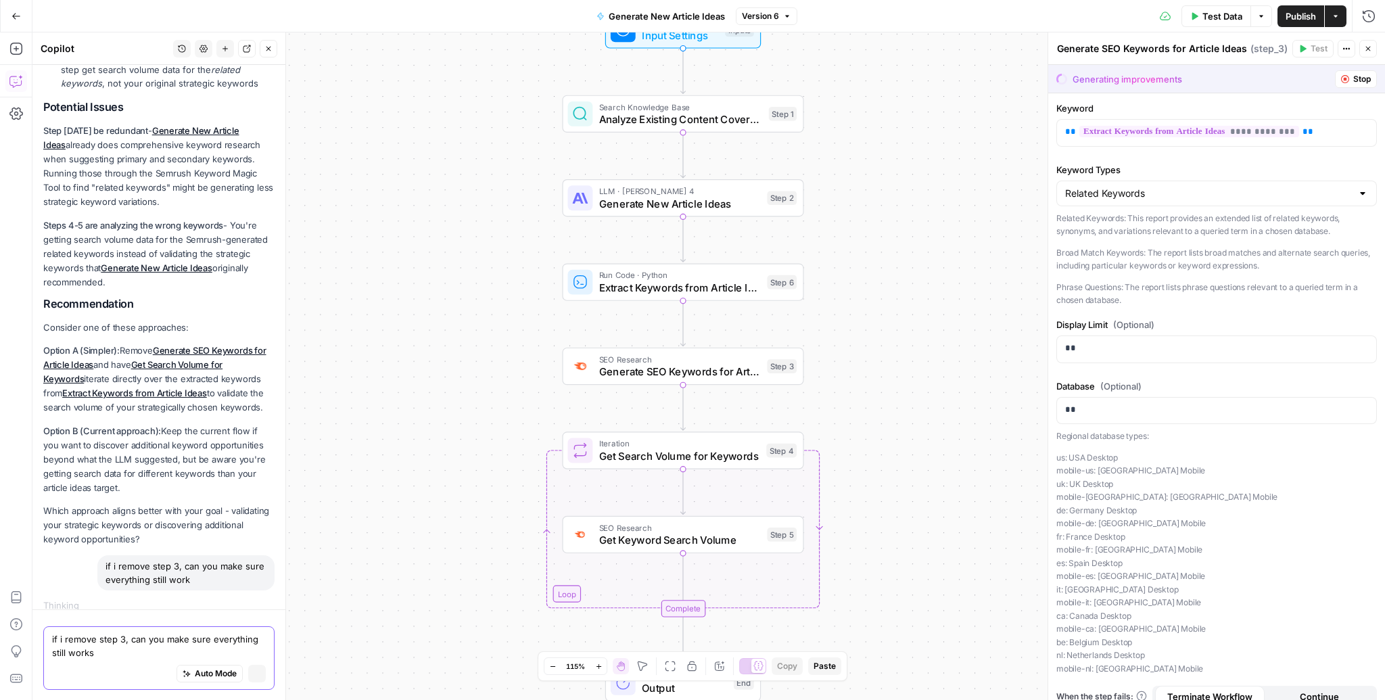
scroll to position [1018, 0]
type textarea "if i remove step 3, can you make sure everything still works"
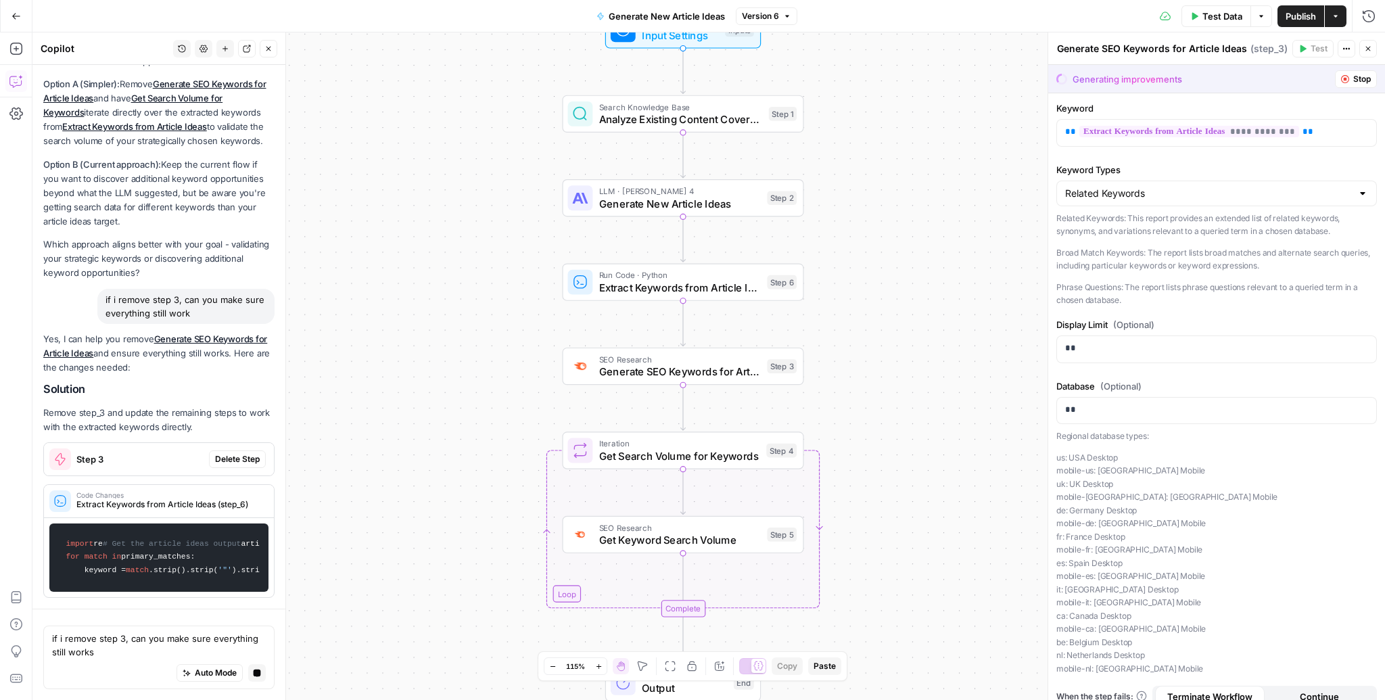
scroll to position [1429, 0]
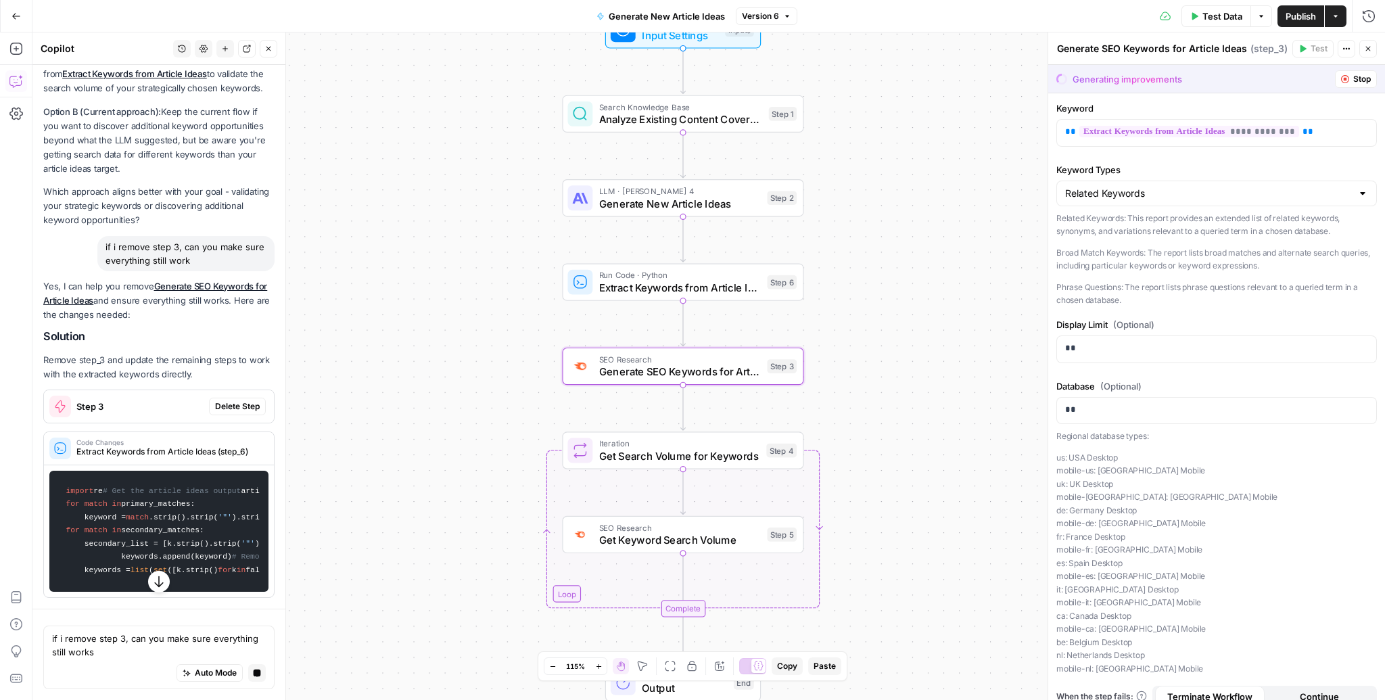
click at [220, 400] on span "Delete Step" at bounding box center [237, 406] width 45 height 12
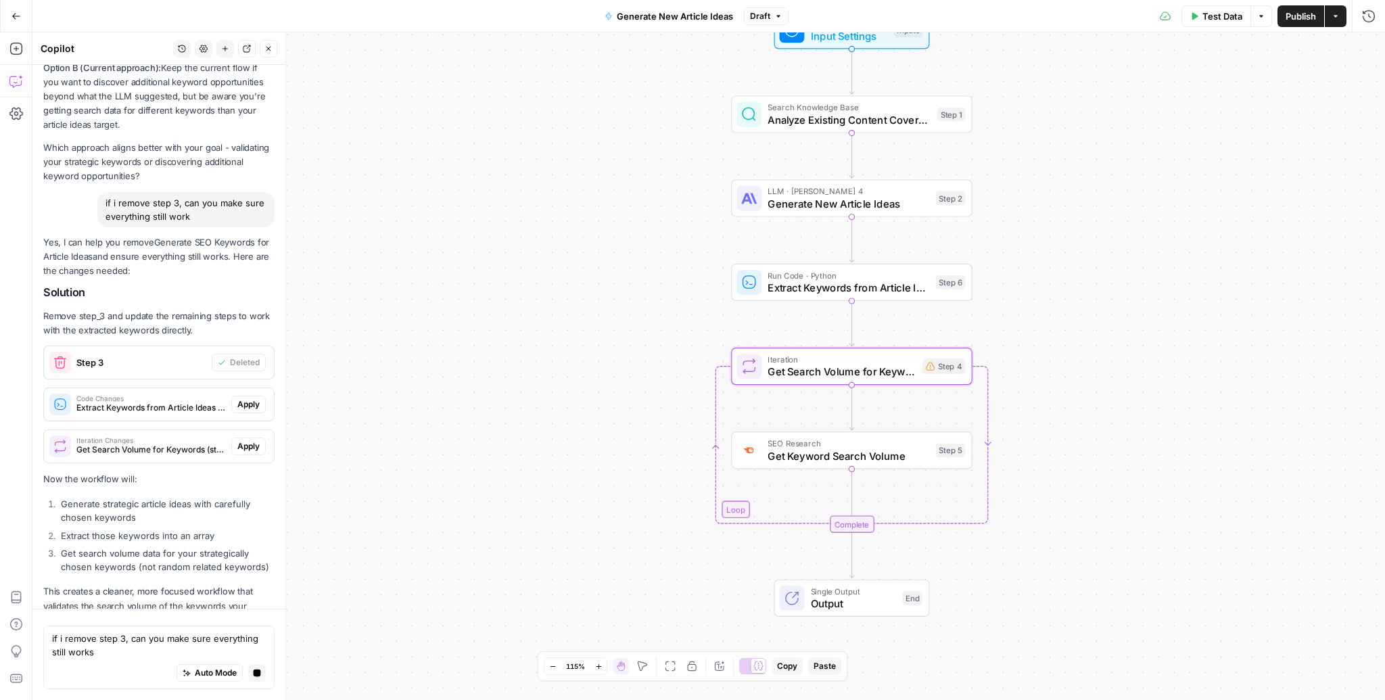
scroll to position [1366, 0]
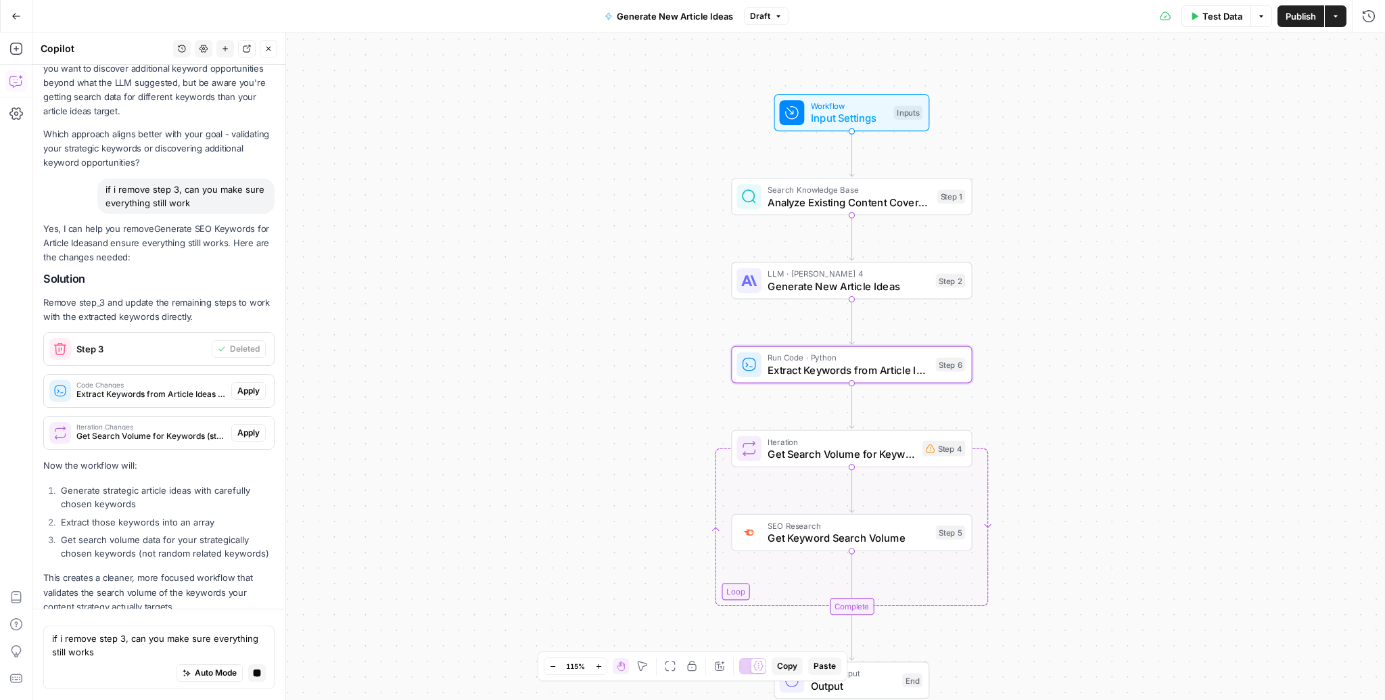
click at [254, 385] on span "Apply" at bounding box center [248, 391] width 22 height 12
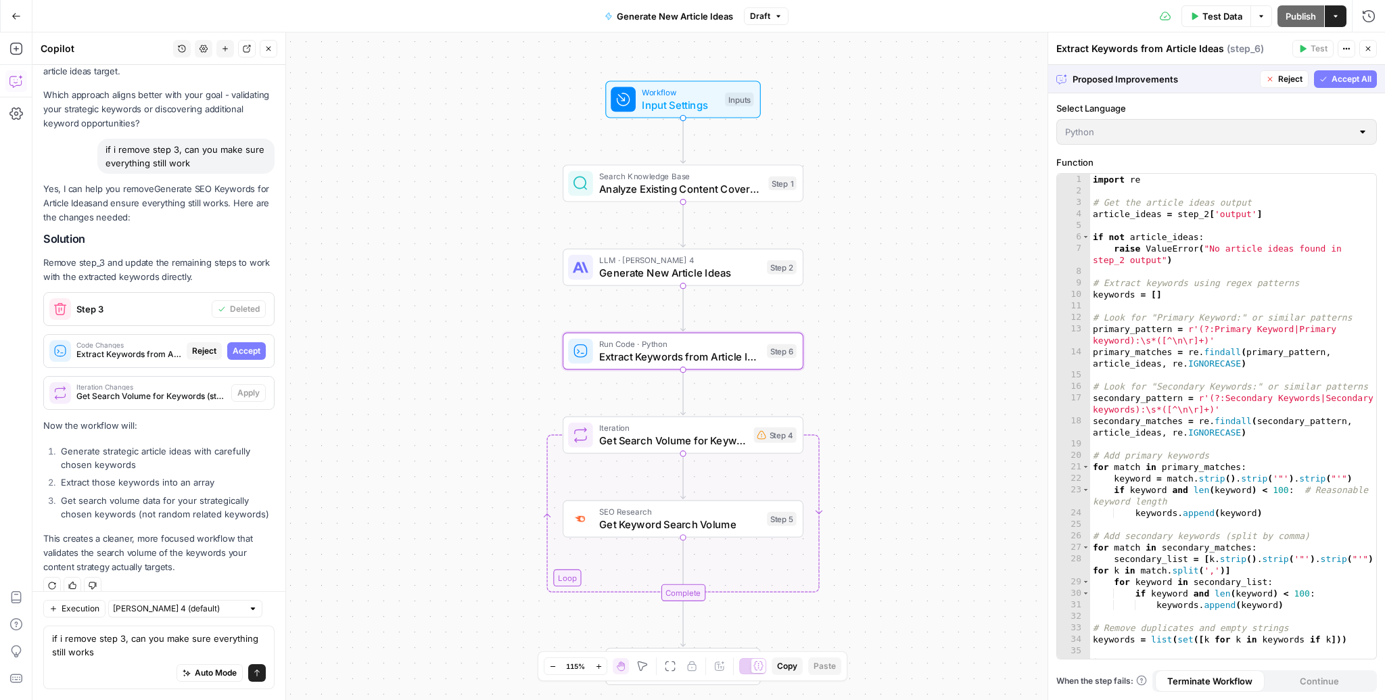
click at [249, 345] on span "Accept" at bounding box center [247, 351] width 28 height 12
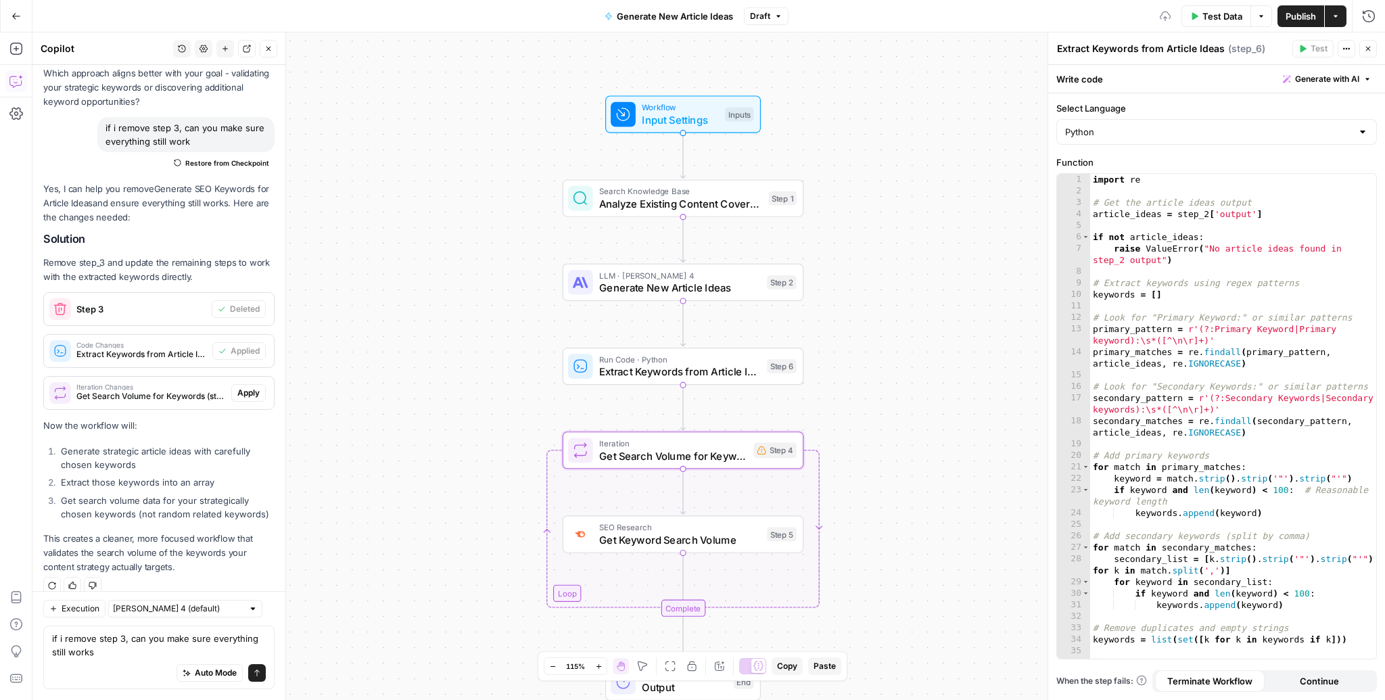
click at [245, 387] on span "Apply" at bounding box center [248, 393] width 22 height 12
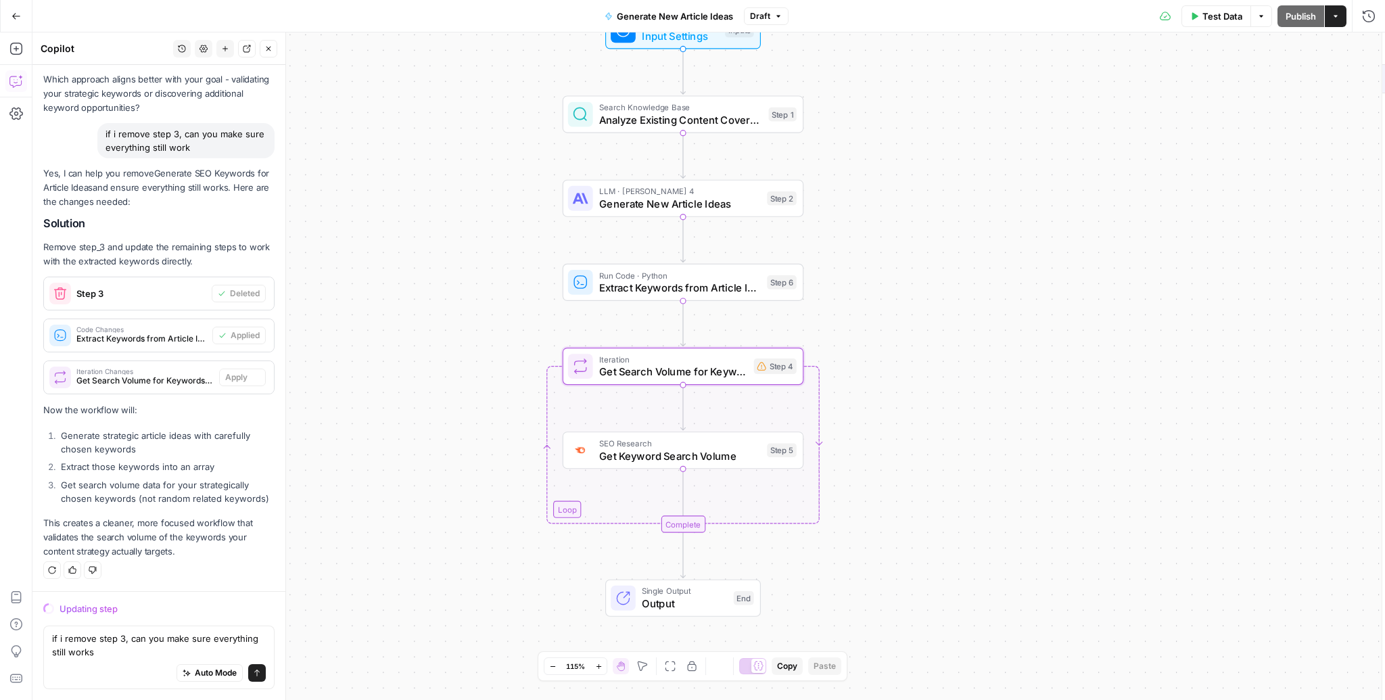
scroll to position [1410, 0]
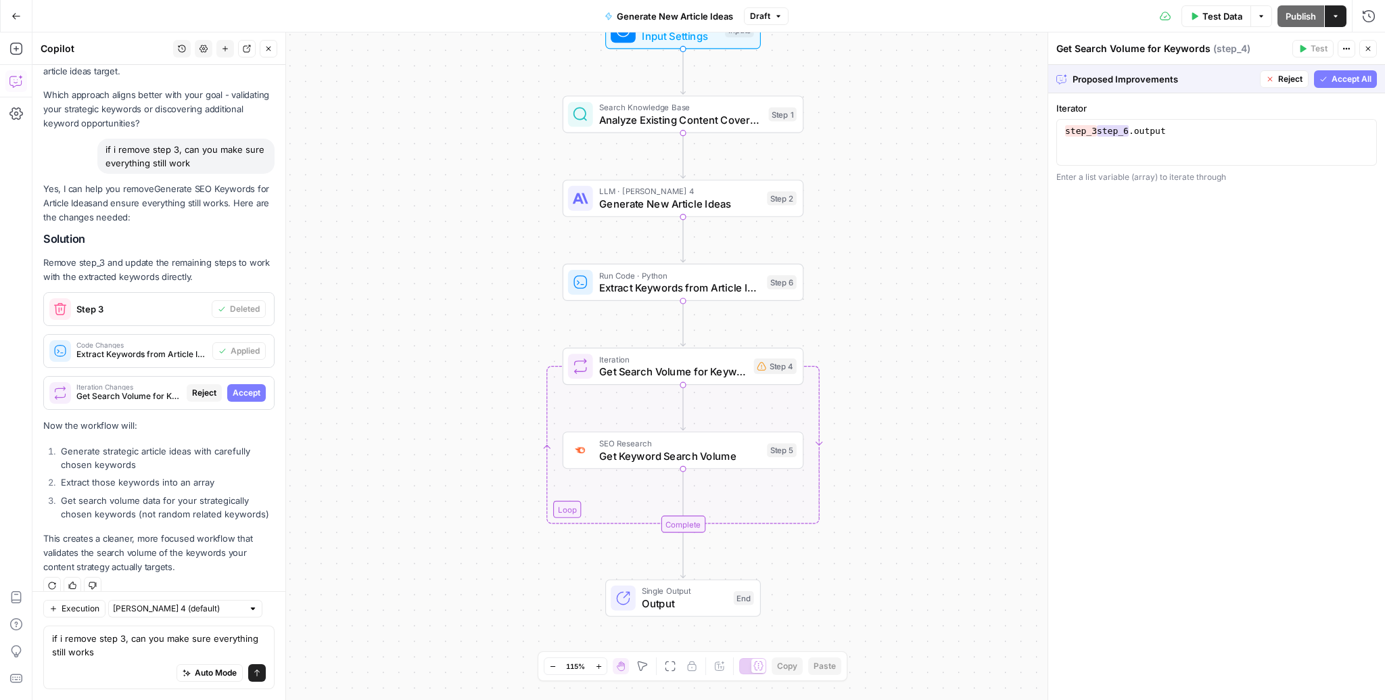
click at [253, 387] on span "Accept" at bounding box center [247, 393] width 28 height 12
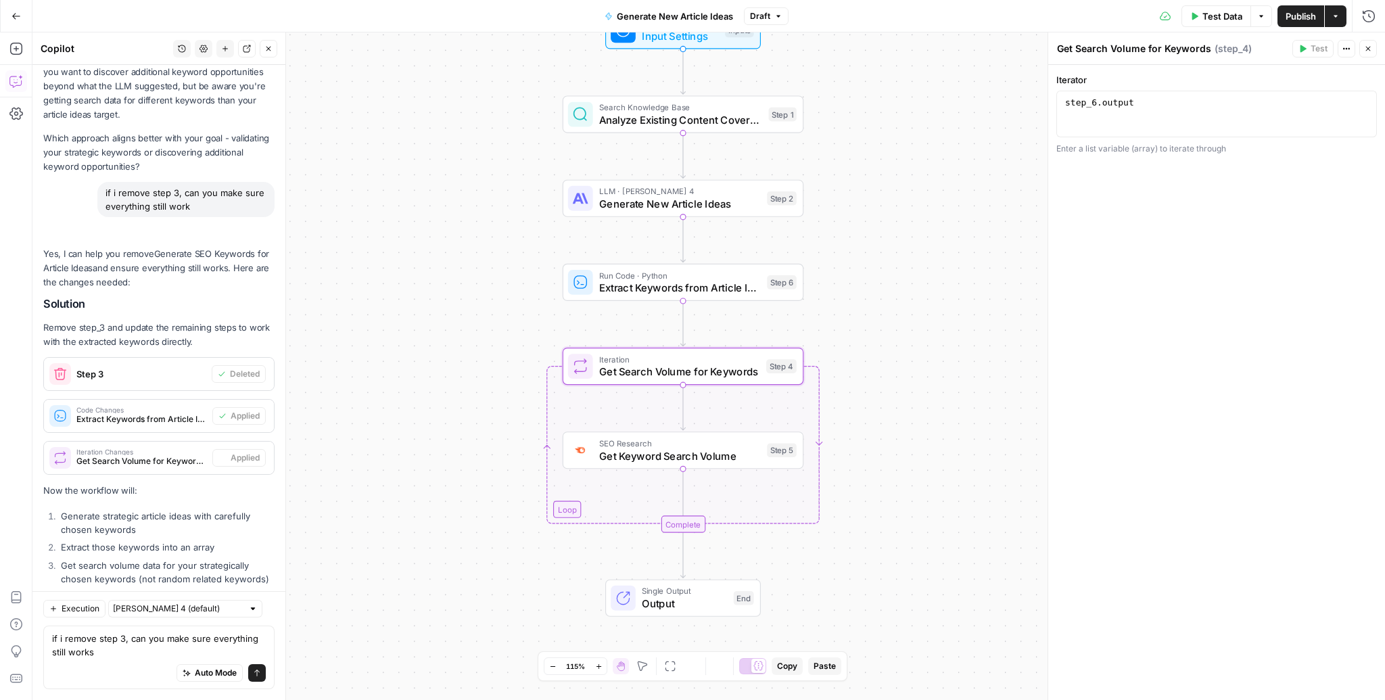
scroll to position [1475, 0]
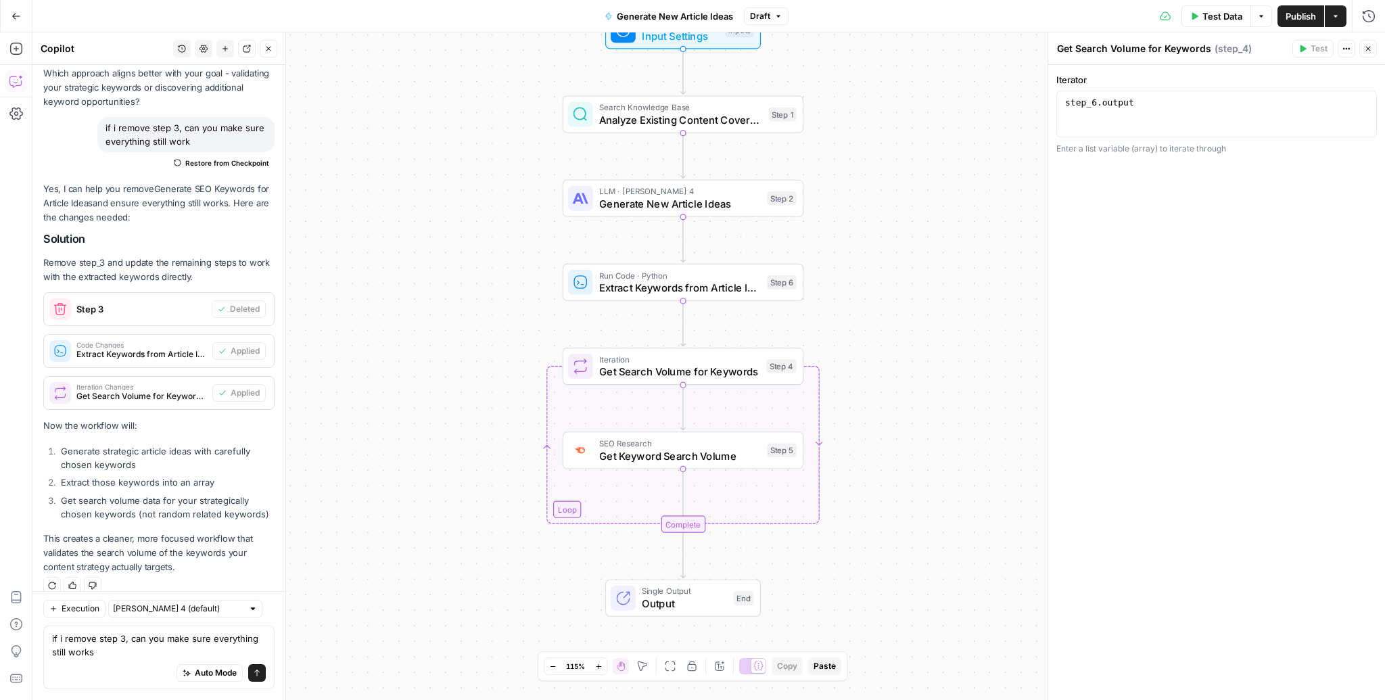
click at [1293, 13] on span "Publish" at bounding box center [1300, 16] width 30 height 14
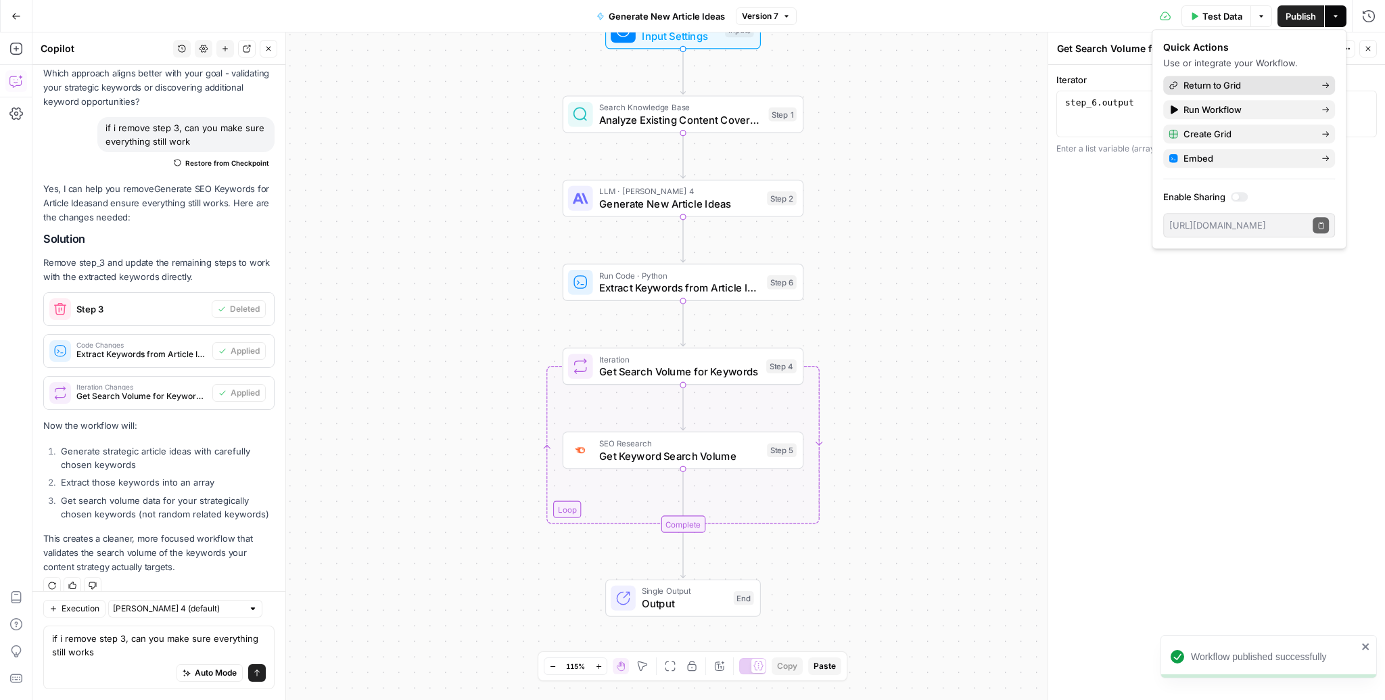
click at [1236, 85] on span "Return to Grid" at bounding box center [1246, 85] width 127 height 14
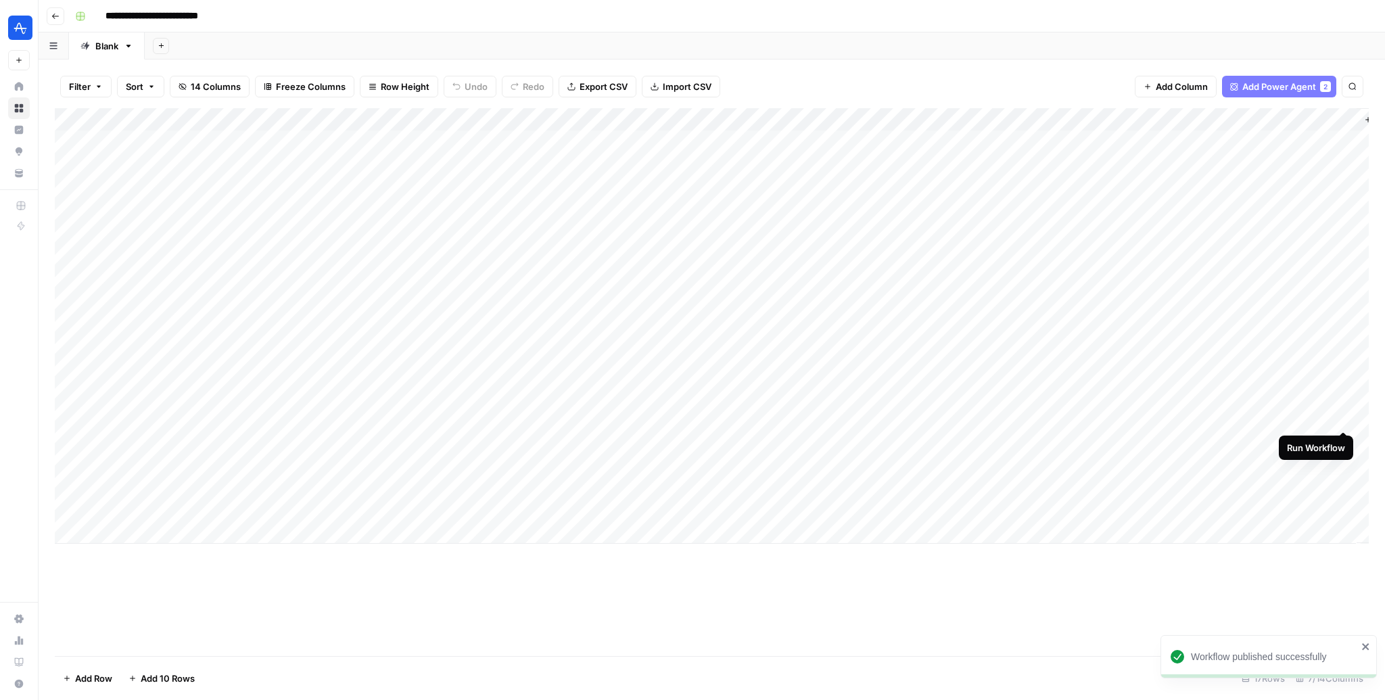
click at [1346, 419] on div "Add Column" at bounding box center [712, 325] width 1314 height 435
click at [1343, 437] on div "Add Column" at bounding box center [712, 325] width 1314 height 435
click at [1343, 458] on div "Add Column" at bounding box center [712, 325] width 1314 height 435
click at [1231, 410] on div "Add Column" at bounding box center [712, 325] width 1314 height 435
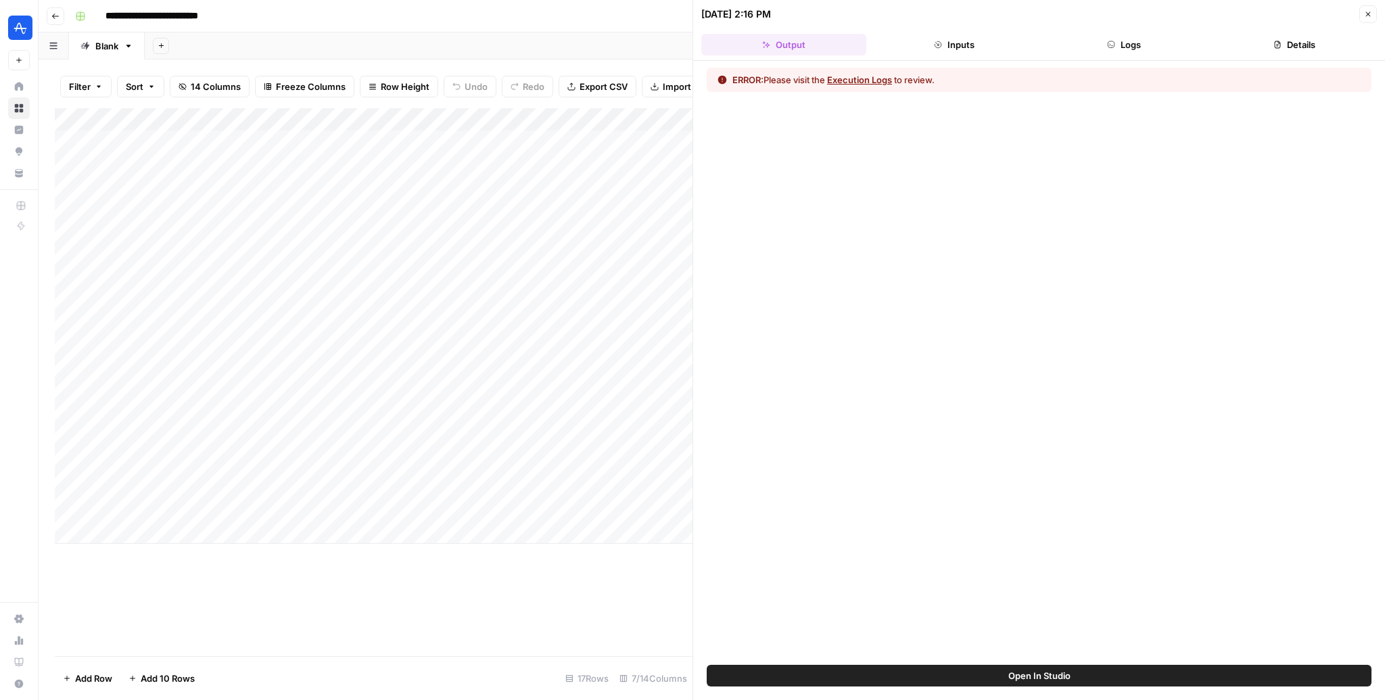
click at [851, 74] on button "Execution Logs" at bounding box center [859, 80] width 65 height 14
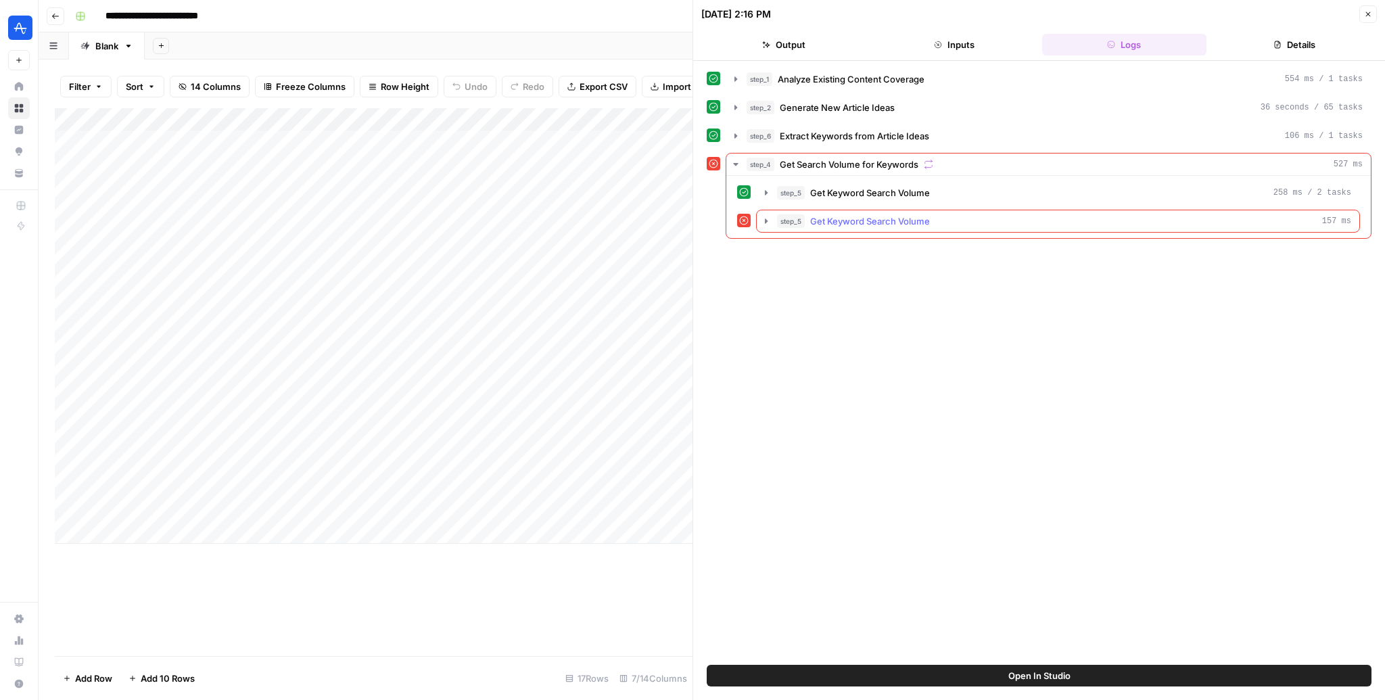
click at [890, 215] on span "Get Keyword Search Volume" at bounding box center [870, 221] width 120 height 14
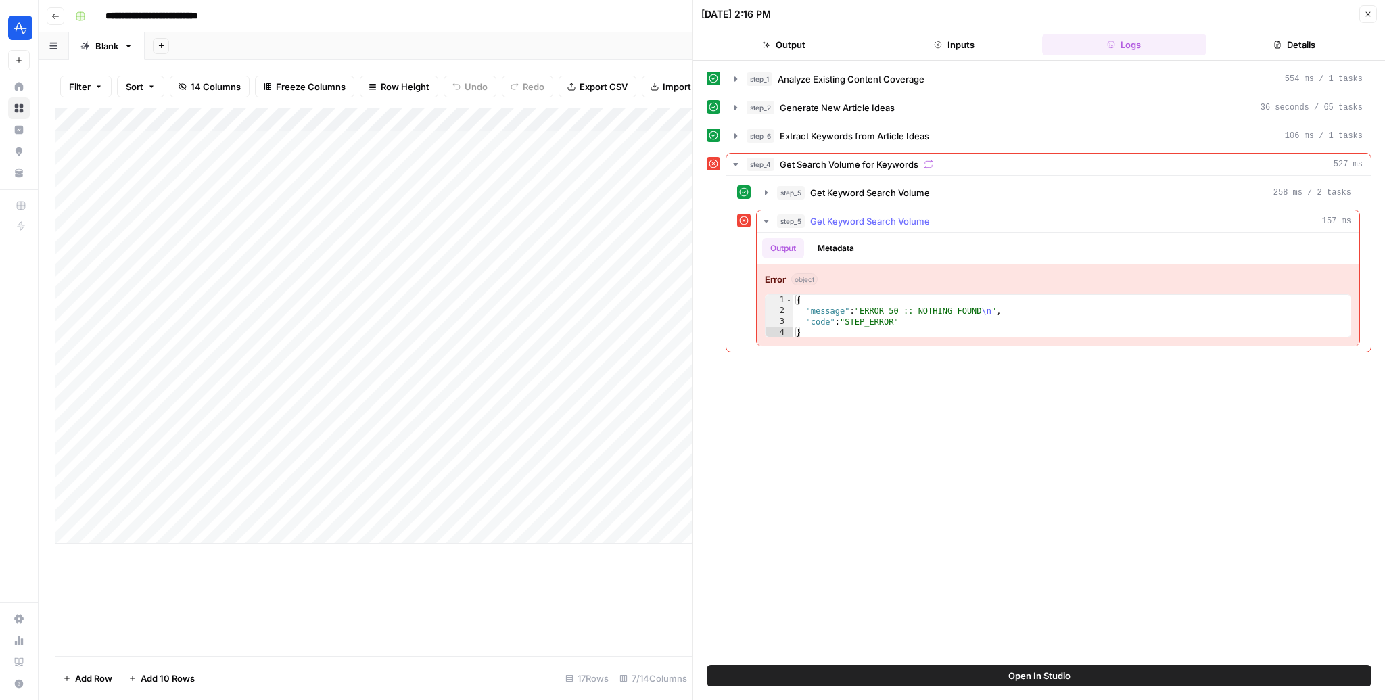
click at [881, 306] on div "{ "message" : "ERROR 50 :: NOTHING FOUND \n " , "code" : "STEP_ERROR" }" at bounding box center [1072, 327] width 558 height 65
type textarea "**********"
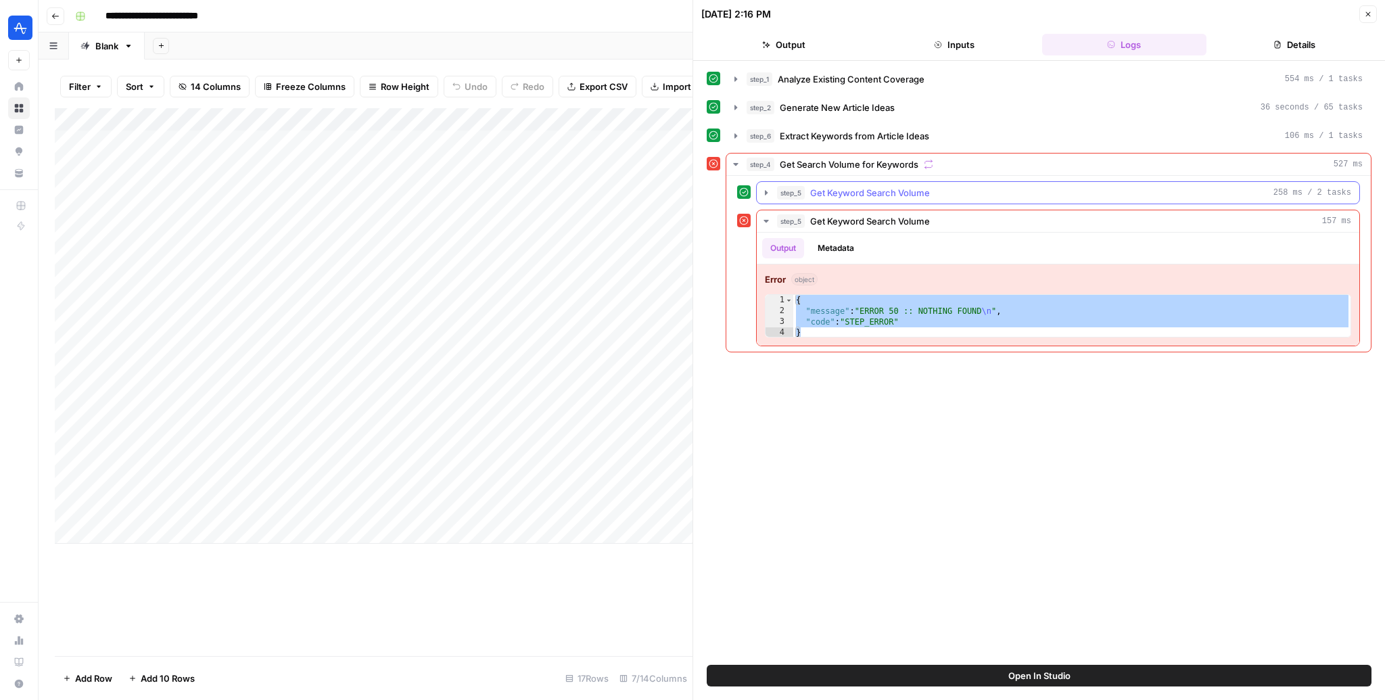
click at [807, 194] on div "step_5 Get Keyword Search Volume 258 ms / 2 tasks" at bounding box center [1064, 193] width 574 height 14
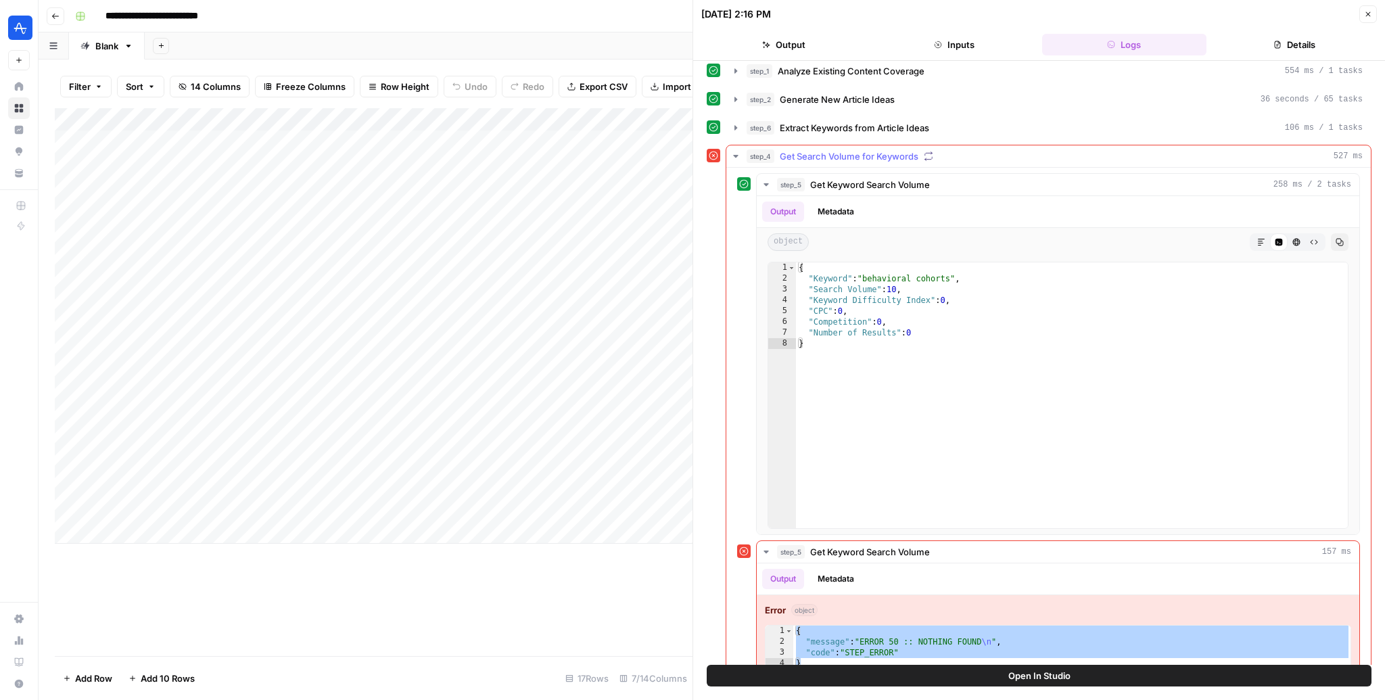
scroll to position [30, 0]
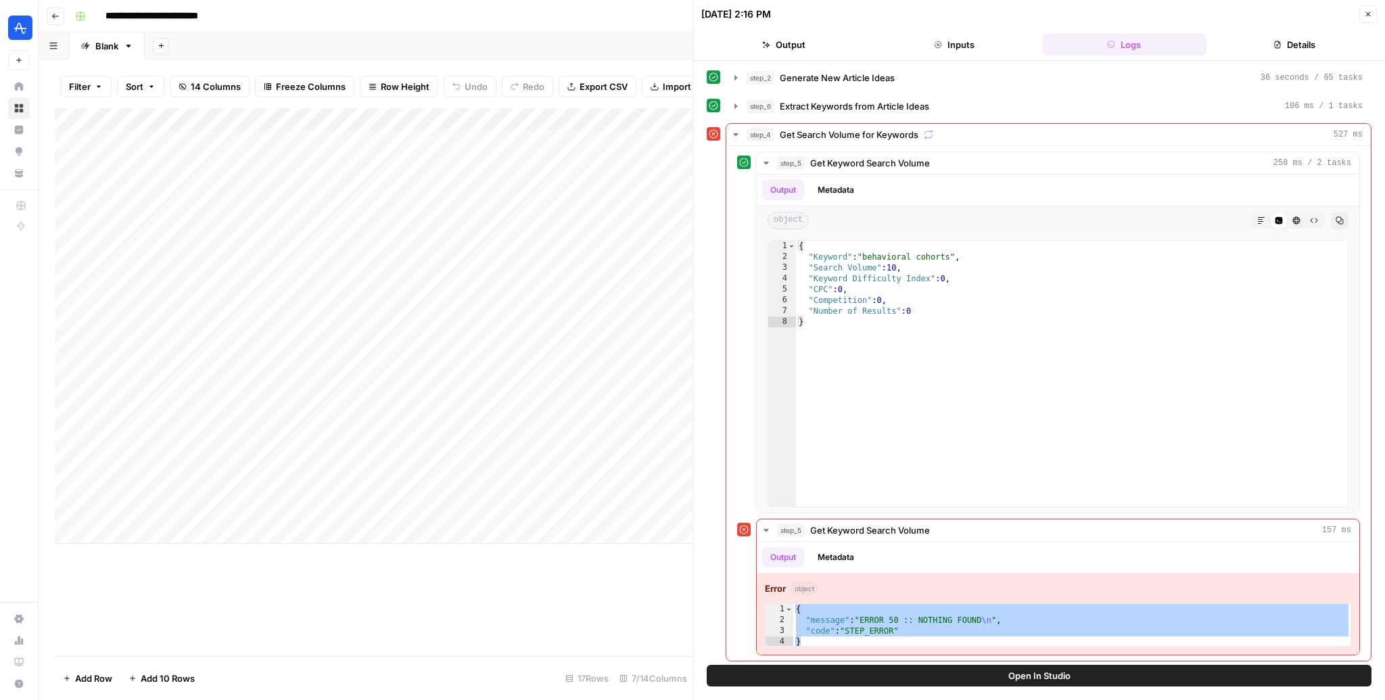
click at [817, 675] on button "Open In Studio" at bounding box center [1039, 676] width 665 height 22
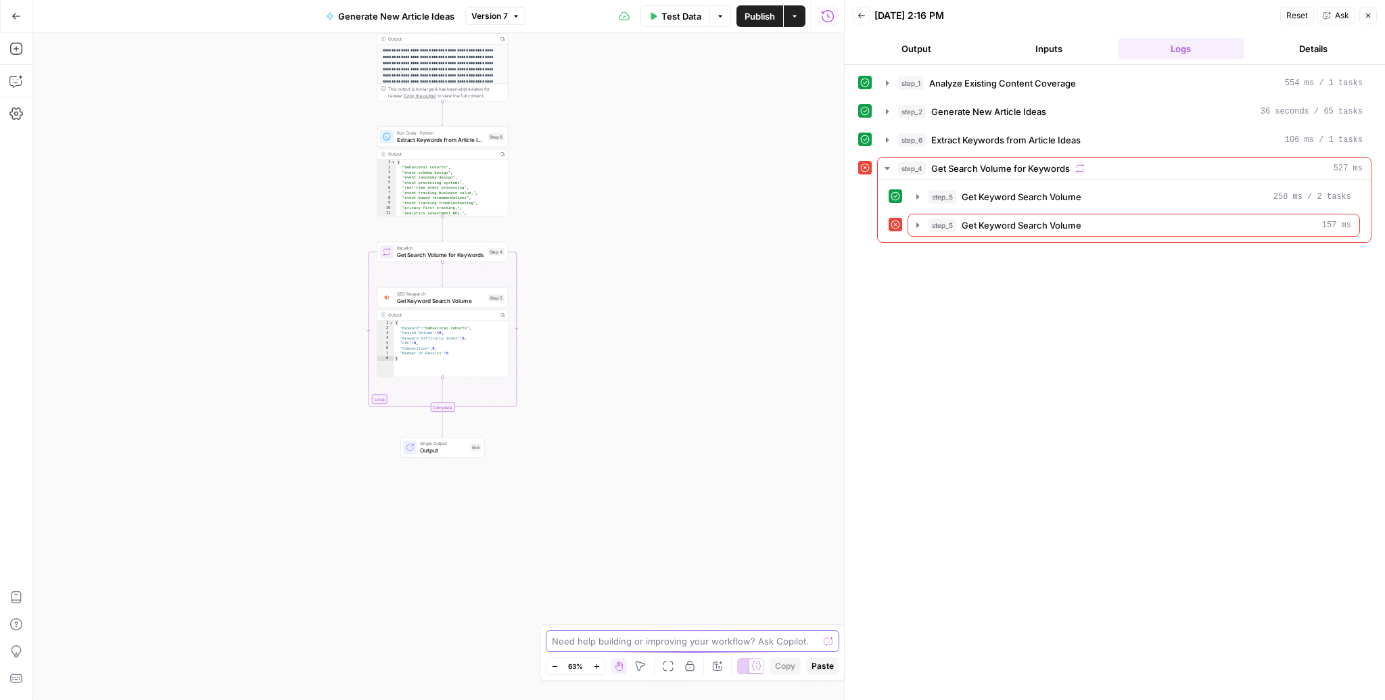
click at [590, 638] on textarea at bounding box center [685, 641] width 266 height 14
type textarea "can you fix the error im seeing in the second run of step 5"
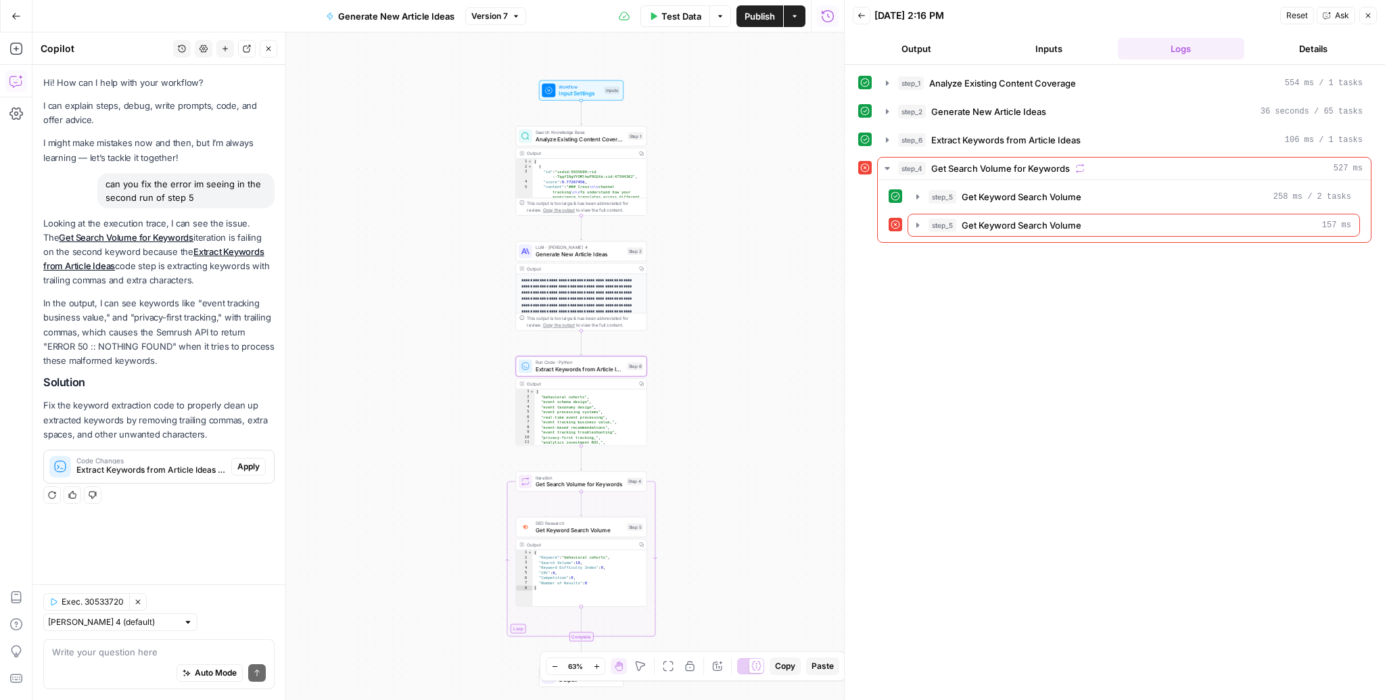
click at [251, 469] on span "Apply" at bounding box center [248, 466] width 22 height 12
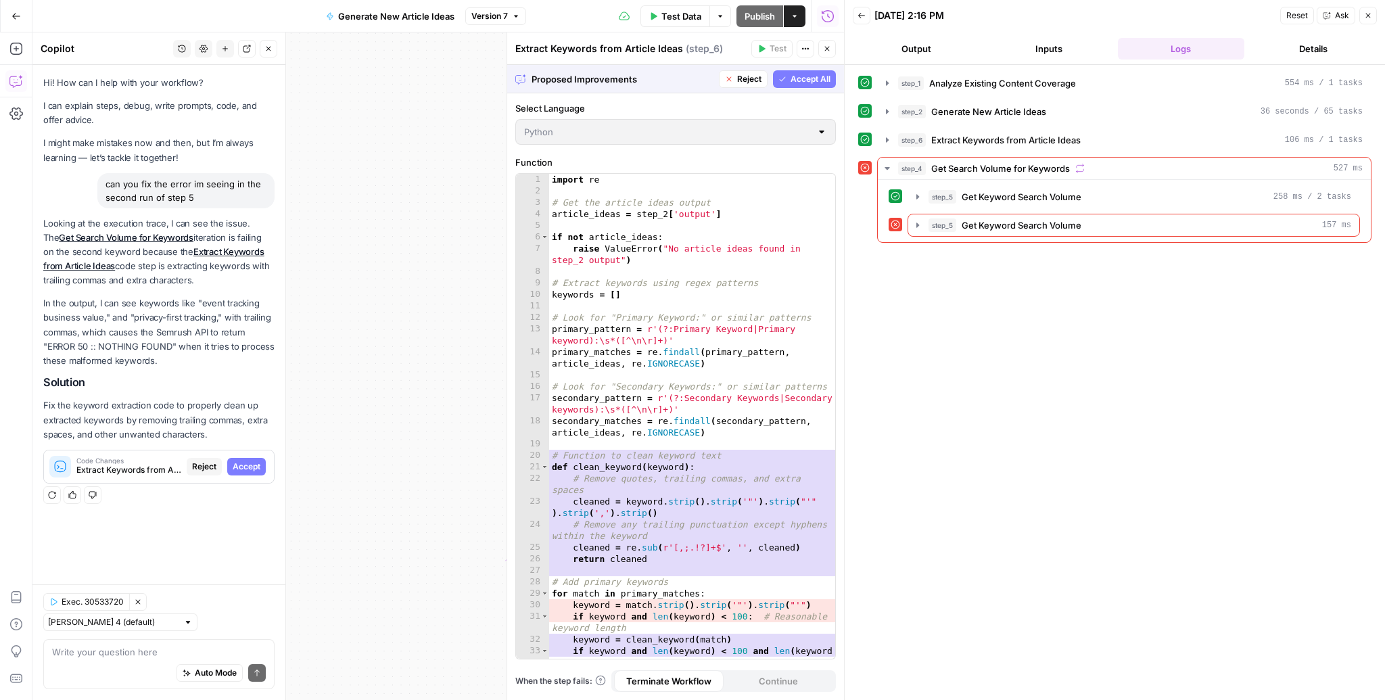
click at [243, 464] on span "Accept" at bounding box center [247, 466] width 28 height 12
click at [243, 464] on div "Looking at the execution trace, I can see the issue. The Get Search Volume for …" at bounding box center [158, 349] width 231 height 267
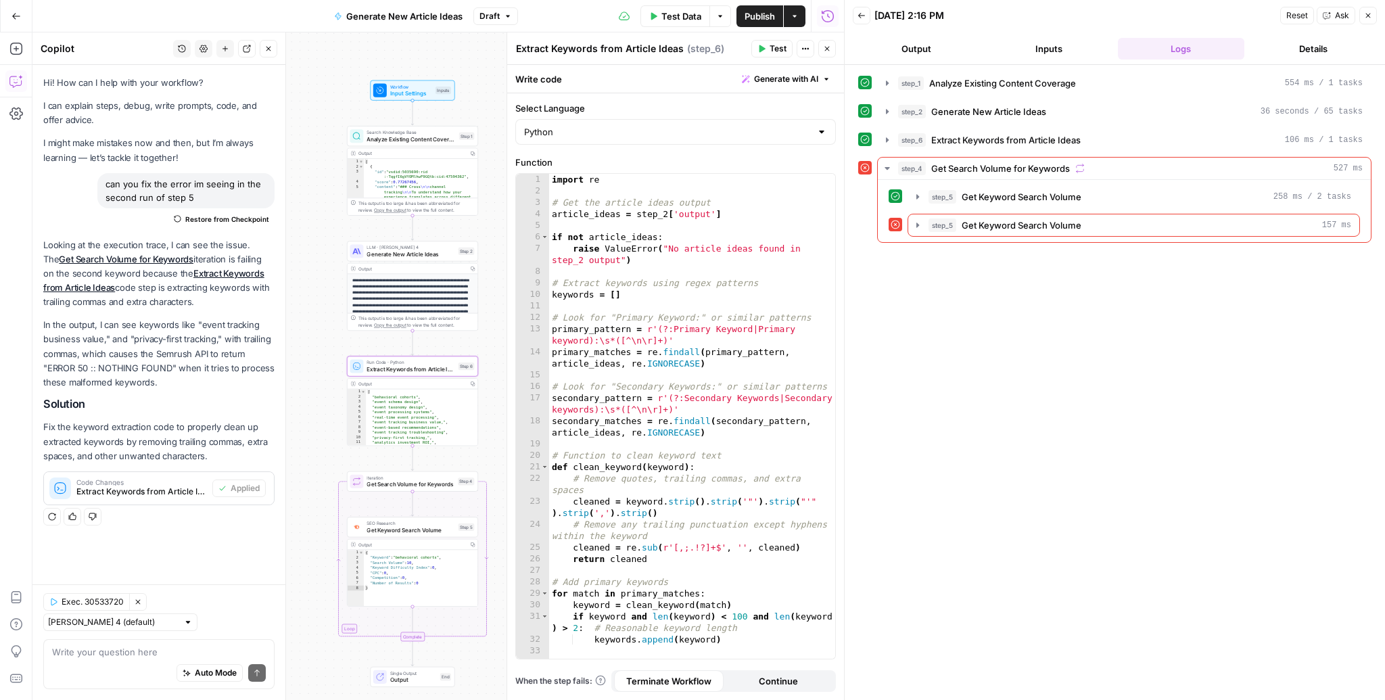
click at [765, 25] on button "Publish" at bounding box center [759, 16] width 47 height 22
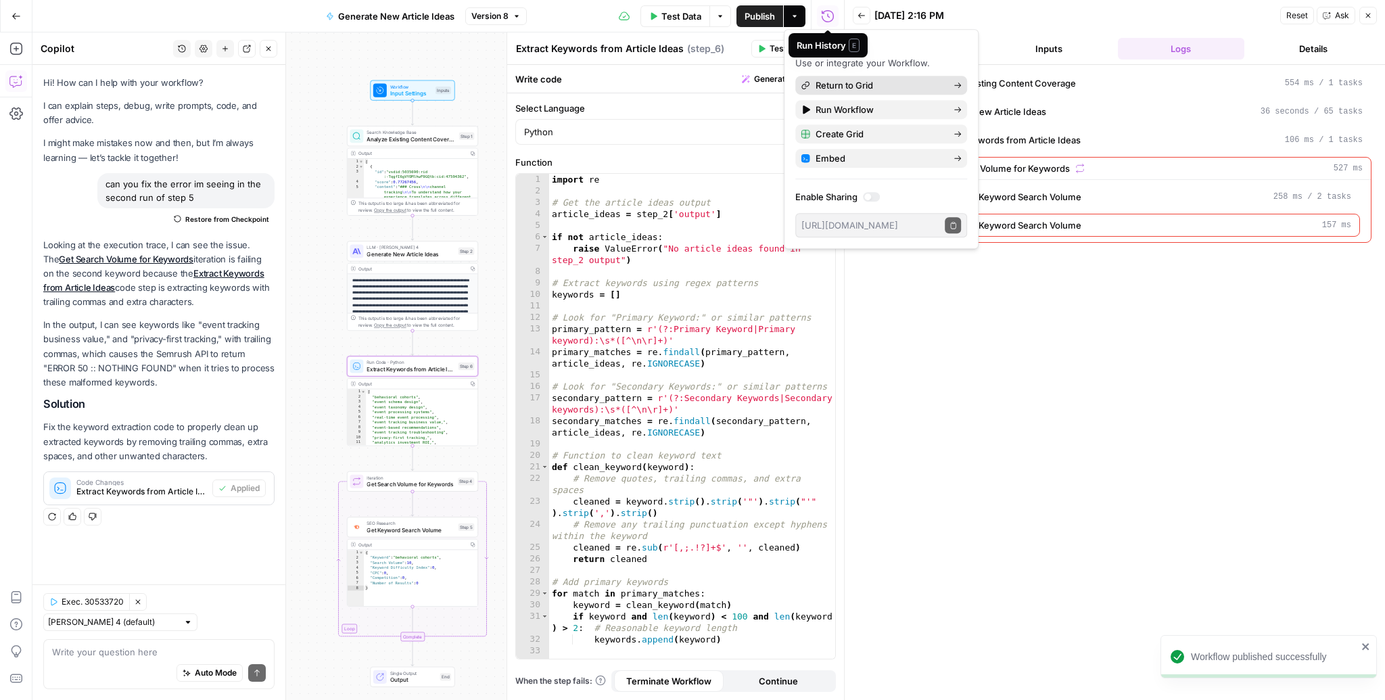
click at [913, 92] on link "Return to Grid" at bounding box center [881, 85] width 172 height 19
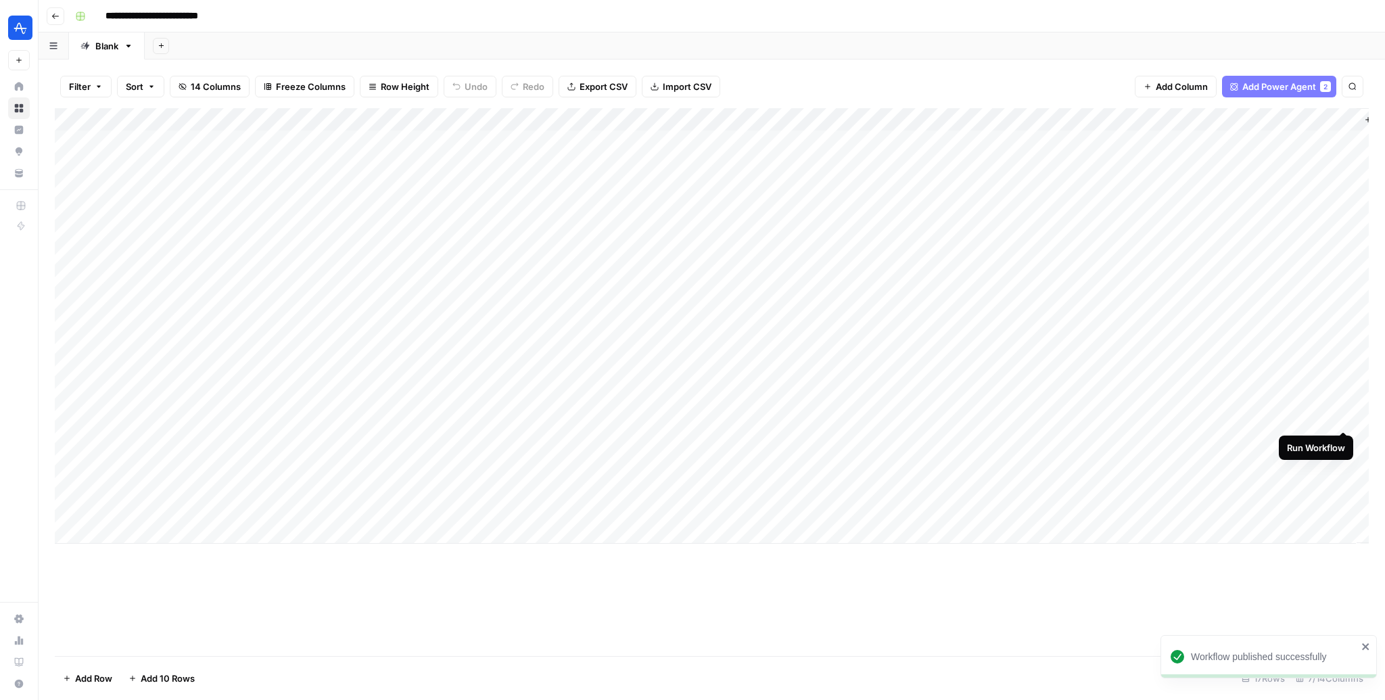
click at [1346, 417] on div "Add Column" at bounding box center [712, 325] width 1314 height 435
click at [1235, 410] on div "Add Column" at bounding box center [712, 325] width 1314 height 435
click at [1235, 410] on body "**********" at bounding box center [692, 350] width 1385 height 700
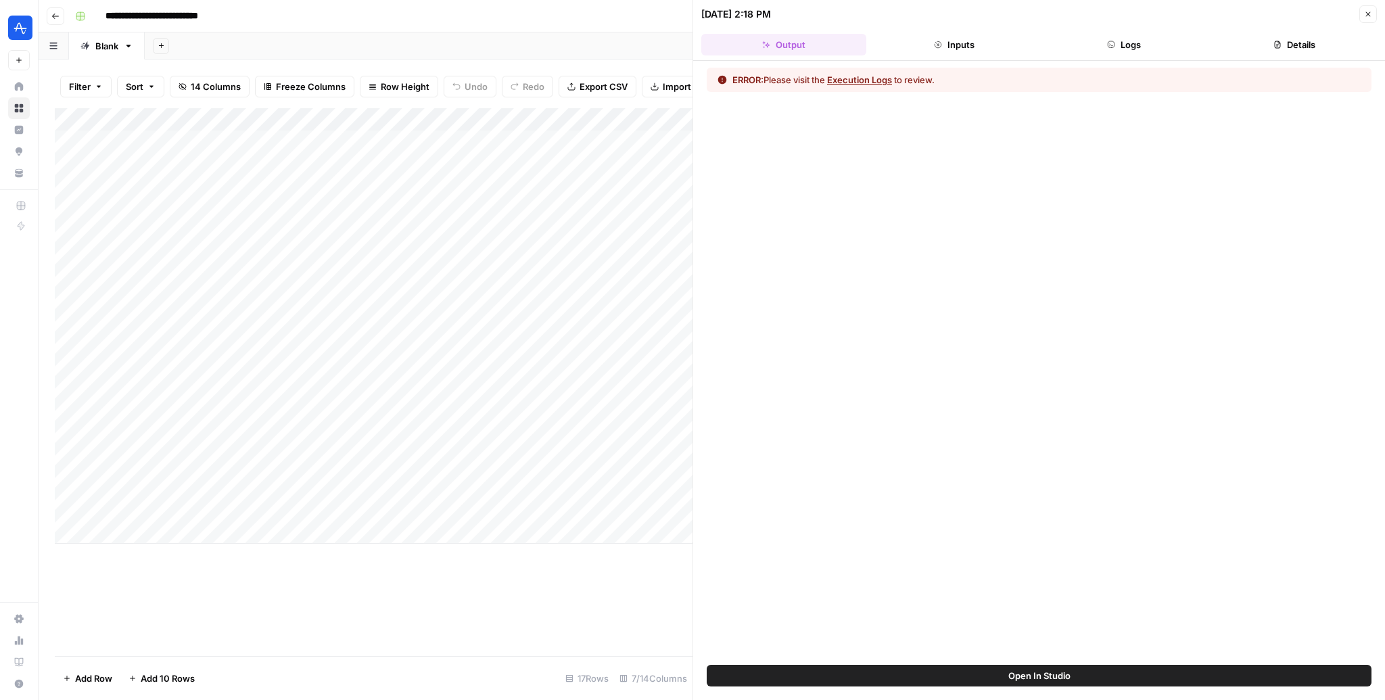
click at [882, 78] on button "Execution Logs" at bounding box center [859, 80] width 65 height 14
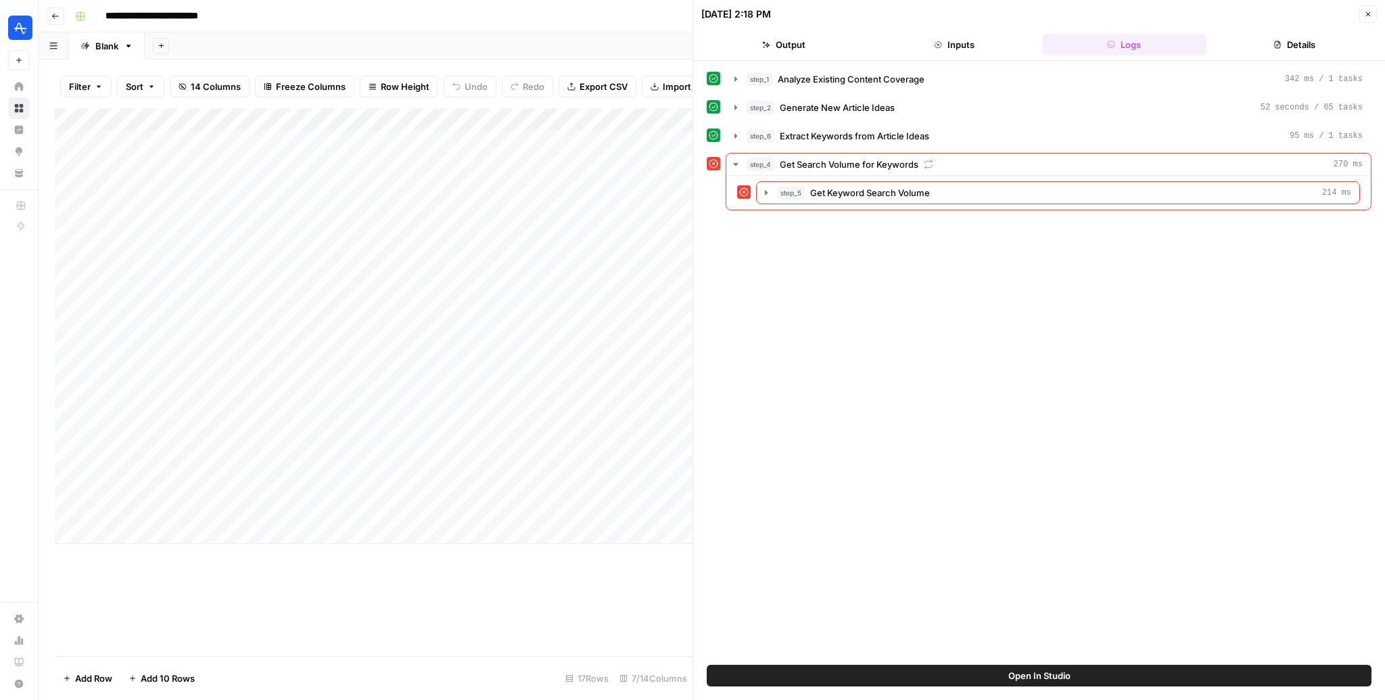
click at [932, 675] on button "Open In Studio" at bounding box center [1039, 676] width 665 height 22
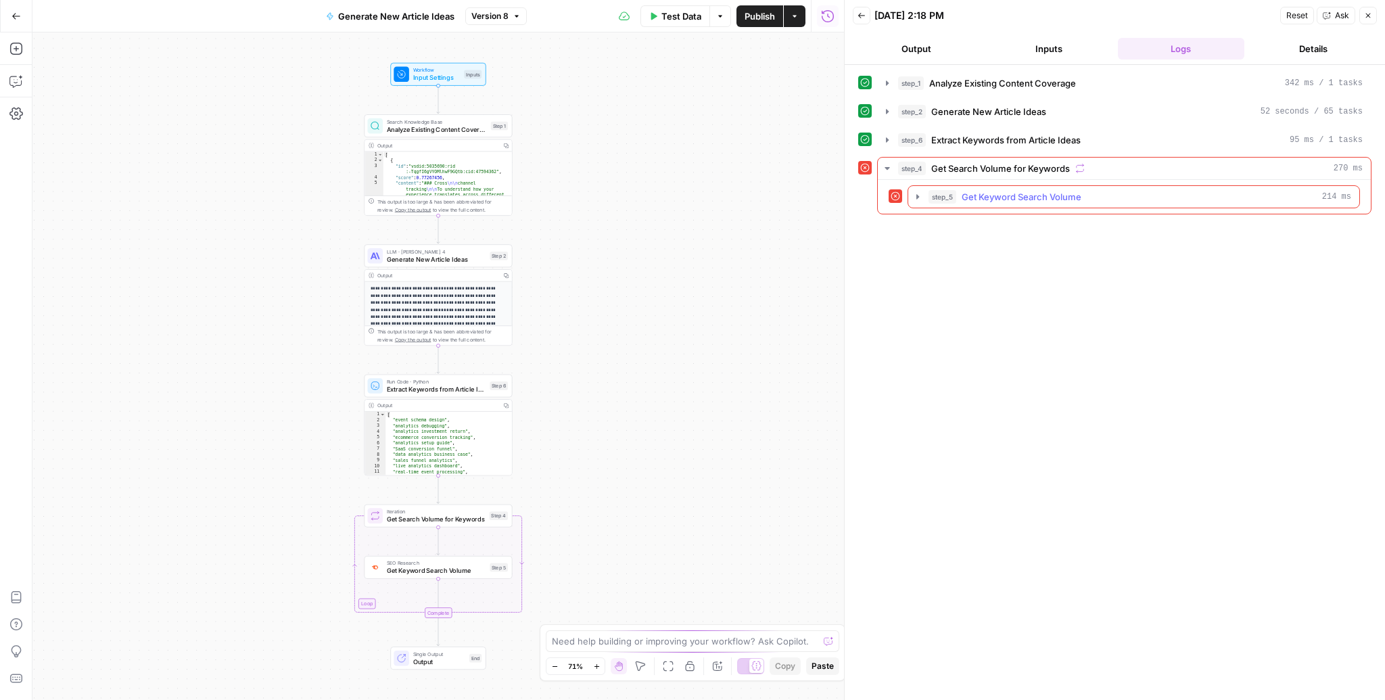
click at [919, 195] on icon "button" at bounding box center [917, 196] width 11 height 11
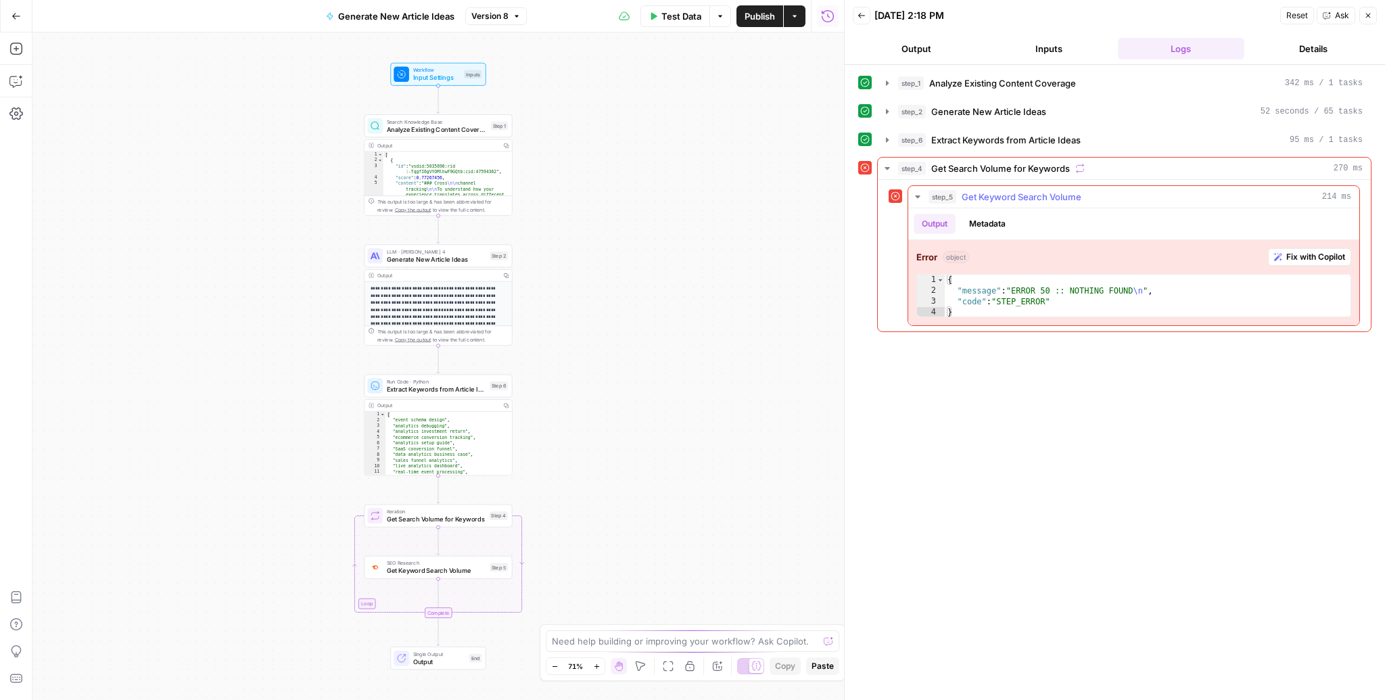
click at [1304, 251] on span "Fix with Copilot" at bounding box center [1315, 257] width 59 height 12
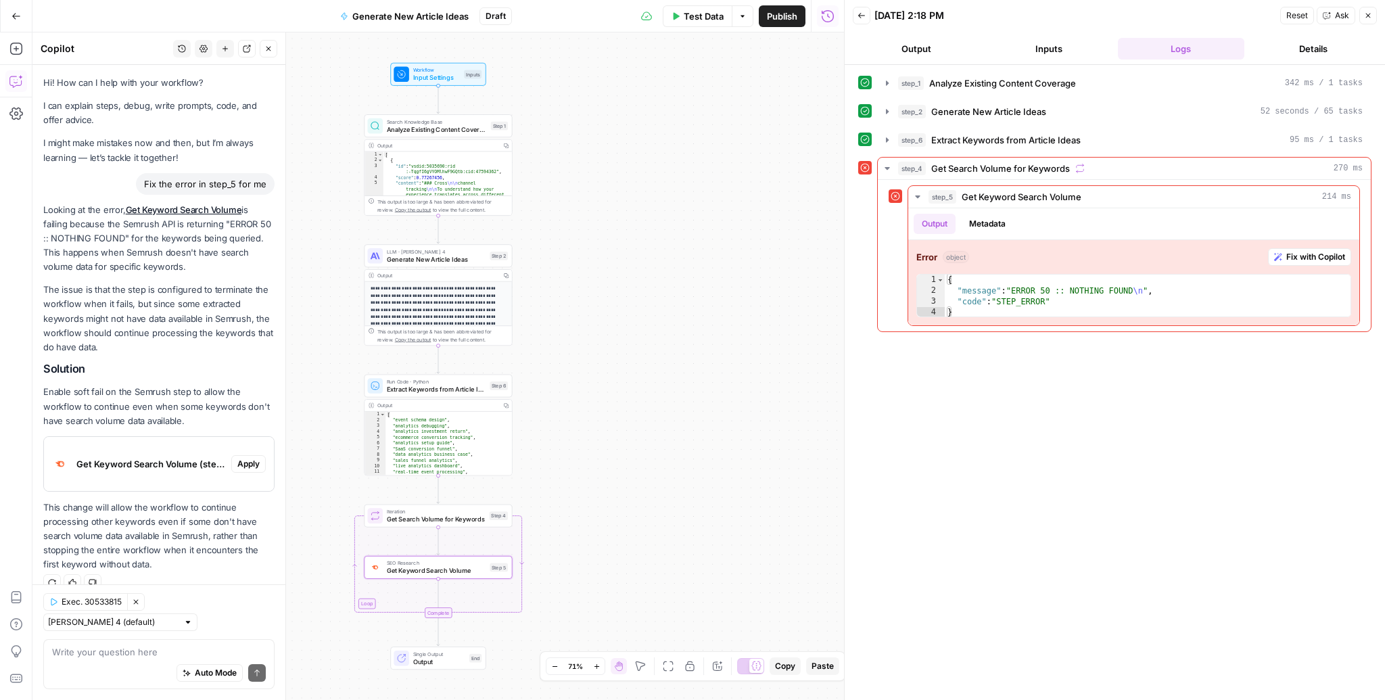
click at [186, 471] on div "Get Keyword Search Volume (step_5)" at bounding box center [137, 464] width 187 height 54
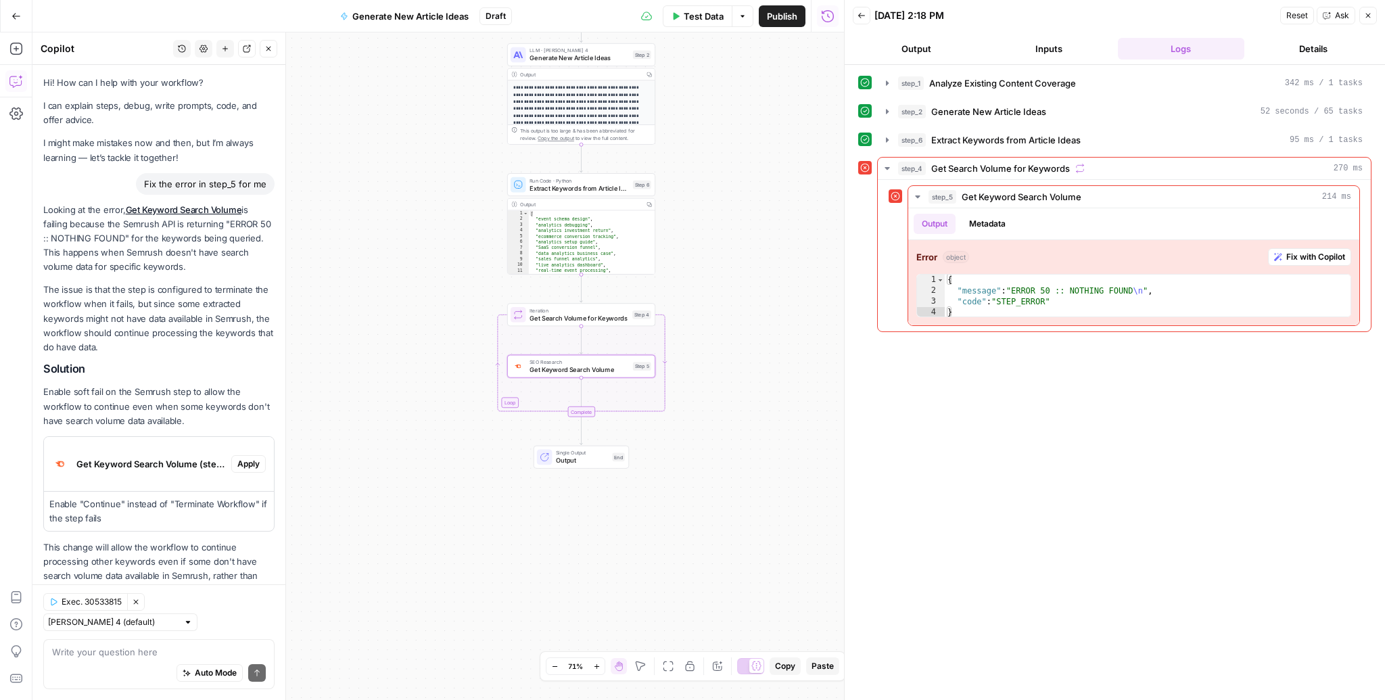
click at [248, 460] on span "Apply" at bounding box center [248, 464] width 22 height 12
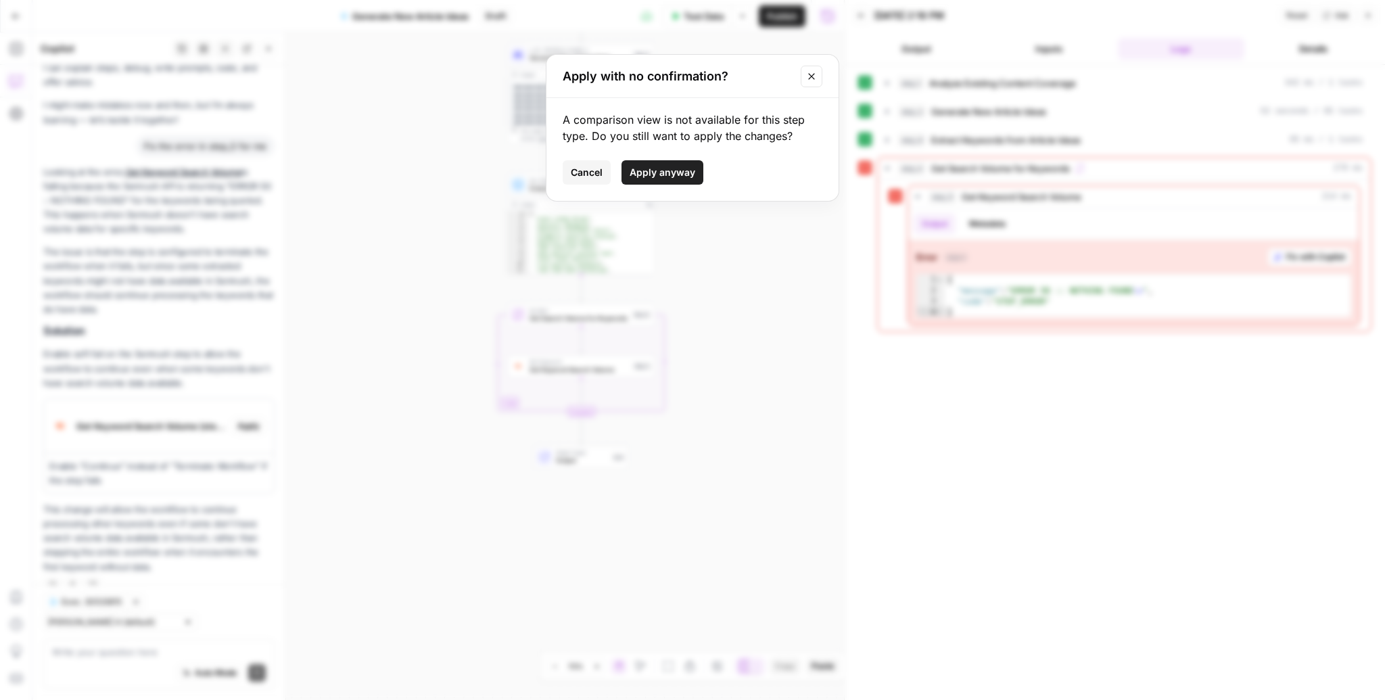
click at [677, 181] on button "Apply anyway" at bounding box center [662, 172] width 82 height 24
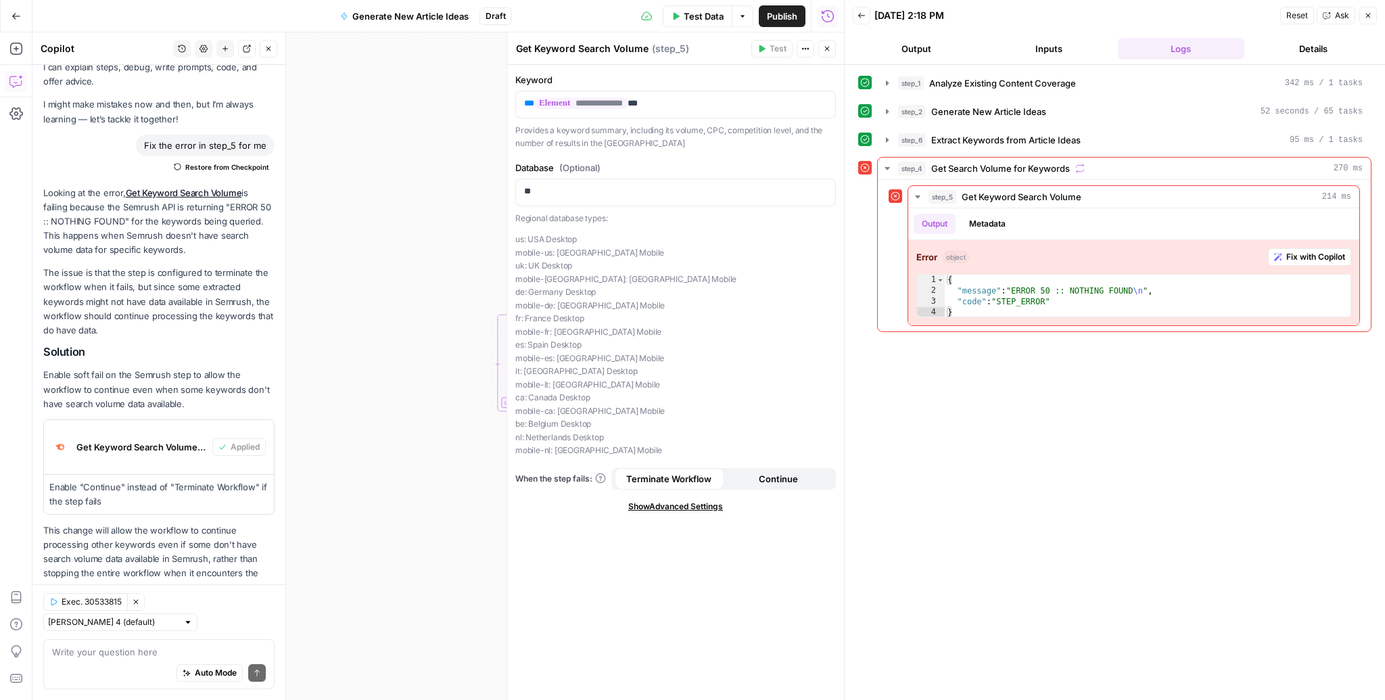
scroll to position [60, 0]
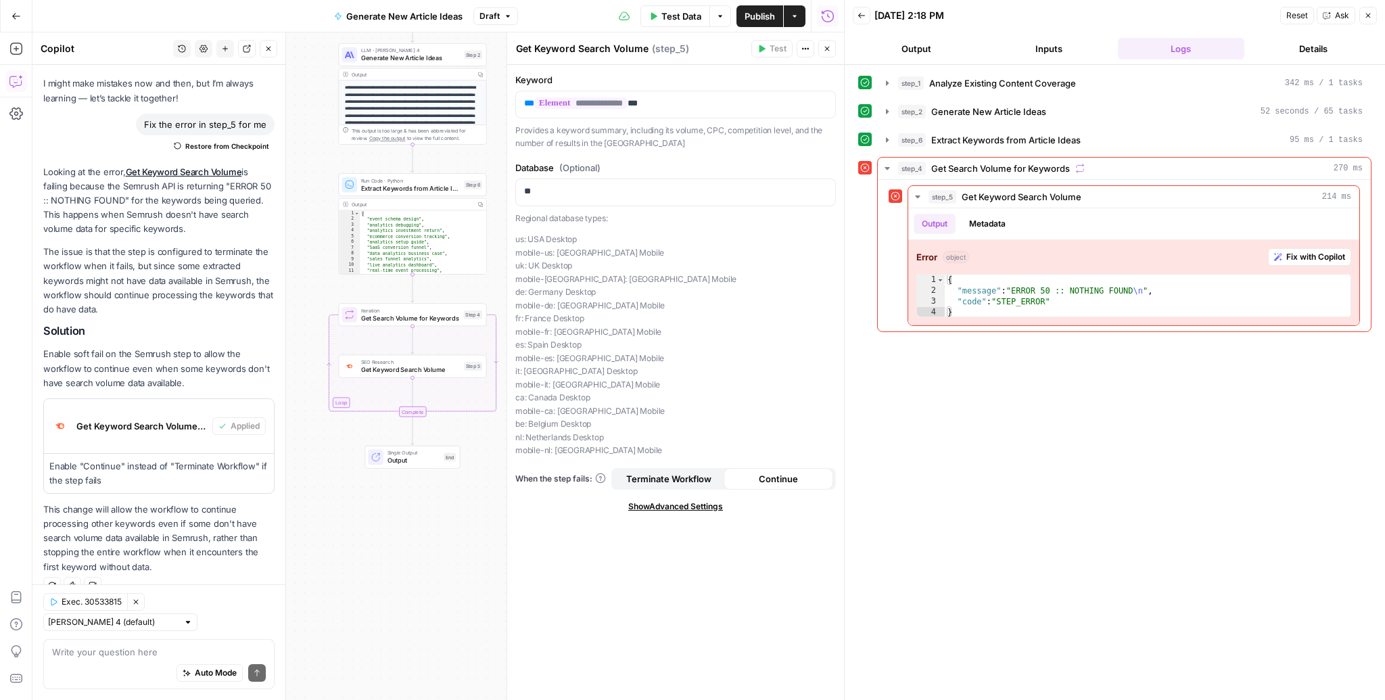
click at [769, 14] on span "Publish" at bounding box center [759, 16] width 30 height 14
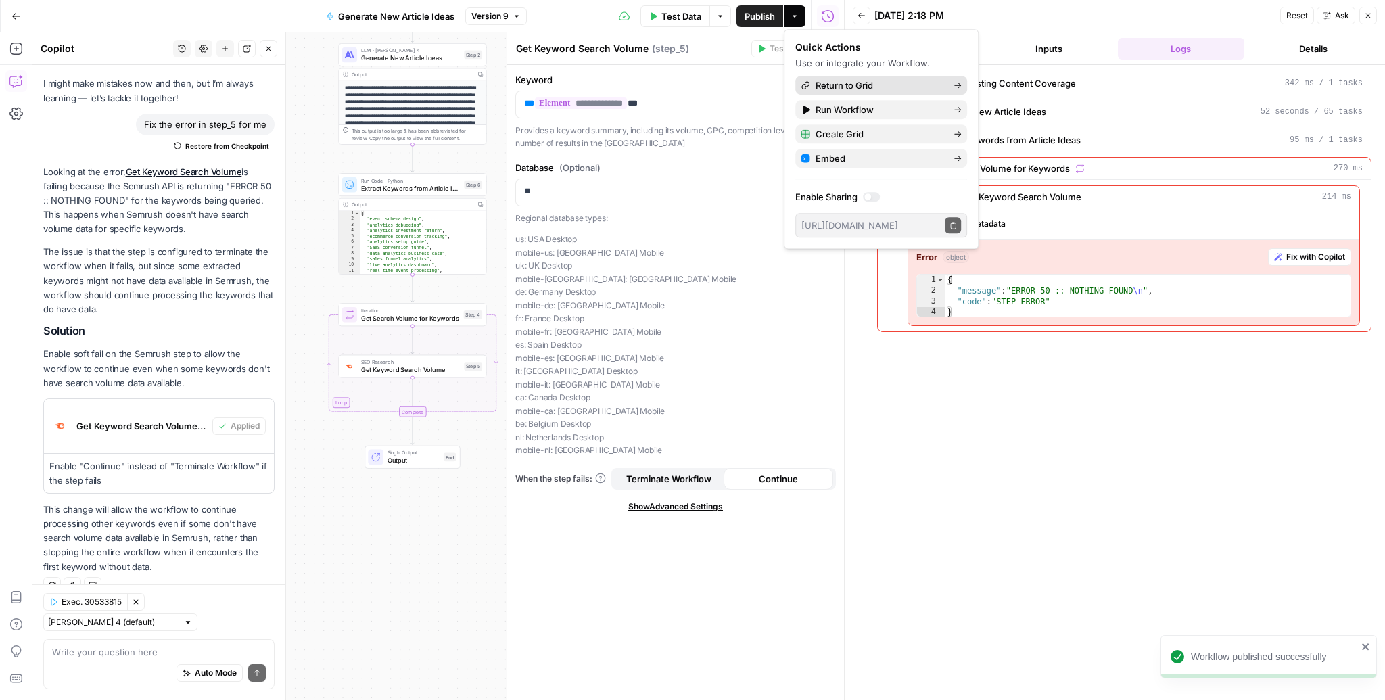
click at [931, 79] on span "Return to Grid" at bounding box center [878, 85] width 127 height 14
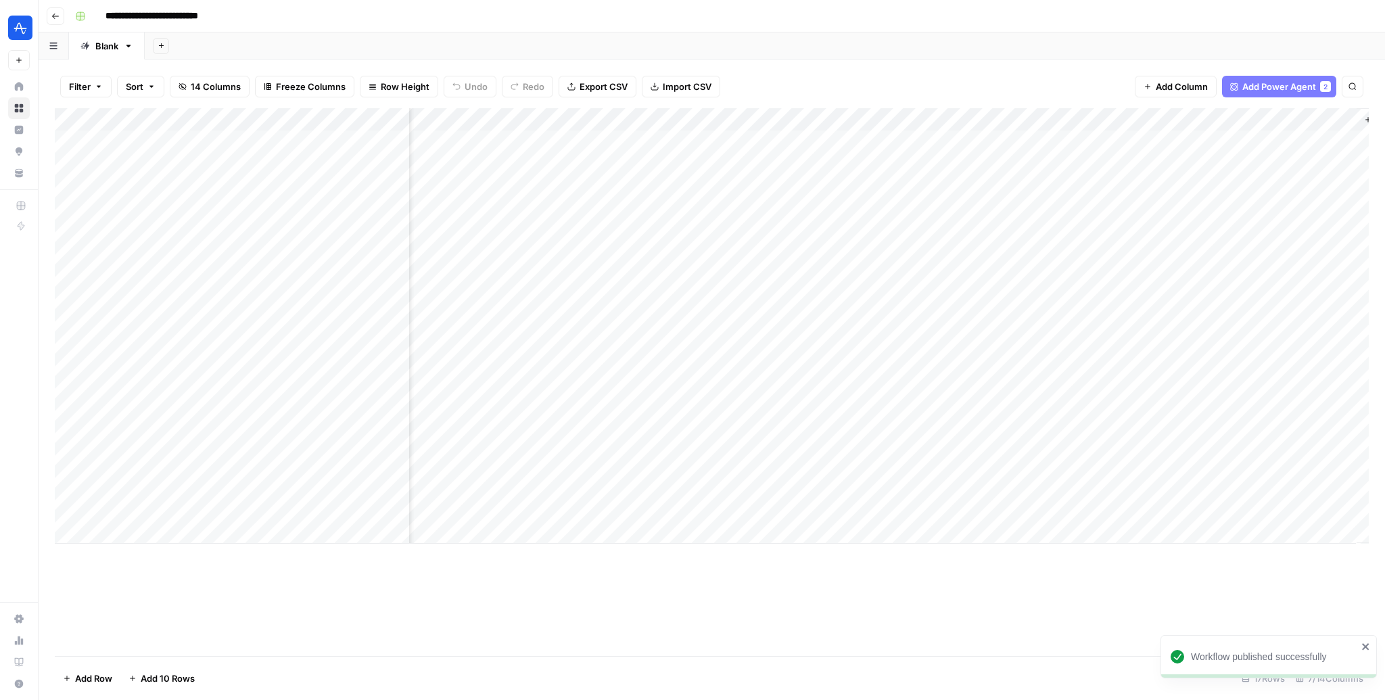
scroll to position [0, 62]
click at [1280, 415] on div "Add Column" at bounding box center [712, 325] width 1314 height 435
click at [1101, 458] on div "Add Column" at bounding box center [712, 325] width 1314 height 435
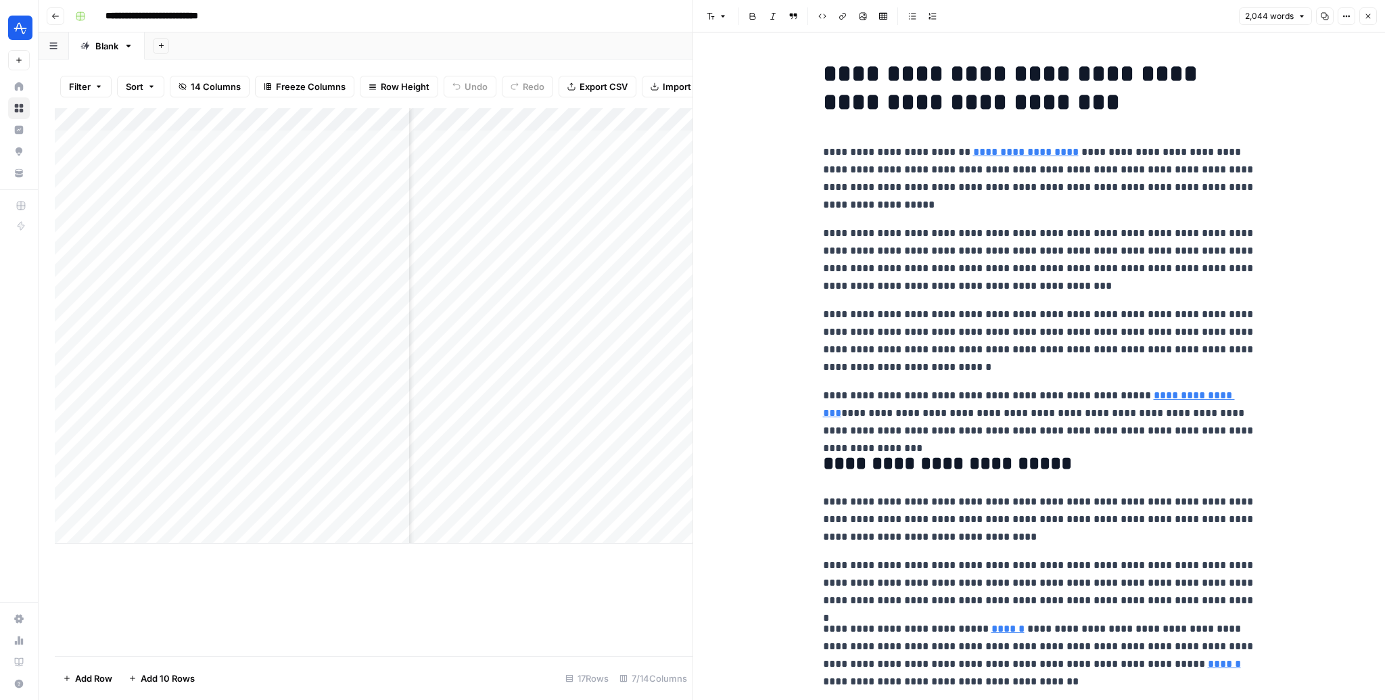
scroll to position [38, 0]
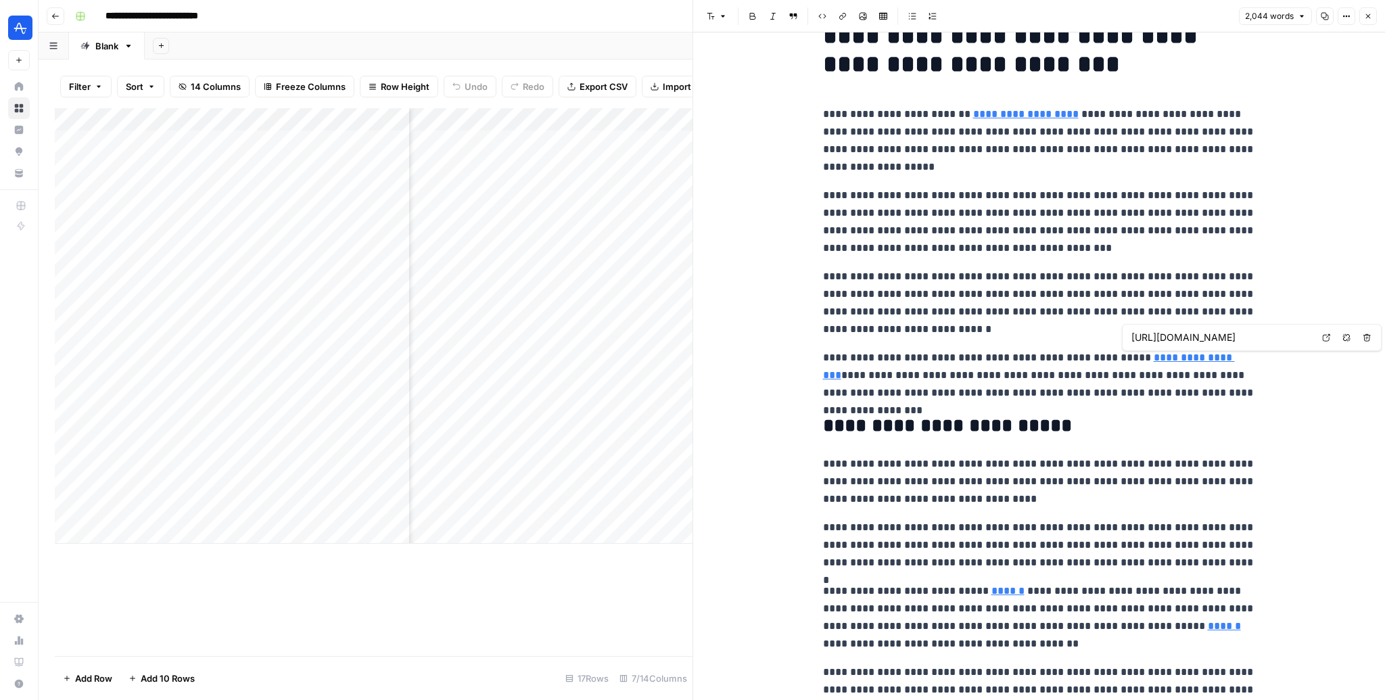
type input "https://amplitude.com/explore/product/product-development-process"
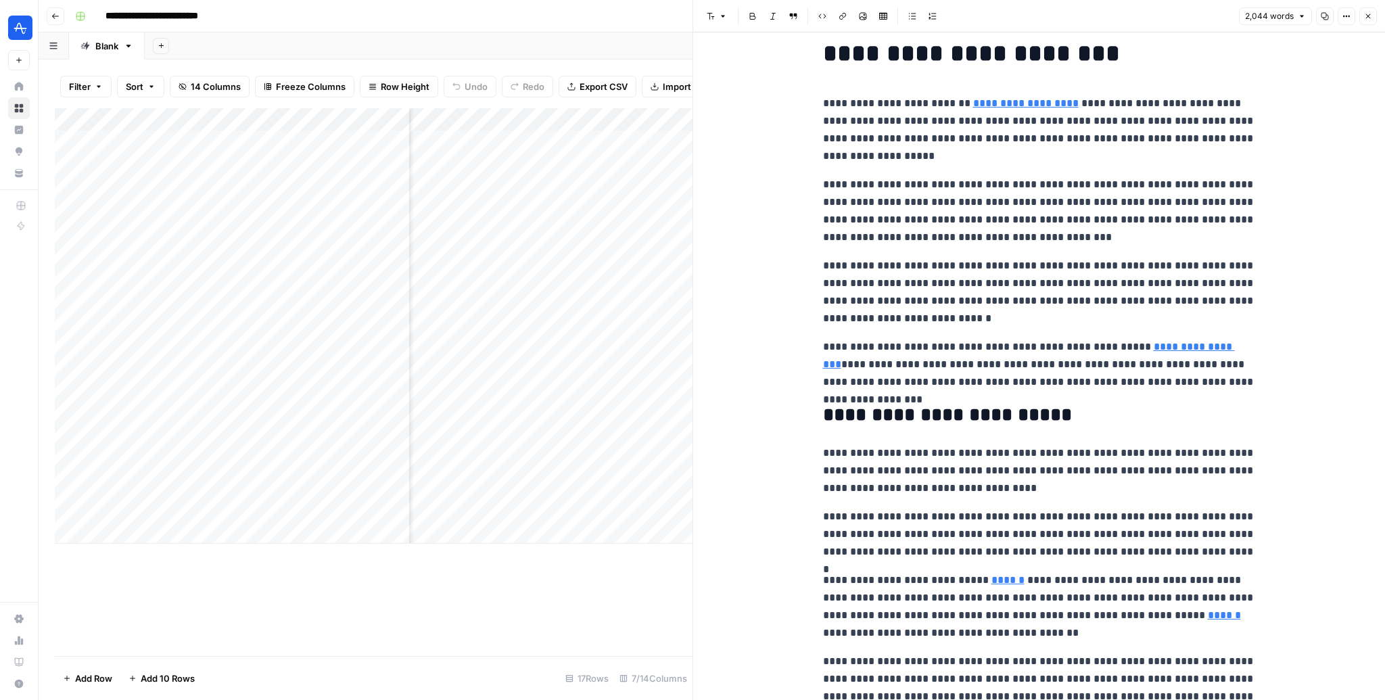
scroll to position [0, 0]
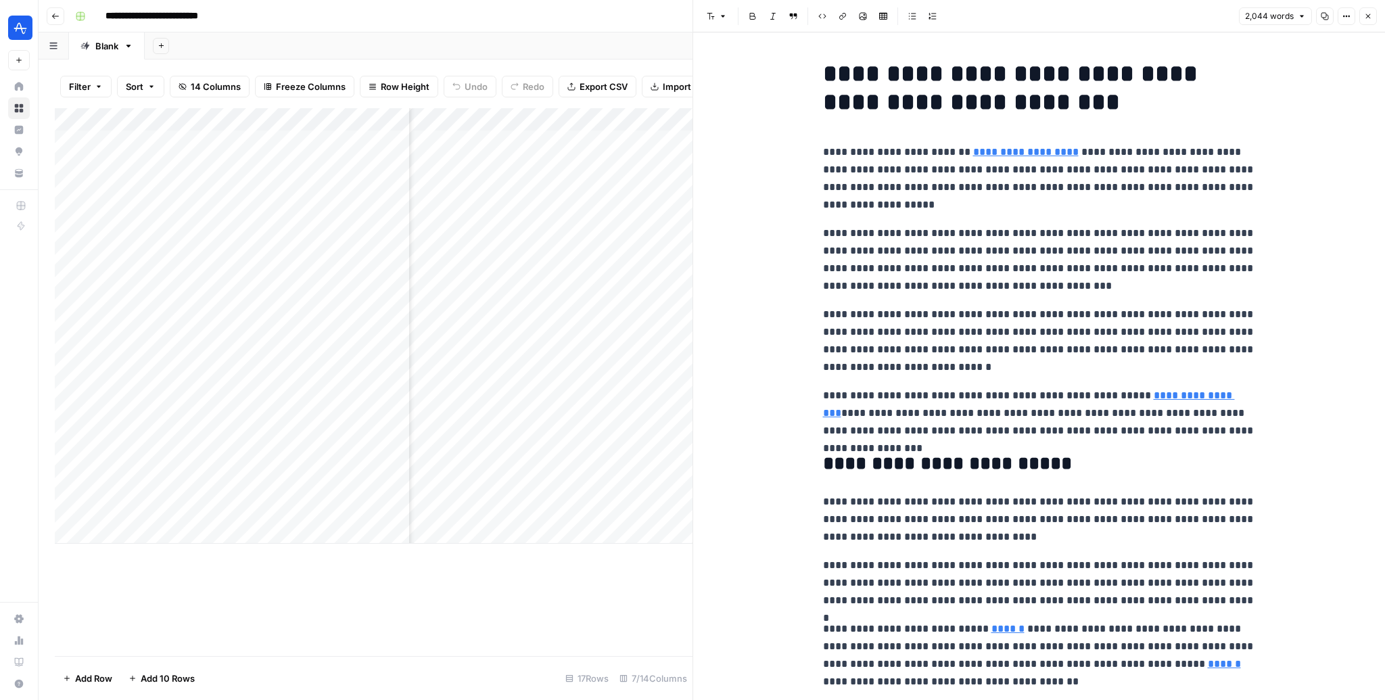
click at [1367, 12] on icon "button" at bounding box center [1368, 16] width 8 height 8
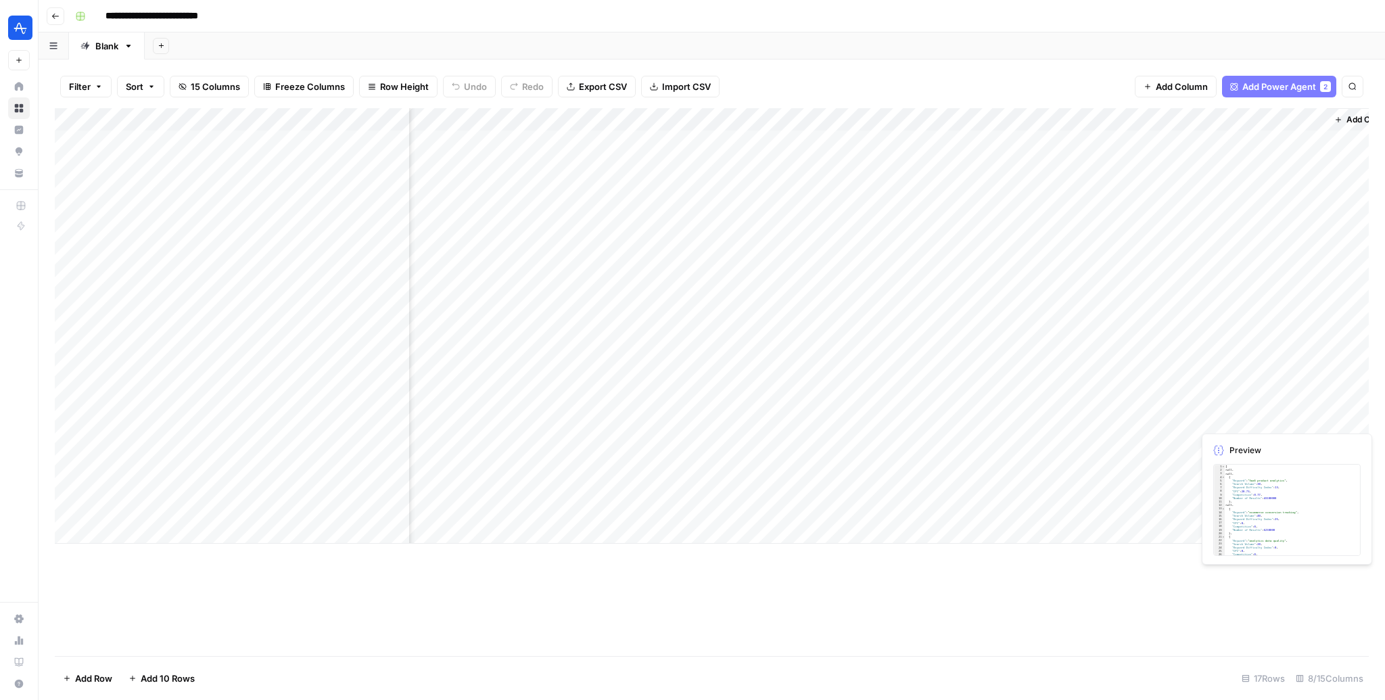
scroll to position [0, 184]
click at [1278, 414] on div "Add Column" at bounding box center [712, 325] width 1314 height 435
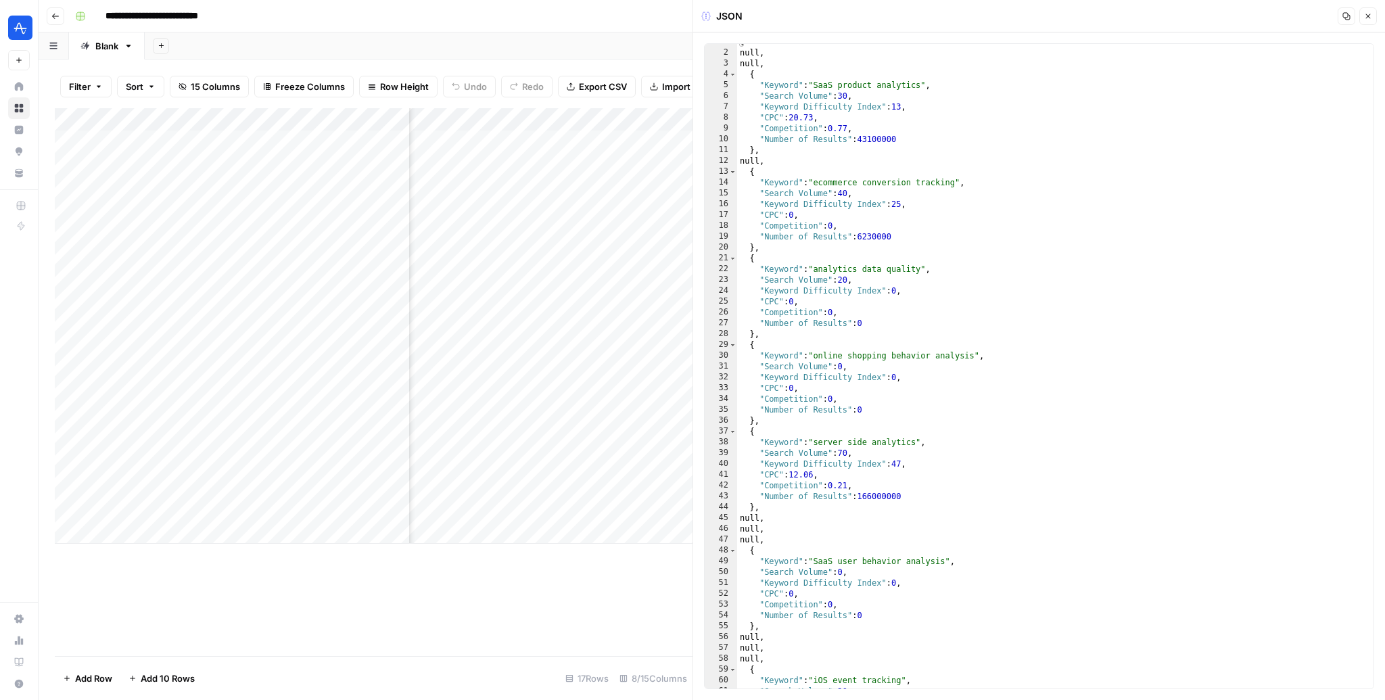
scroll to position [124, 0]
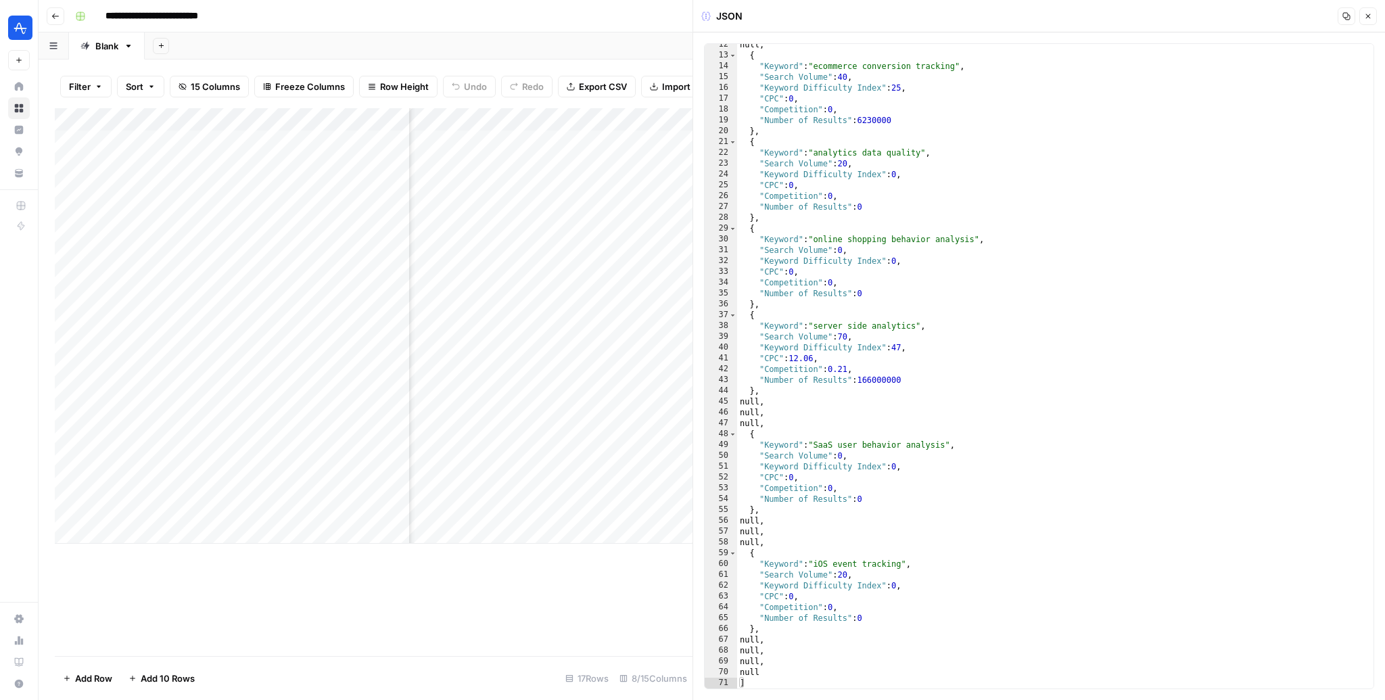
click at [1367, 20] on button "Close" at bounding box center [1368, 16] width 18 height 18
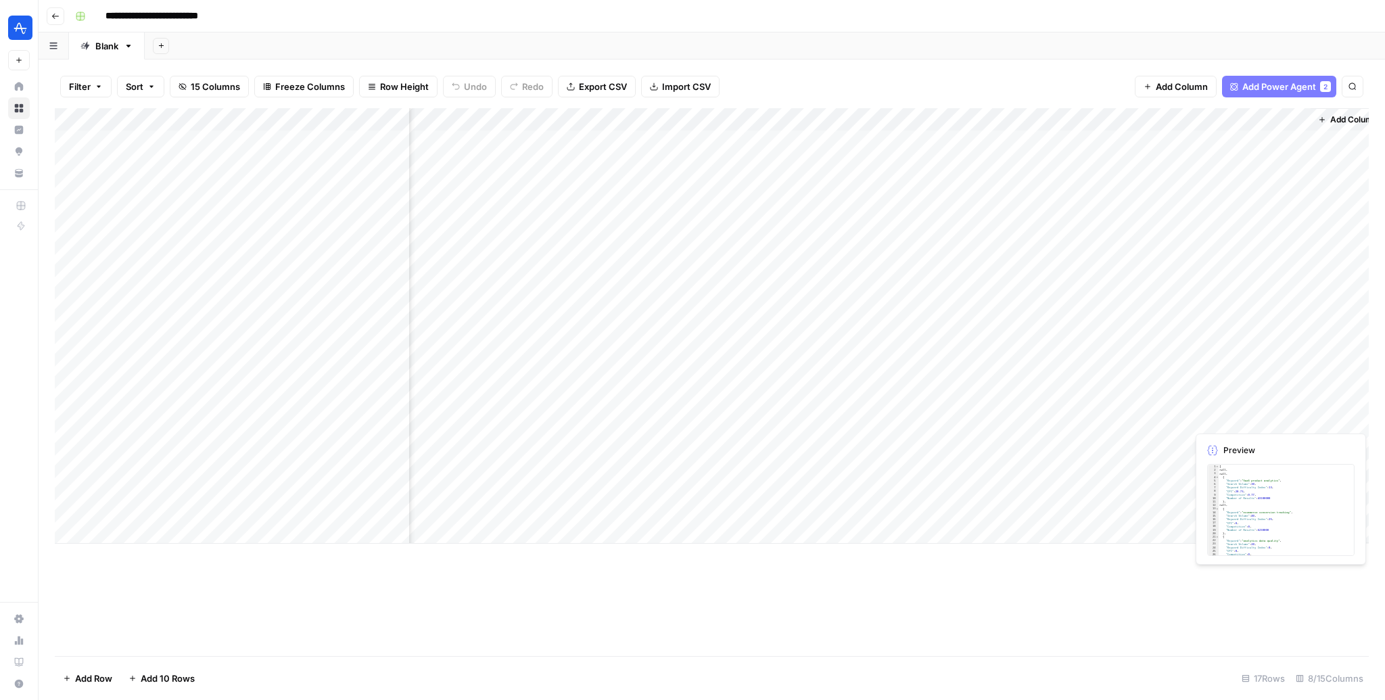
scroll to position [0, 184]
click at [1141, 124] on div "Add Column" at bounding box center [712, 325] width 1314 height 435
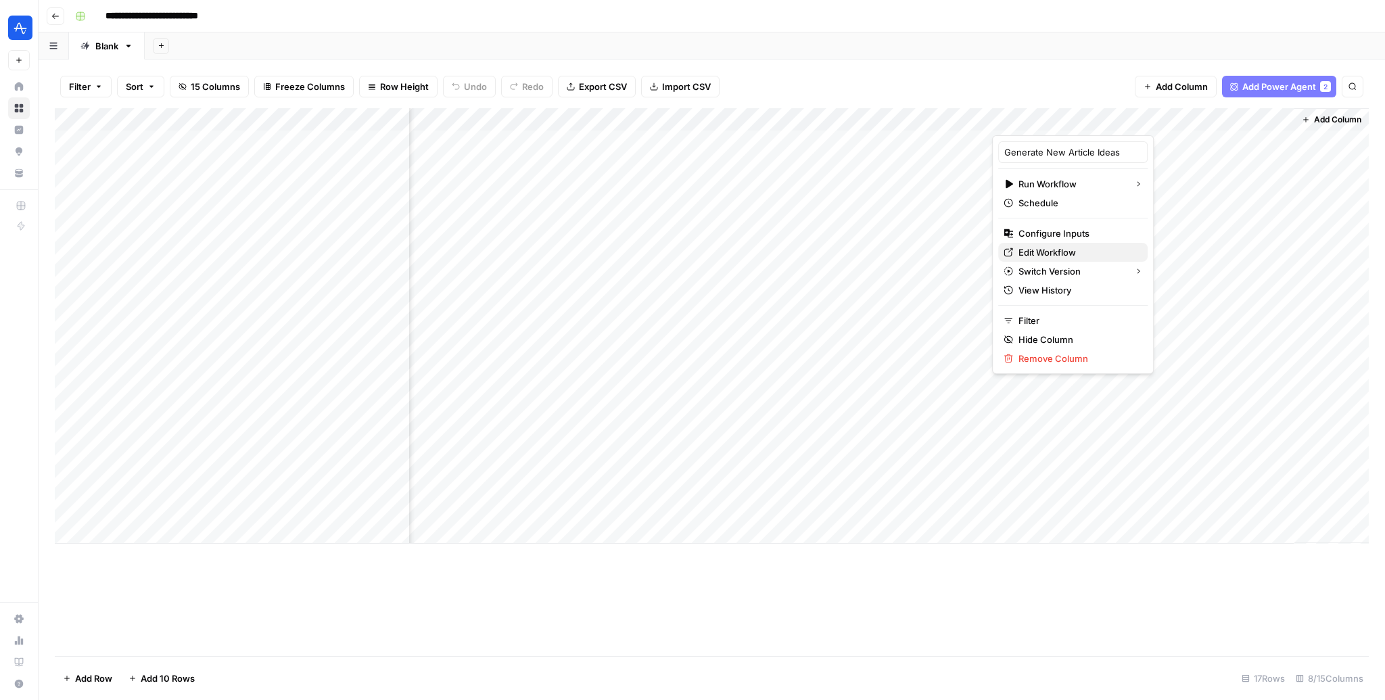
click at [1044, 248] on span "Edit Workflow" at bounding box center [1077, 252] width 118 height 14
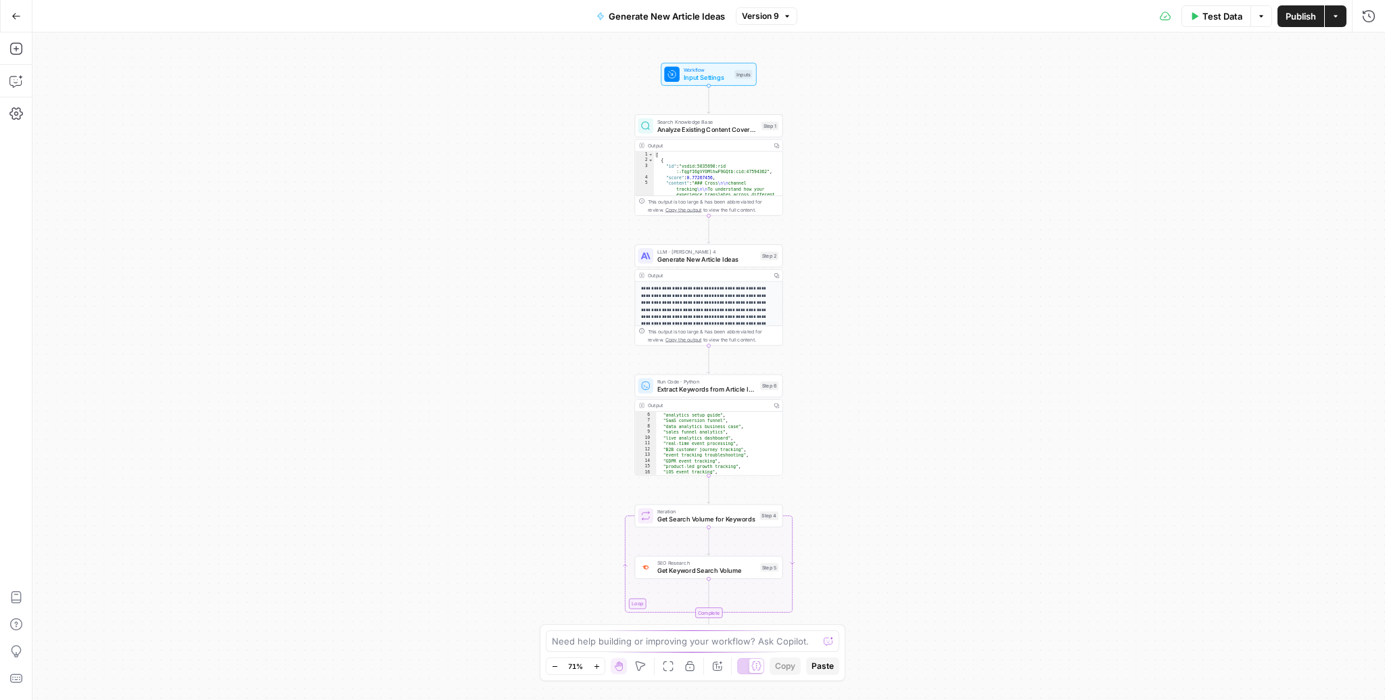
scroll to position [48, 0]
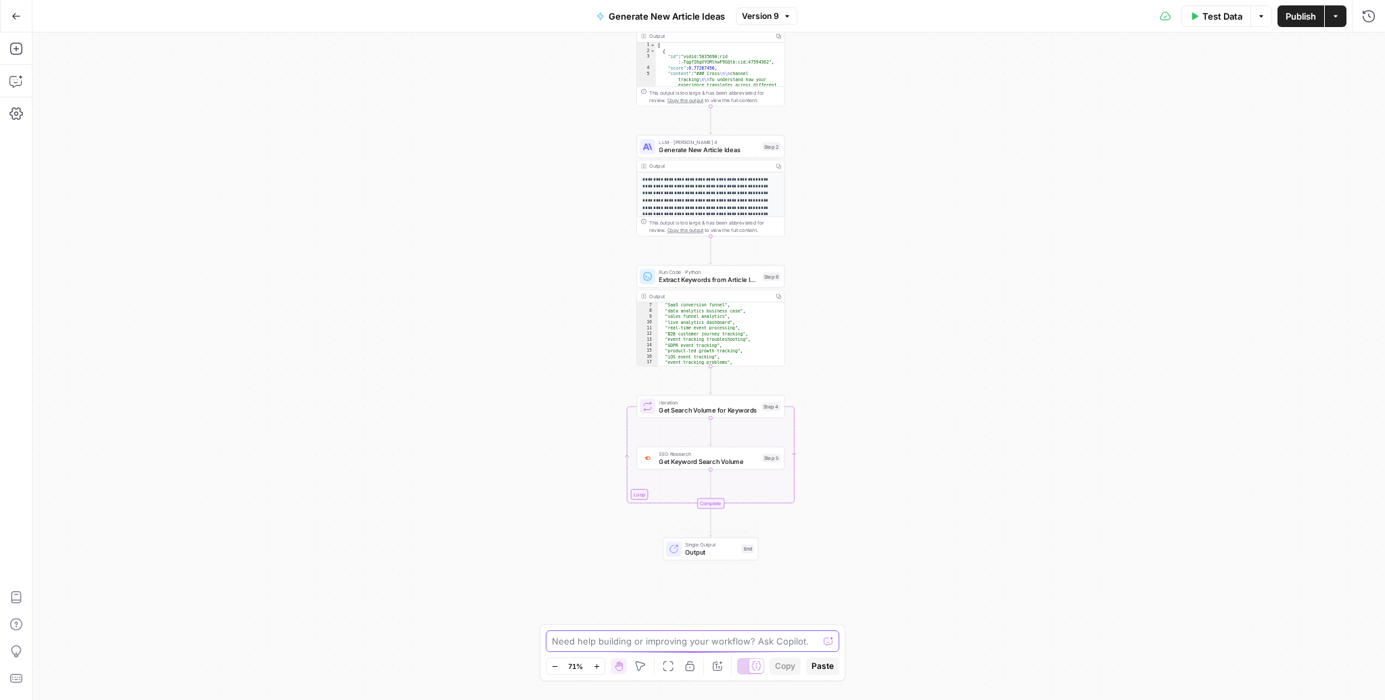
click at [663, 638] on textarea at bounding box center [685, 641] width 266 height 14
type textarea "can you add a formatting step right befroe the final output to make it like a w…"
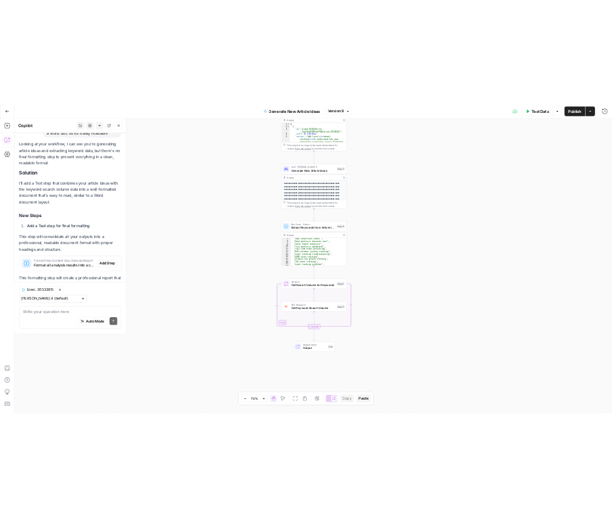
scroll to position [328, 0]
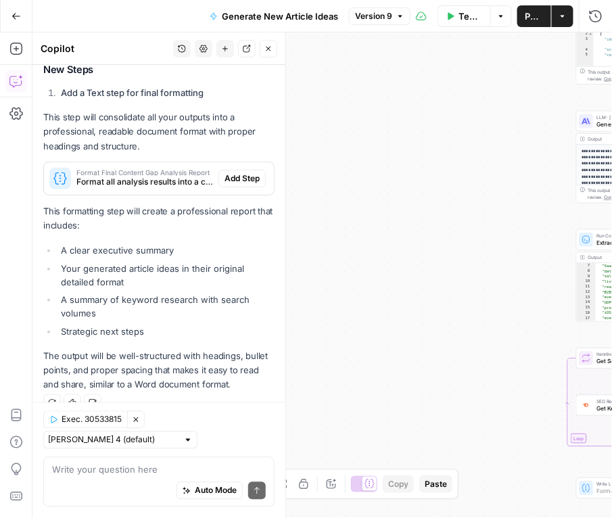
click at [252, 173] on span "Add Step" at bounding box center [241, 178] width 35 height 12
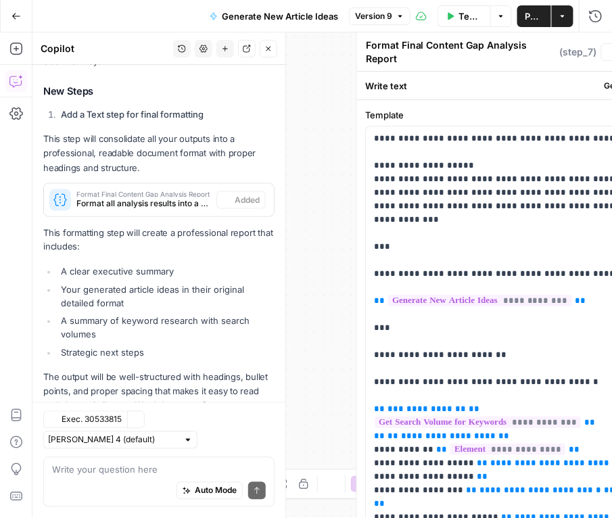
scroll to position [350, 0]
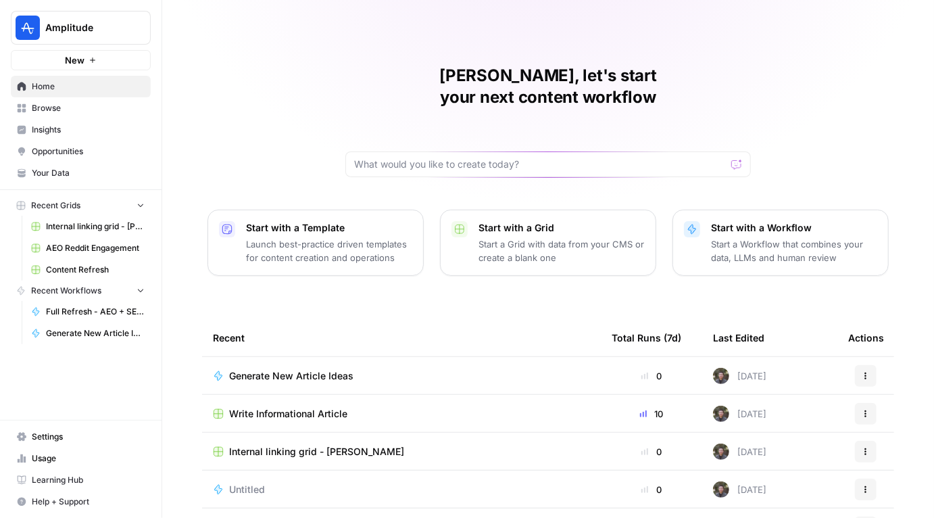
click at [61, 133] on span "Insights" at bounding box center [88, 130] width 113 height 12
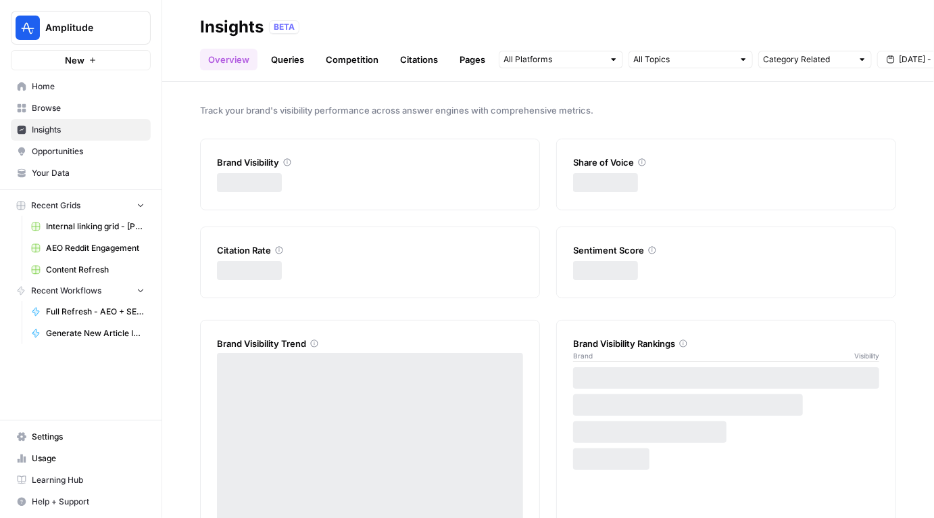
click at [58, 145] on span "Opportunities" at bounding box center [88, 151] width 113 height 12
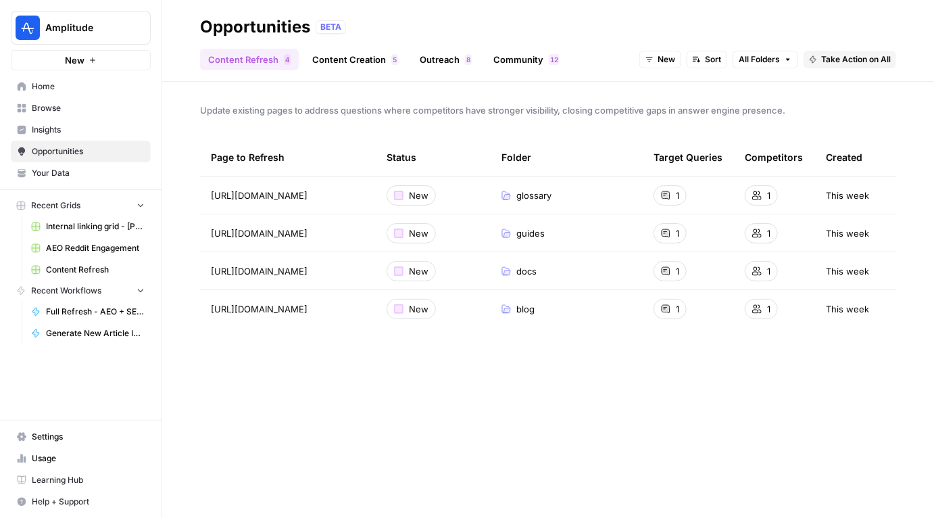
click at [502, 64] on link "Community 2 1" at bounding box center [526, 60] width 82 height 22
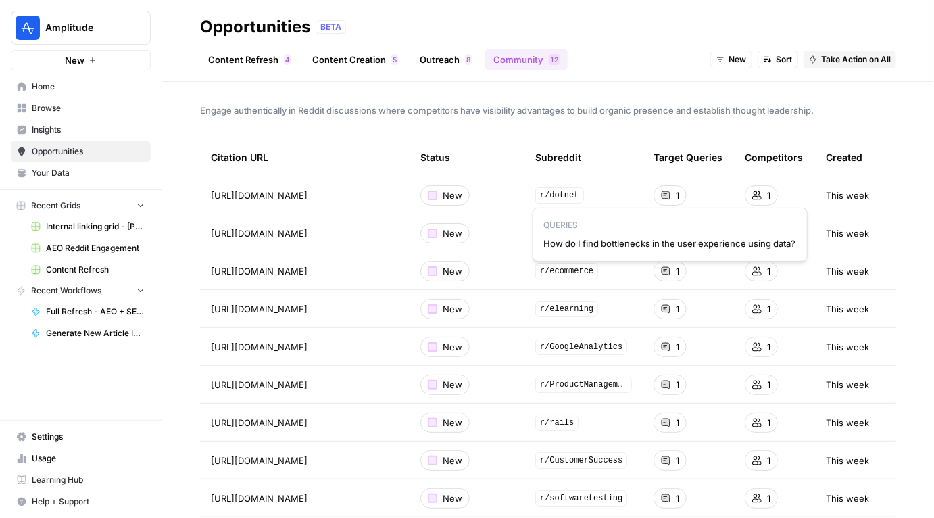
click at [674, 195] on div "1" at bounding box center [670, 195] width 33 height 20
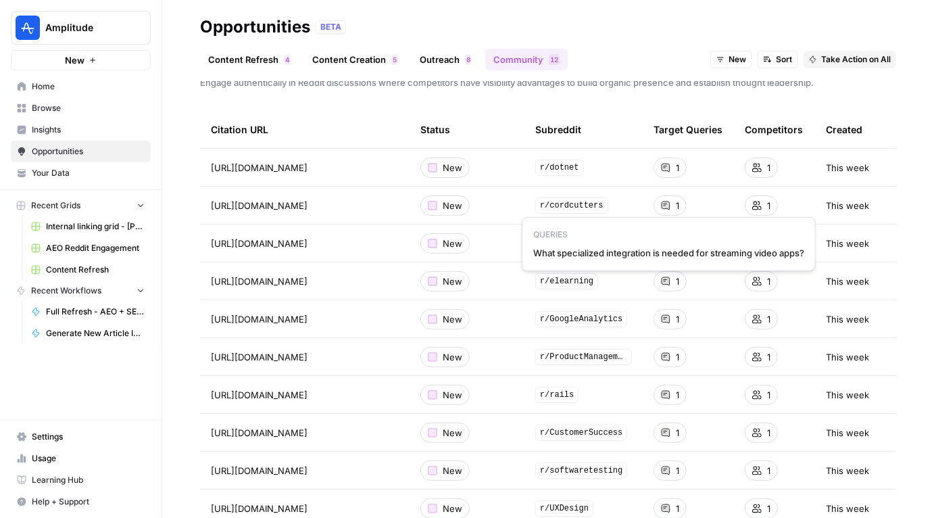
scroll to position [28, 0]
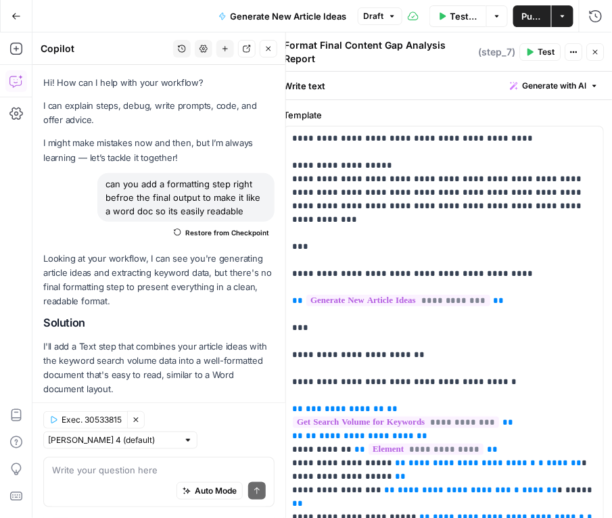
scroll to position [350, 0]
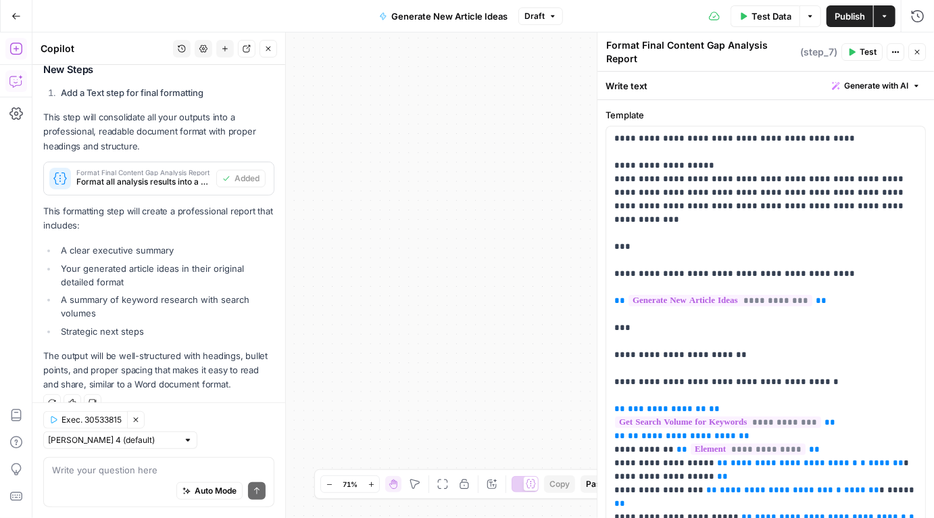
click at [14, 17] on icon "button" at bounding box center [15, 15] width 9 height 9
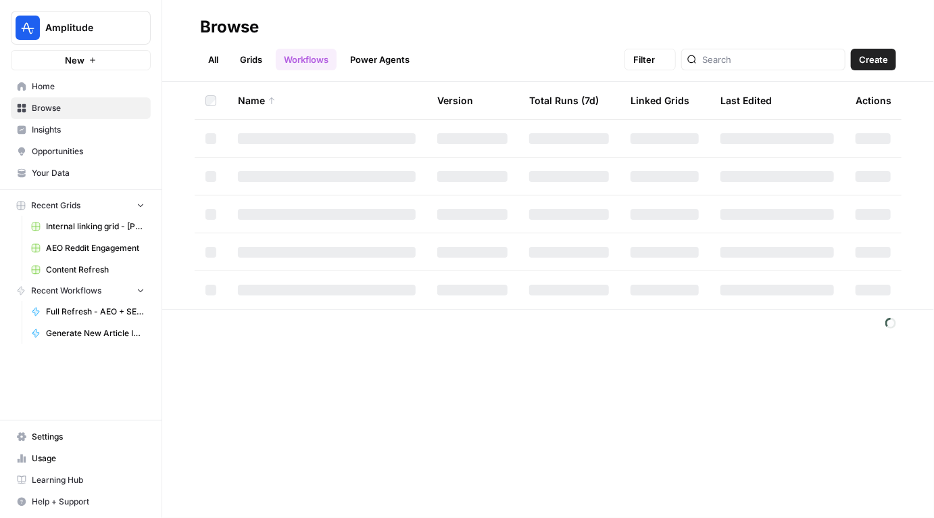
click at [14, 18] on button "Amplitude" at bounding box center [81, 28] width 140 height 34
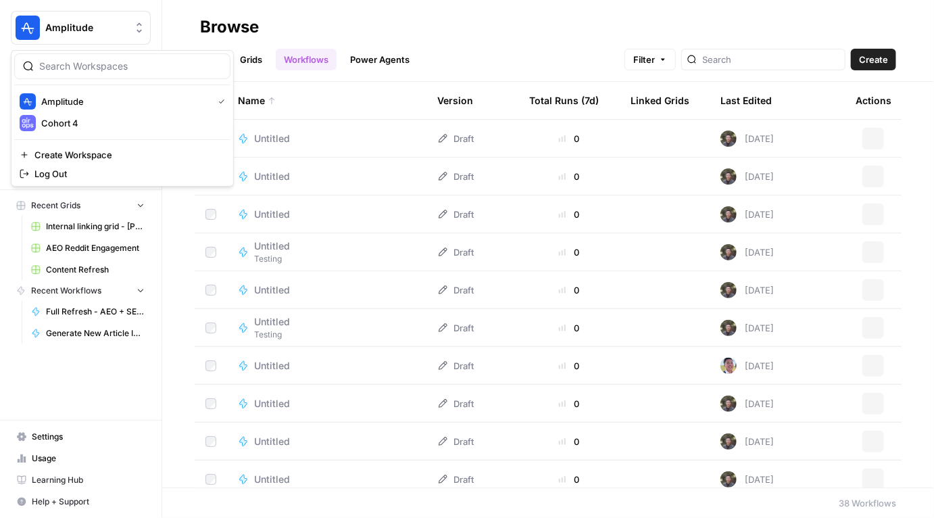
click at [14, 18] on button "Amplitude" at bounding box center [81, 28] width 140 height 34
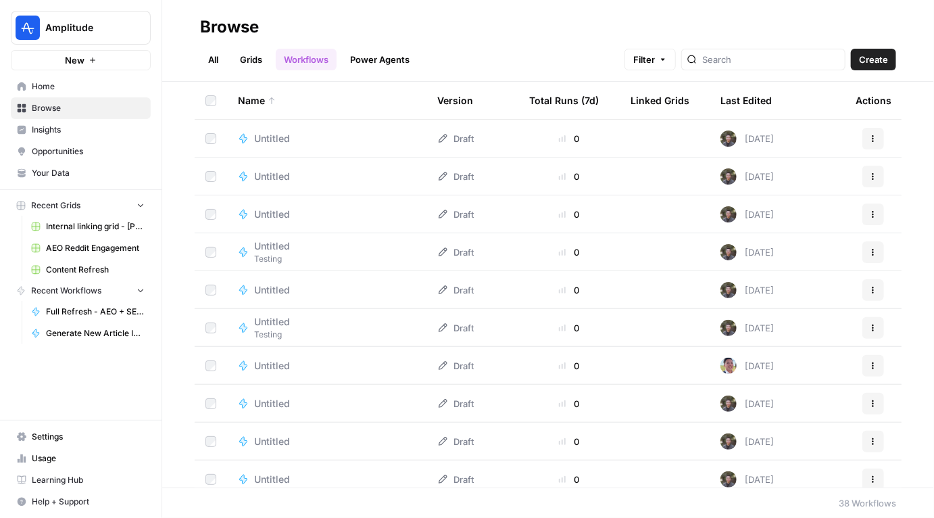
click at [444, 10] on header "Browse All Grids Workflows Power Agents Filter Create" at bounding box center [548, 41] width 772 height 82
click at [41, 133] on span "Insights" at bounding box center [88, 130] width 113 height 12
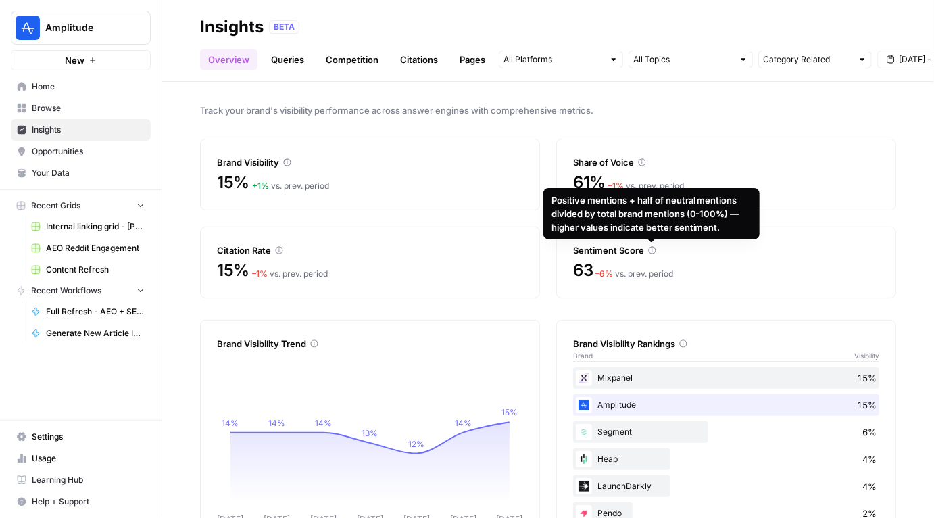
click at [611, 249] on icon at bounding box center [652, 250] width 8 height 8
click at [611, 254] on div "Sentiment Score" at bounding box center [726, 250] width 306 height 14
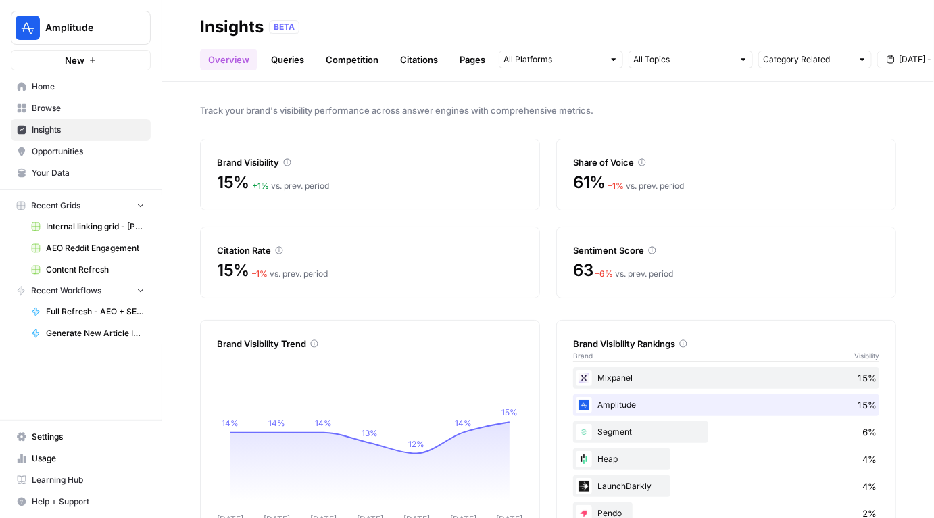
click at [375, 237] on div "Citation Rate" at bounding box center [370, 242] width 306 height 30
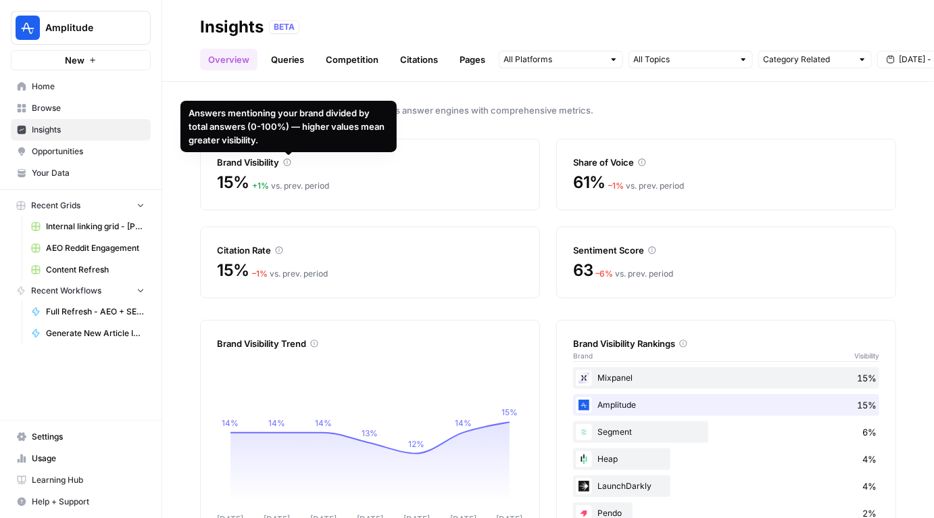
scroll to position [45, 0]
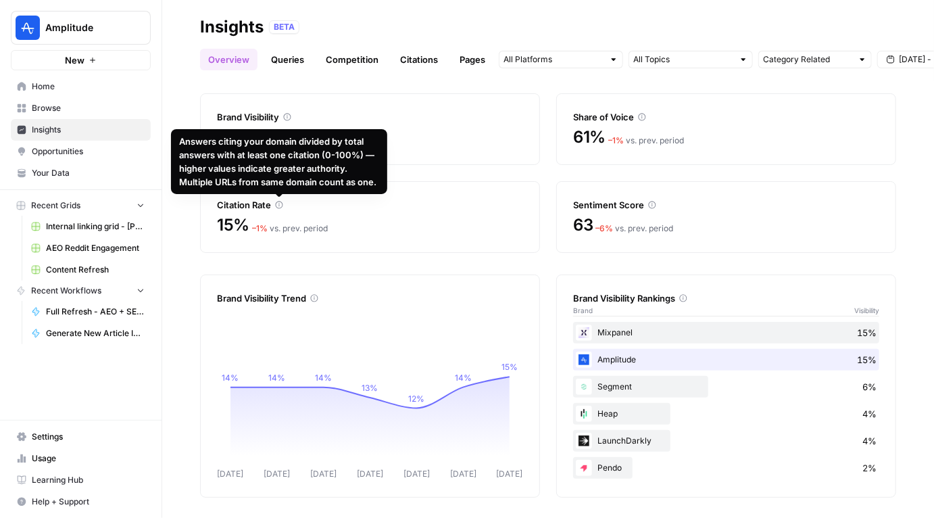
click at [289, 210] on div "Citation Rate" at bounding box center [370, 205] width 306 height 14
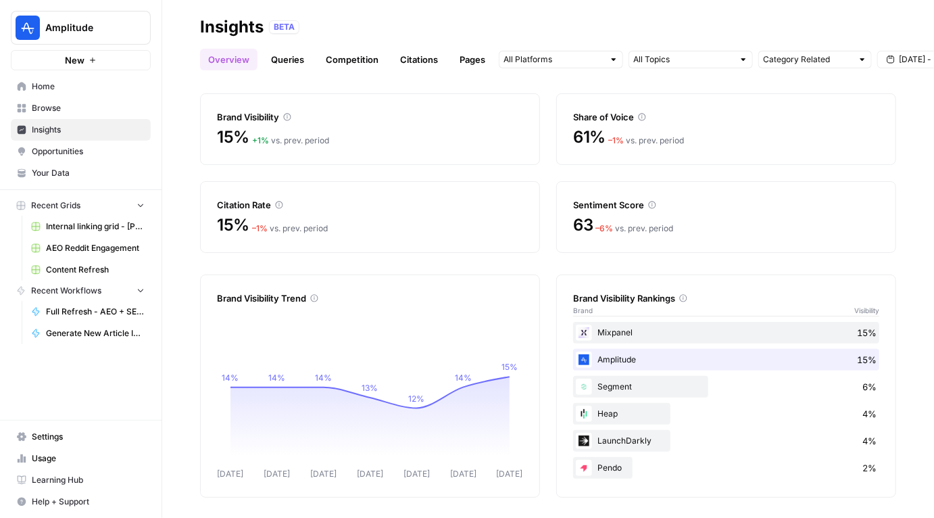
click at [284, 60] on link "Queries" at bounding box center [287, 60] width 49 height 22
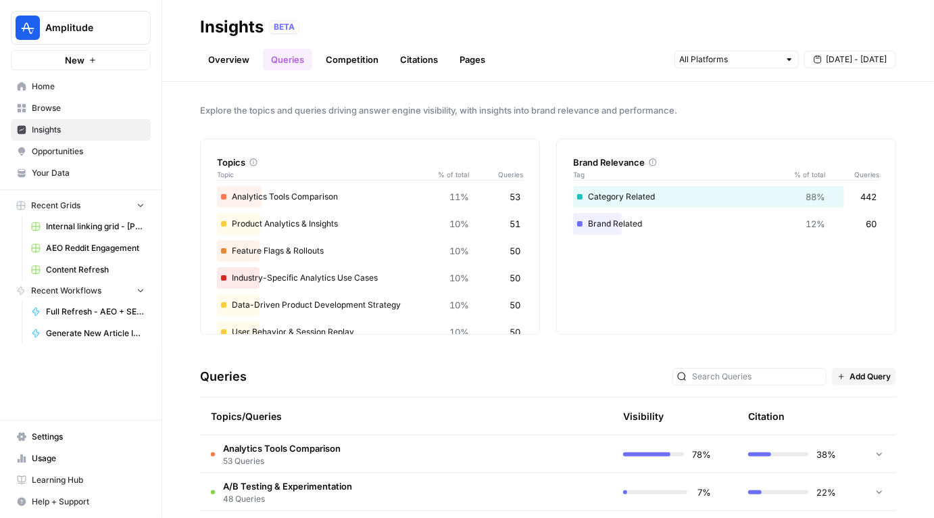
click at [343, 66] on link "Competition" at bounding box center [352, 60] width 69 height 22
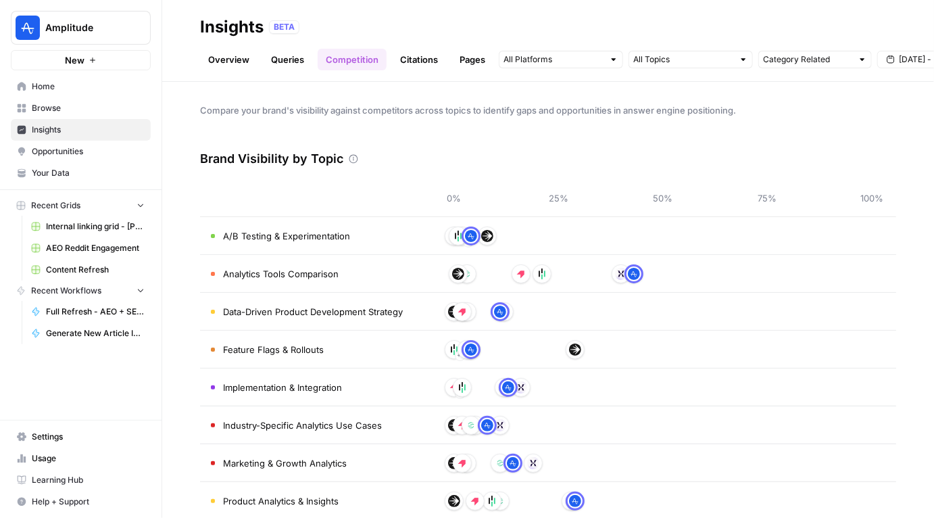
click at [483, 128] on div "Compare your brand's visibility against competitors across topics to identify g…" at bounding box center [548, 300] width 772 height 436
click at [571, 64] on input "text" at bounding box center [554, 60] width 100 height 14
click at [592, 11] on header "Insights BETA Overview Queries Competition Citations Pages Category Related Sep…" at bounding box center [548, 41] width 772 height 82
click at [543, 64] on input "text" at bounding box center [554, 60] width 100 height 14
click at [577, 27] on div "BETA" at bounding box center [582, 27] width 627 height 14
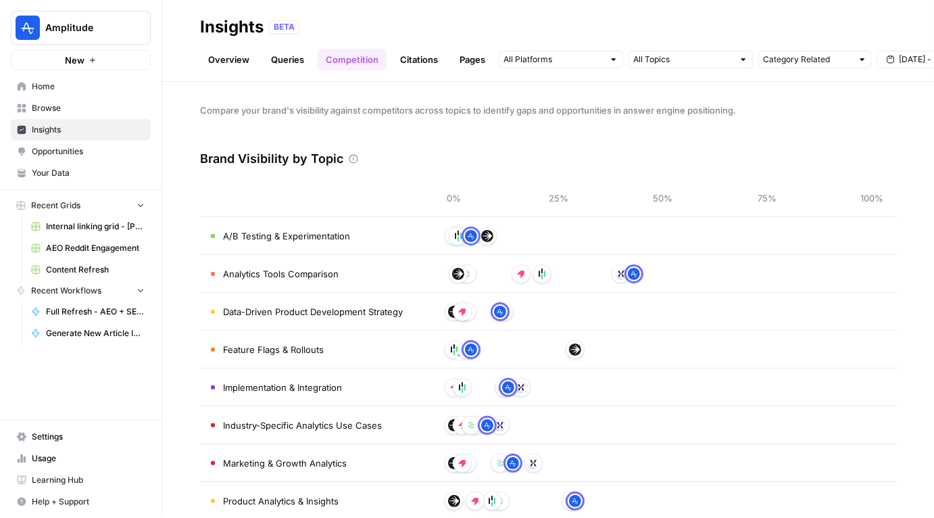
click at [228, 61] on link "Overview" at bounding box center [228, 60] width 57 height 22
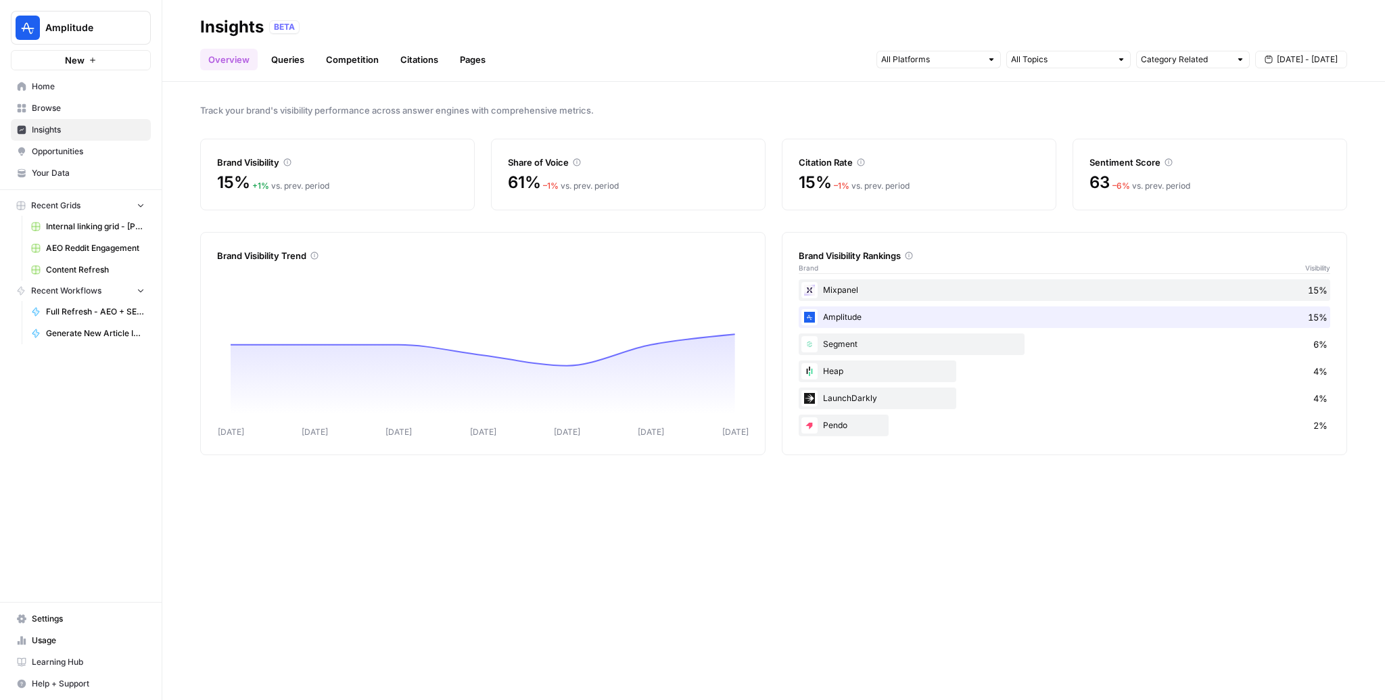
click at [52, 110] on span "Browse" at bounding box center [88, 108] width 113 height 12
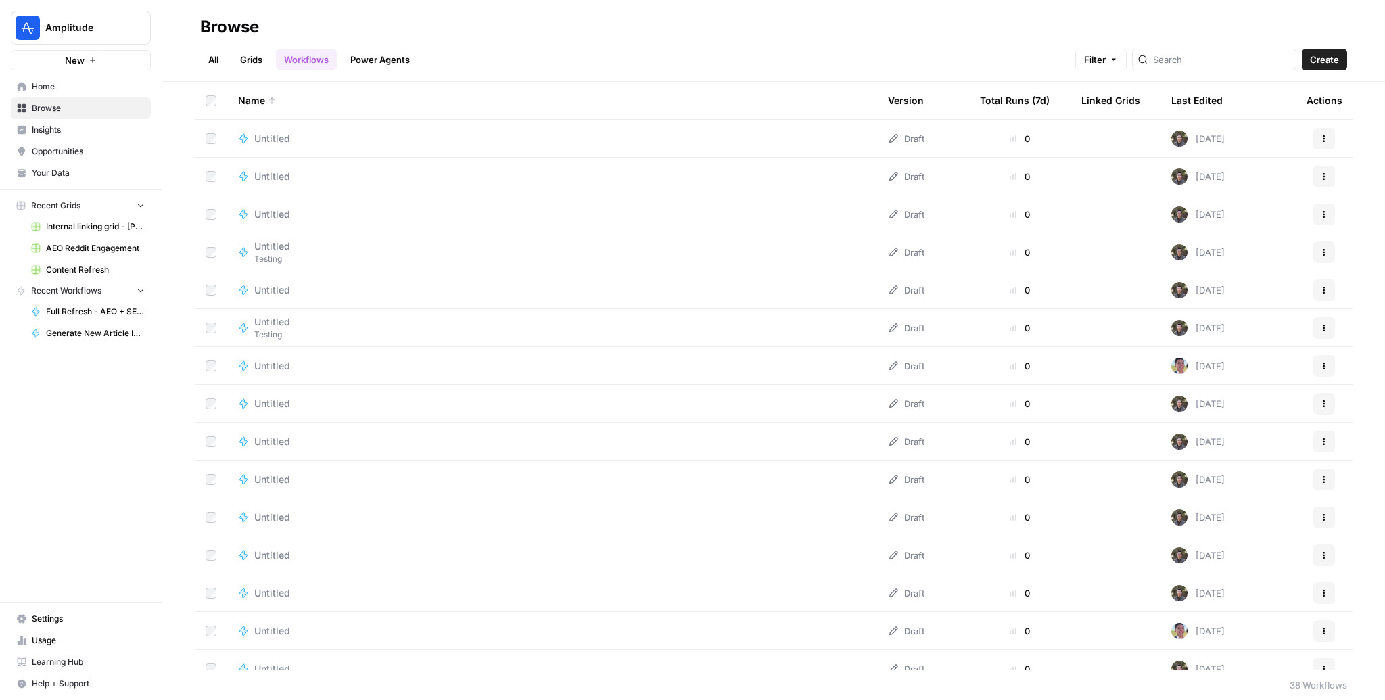
click at [66, 94] on link "Home" at bounding box center [81, 87] width 140 height 22
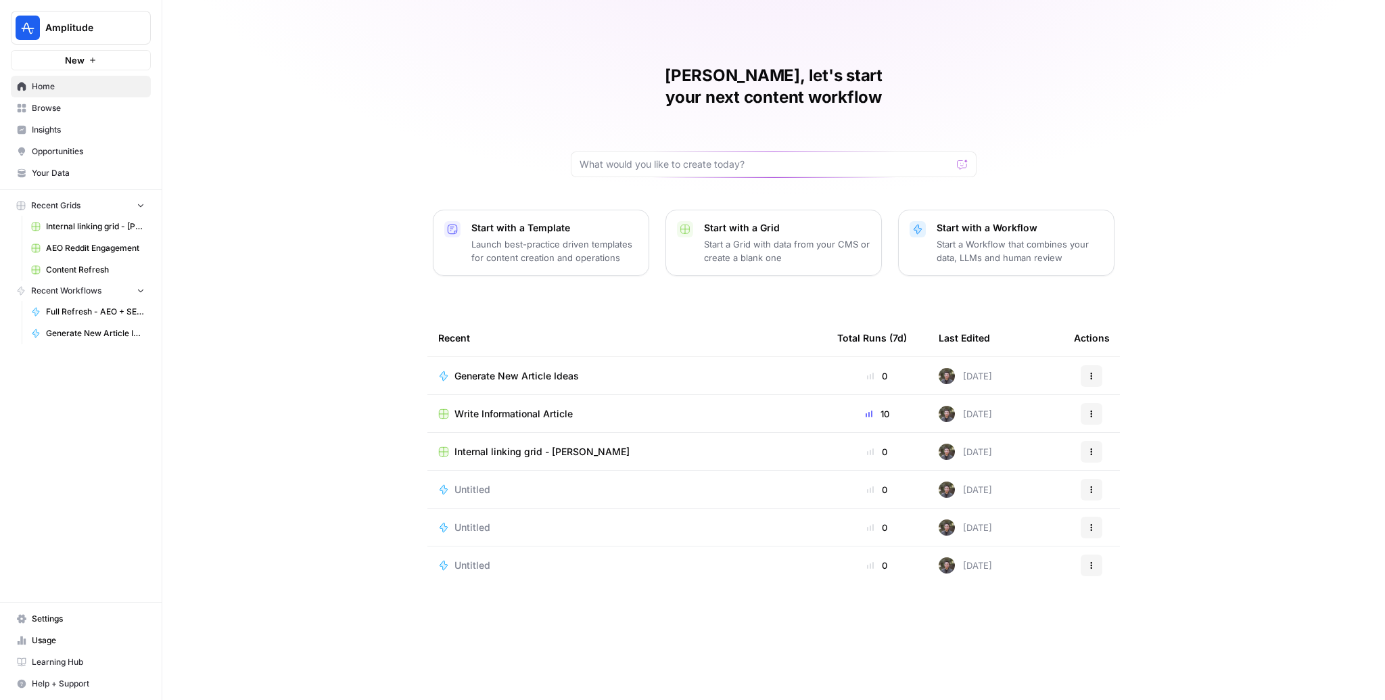
click at [505, 407] on span "Write Informational Article" at bounding box center [513, 414] width 118 height 14
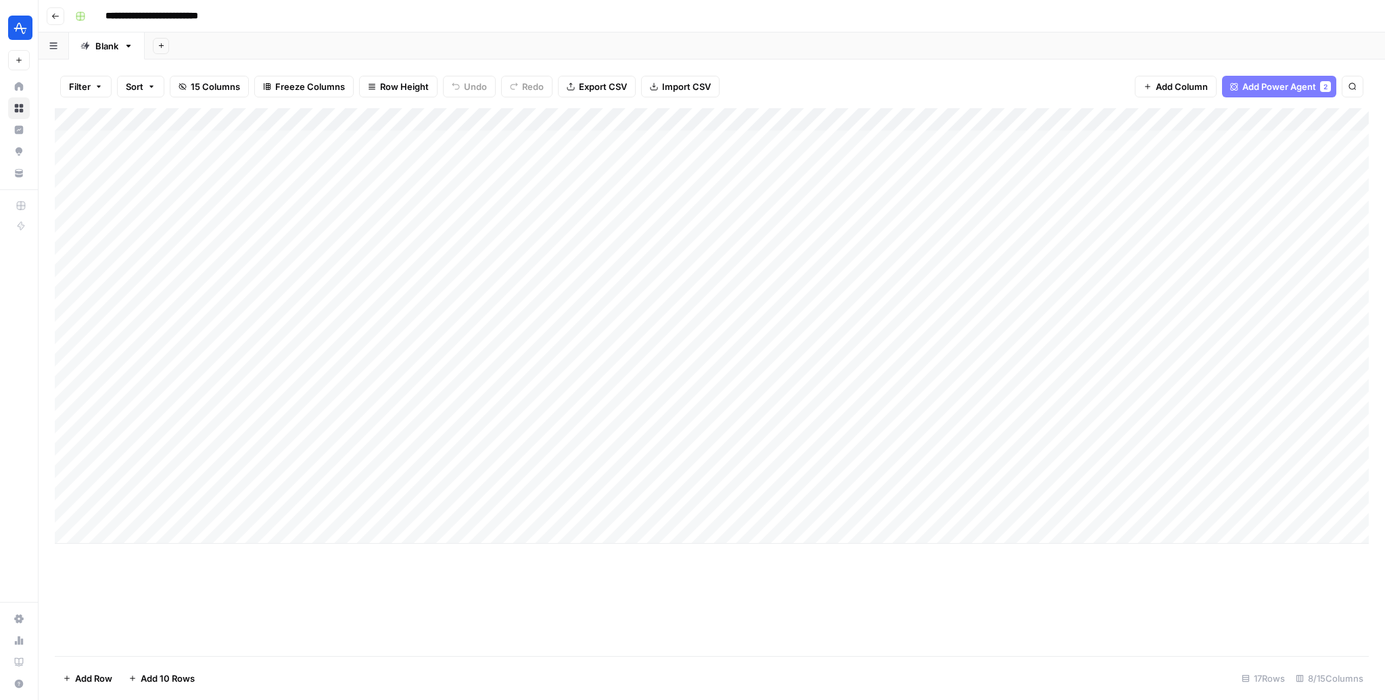
scroll to position [0, 184]
click at [611, 417] on div "Add Column" at bounding box center [712, 325] width 1314 height 435
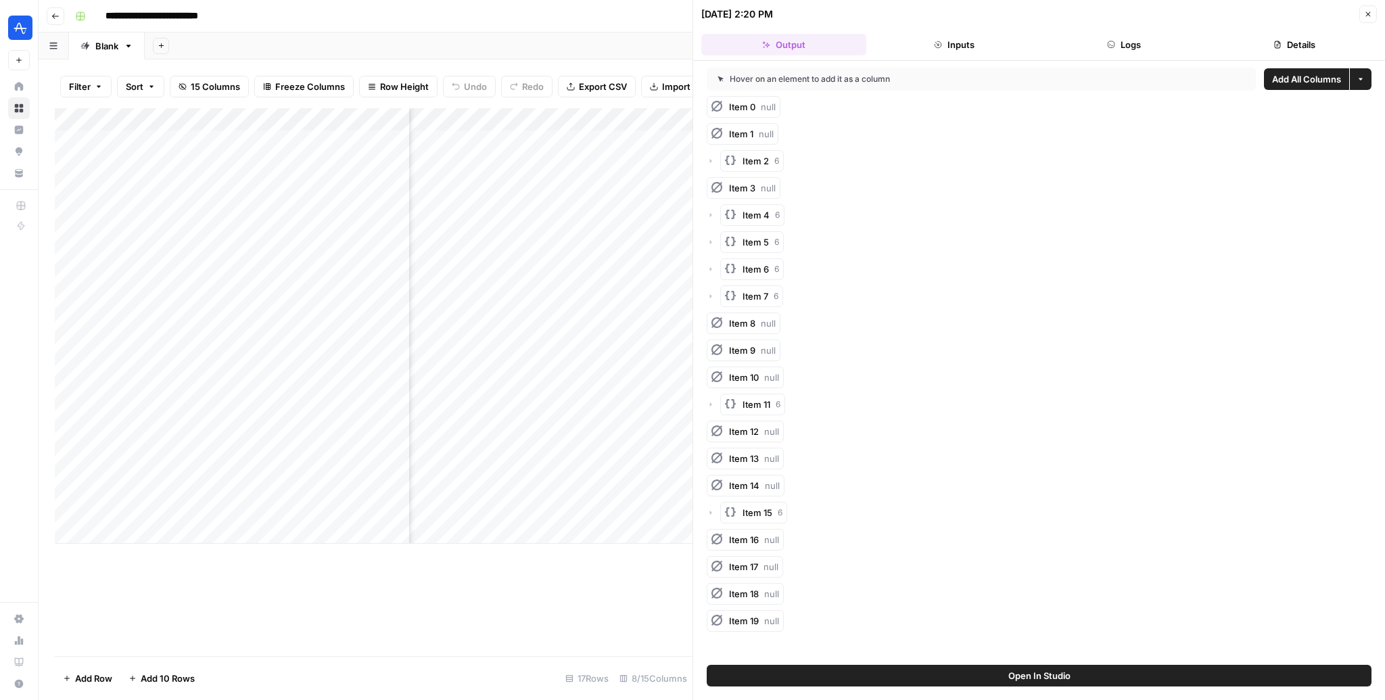
click at [611, 18] on icon "button" at bounding box center [1368, 14] width 8 height 8
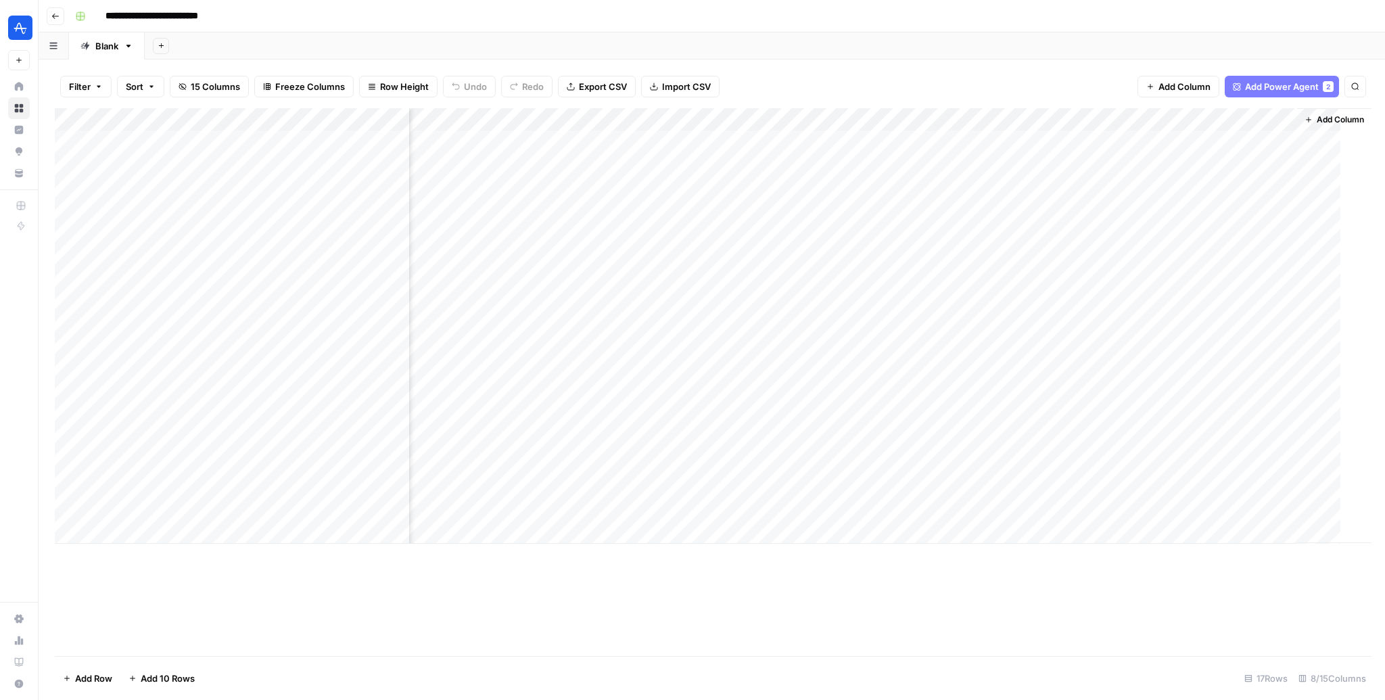
scroll to position [0, 168]
click at [611, 417] on div "Add Column" at bounding box center [712, 325] width 1314 height 435
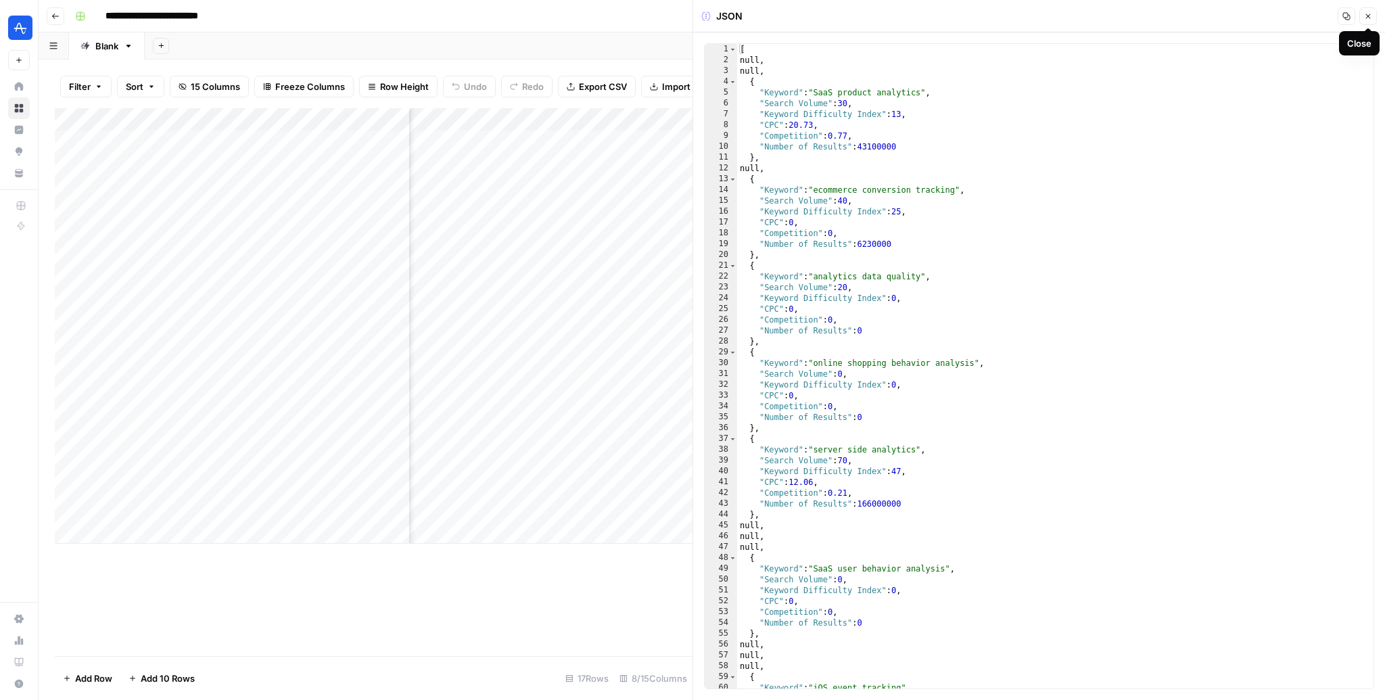
click at [611, 20] on button "Close" at bounding box center [1368, 16] width 18 height 18
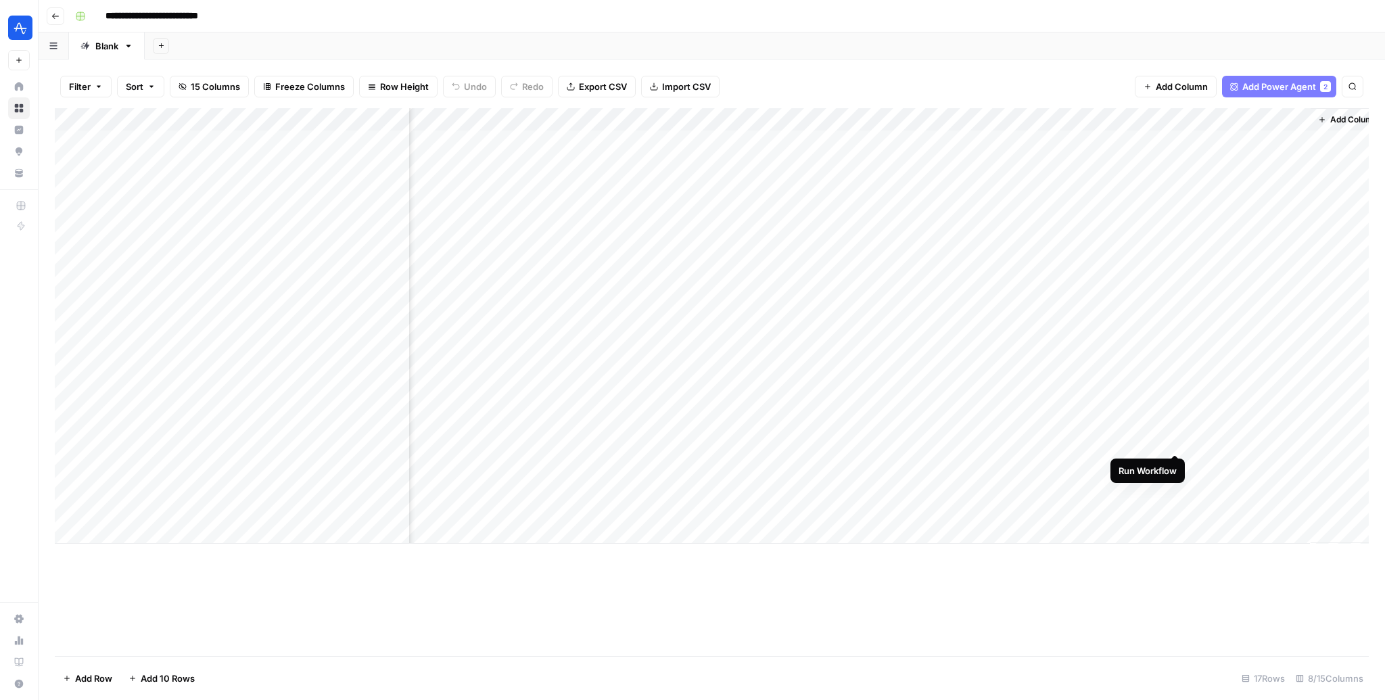
click at [611, 443] on div "Add Column" at bounding box center [712, 325] width 1314 height 435
click at [611, 459] on div "Add Column" at bounding box center [712, 325] width 1314 height 435
click at [611, 467] on div "Add Column" at bounding box center [712, 325] width 1314 height 435
click at [611, 442] on div "Add Column" at bounding box center [712, 325] width 1314 height 435
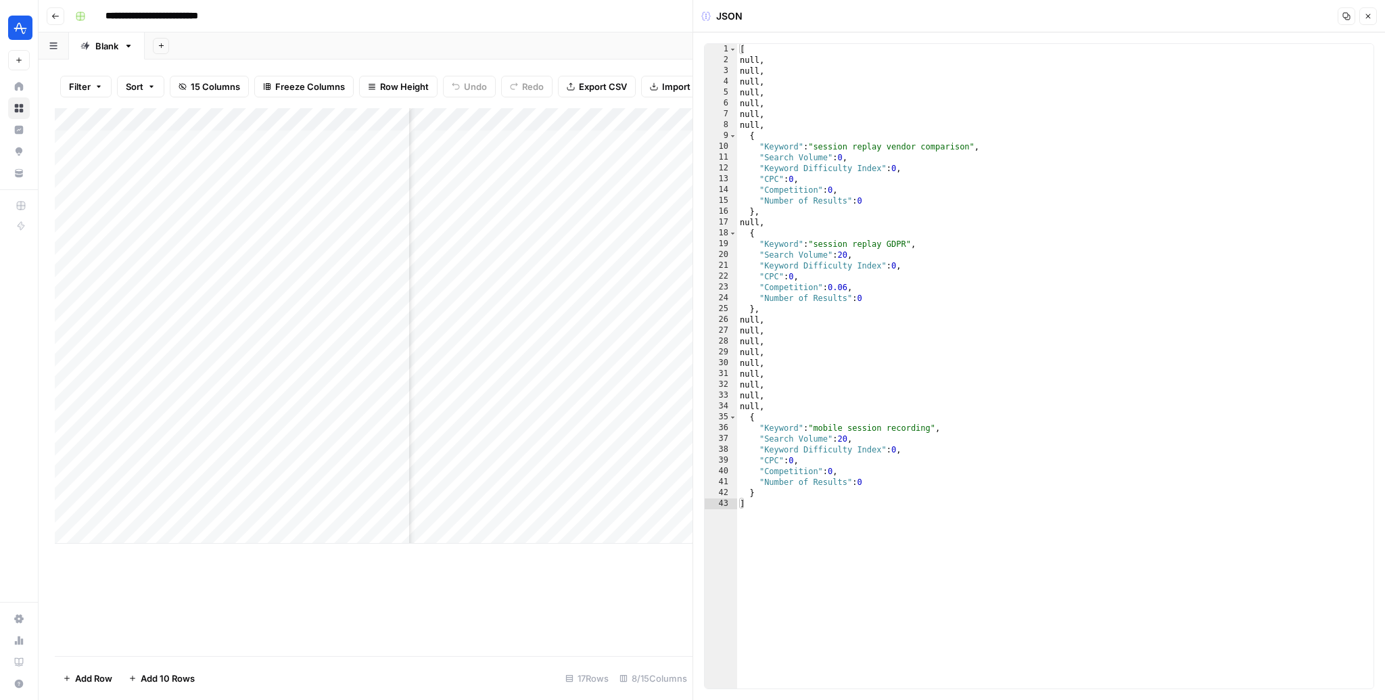
click at [611, 21] on button "Close" at bounding box center [1368, 16] width 18 height 18
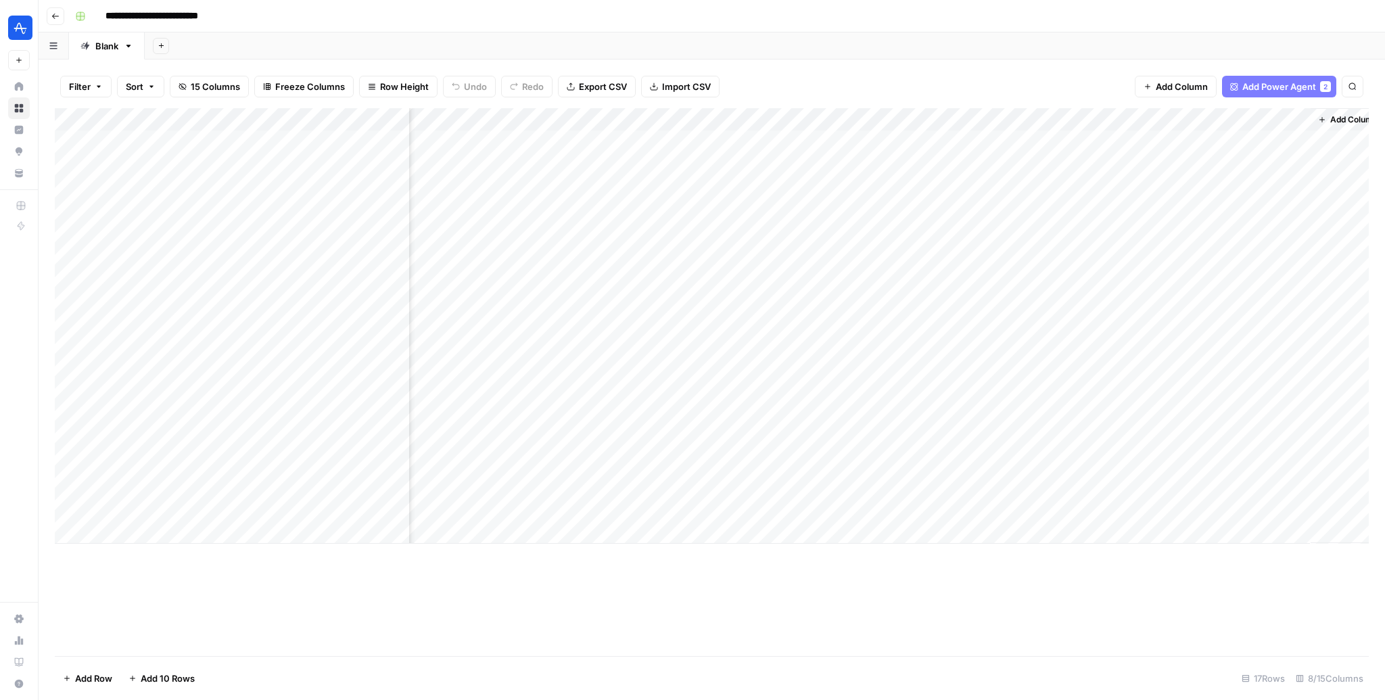
click at [611, 121] on div "Add Column" at bounding box center [712, 325] width 1314 height 435
click at [611, 252] on span "Edit Workflow" at bounding box center [1094, 252] width 118 height 14
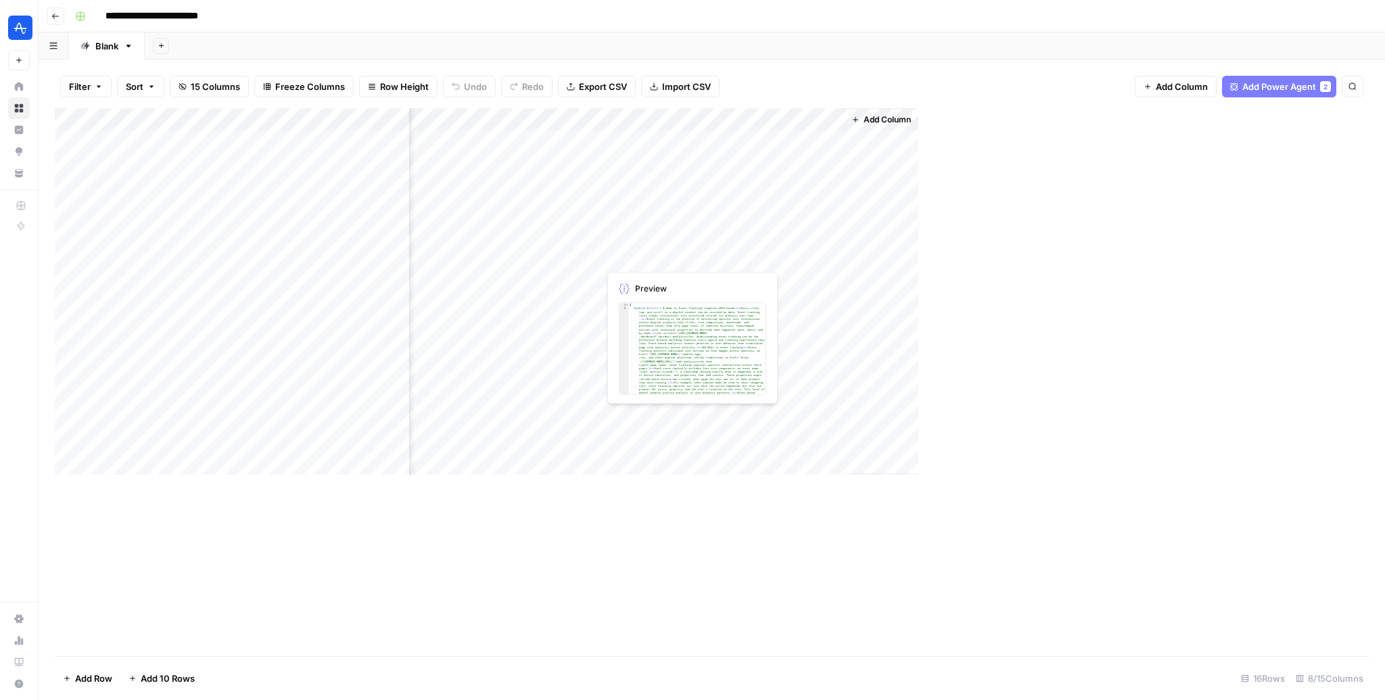
scroll to position [0, 127]
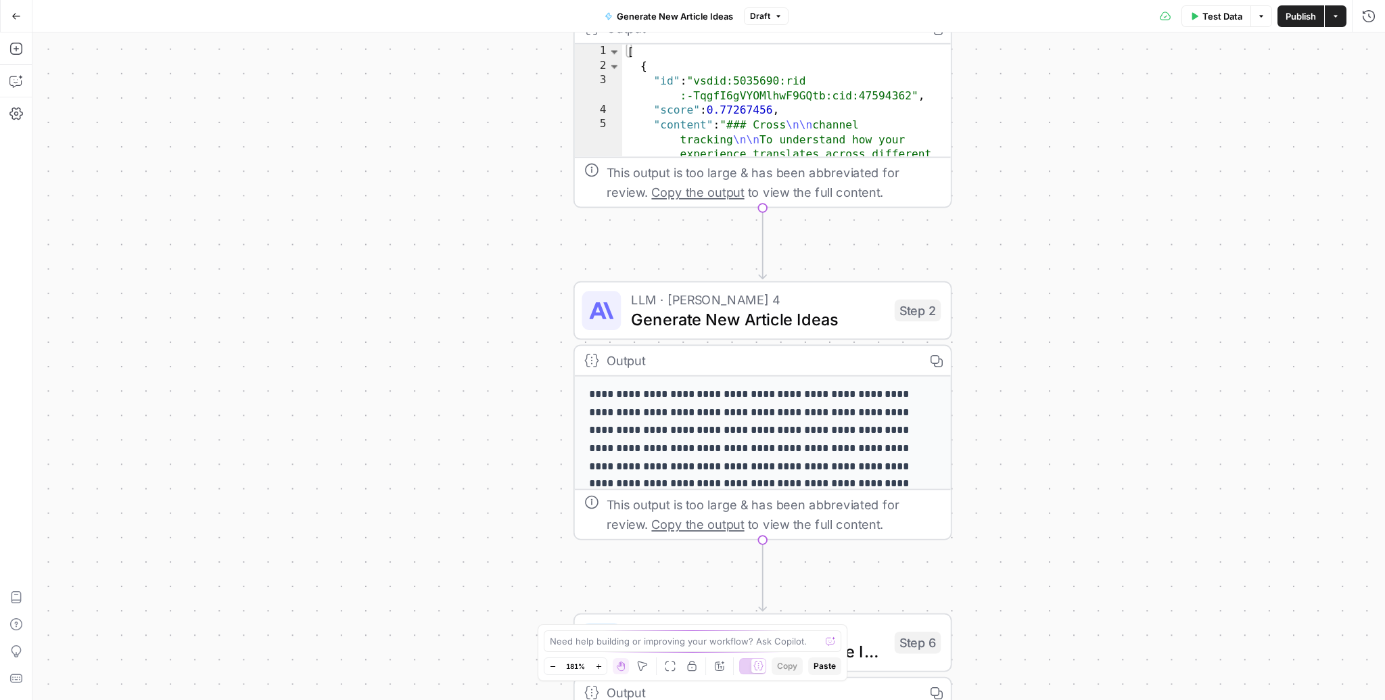
click at [1022, 282] on div "Workflow Input Settings Inputs Search Knowledge Base Analyze Existing Content C…" at bounding box center [708, 365] width 1352 height 667
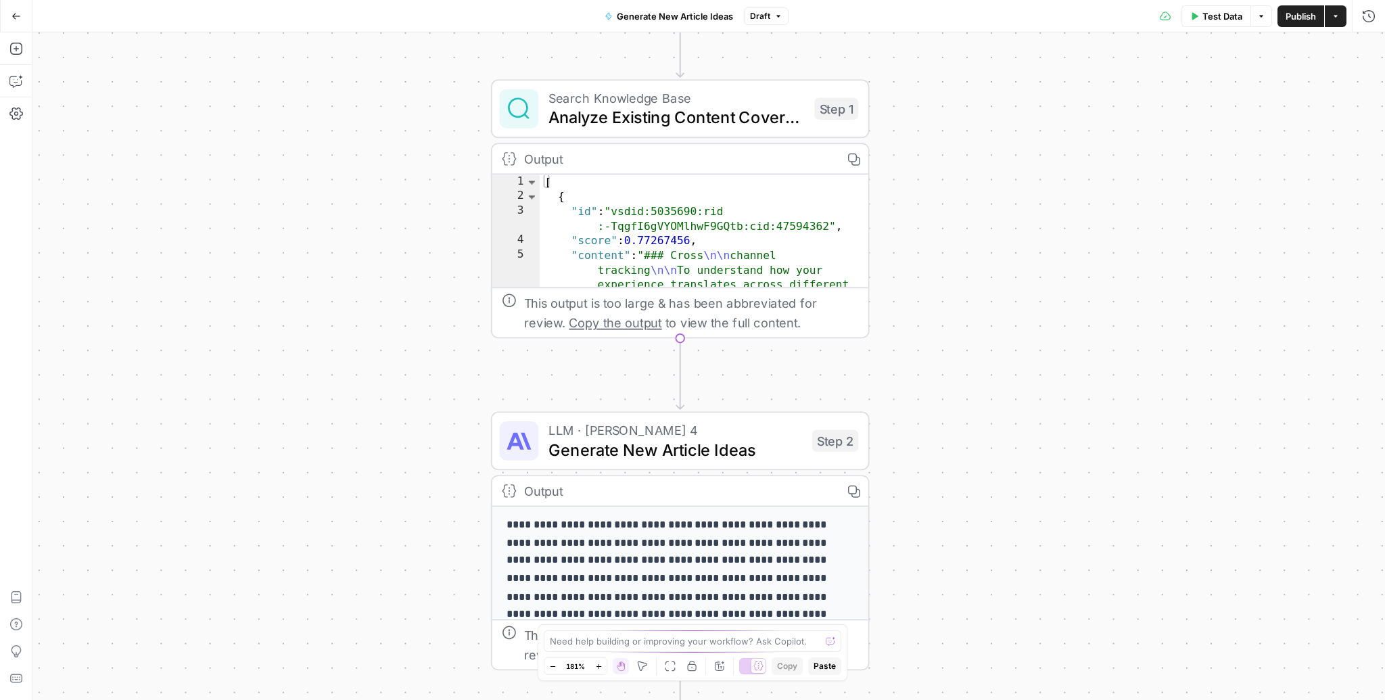
click at [732, 124] on span "Analyze Existing Content Coverage" at bounding box center [676, 117] width 256 height 24
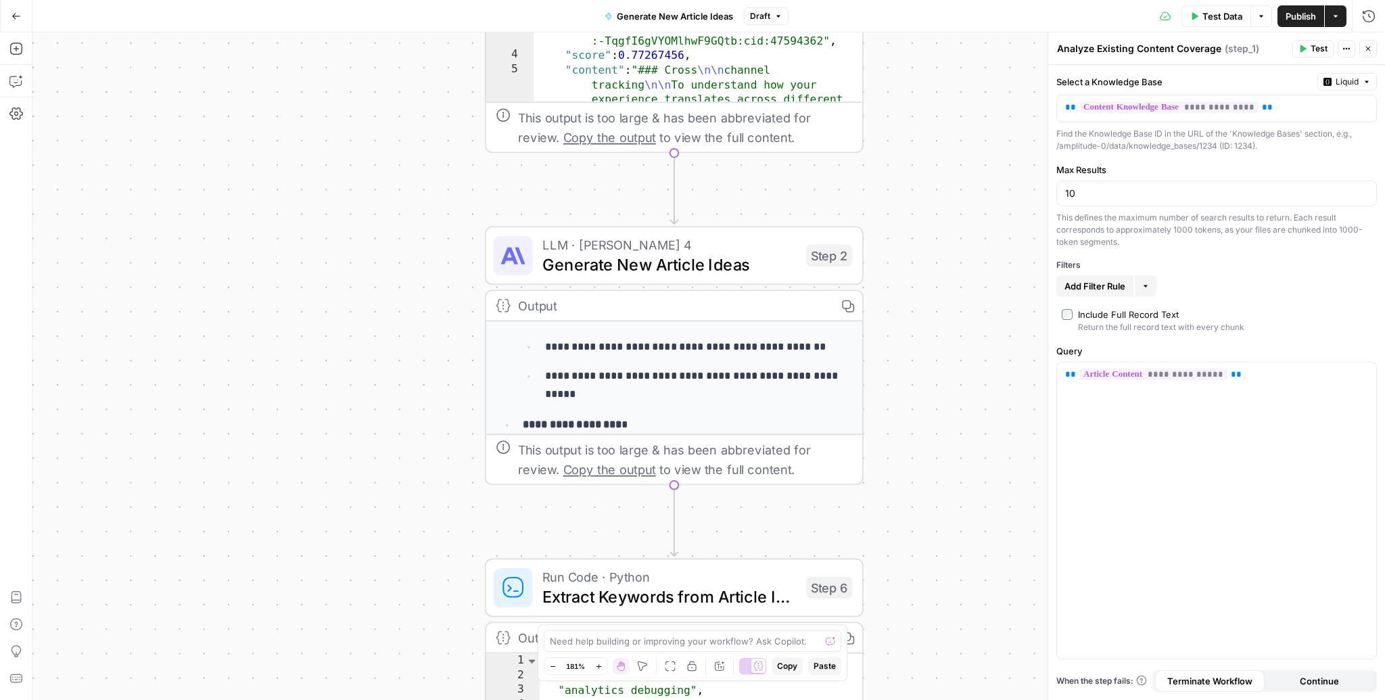
scroll to position [235, 0]
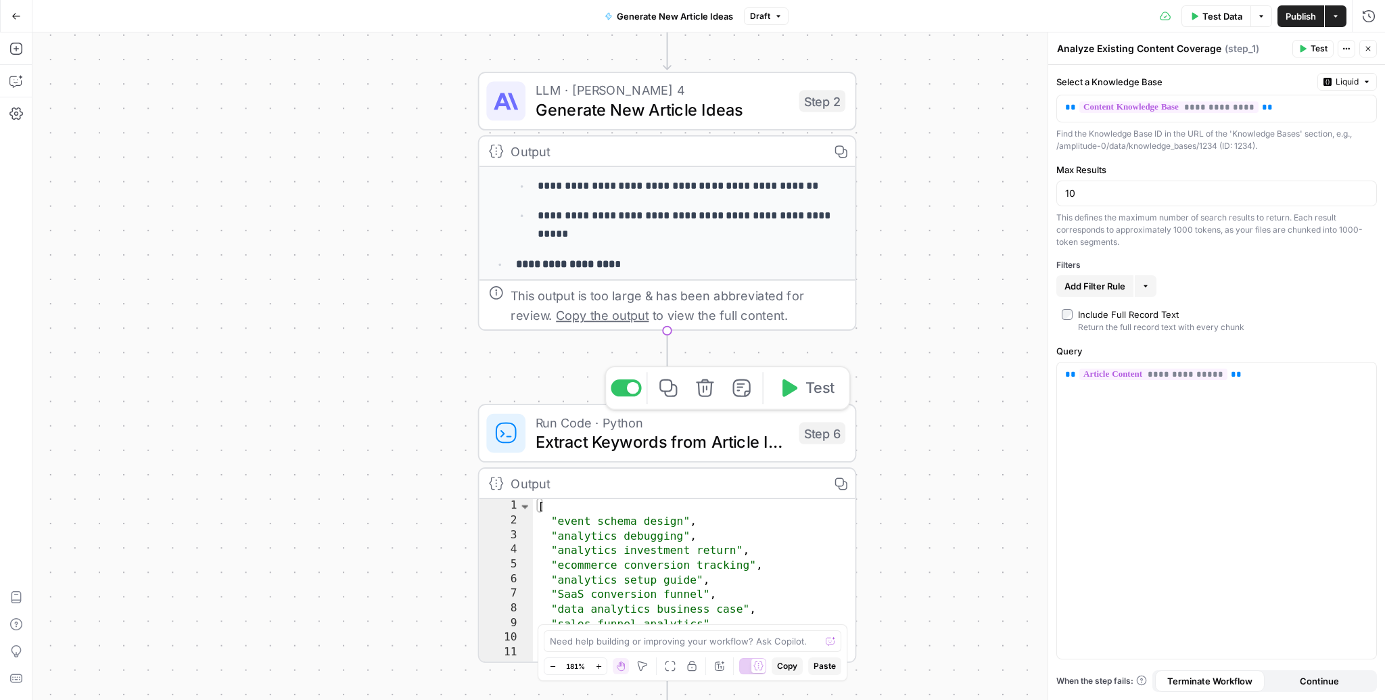
click at [730, 435] on span "Extract Keywords from Article Ideas" at bounding box center [663, 441] width 254 height 24
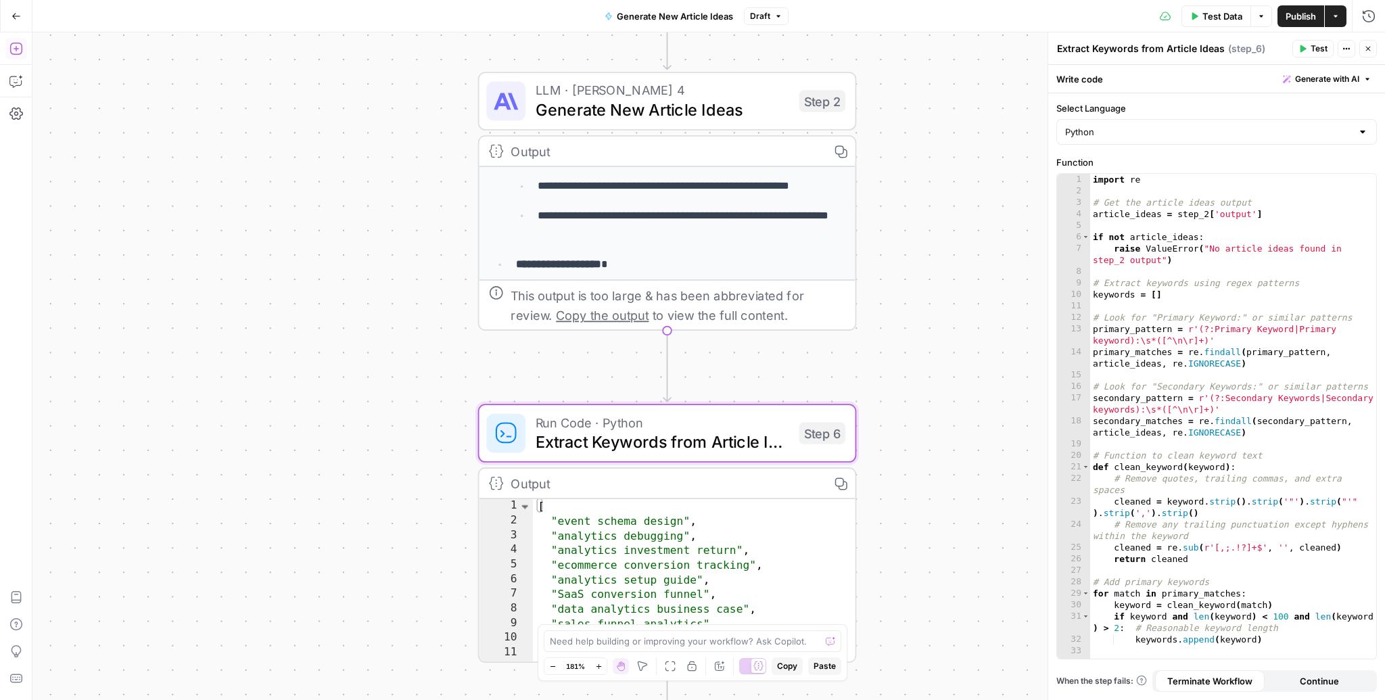
click at [22, 53] on button "Add Steps" at bounding box center [16, 49] width 22 height 22
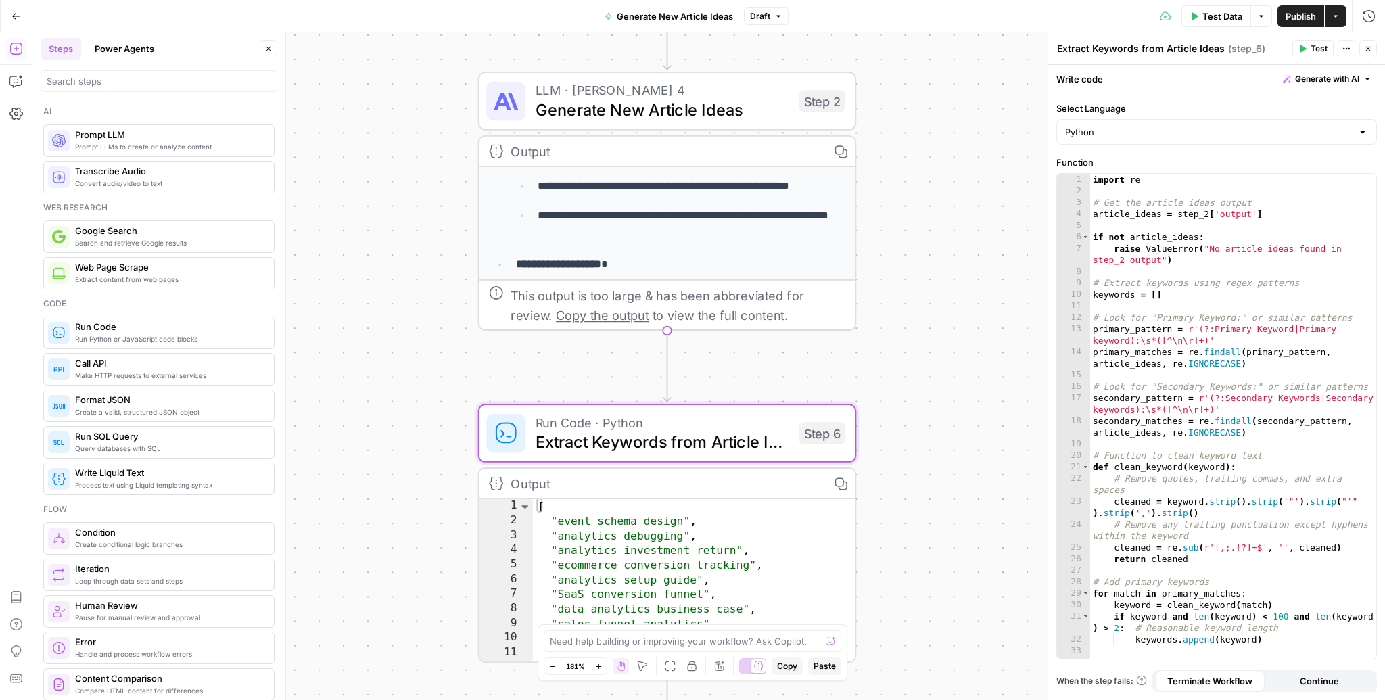
click at [144, 53] on button "Power Agents" at bounding box center [125, 49] width 76 height 22
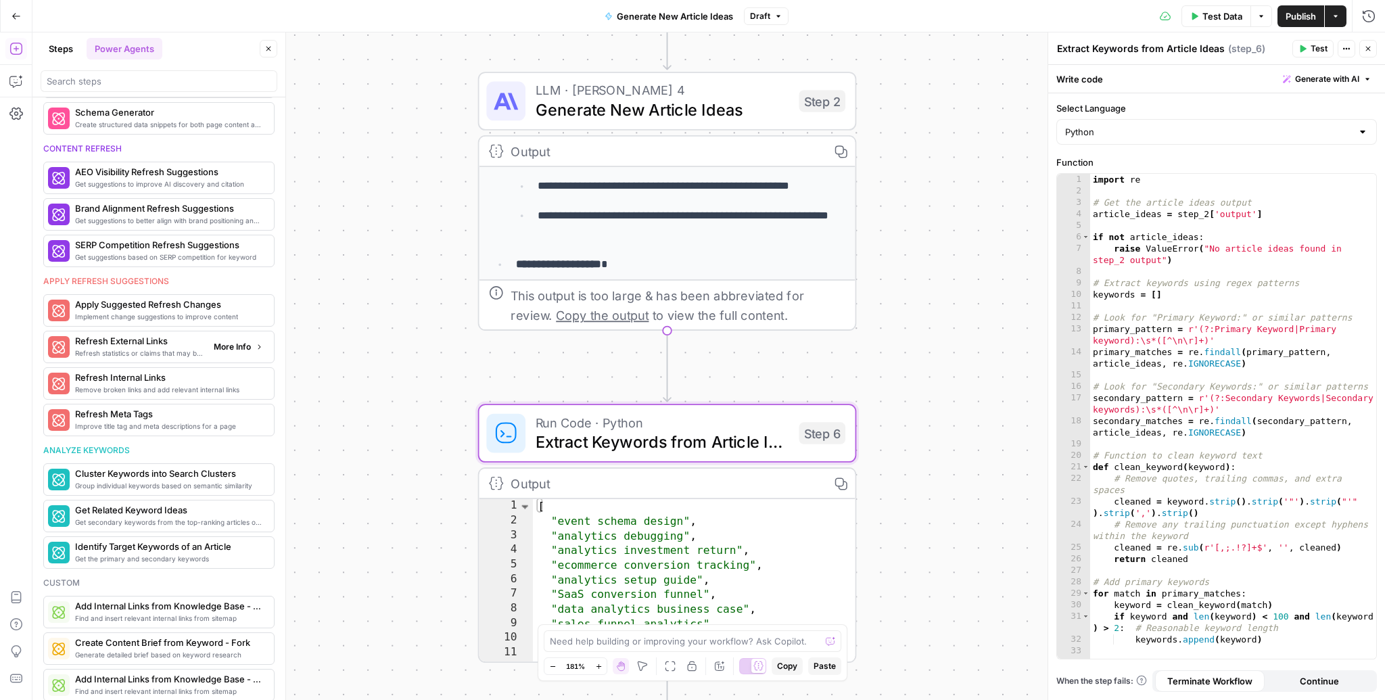
scroll to position [606, 0]
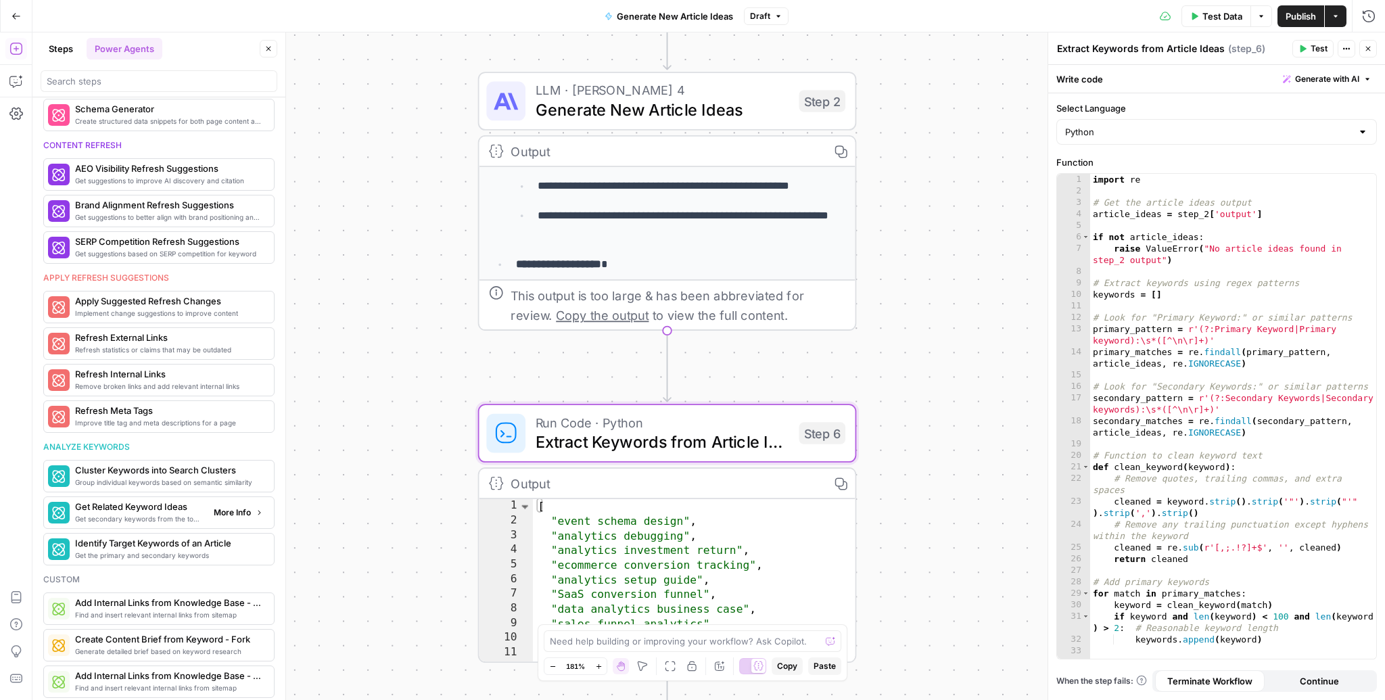
click at [150, 513] on span "Get secondary keywords from the top-ranking articles of a target search term" at bounding box center [139, 518] width 128 height 11
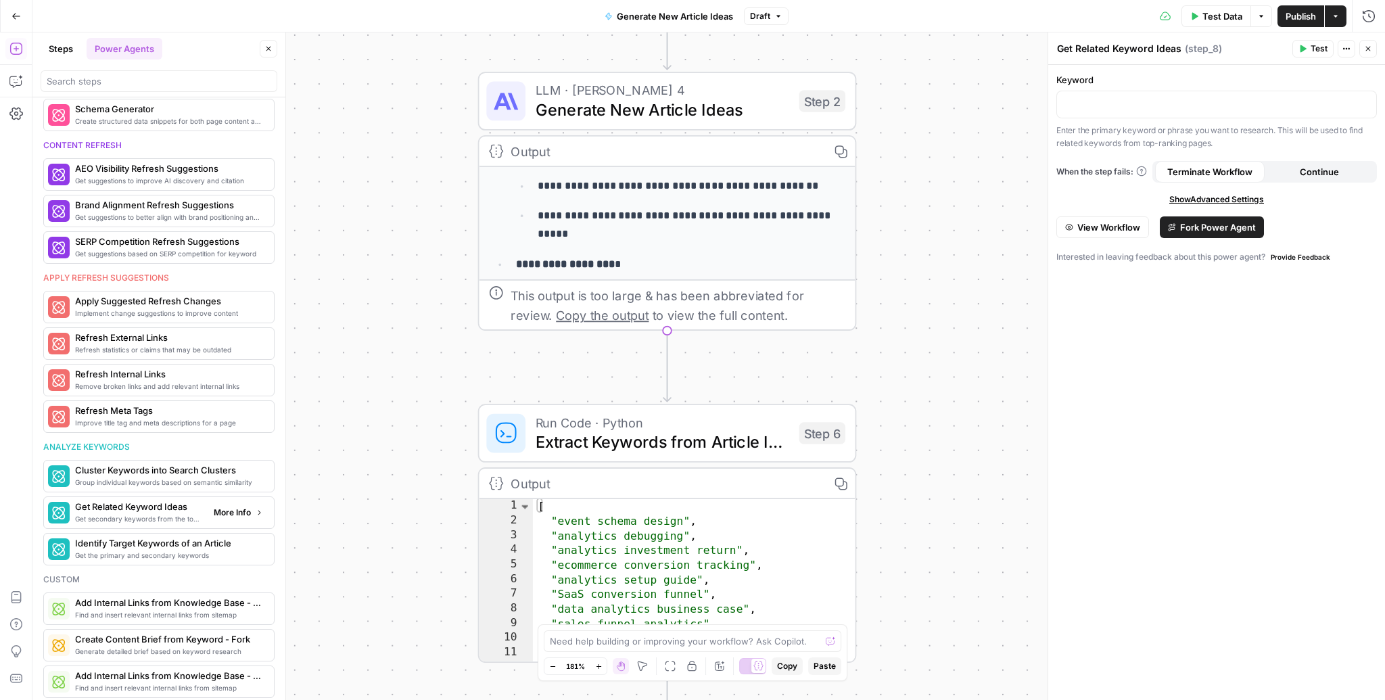
click at [230, 513] on button "More Info" at bounding box center [238, 513] width 60 height 18
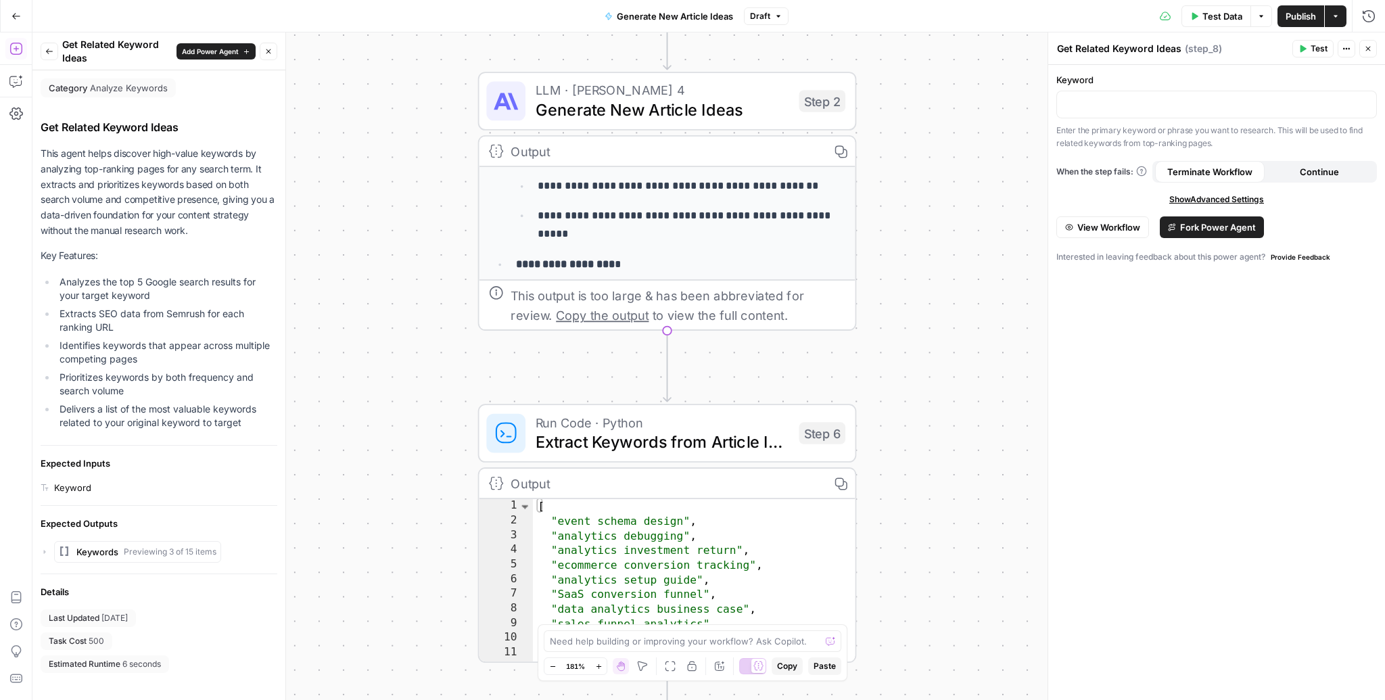
click at [46, 56] on button "Back" at bounding box center [50, 52] width 18 height 18
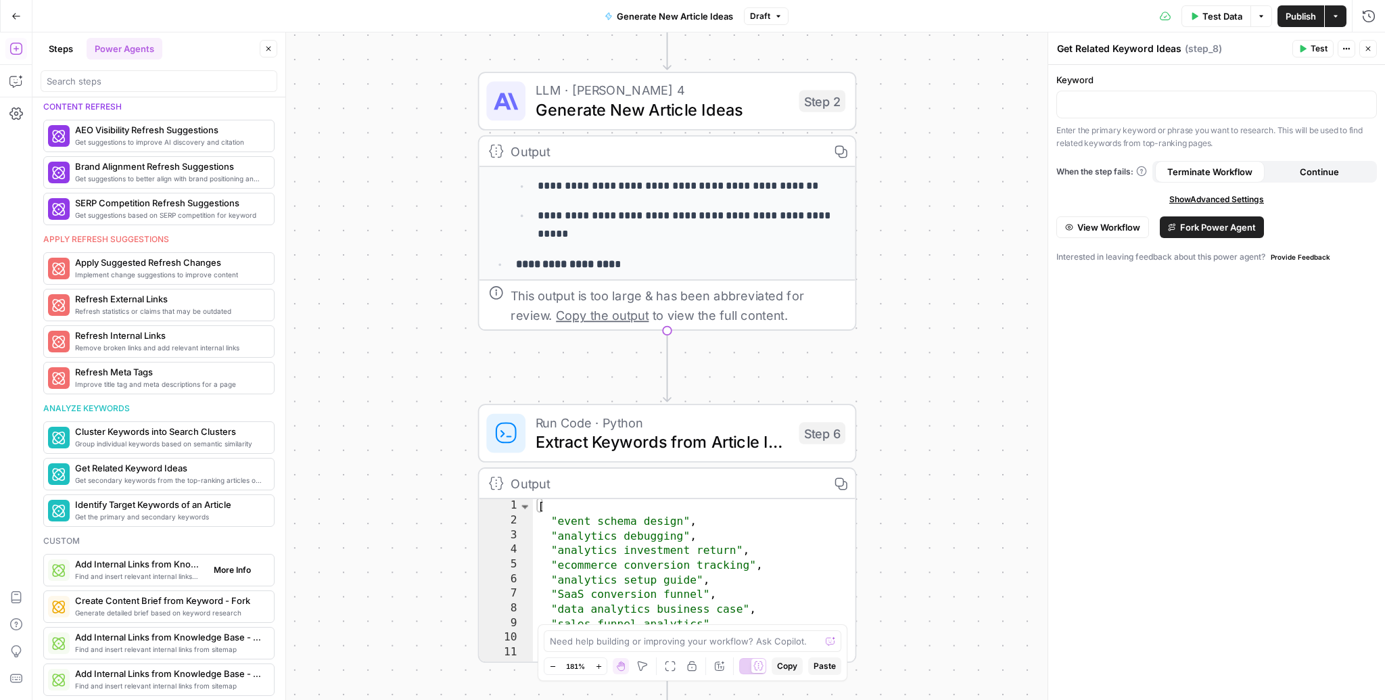
scroll to position [644, 0]
click at [164, 447] on div "Group individual keywords based on semantic similarity Cluster Keywords into Se…" at bounding box center [158, 438] width 231 height 32
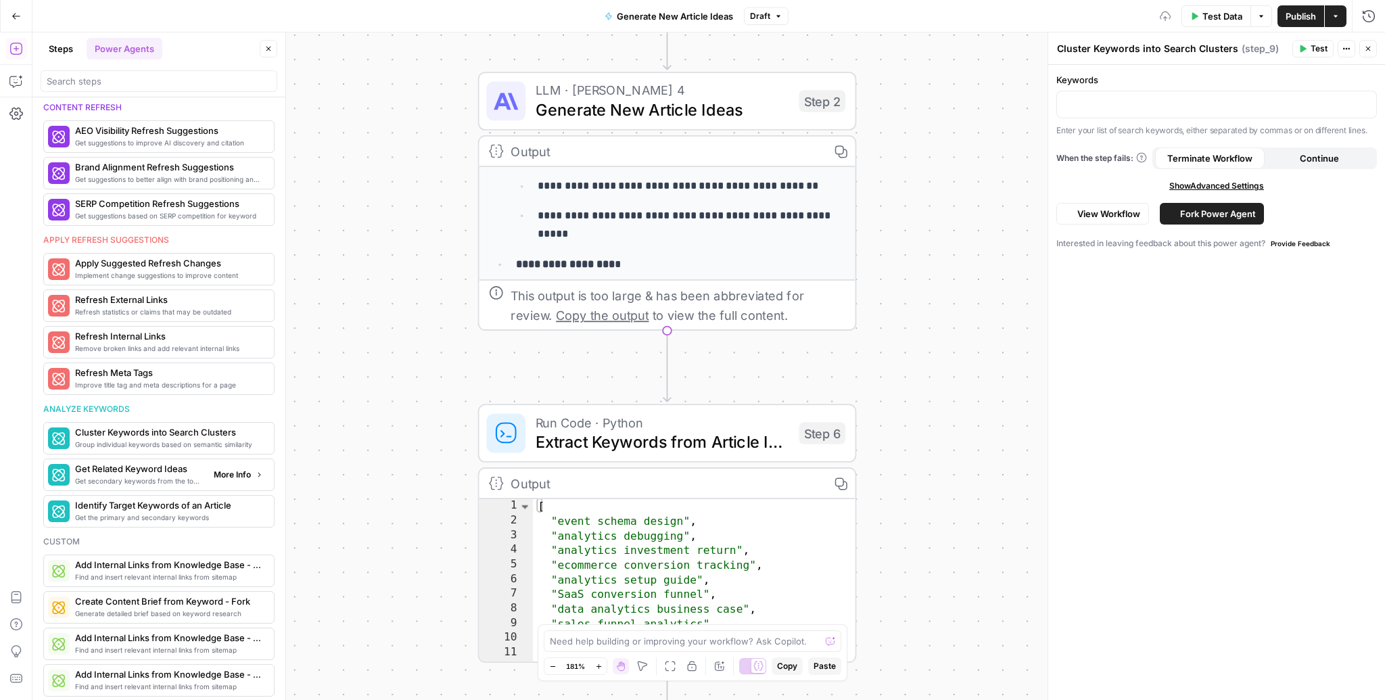
click at [158, 464] on span "Get Related Keyword Ideas" at bounding box center [139, 469] width 128 height 14
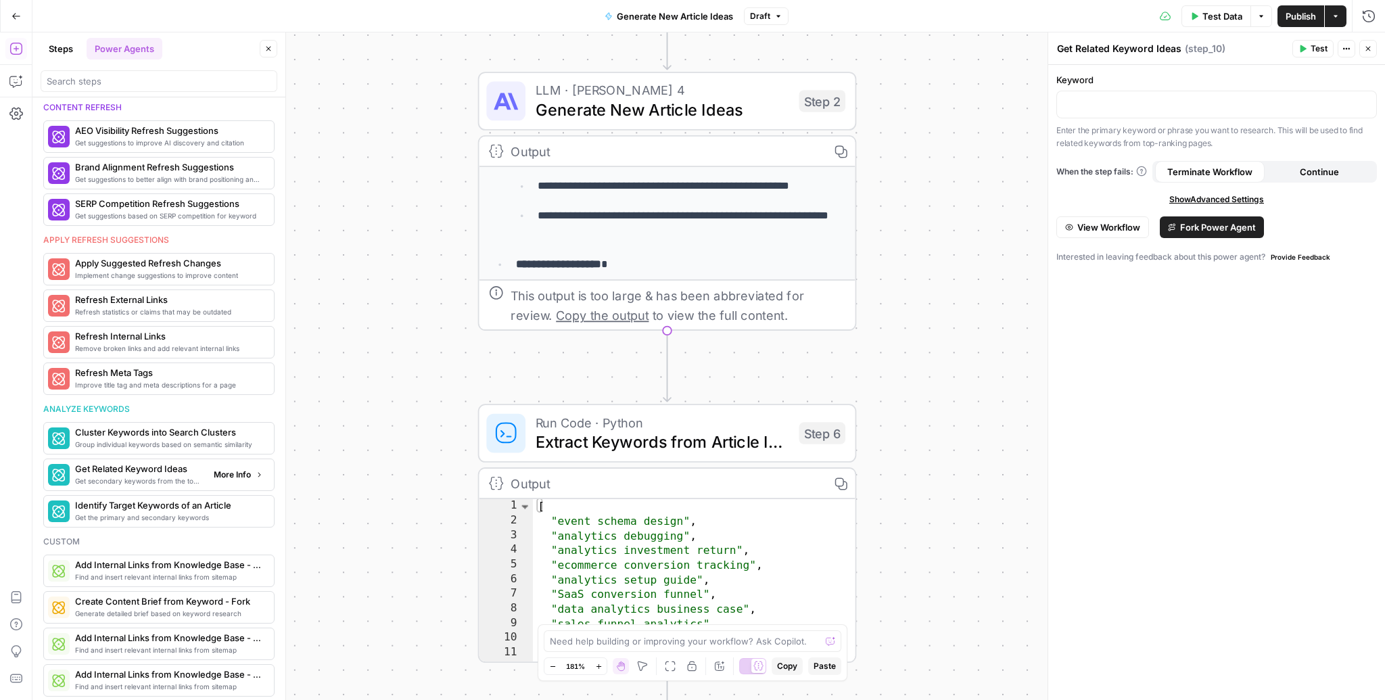
click at [220, 477] on div "Get secondary keywords from the top-ranking articles of a target search term Ge…" at bounding box center [158, 474] width 220 height 23
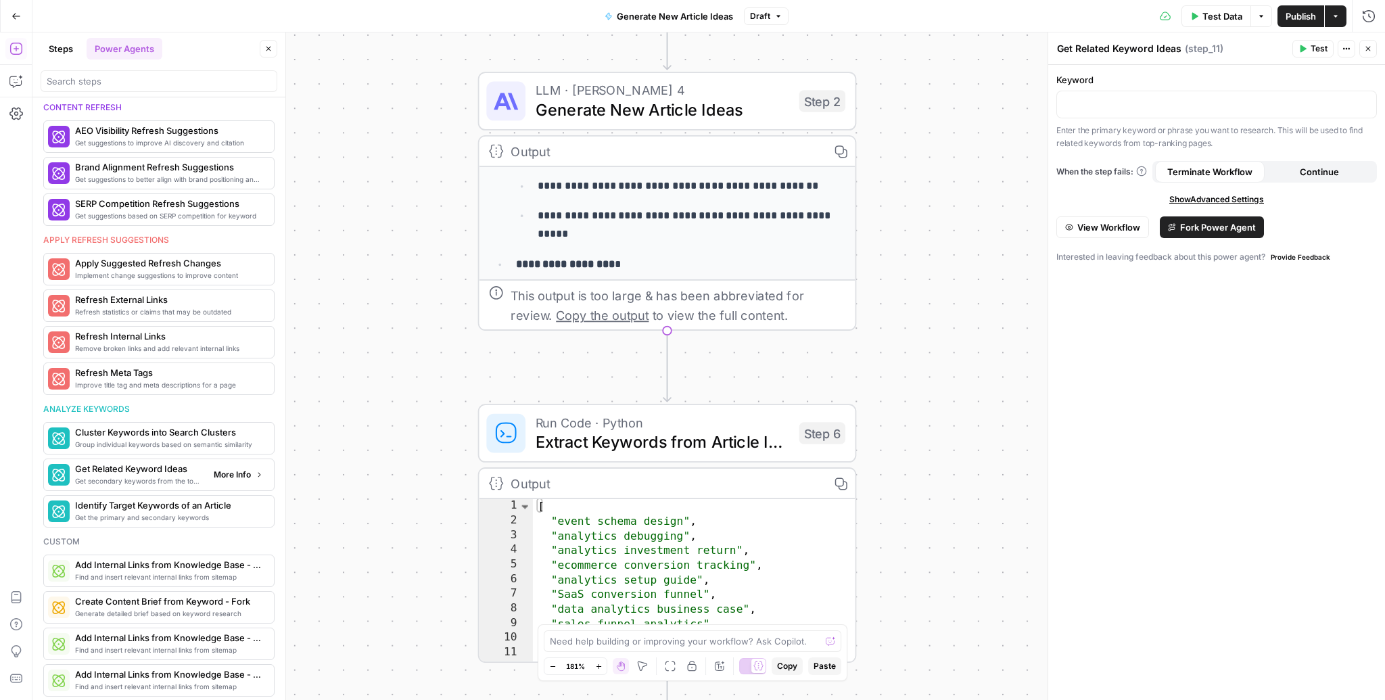
click at [234, 473] on span "More Info" at bounding box center [232, 475] width 37 height 12
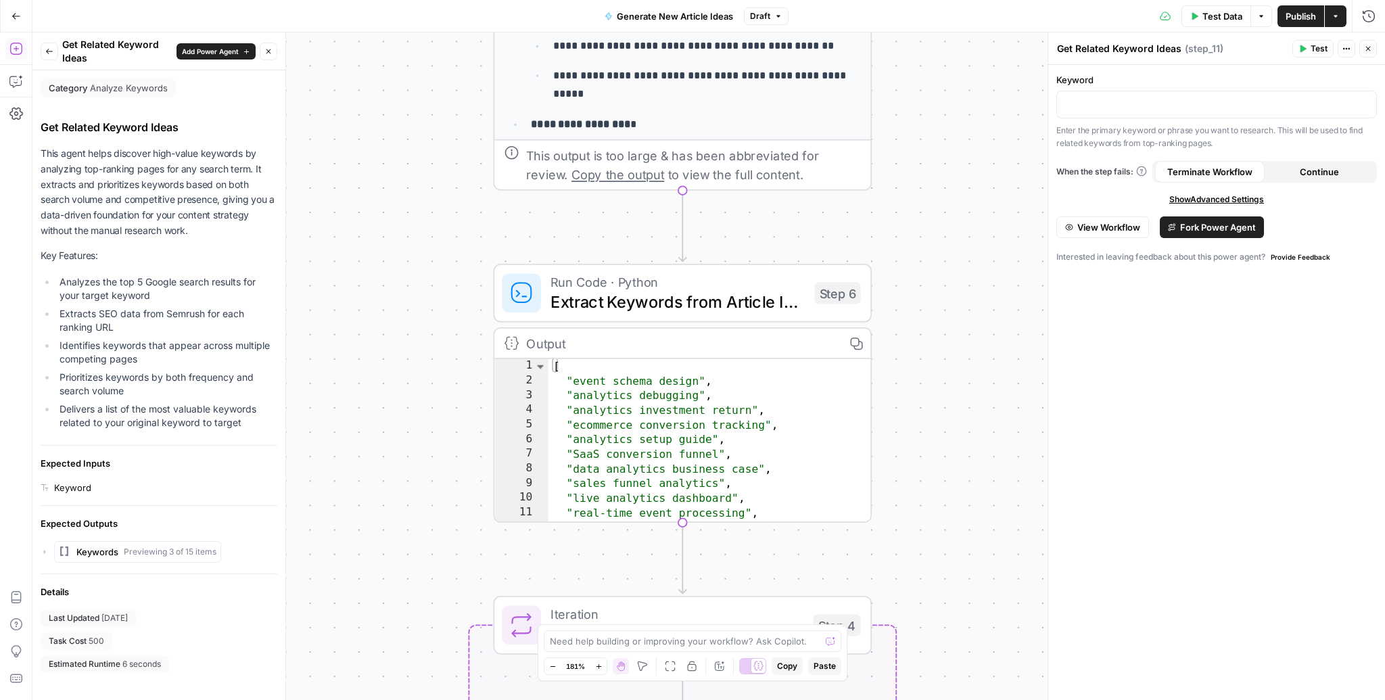
click at [681, 460] on div "[ "event schema design" , "analytics debugging" , "analytics investment return"…" at bounding box center [709, 455] width 323 height 193
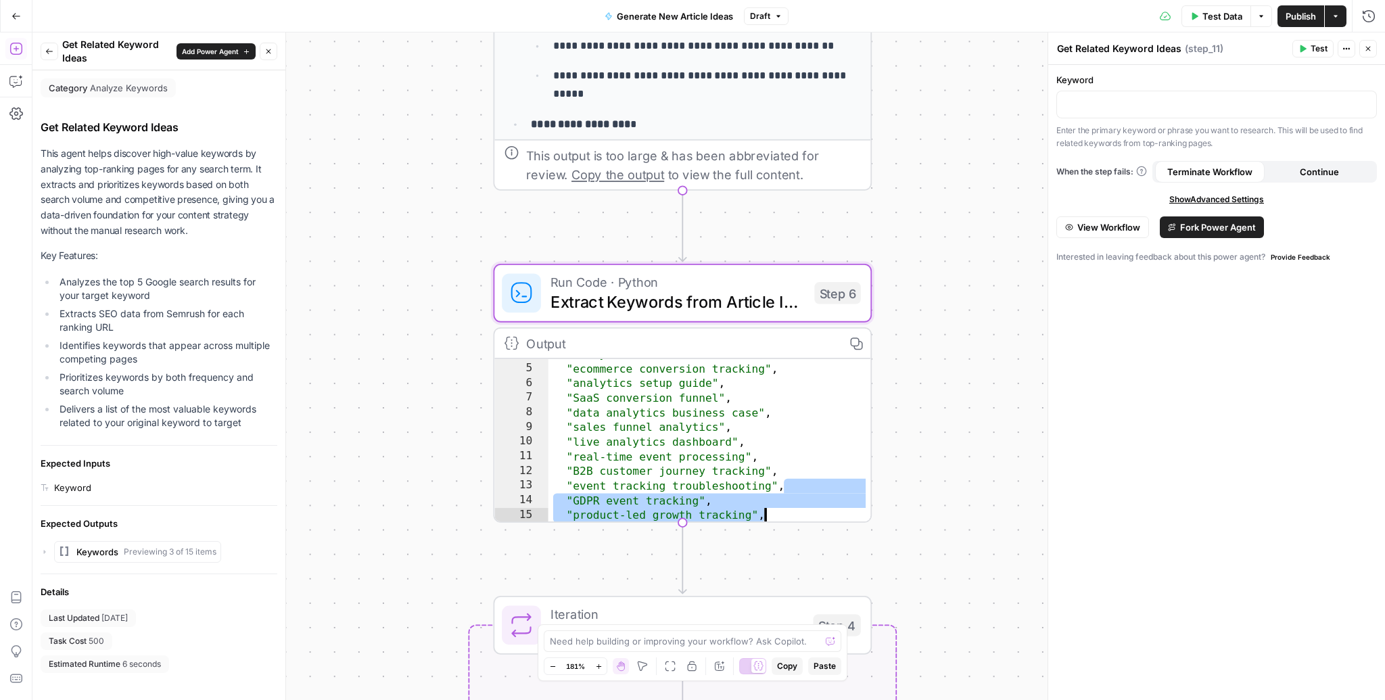
type textarea "**********"
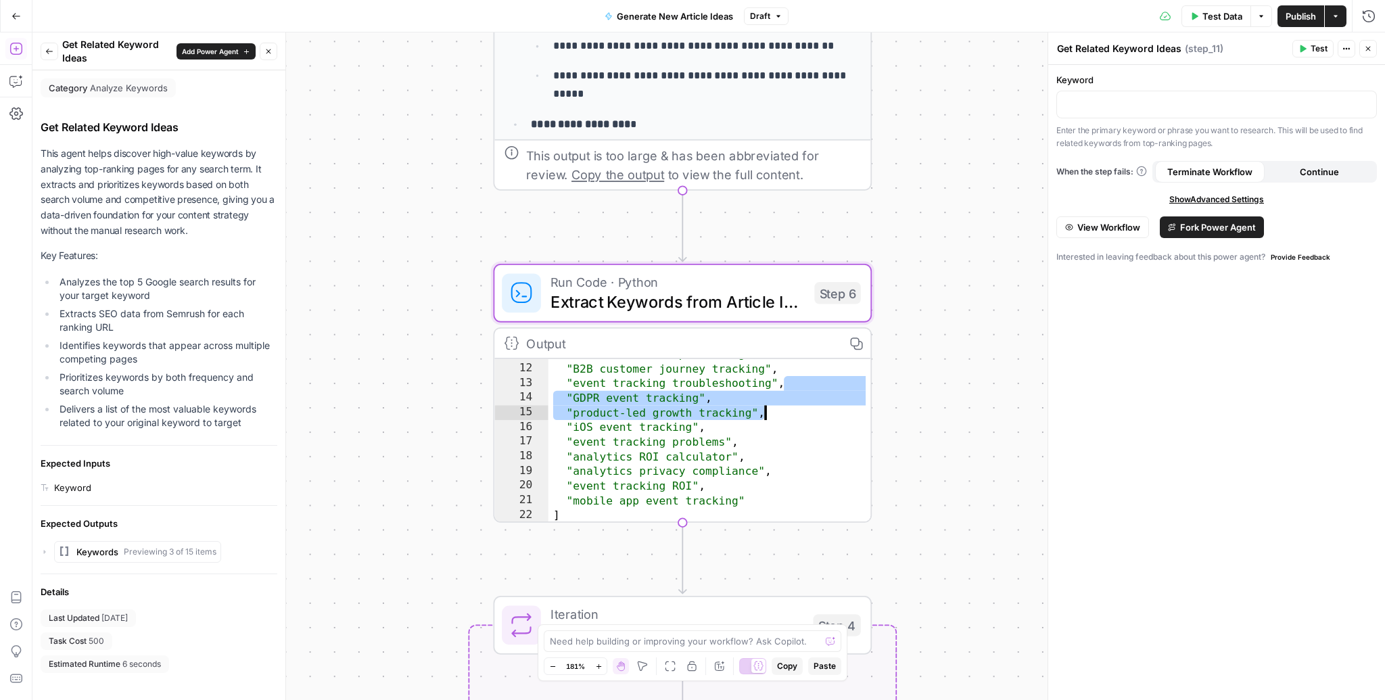
scroll to position [87, 0]
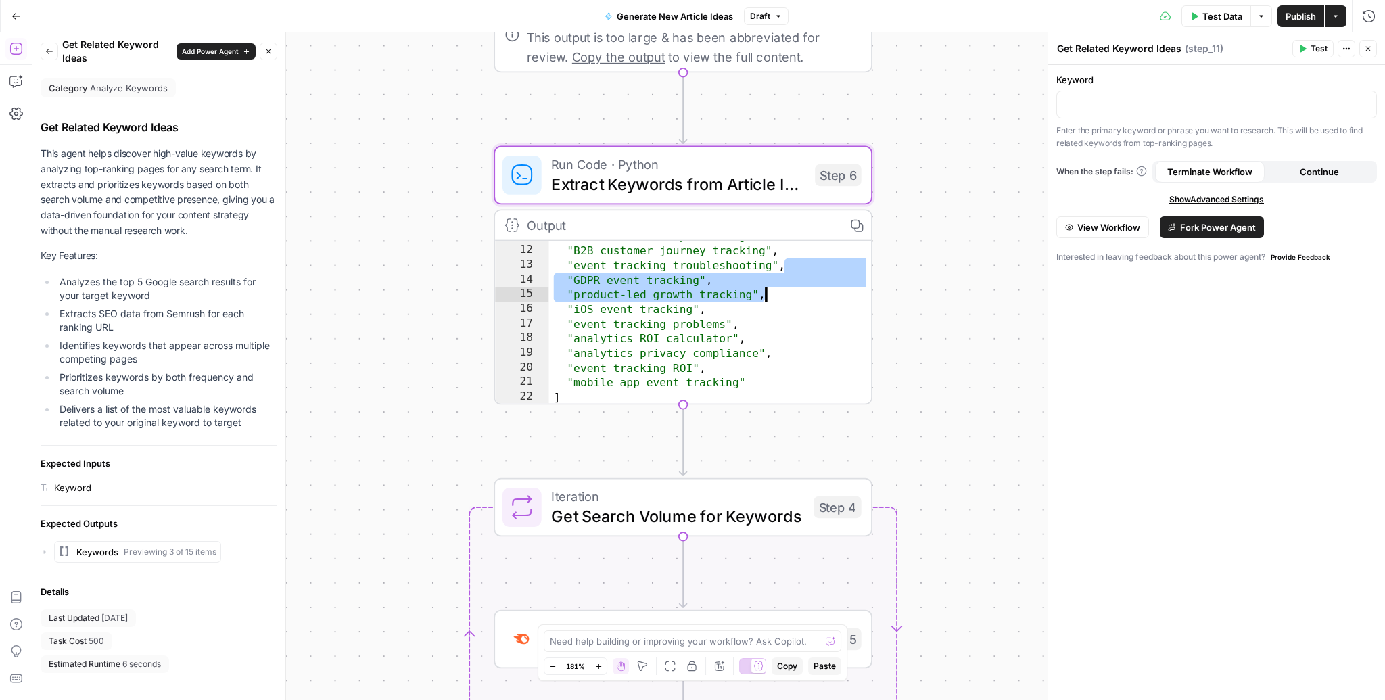
click at [190, 202] on p "This agent helps discover high-value keywords by analyzing top-ranking pages fo…" at bounding box center [159, 192] width 237 height 93
click at [50, 60] on div "Back Get Related Keyword Ideas Add Power Agent Close" at bounding box center [159, 51] width 237 height 27
click at [50, 54] on icon "button" at bounding box center [49, 51] width 8 height 8
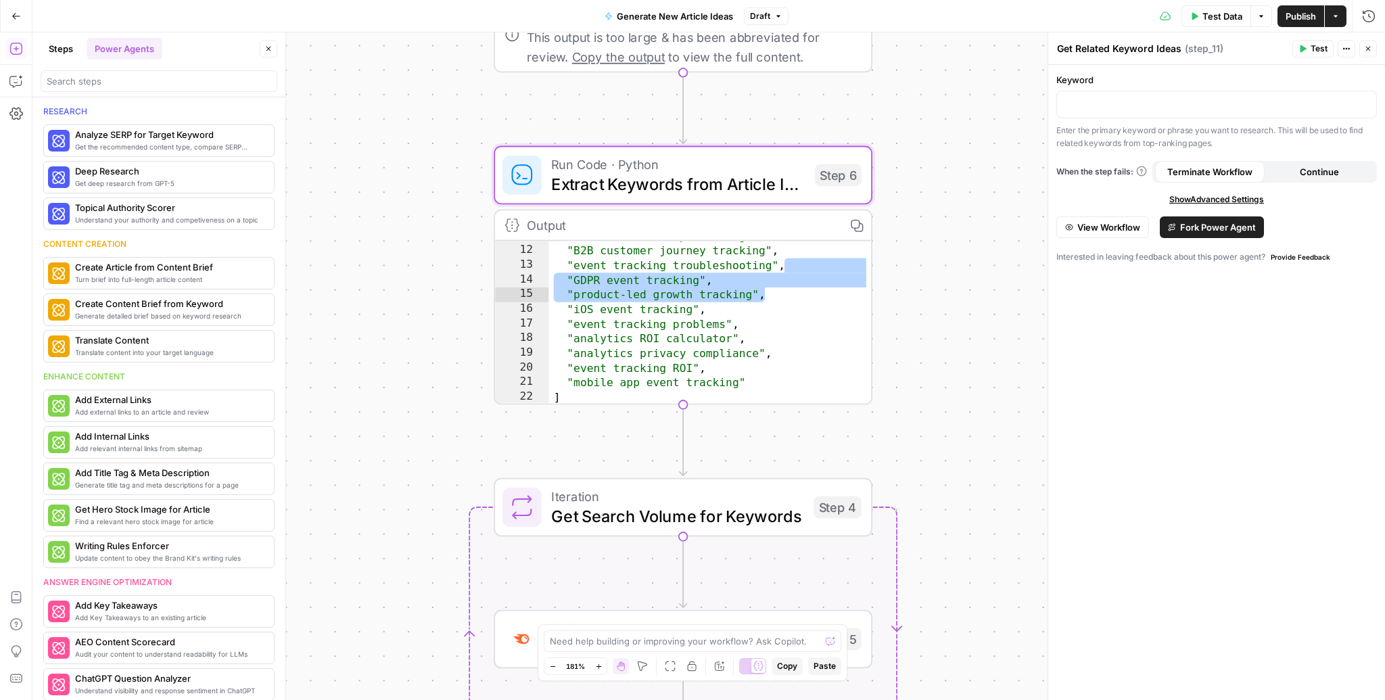
scroll to position [644, 0]
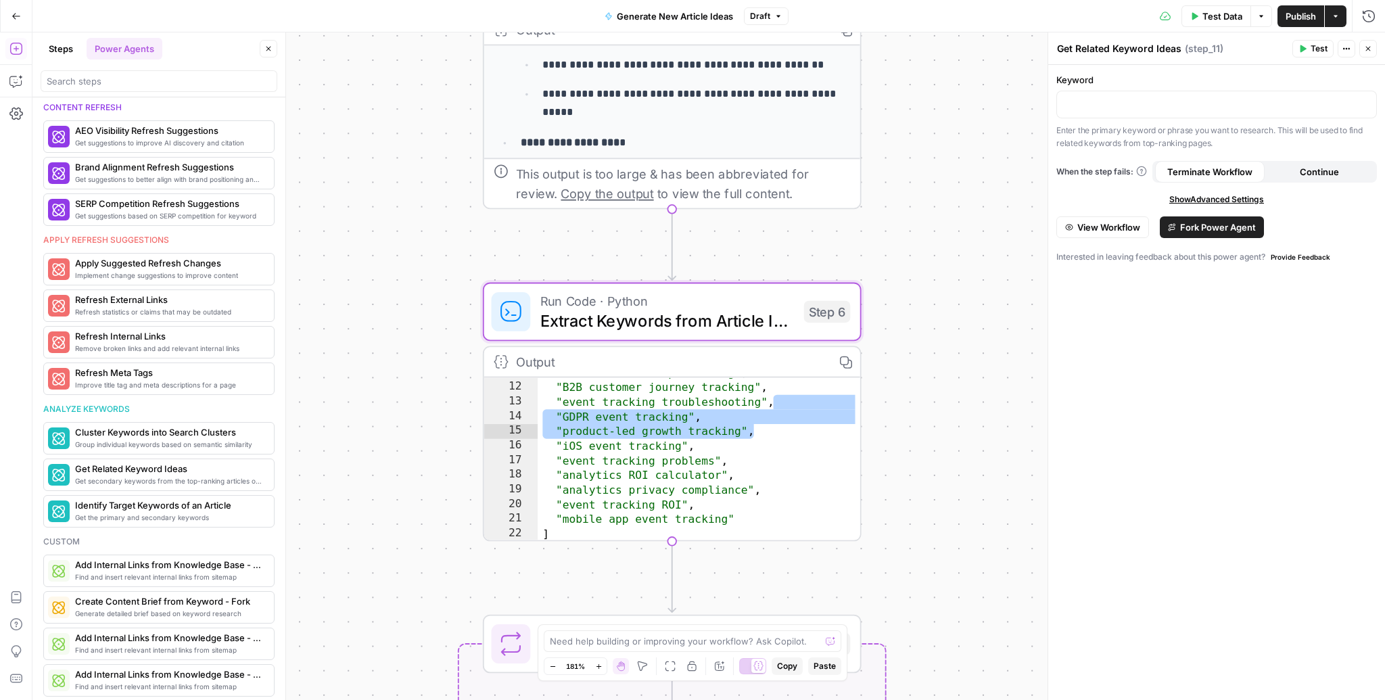
click at [676, 327] on span "Extract Keywords from Article Ideas" at bounding box center [667, 320] width 254 height 24
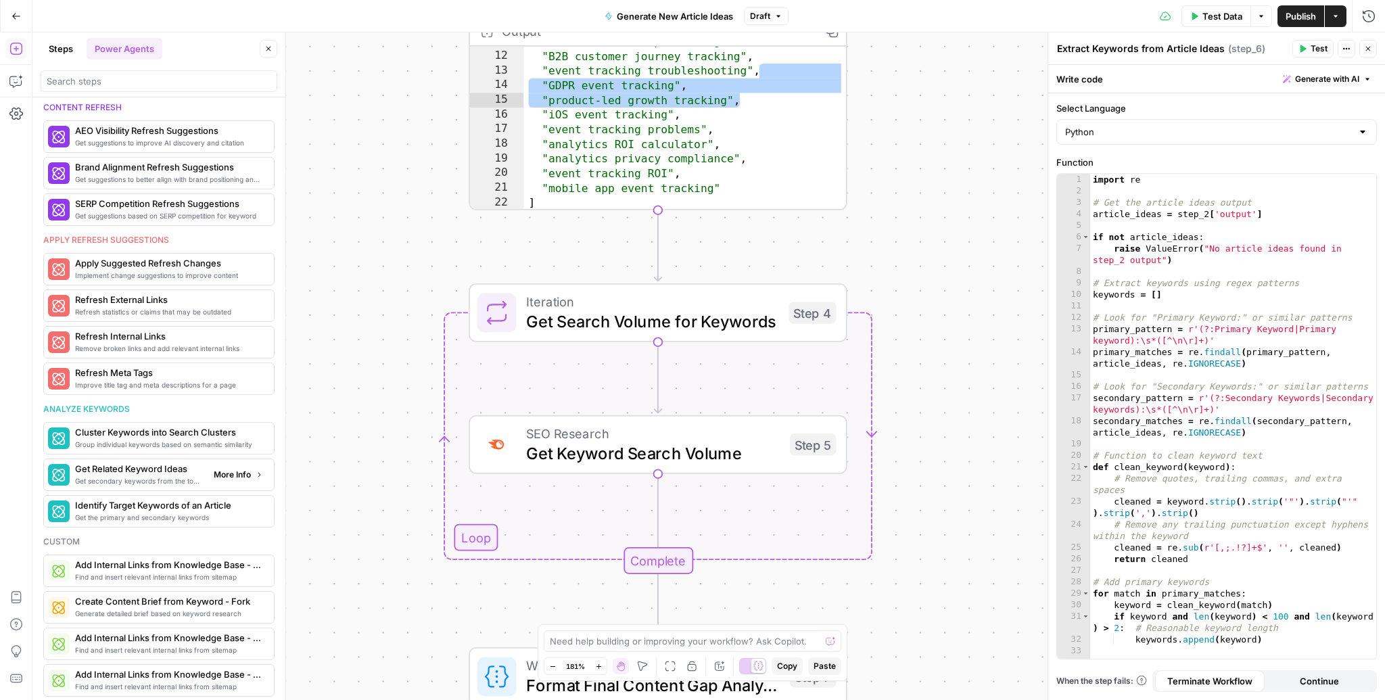
click at [188, 475] on span "Get secondary keywords from the top-ranking articles of a target search term" at bounding box center [139, 480] width 128 height 11
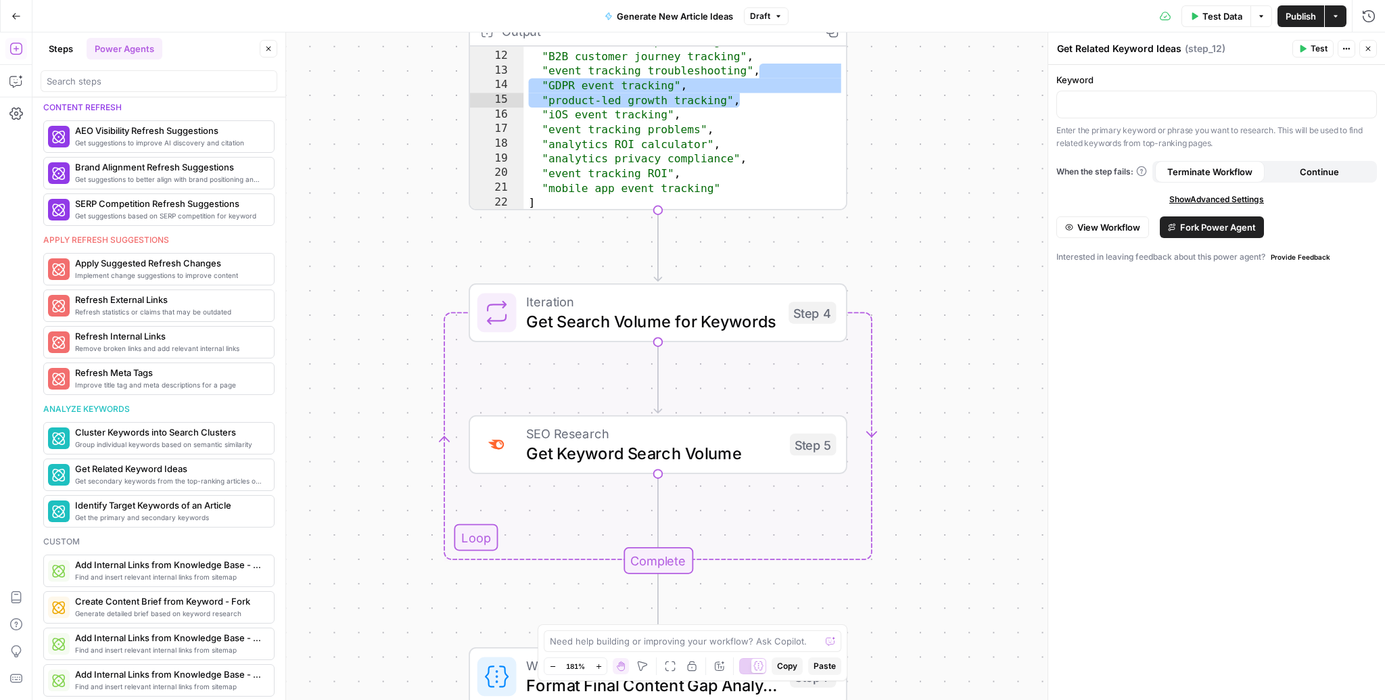
click at [888, 244] on div "Workflow Input Settings Inputs Search Knowledge Base Analyze Existing Content C…" at bounding box center [708, 365] width 1352 height 667
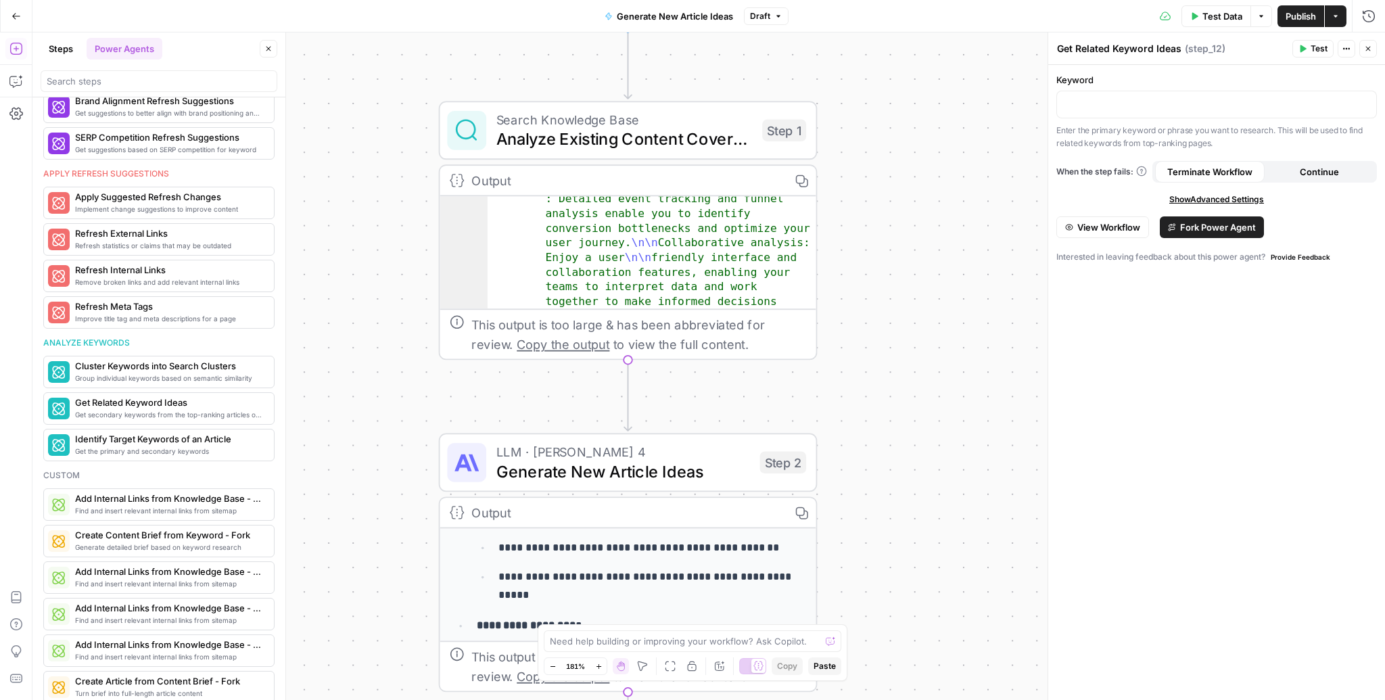
scroll to position [902, 0]
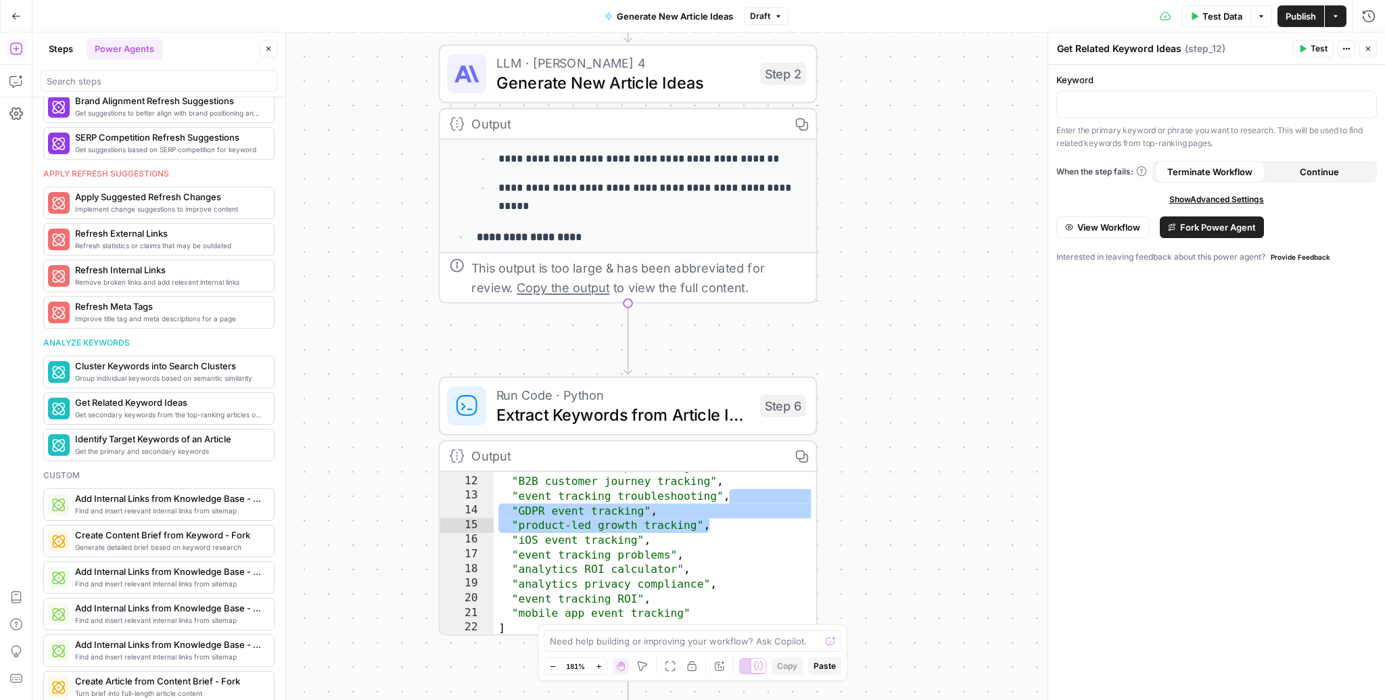
click at [1367, 49] on icon "button" at bounding box center [1368, 49] width 8 height 8
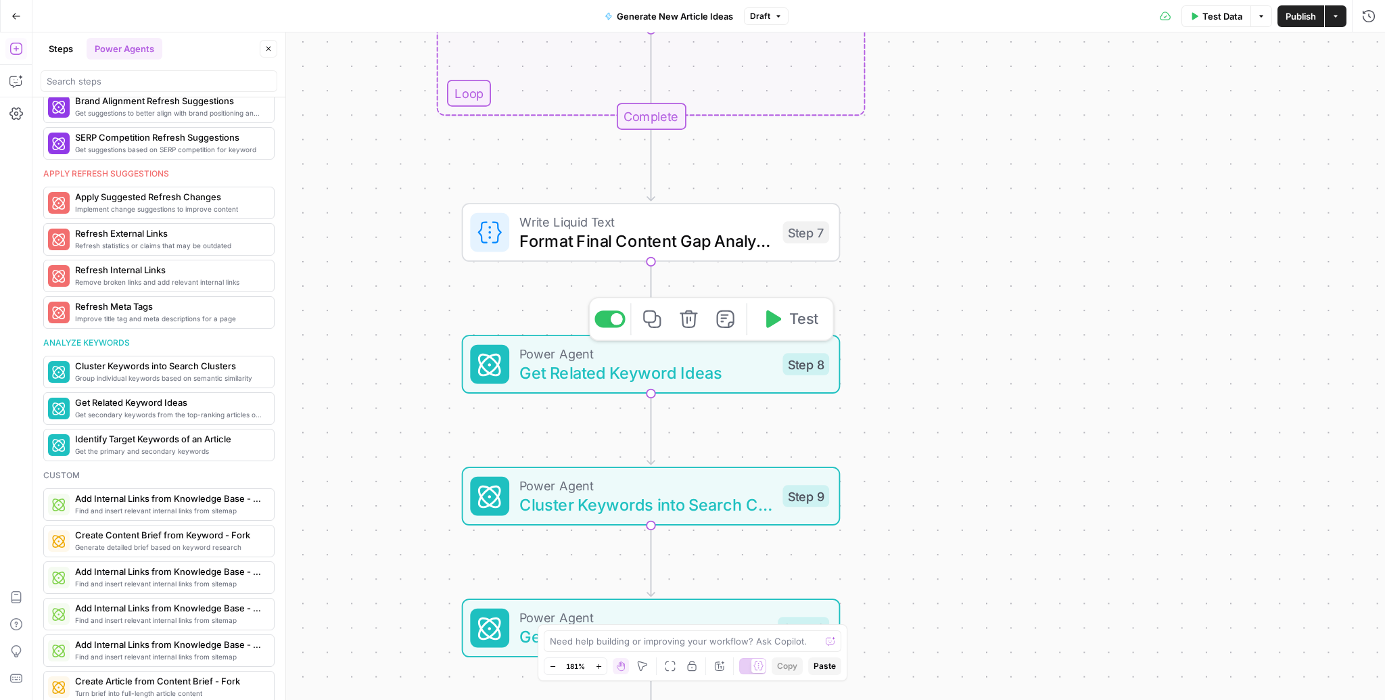
click at [689, 320] on icon "button" at bounding box center [689, 319] width 20 height 20
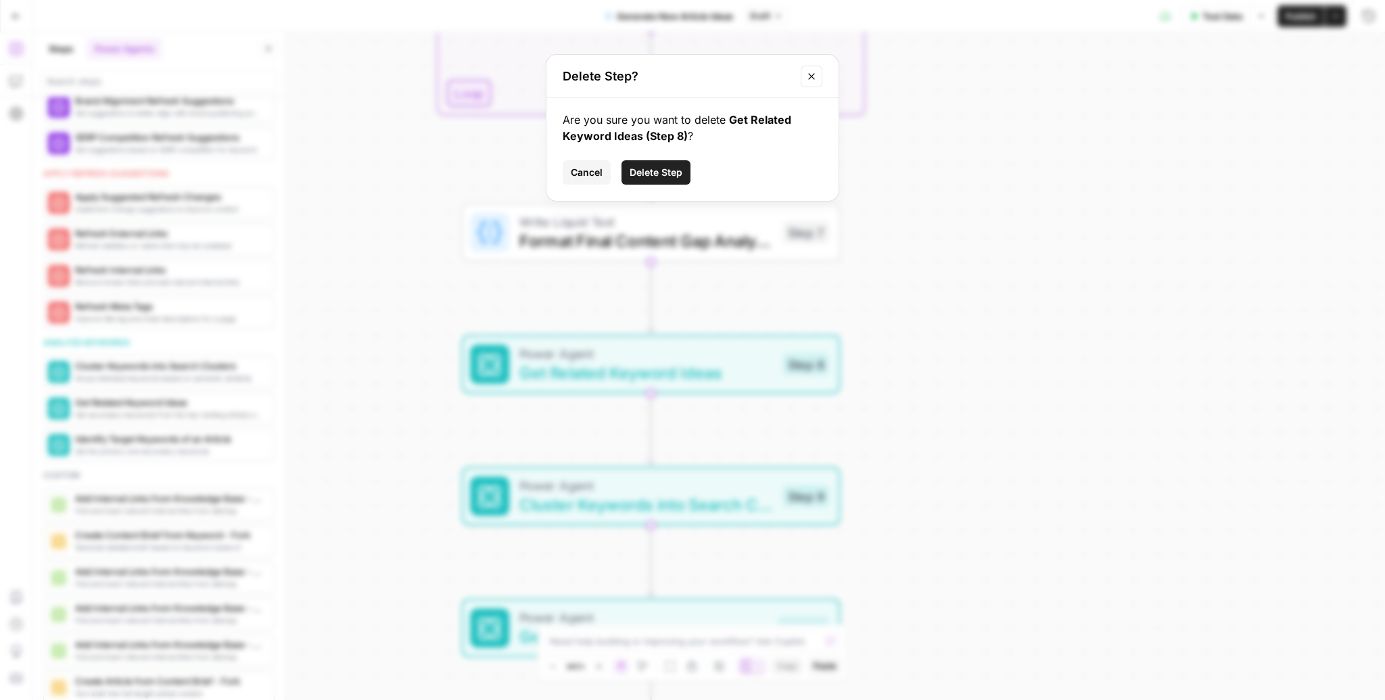
click at [678, 160] on button "Delete Step" at bounding box center [655, 172] width 69 height 24
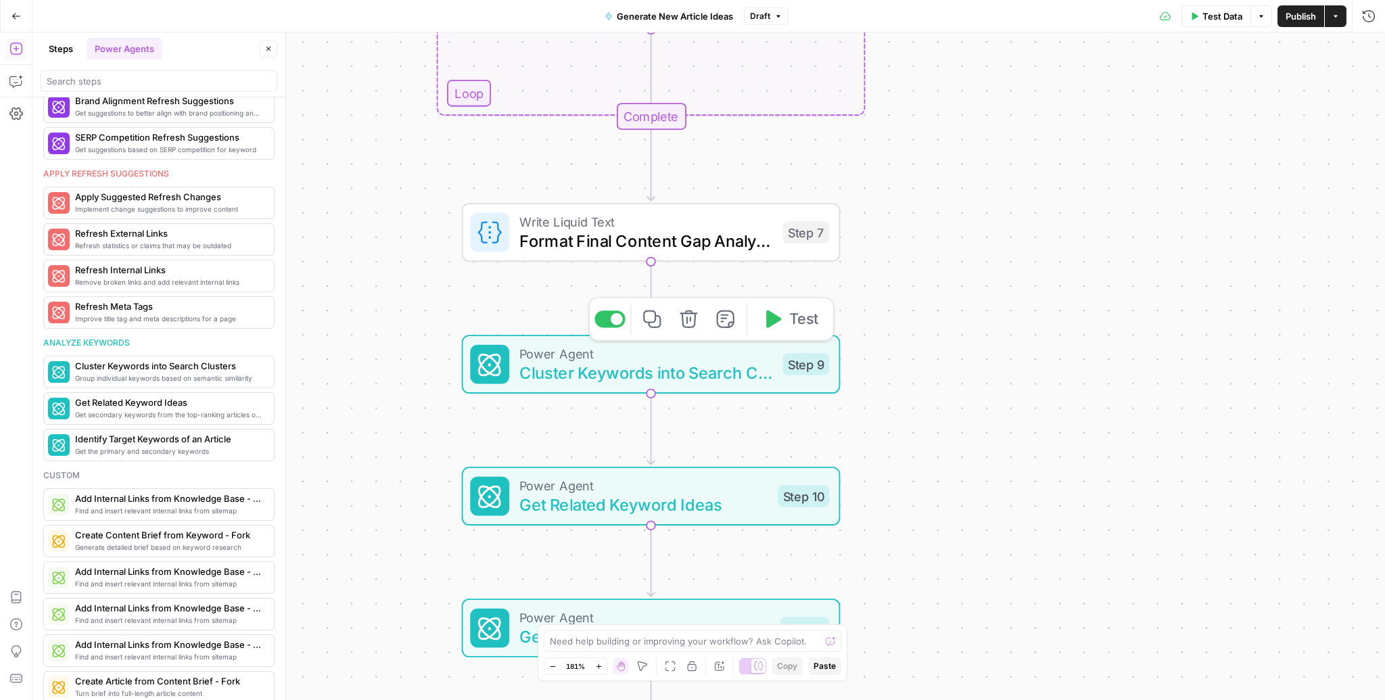
click at [696, 329] on button "Delete step" at bounding box center [689, 319] width 32 height 32
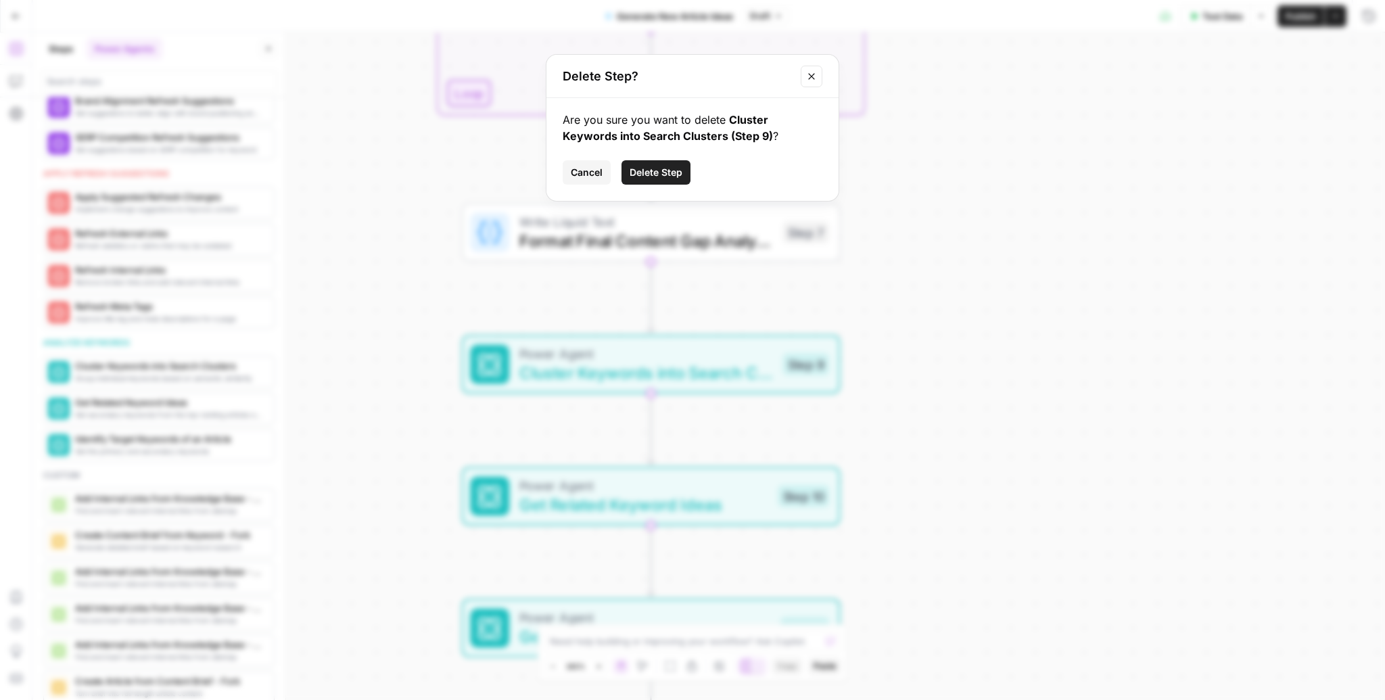
click at [682, 174] on span "Delete Step" at bounding box center [656, 173] width 53 height 14
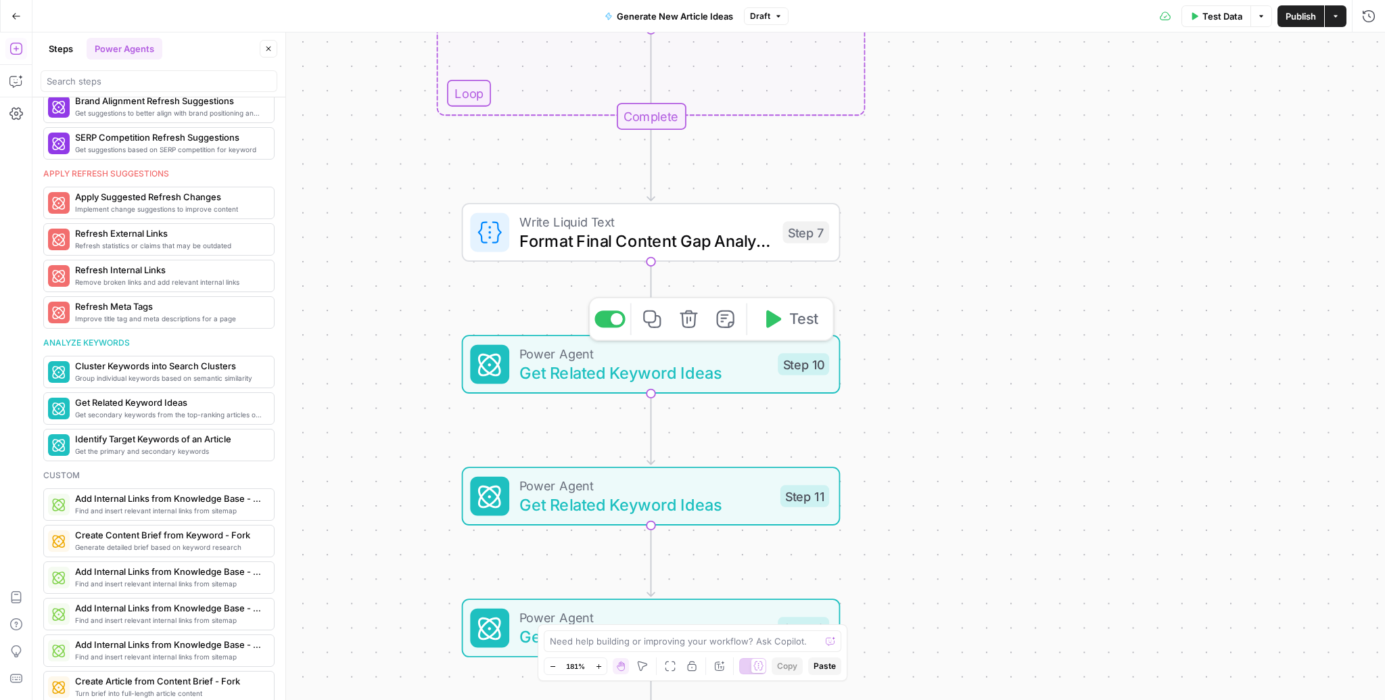
click at [689, 326] on icon "button" at bounding box center [689, 319] width 18 height 18
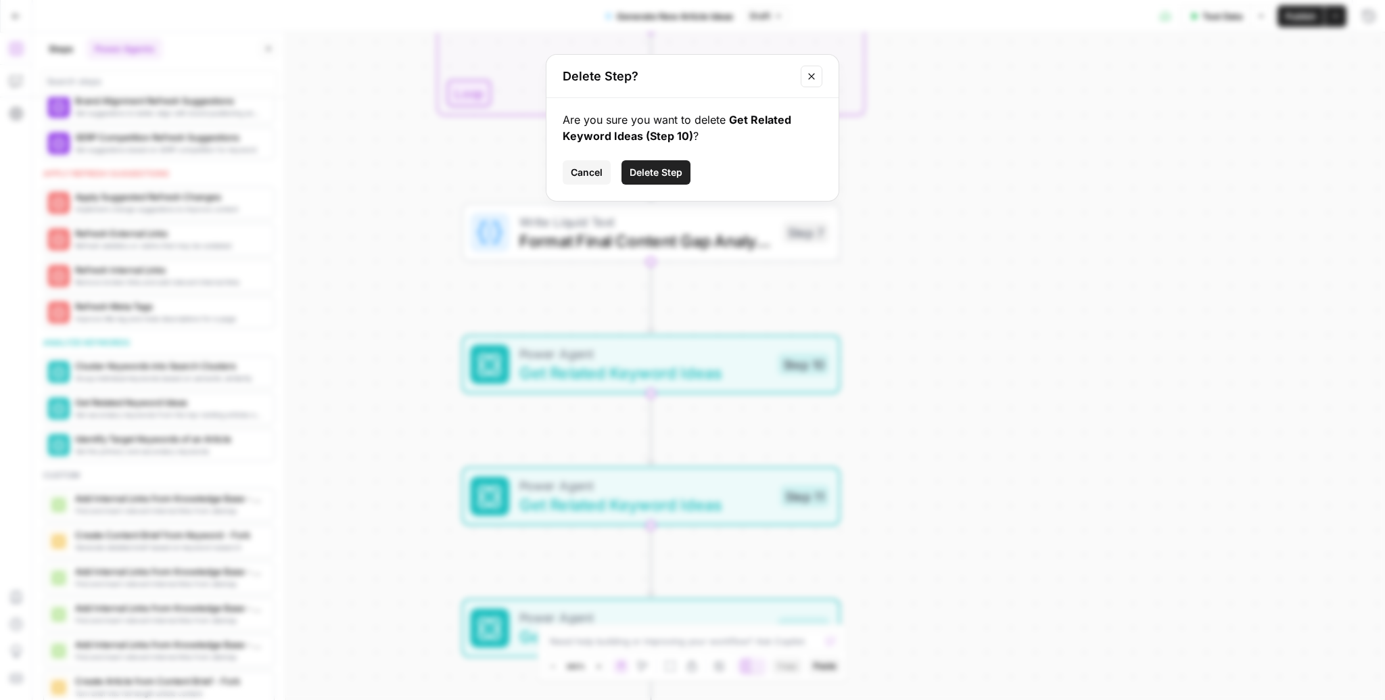
click at [669, 193] on div "Are you sure you want to delete Get Related Keyword Ideas (Step 10) ? Cancel De…" at bounding box center [692, 149] width 292 height 103
click at [669, 168] on span "Delete Step" at bounding box center [656, 173] width 53 height 14
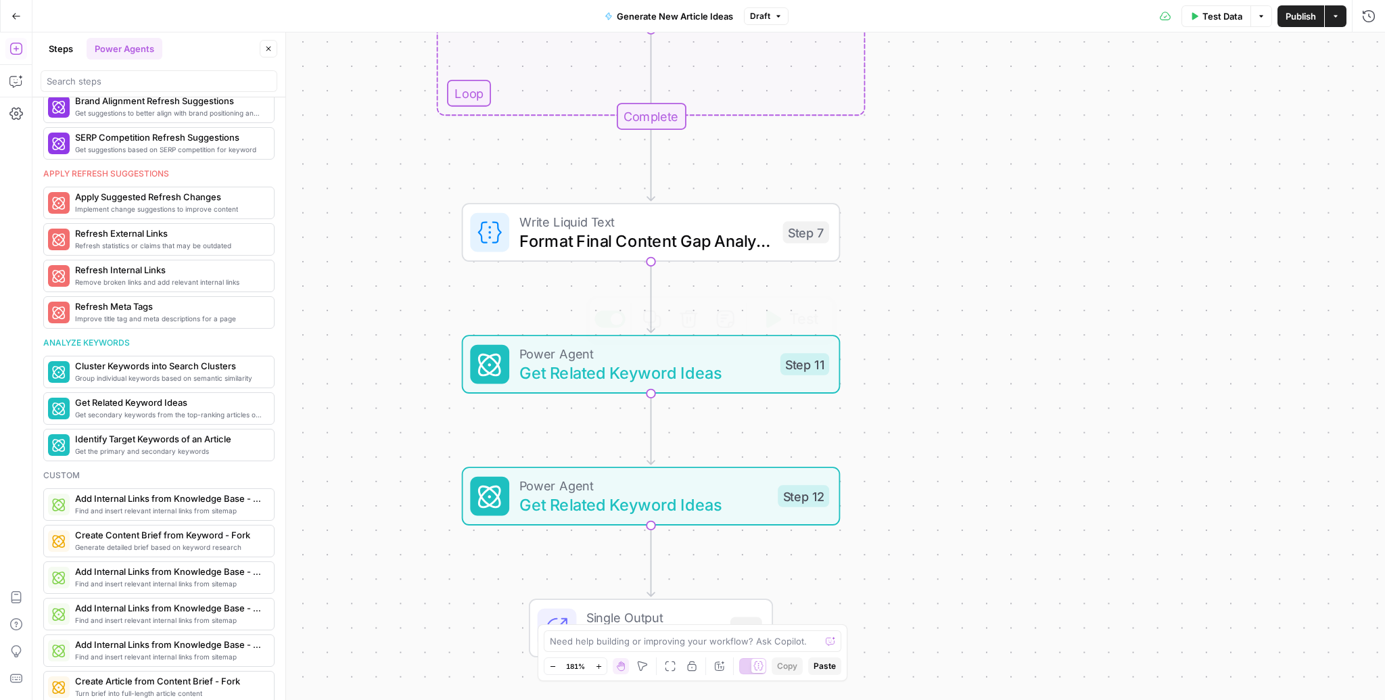
click at [689, 325] on icon "button" at bounding box center [689, 319] width 20 height 20
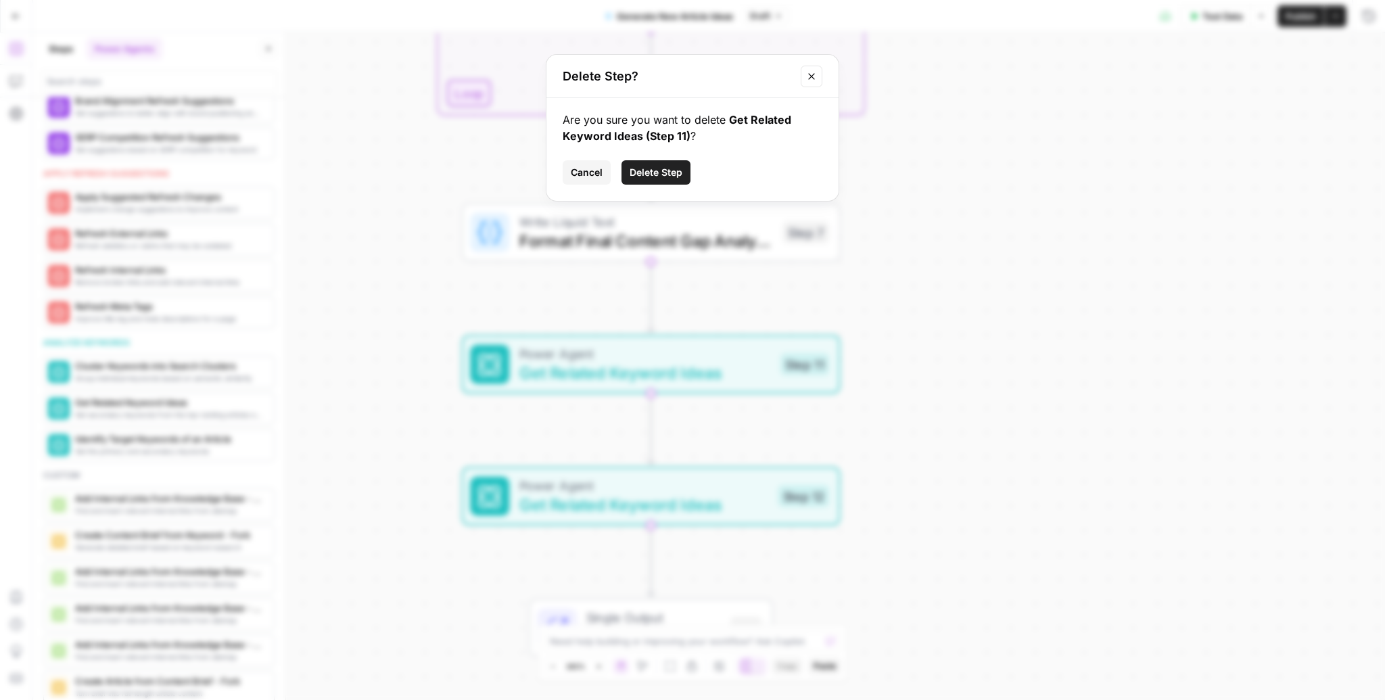
click at [661, 170] on span "Delete Step" at bounding box center [656, 173] width 53 height 14
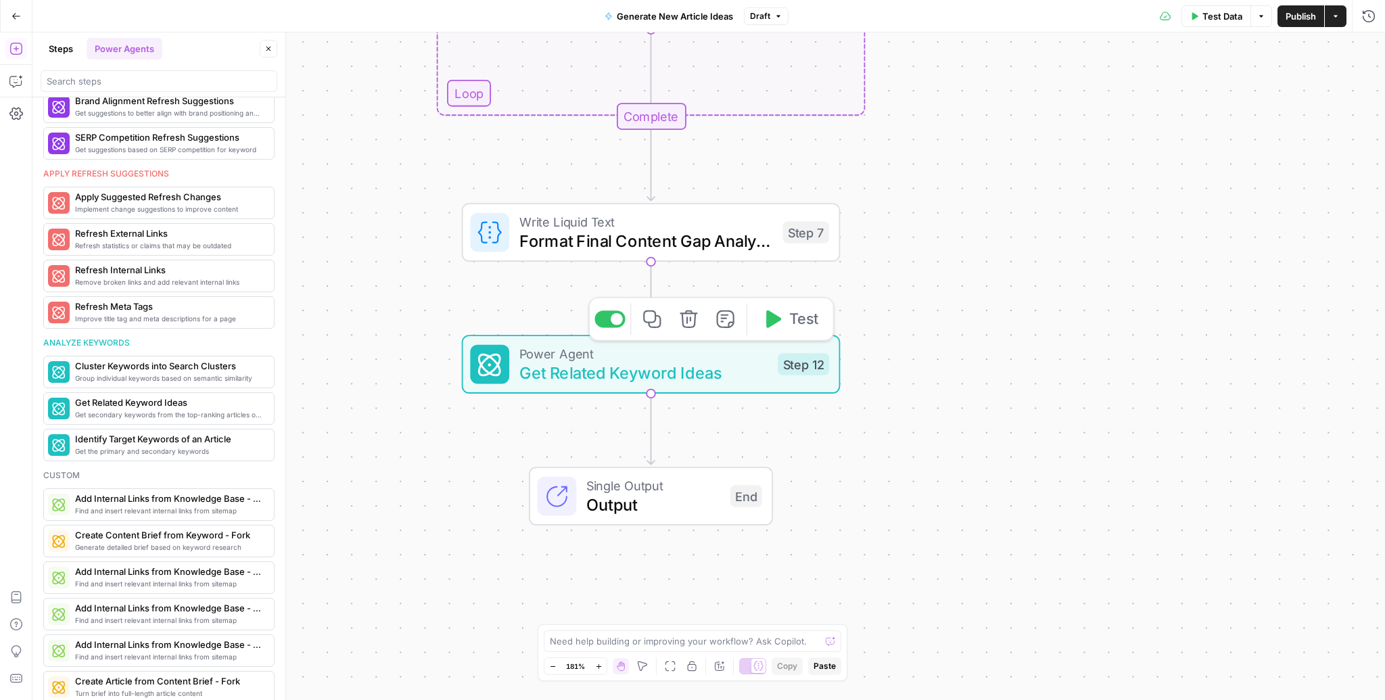
click at [689, 320] on icon "button" at bounding box center [689, 319] width 20 height 20
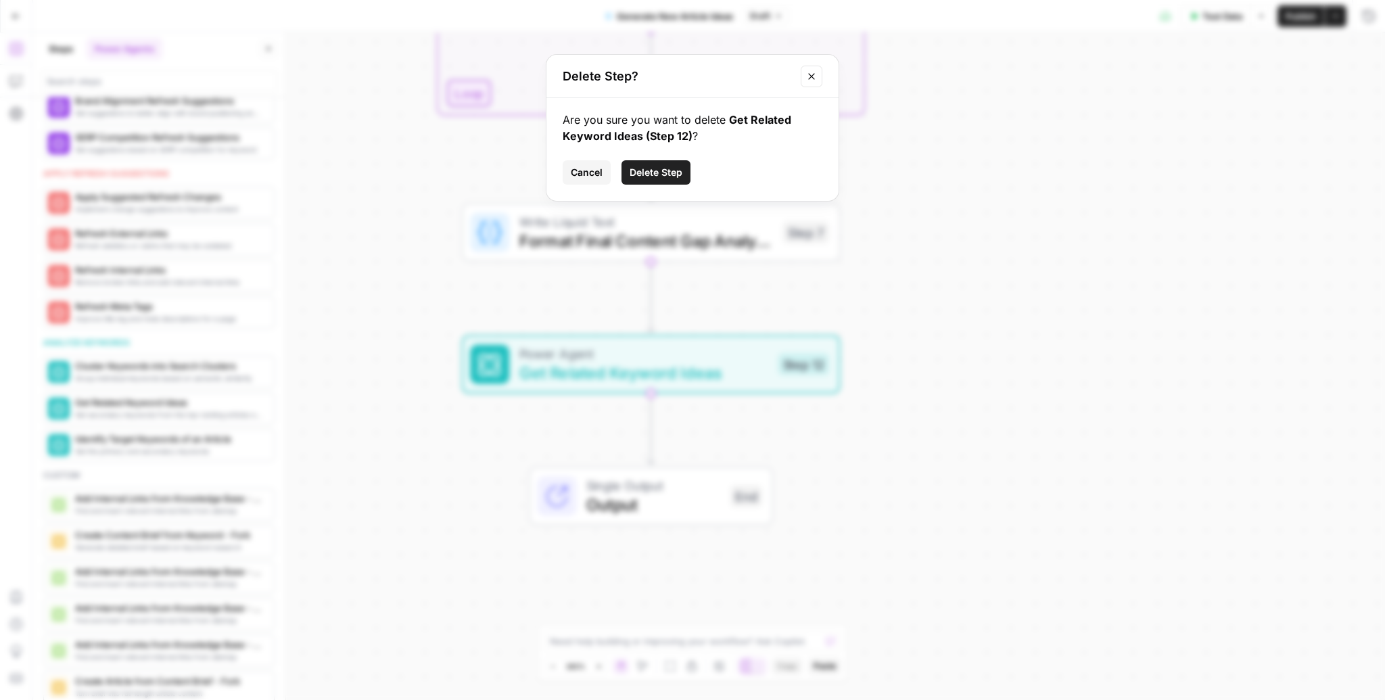
click at [671, 174] on span "Delete Step" at bounding box center [656, 173] width 53 height 14
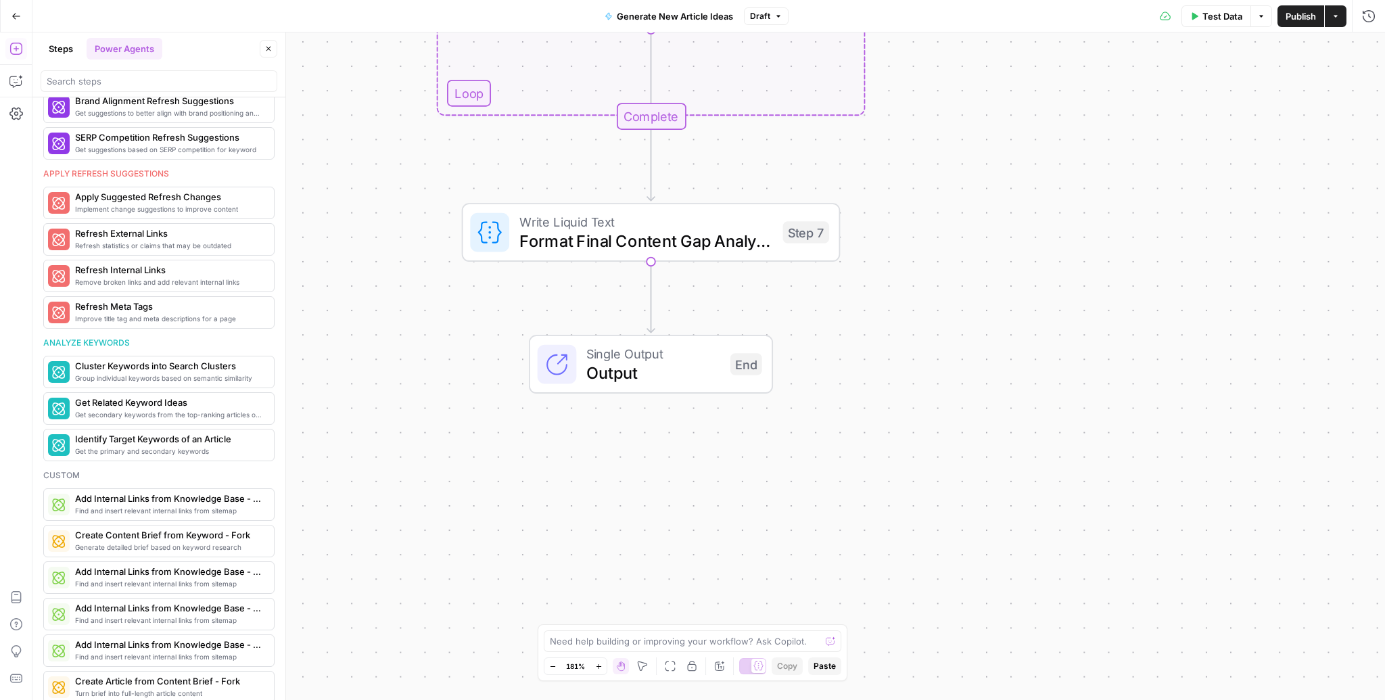
click at [34, 18] on div "Go Back Generate New Article Ideas Draft Test Data Options Publish Actions Run …" at bounding box center [692, 16] width 1385 height 32
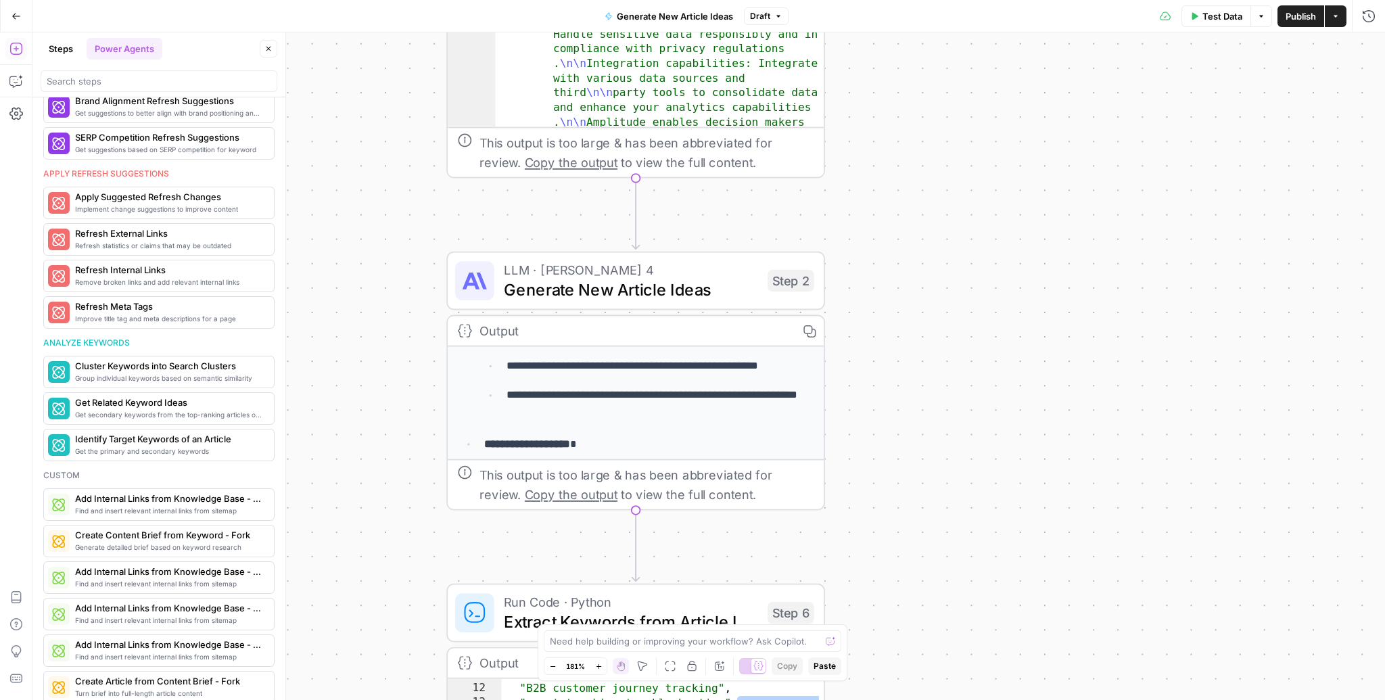
click at [684, 287] on span "Generate New Article Ideas" at bounding box center [631, 289] width 254 height 24
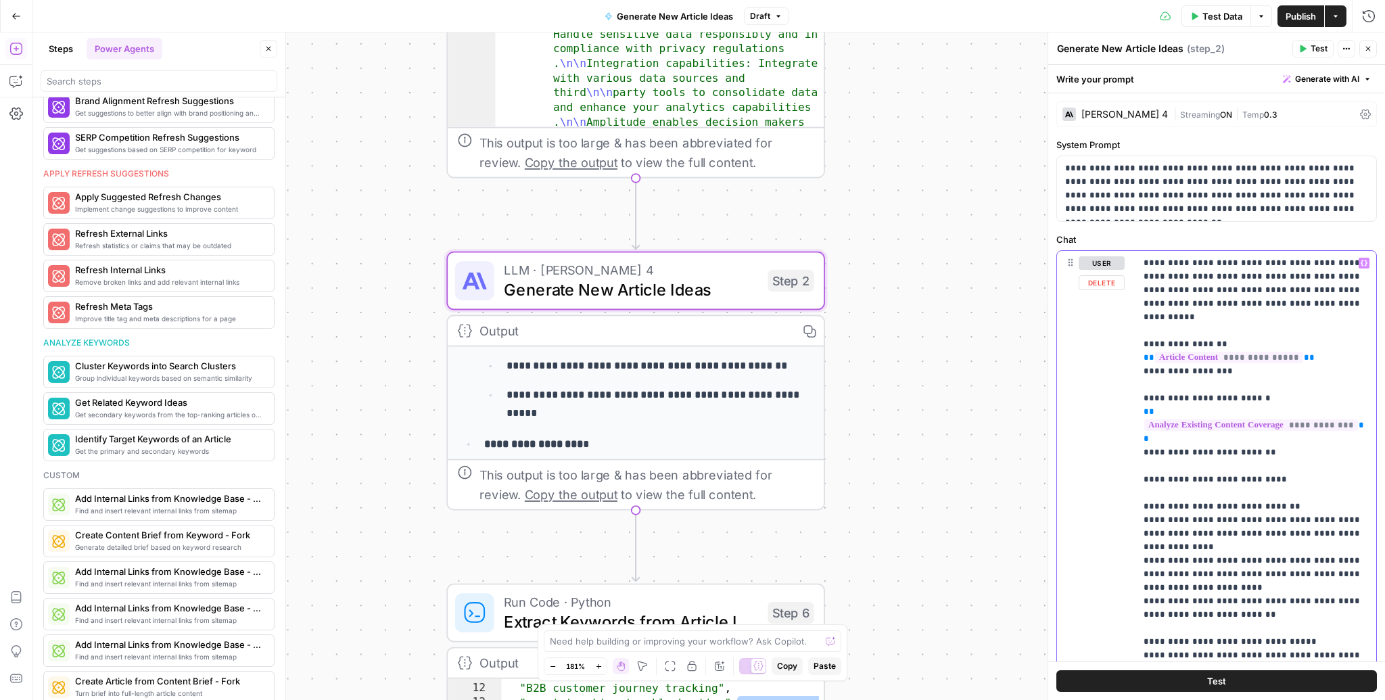
drag, startPoint x: 1316, startPoint y: 299, endPoint x: 1316, endPoint y: 312, distance: 12.8
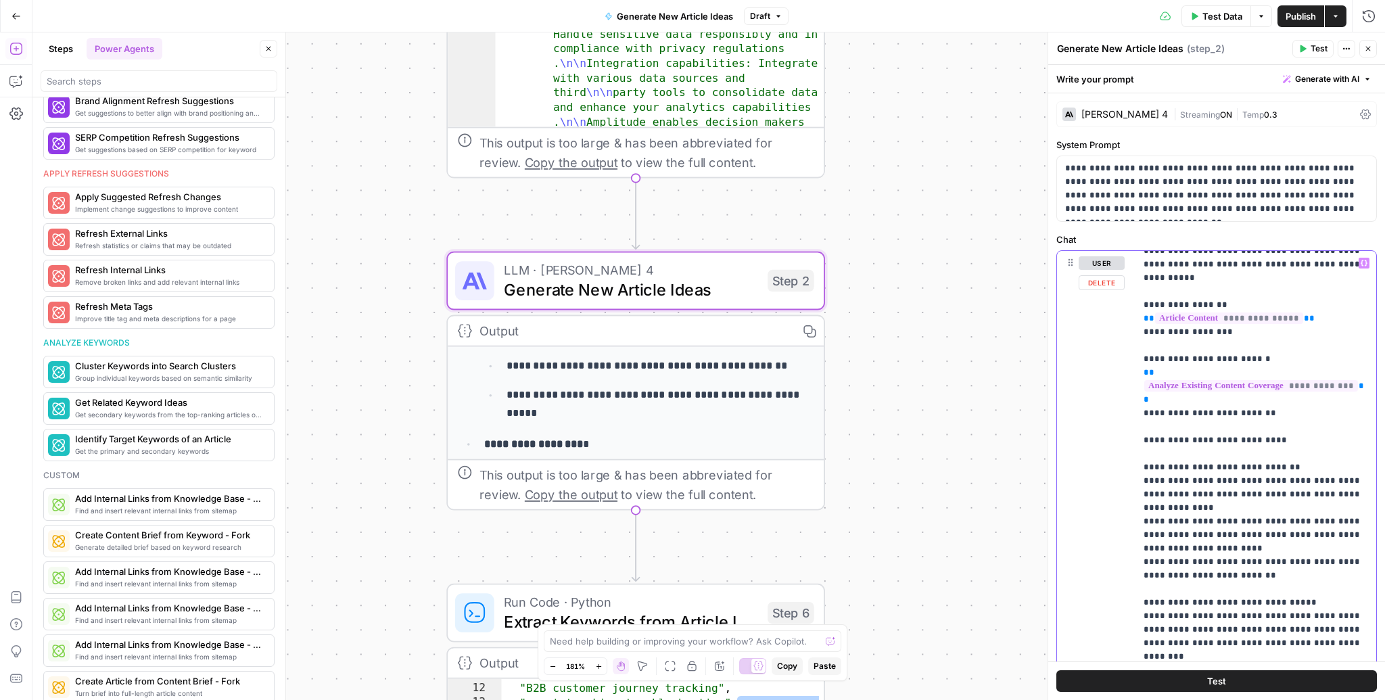
scroll to position [54, 0]
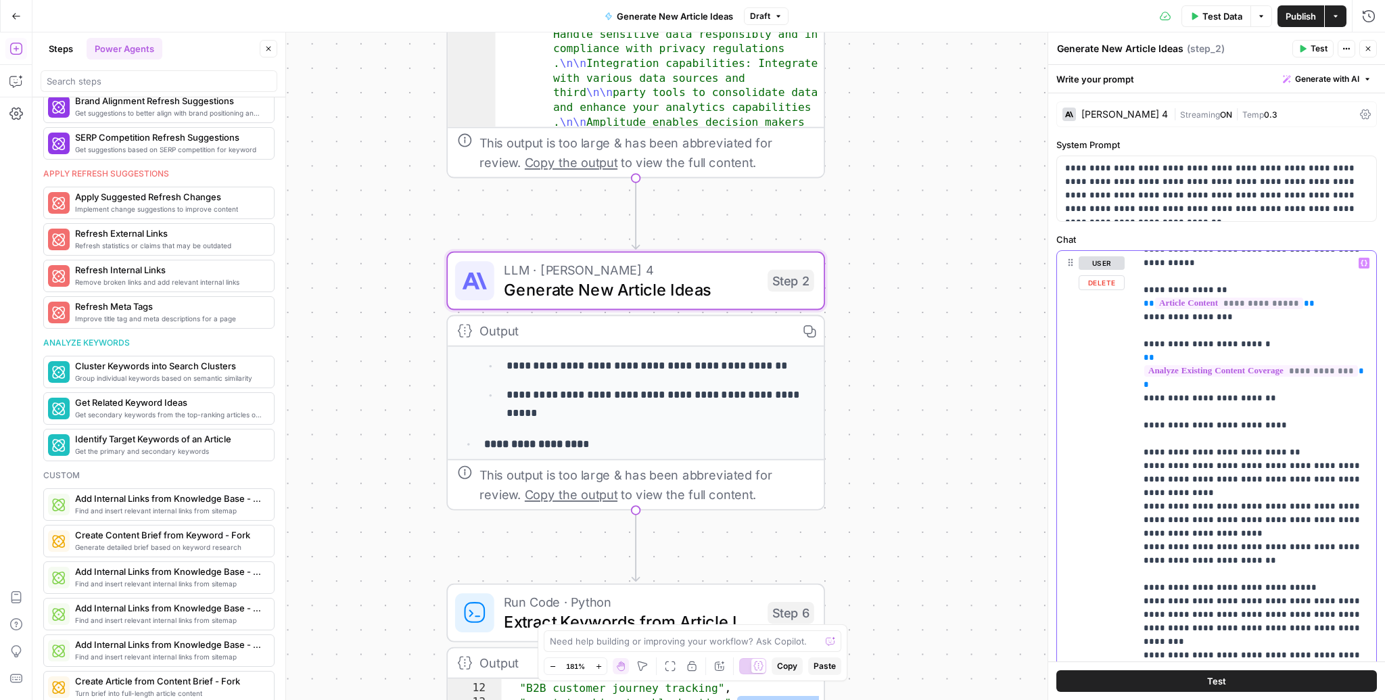
drag, startPoint x: 1140, startPoint y: 453, endPoint x: 1370, endPoint y: 466, distance: 230.3
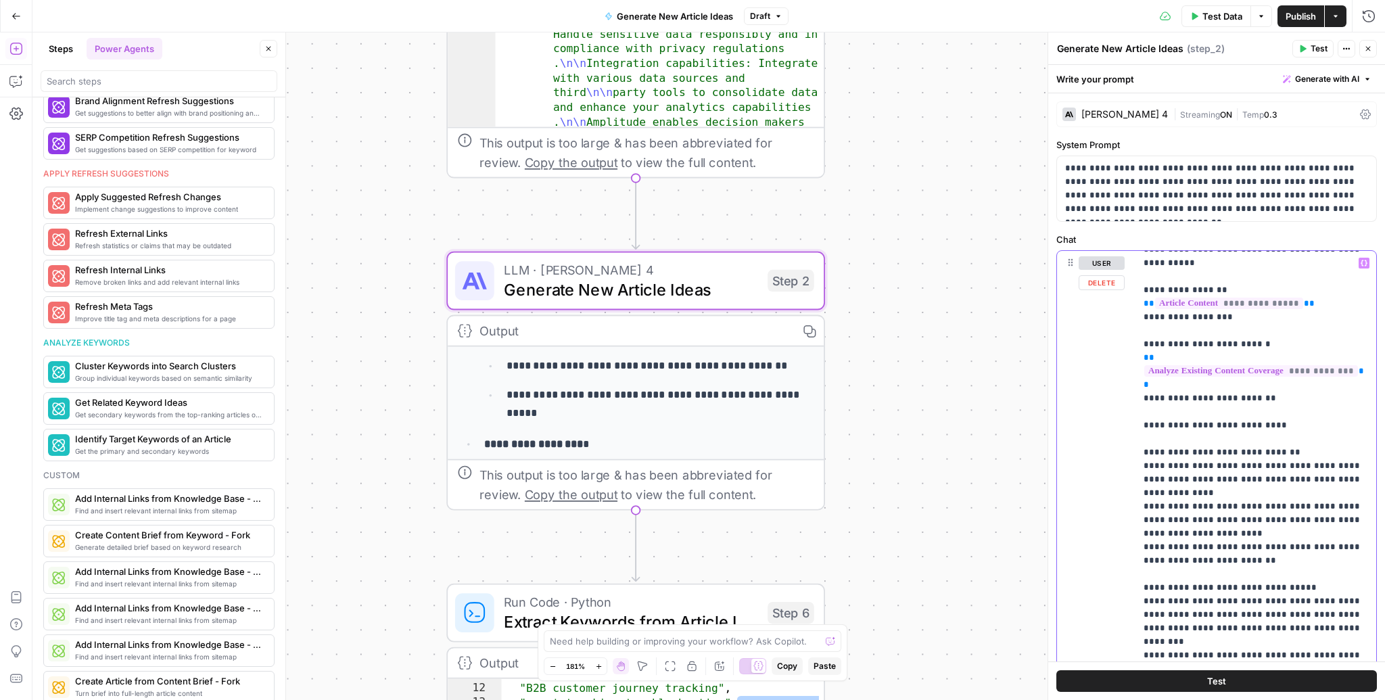
click at [1370, 466] on div "**********" at bounding box center [1255, 526] width 241 height 551
copy p "**********"
click at [1370, 466] on div "**********" at bounding box center [1255, 526] width 241 height 551
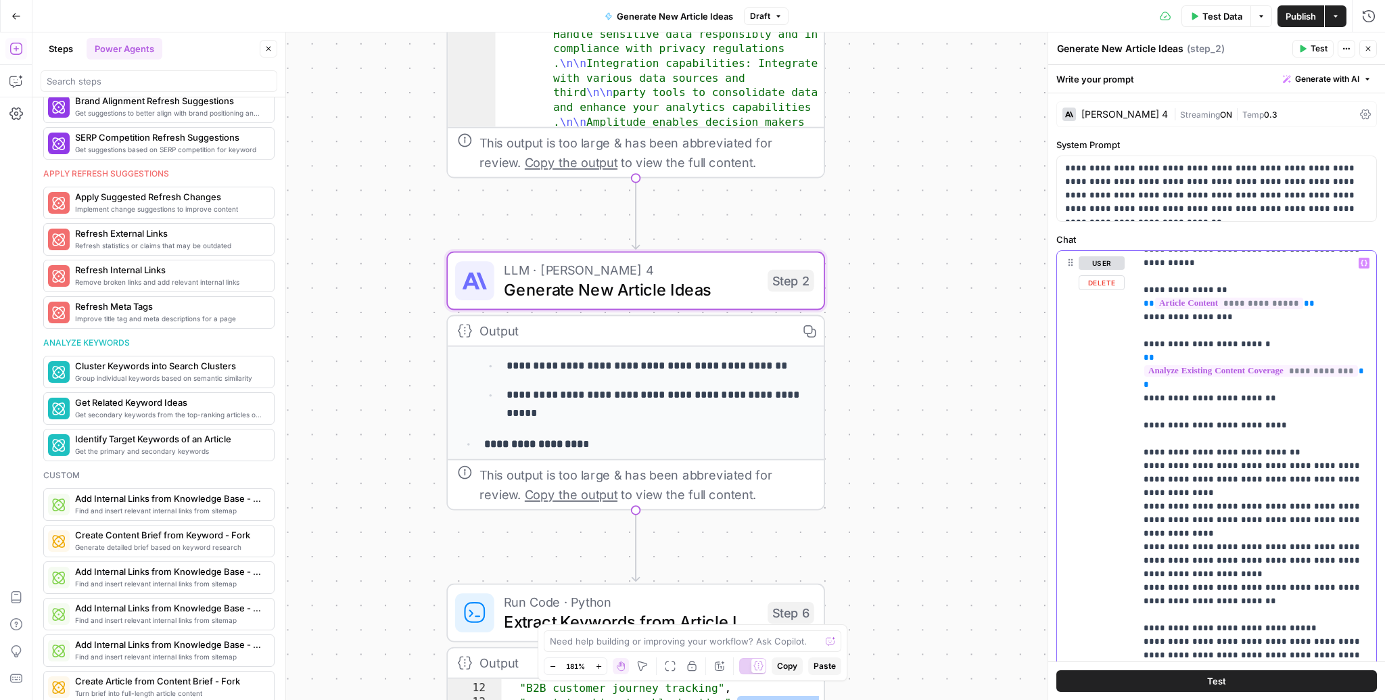
drag, startPoint x: 1160, startPoint y: 476, endPoint x: 1222, endPoint y: 473, distance: 61.6
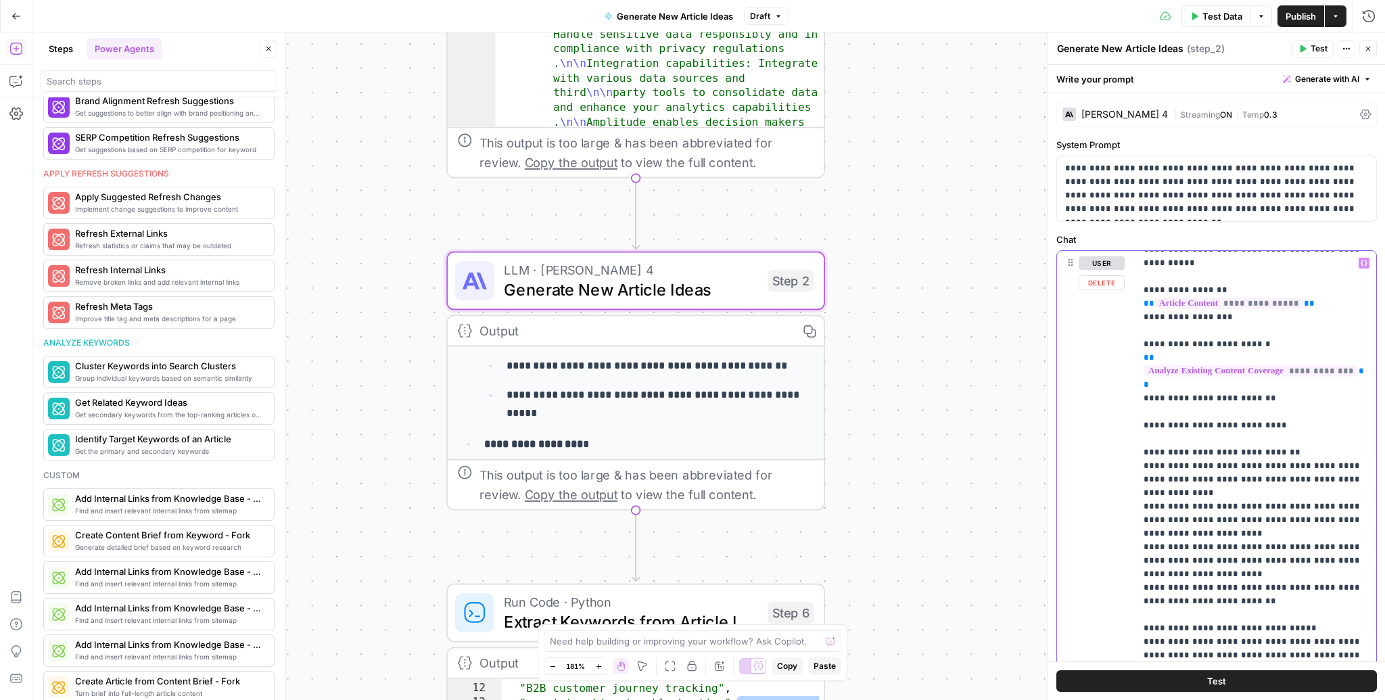
drag, startPoint x: 1179, startPoint y: 493, endPoint x: 1174, endPoint y: 505, distance: 13.3
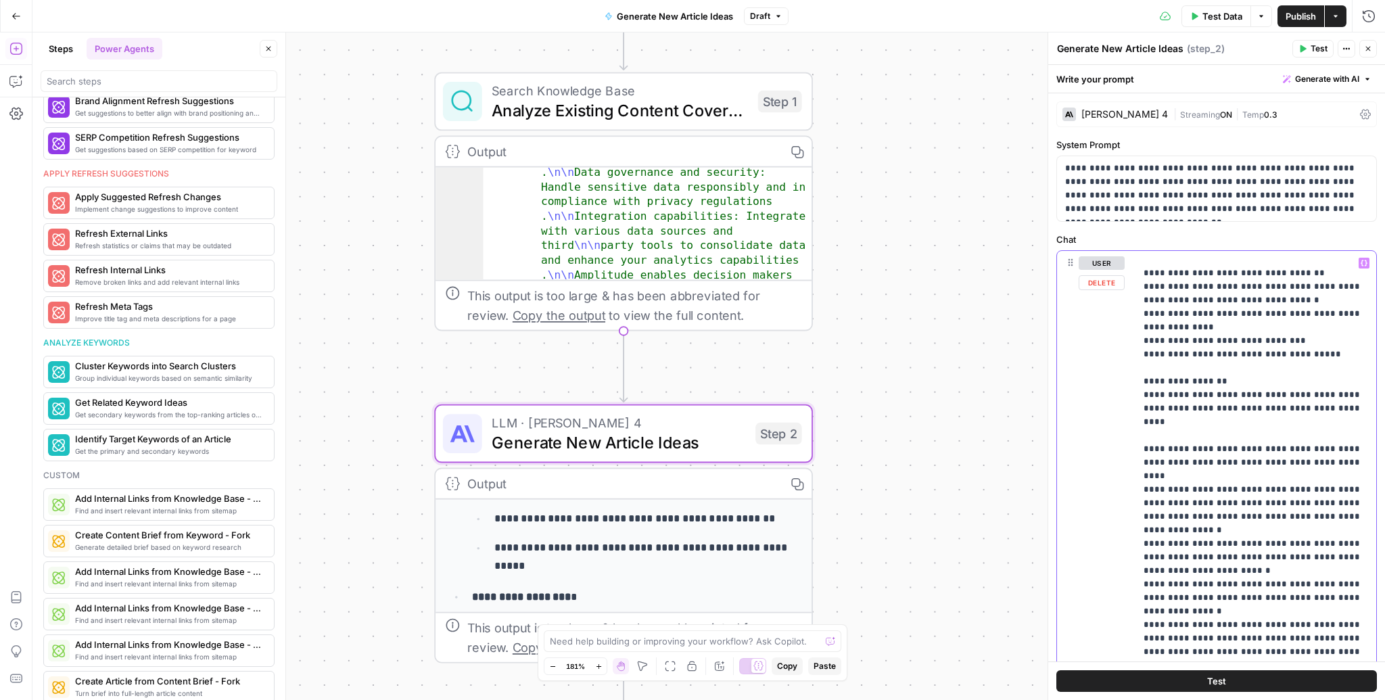
scroll to position [546, 0]
click at [1160, 425] on p "**********" at bounding box center [1255, 345] width 225 height 1271
click at [1169, 423] on p "**********" at bounding box center [1255, 345] width 225 height 1271
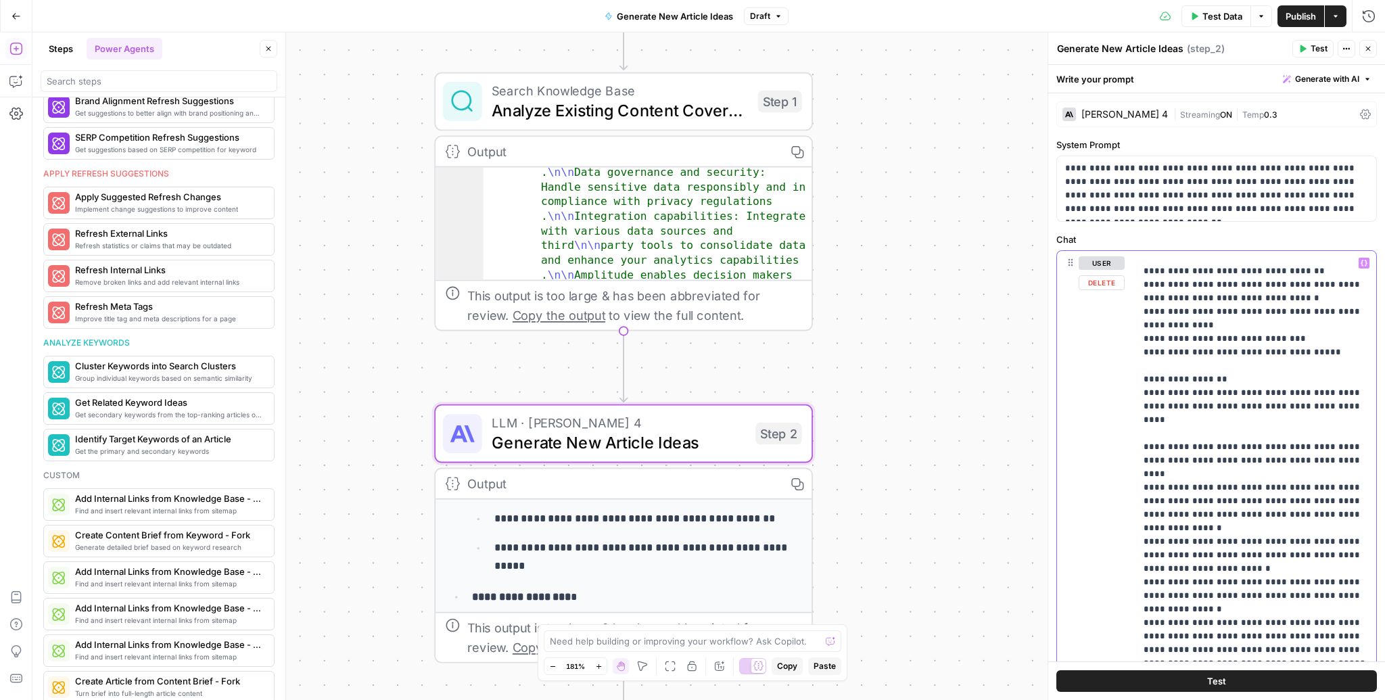
click at [1169, 423] on p "**********" at bounding box center [1255, 345] width 225 height 1271
click at [1128, 423] on div "**********" at bounding box center [1216, 542] width 319 height 583
click at [1152, 420] on p "**********" at bounding box center [1255, 345] width 225 height 1271
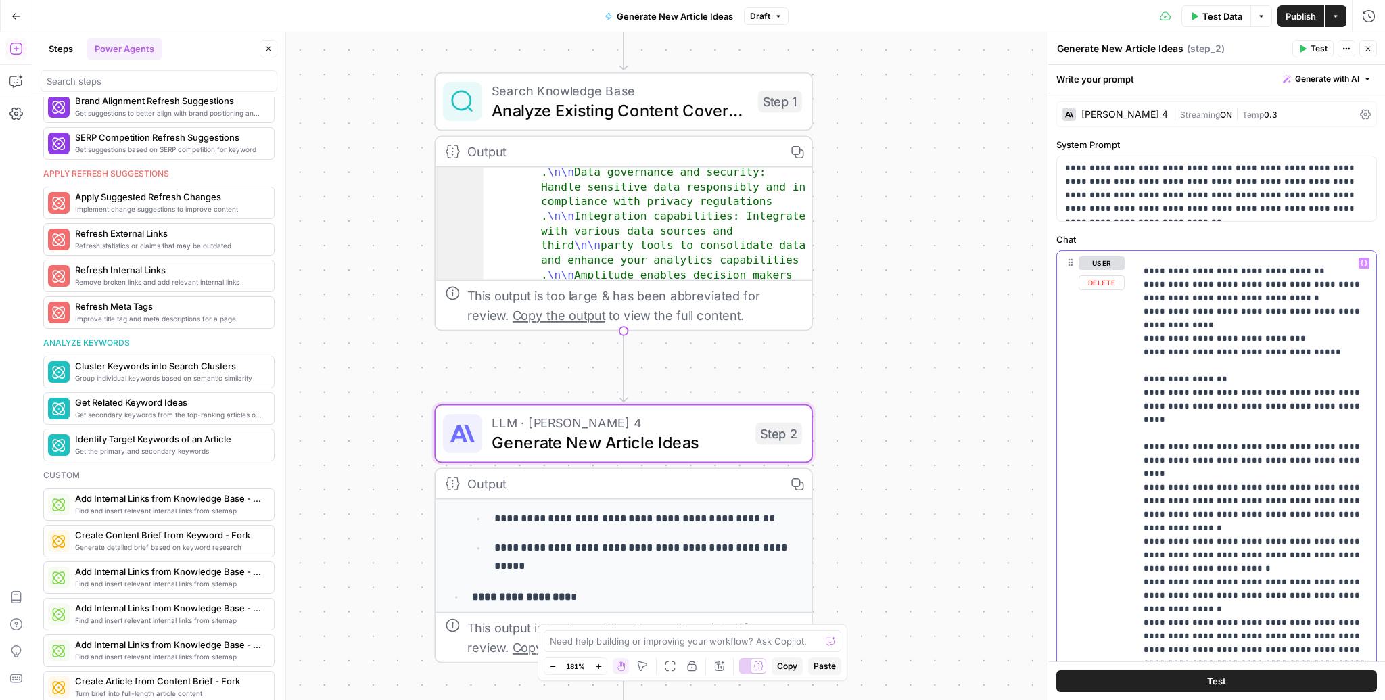
click at [1152, 420] on p "**********" at bounding box center [1255, 345] width 225 height 1271
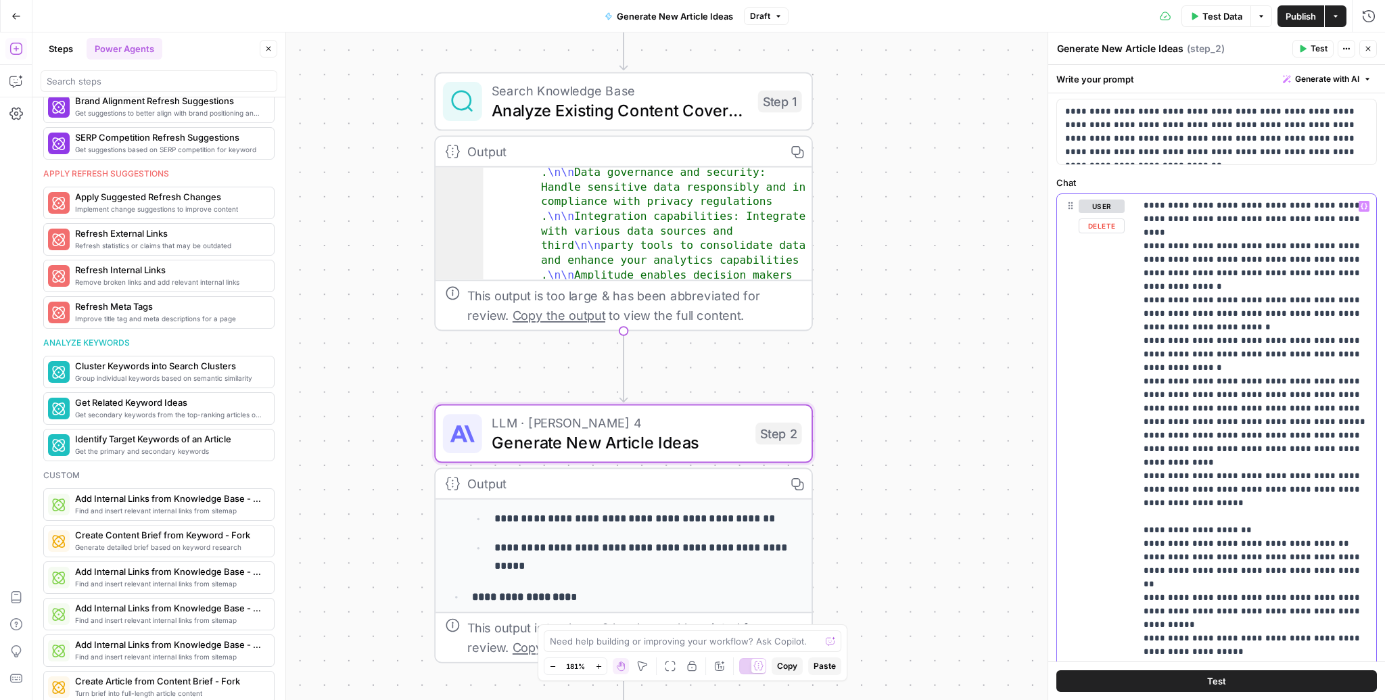
scroll to position [730, 0]
click at [1315, 575] on p "**********" at bounding box center [1255, 105] width 225 height 1271
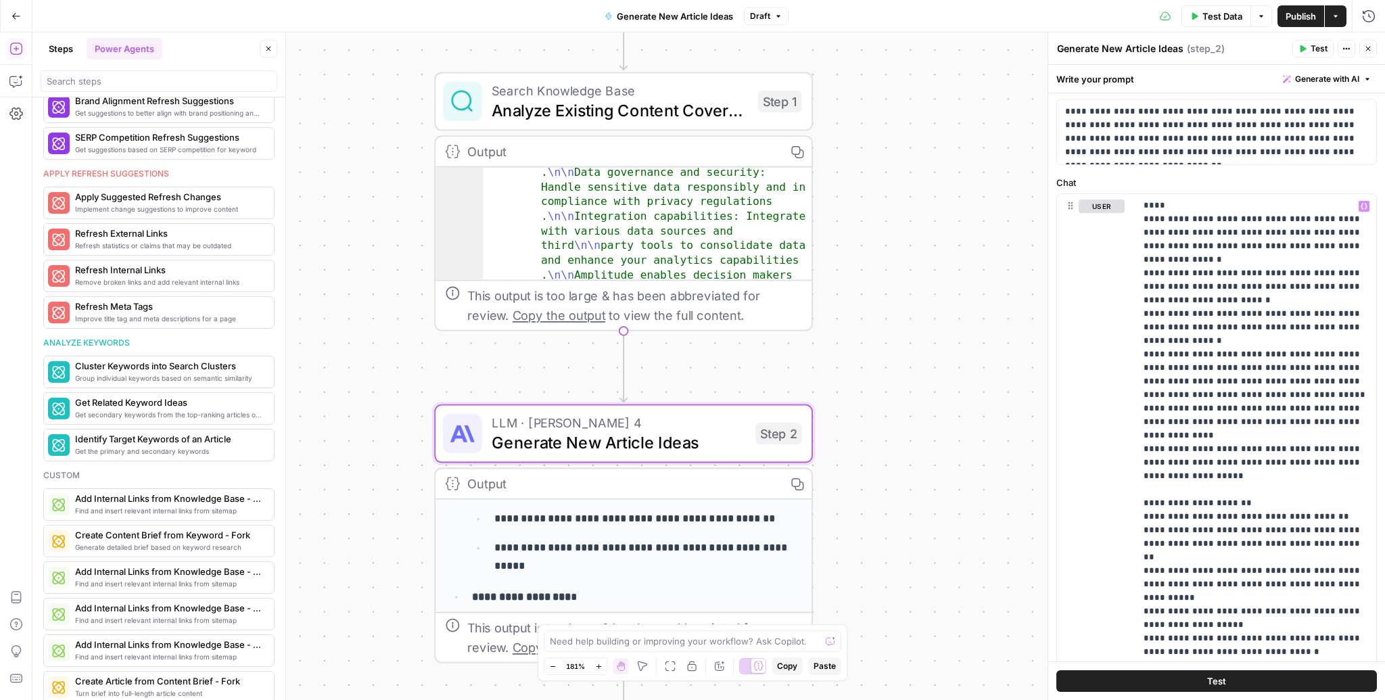
click at [1300, 10] on span "Publish" at bounding box center [1300, 16] width 30 height 14
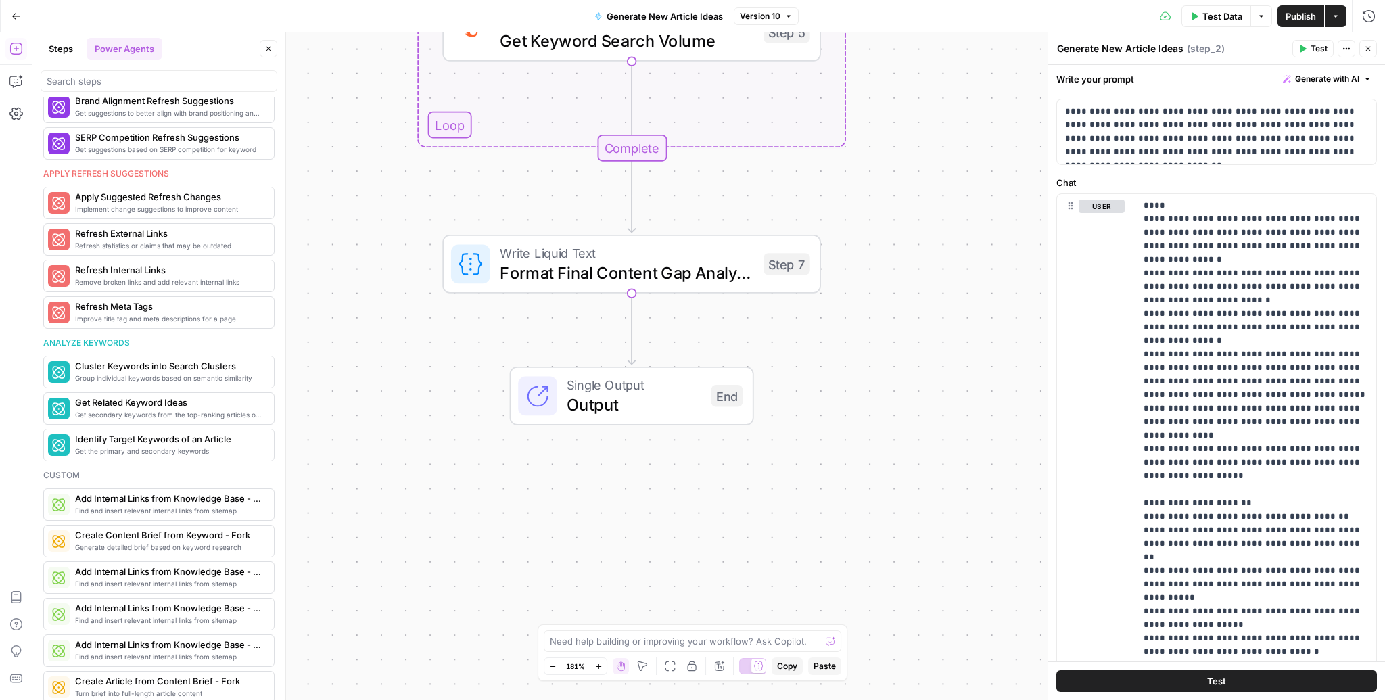
click at [1310, 18] on span "Publish" at bounding box center [1300, 16] width 30 height 14
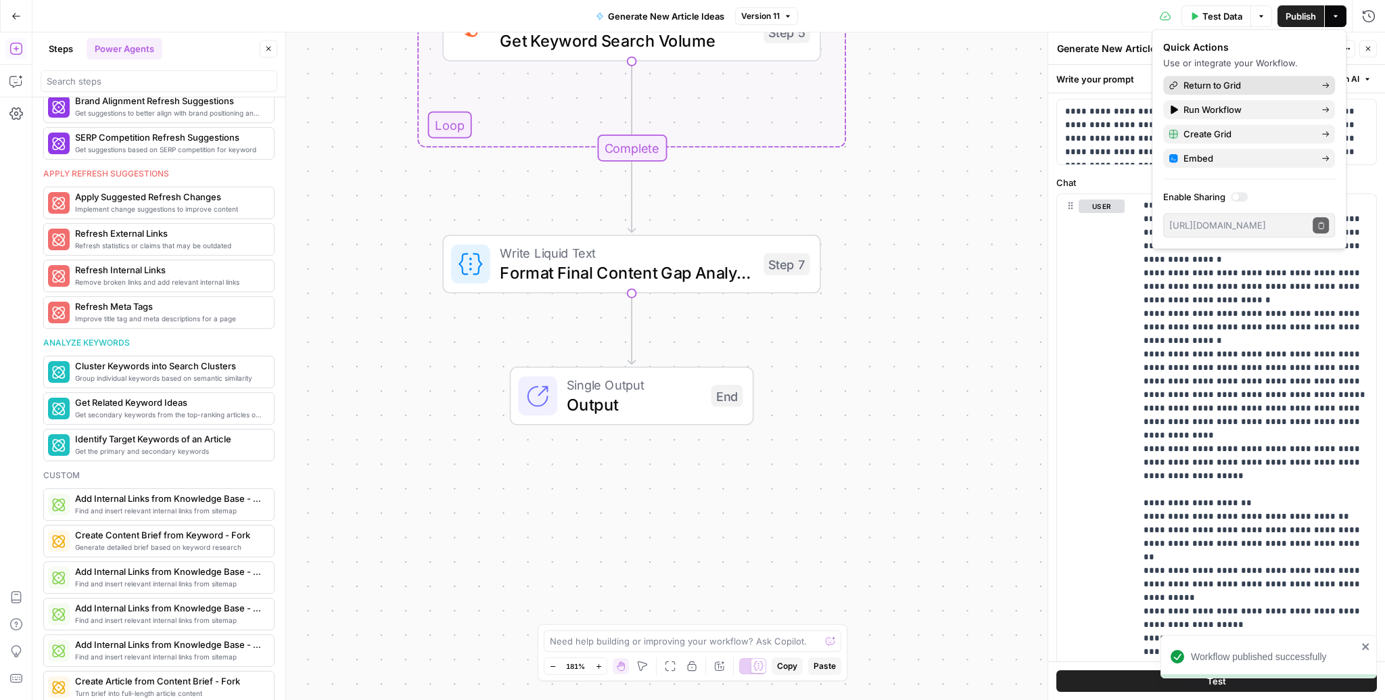
click at [1256, 76] on link "Return to Grid" at bounding box center [1249, 85] width 172 height 19
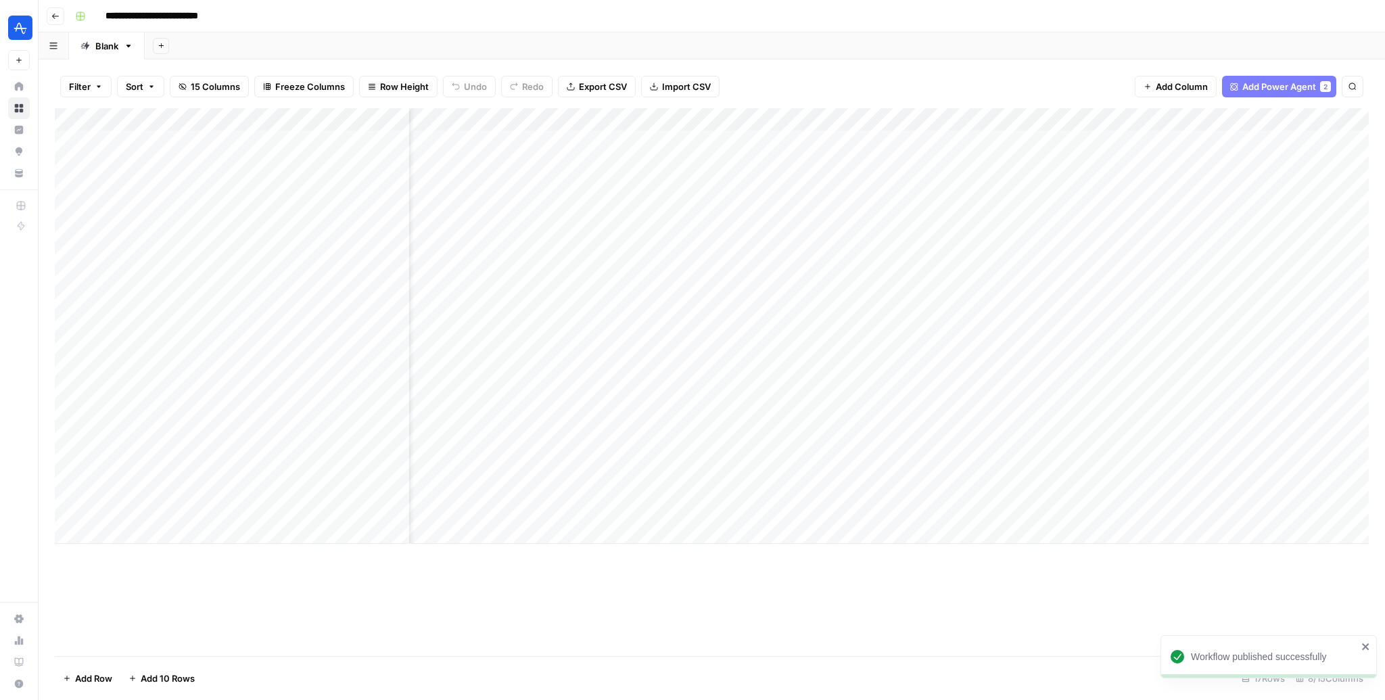
scroll to position [0, 184]
click at [1160, 414] on div "Add Column" at bounding box center [712, 325] width 1314 height 435
click at [1160, 439] on div "Add Column" at bounding box center [712, 325] width 1314 height 435
click at [1160, 462] on div "Add Column" at bounding box center [712, 325] width 1314 height 435
